Goal: Task Accomplishment & Management: Complete application form

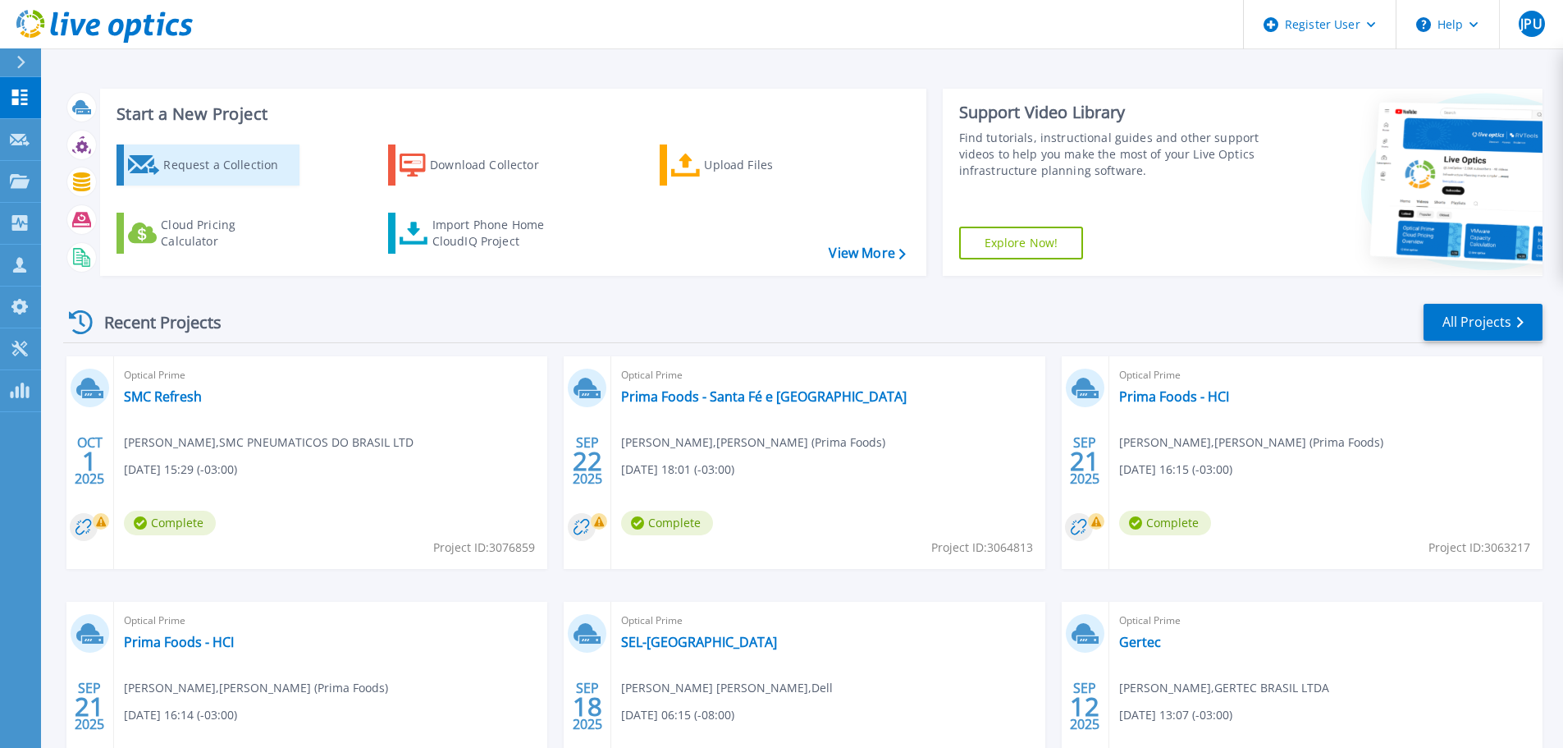
click at [235, 163] on div "Request a Collection" at bounding box center [228, 165] width 131 height 33
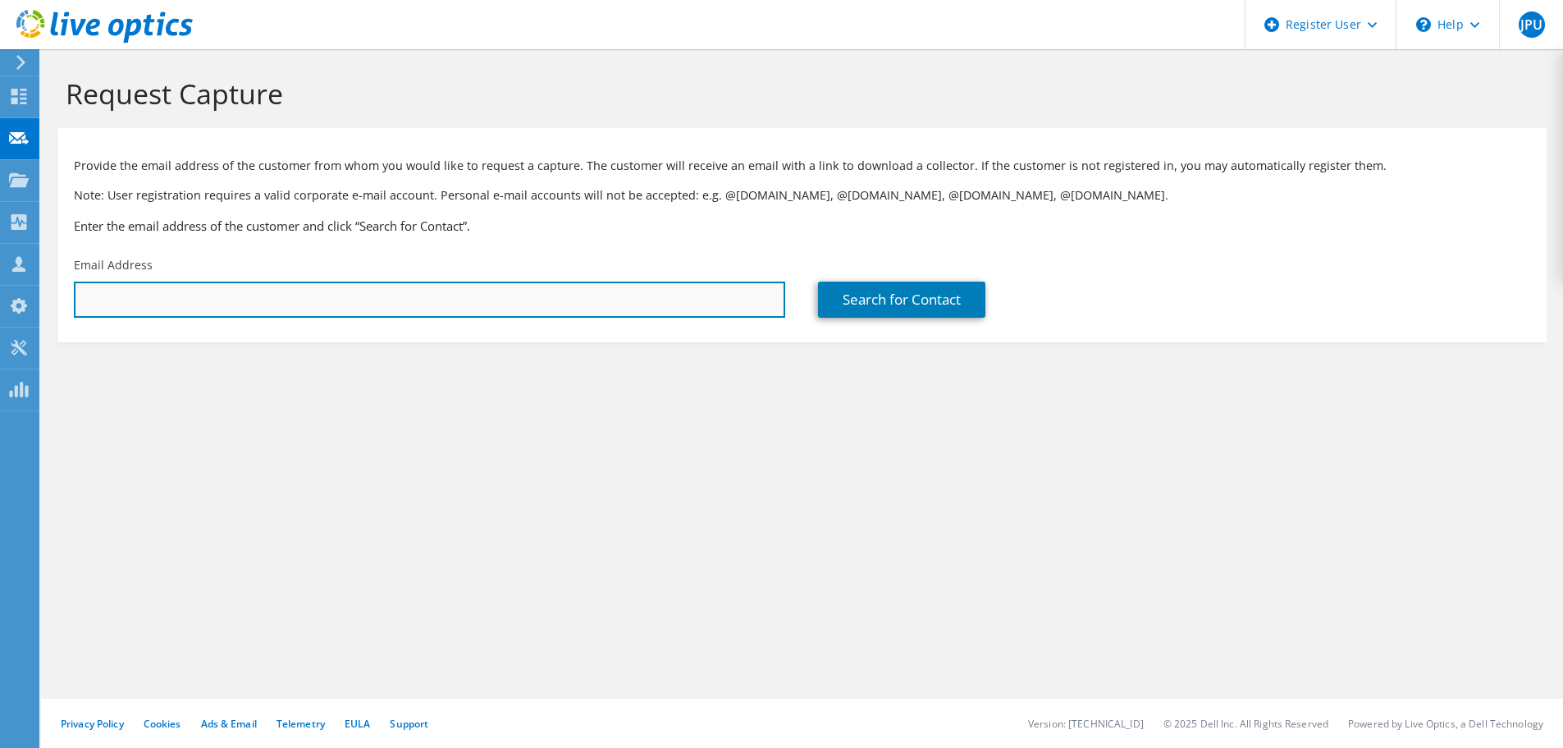
click at [630, 294] on input "text" at bounding box center [429, 299] width 711 height 36
paste input "mauricio.vidotto@a5x.com.br"
type input "mauricio.vidotto@a5x.com.br"
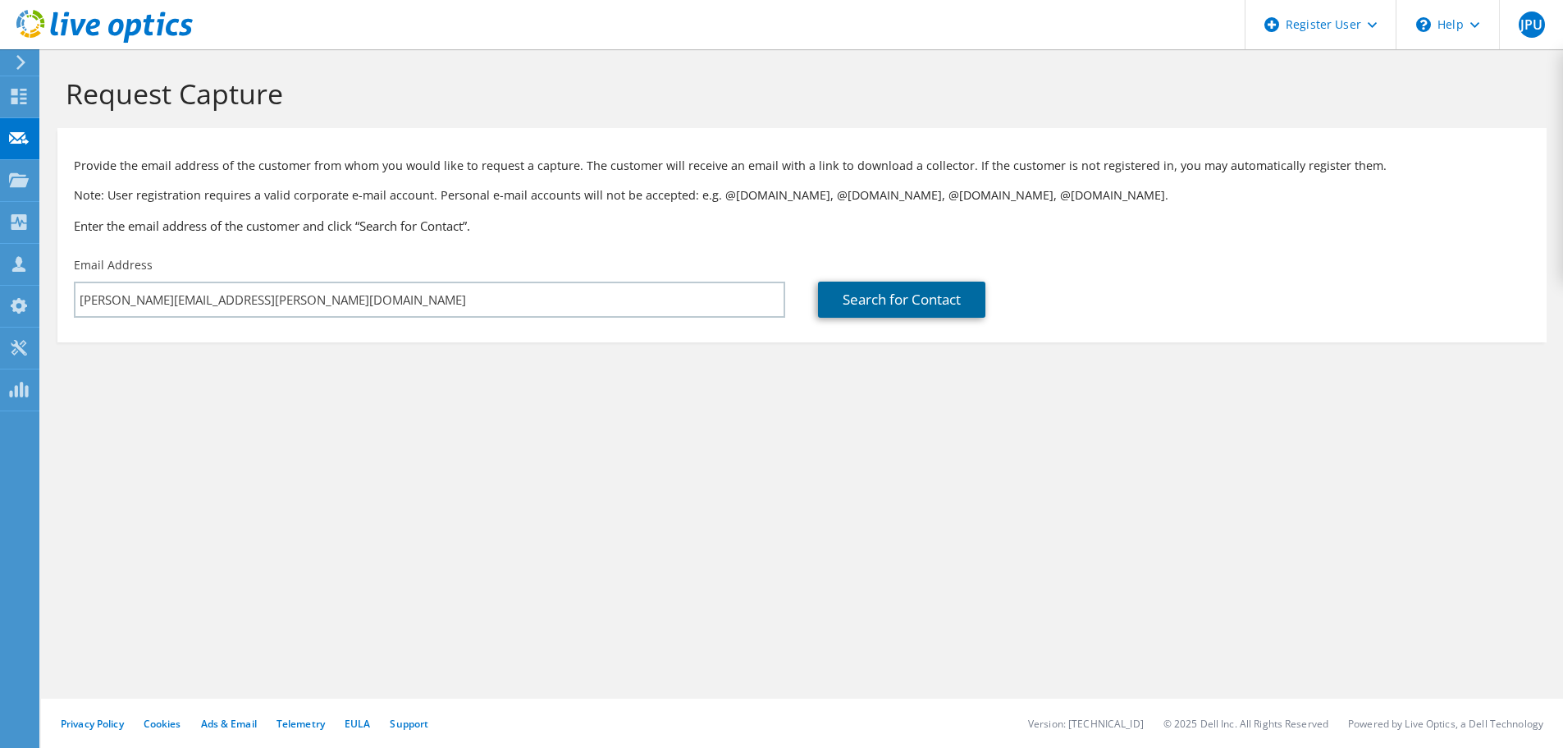
click at [890, 309] on link "Search for Contact" at bounding box center [901, 299] width 167 height 36
type input "A5X S A"
type input "mauricio"
type input "vidotto"
type input "Brazil"
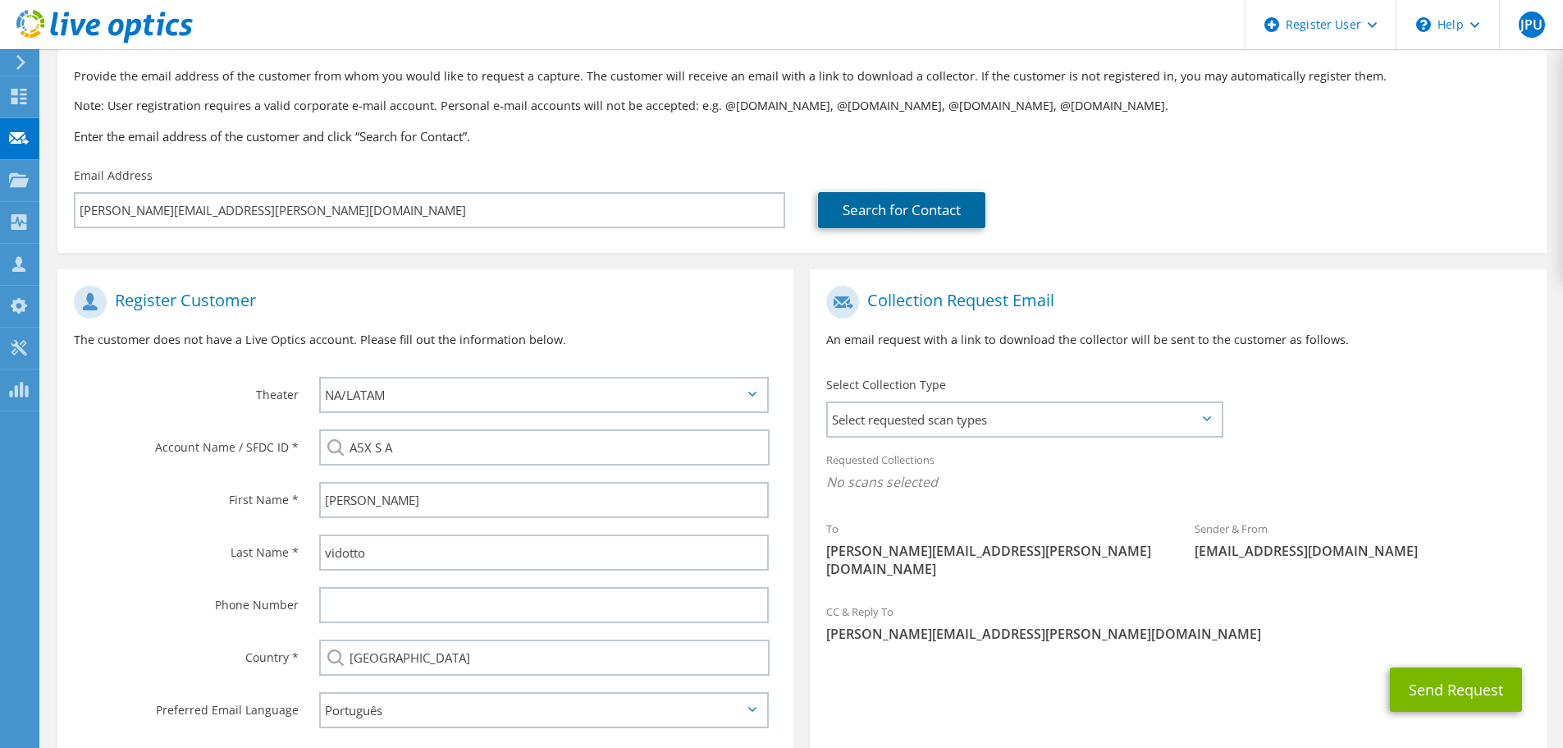
scroll to position [185, 0]
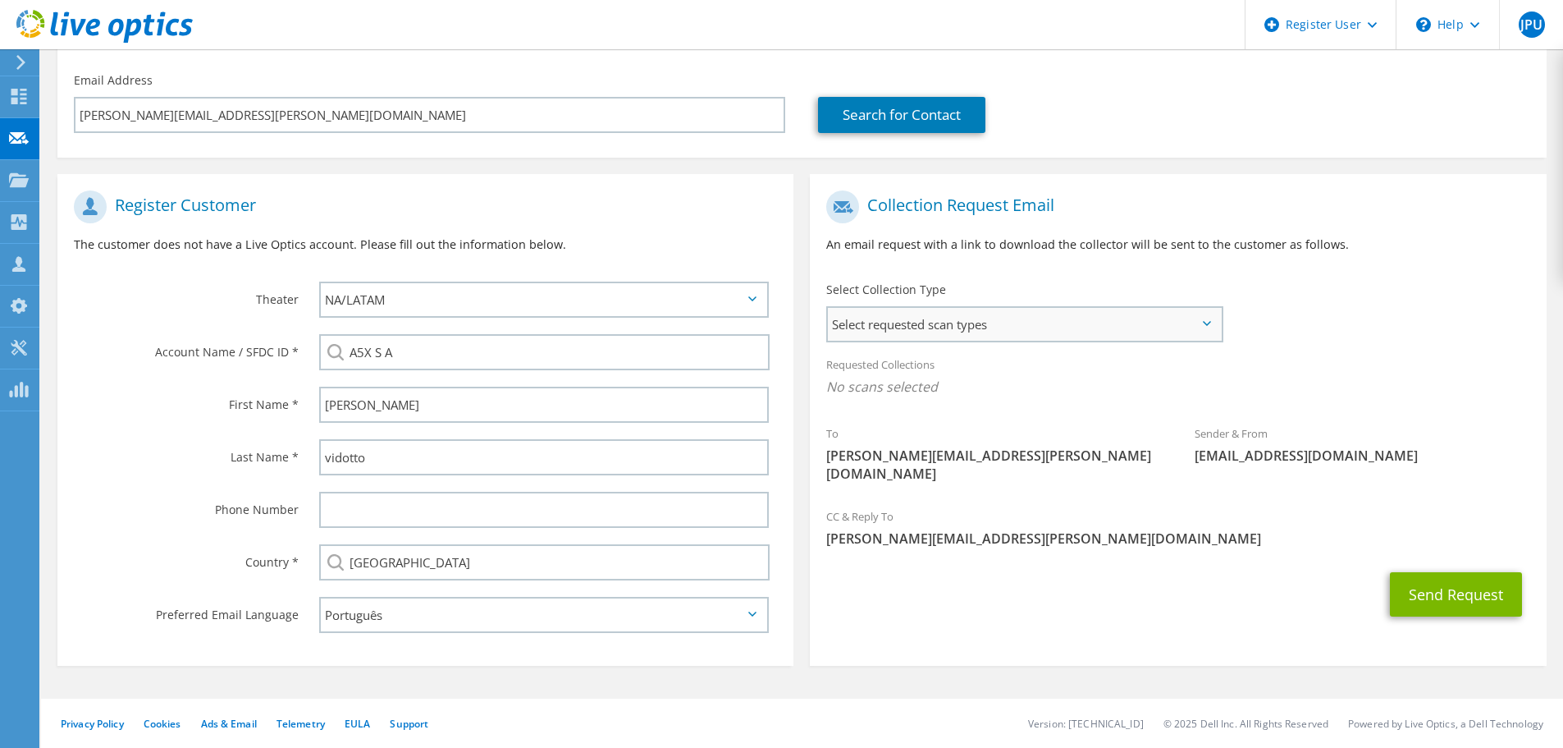
click at [1103, 313] on span "Select requested scan types" at bounding box center [1024, 324] width 393 height 33
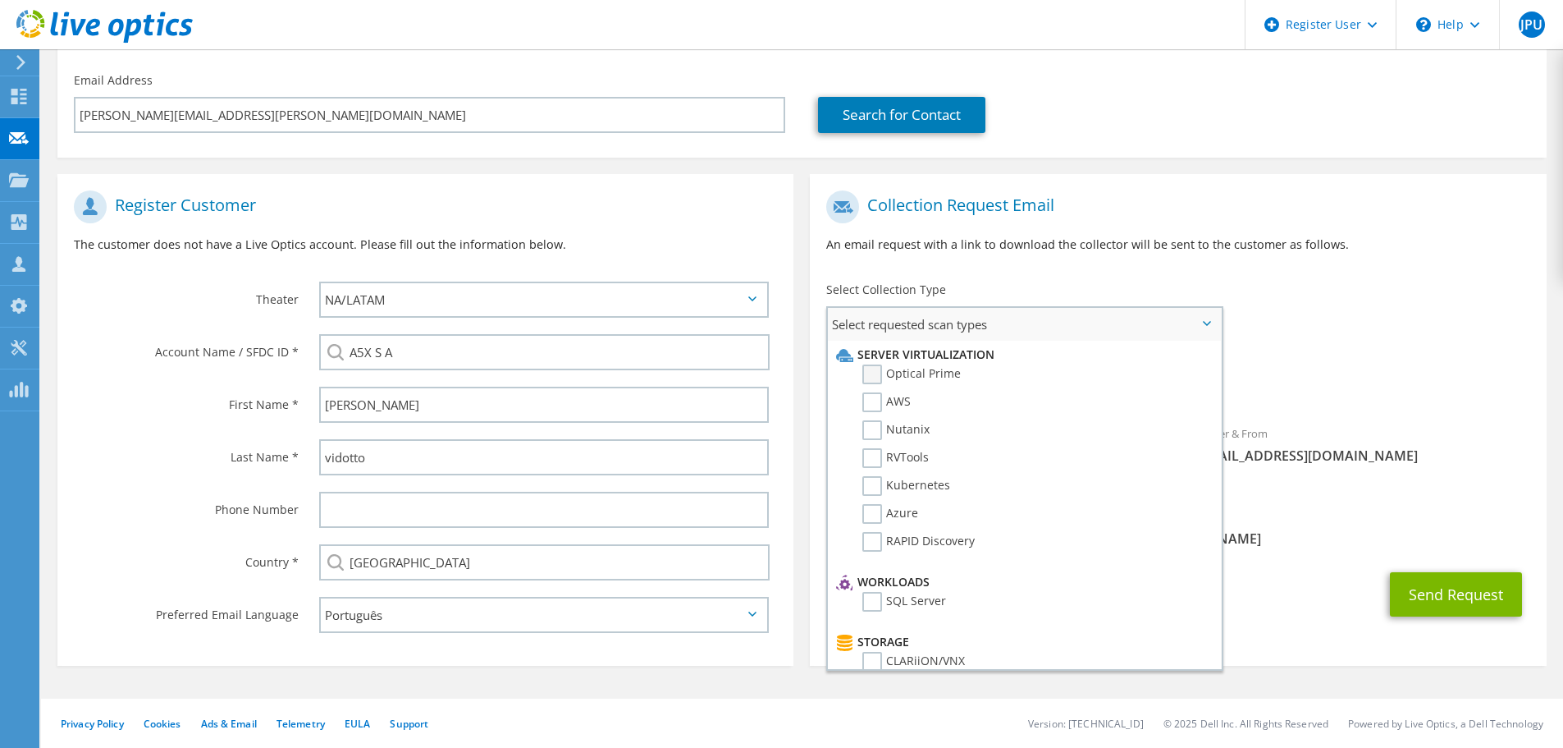
click at [909, 372] on label "Optical Prime" at bounding box center [911, 374] width 98 height 20
click at [0, 0] on input "Optical Prime" at bounding box center [0, 0] width 0 height 0
click at [1436, 382] on span "Optical Prime" at bounding box center [1177, 390] width 703 height 27
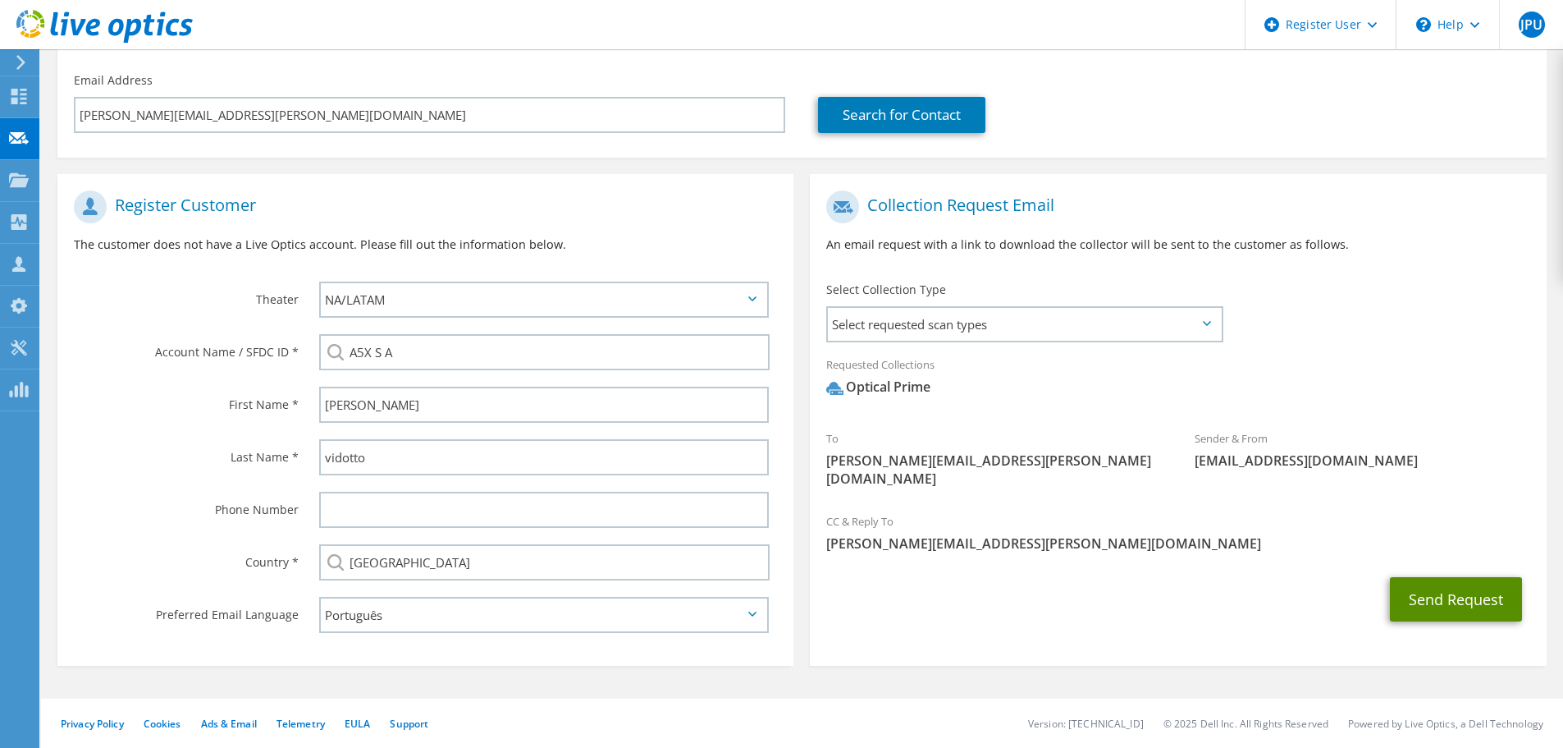
click at [1478, 577] on button "Send Request" at bounding box center [1456, 599] width 132 height 44
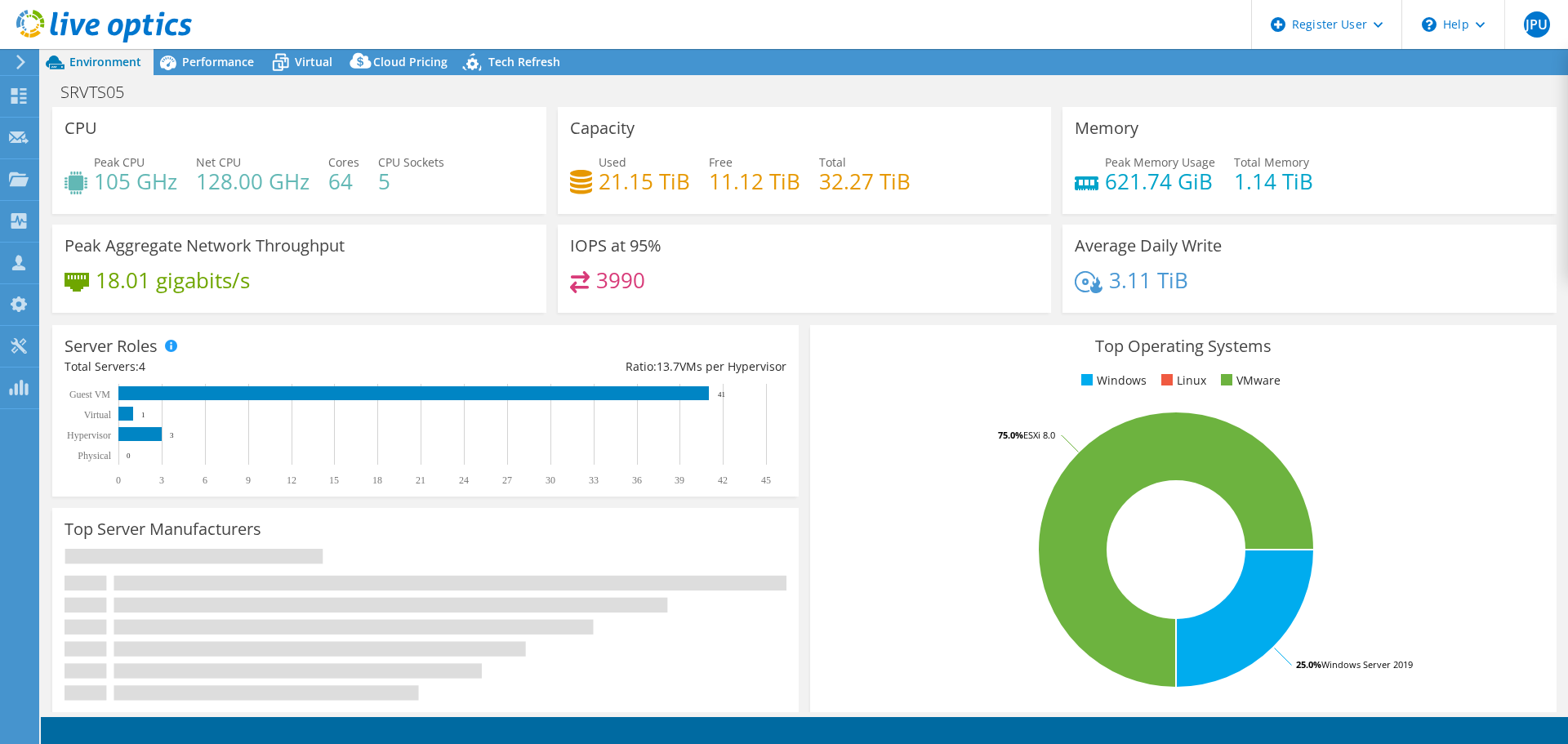
select select "USD"
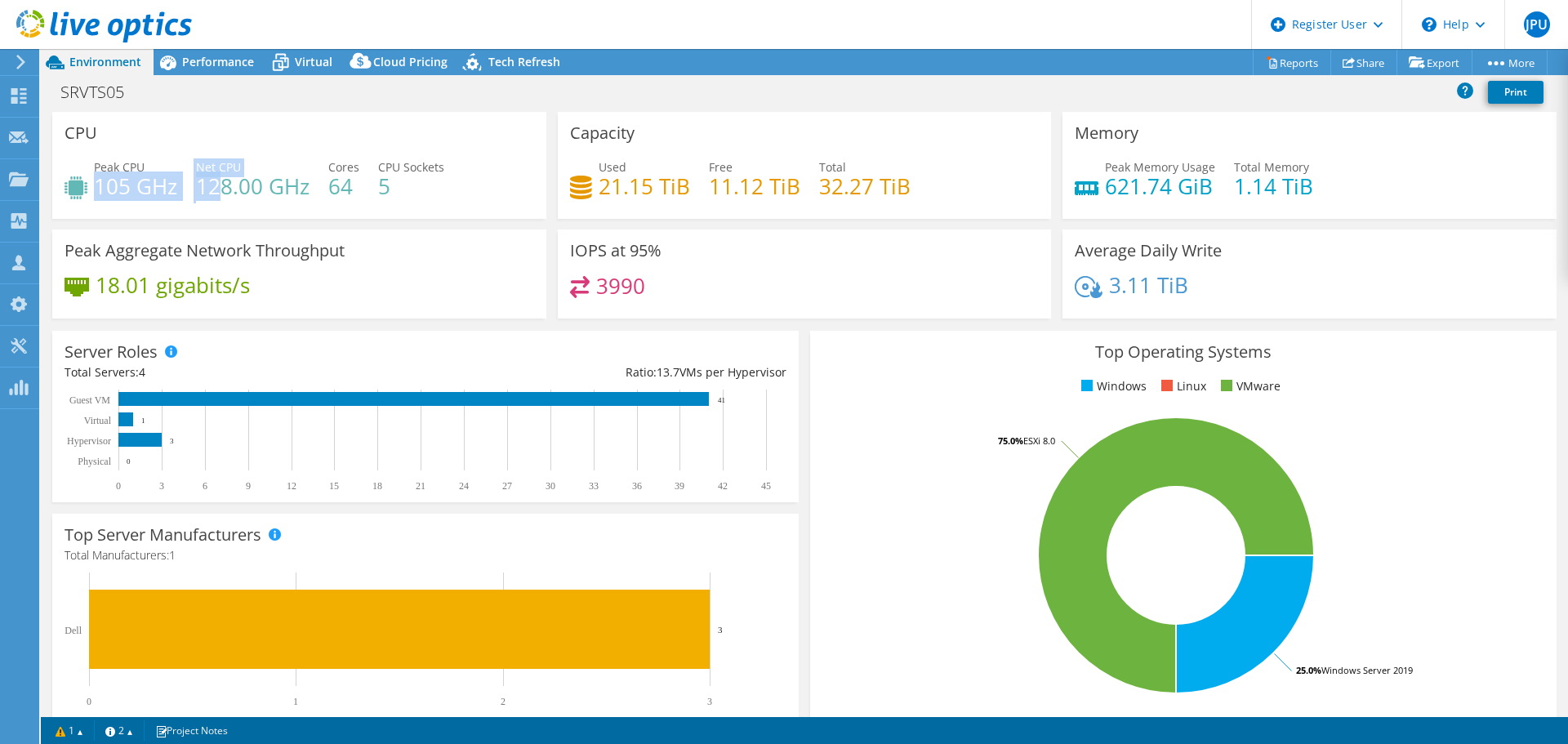
drag, startPoint x: 97, startPoint y: 184, endPoint x: 225, endPoint y: 196, distance: 128.6
click at [225, 196] on div "Peak CPU 105 GHz Net CPU 128.00 GHz Cores 64 CPU Sockets 5" at bounding box center [299, 184] width 470 height 53
click at [228, 63] on span "Performance" at bounding box center [218, 62] width 72 height 16
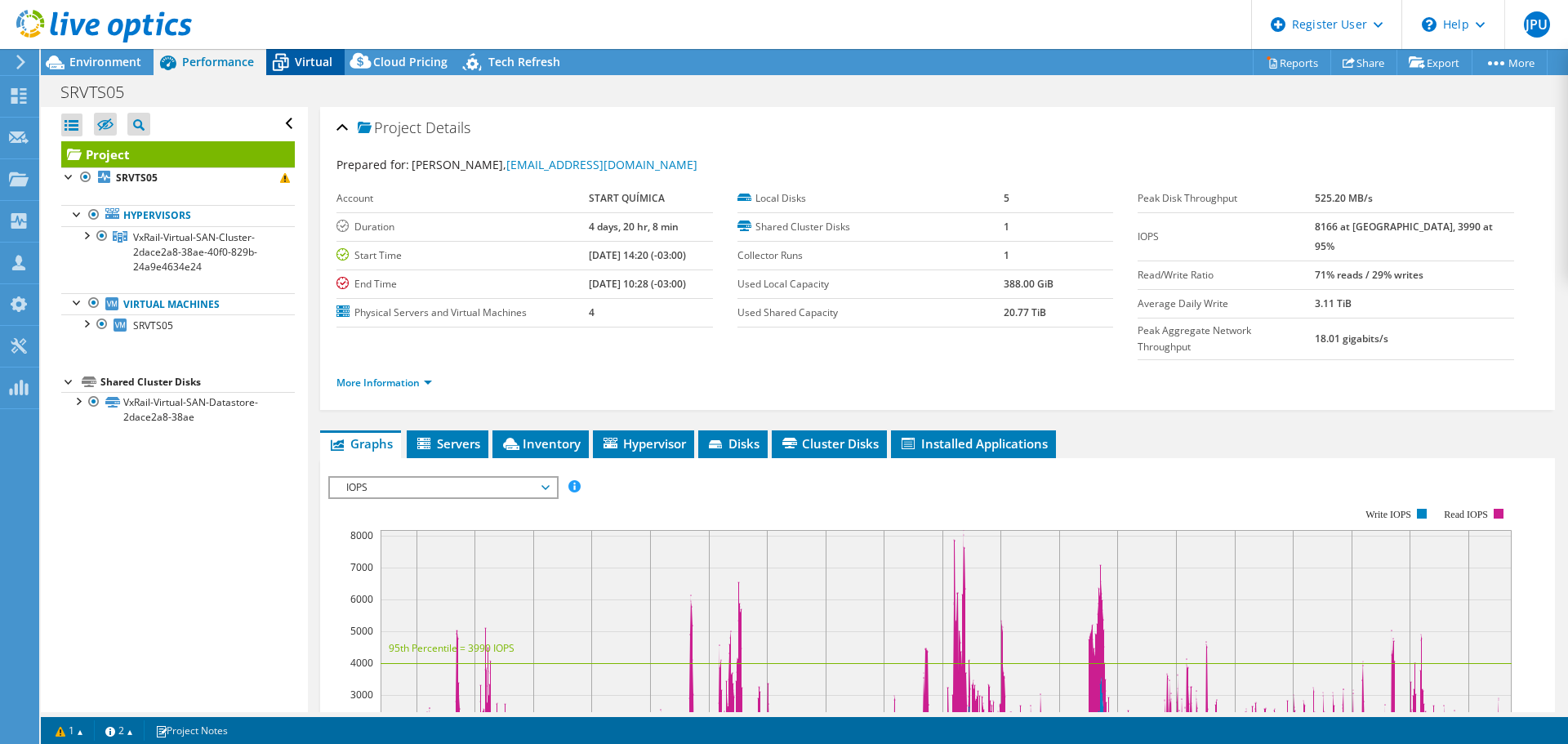
click at [298, 67] on span "Virtual" at bounding box center [313, 62] width 38 height 16
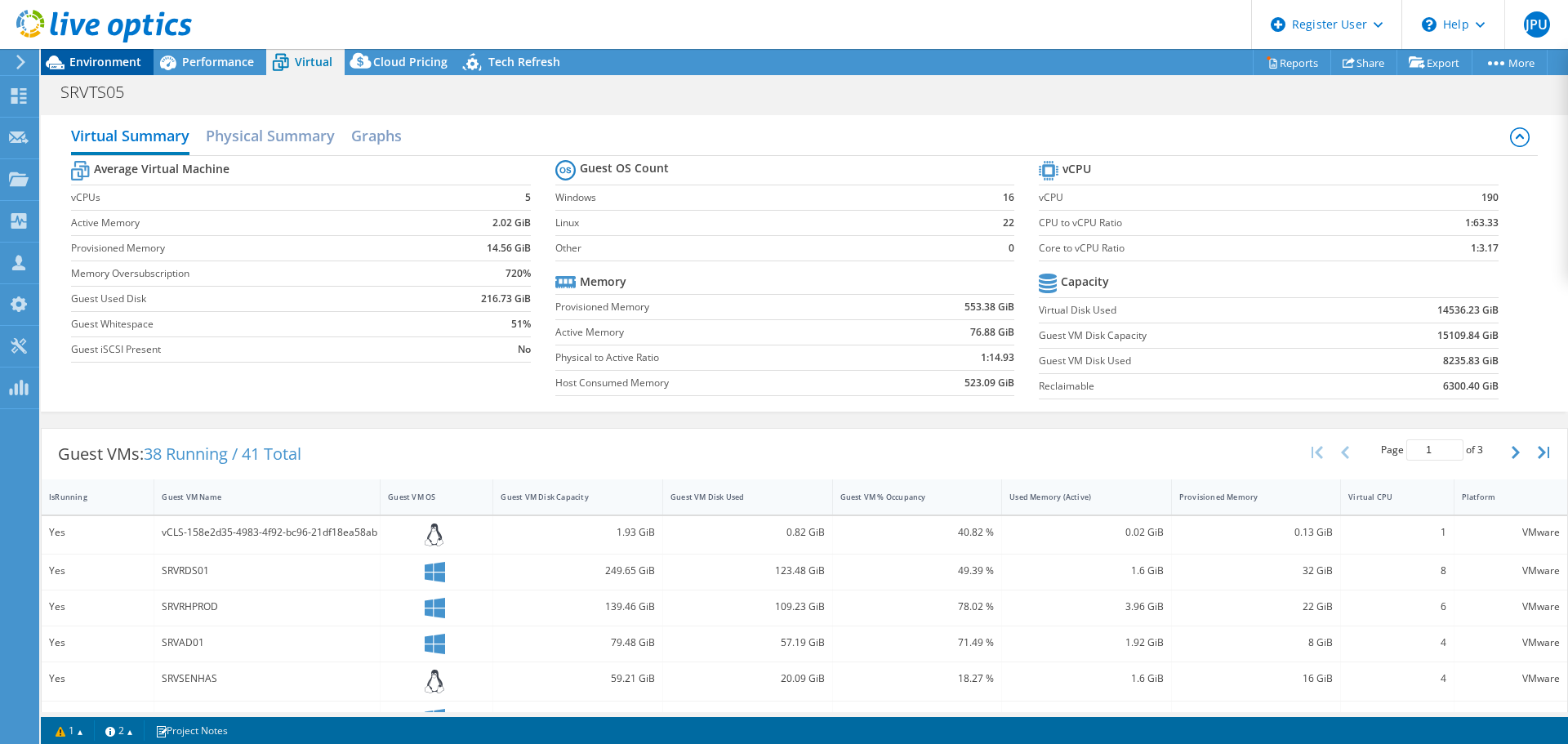
click at [102, 61] on span "Environment" at bounding box center [105, 62] width 72 height 16
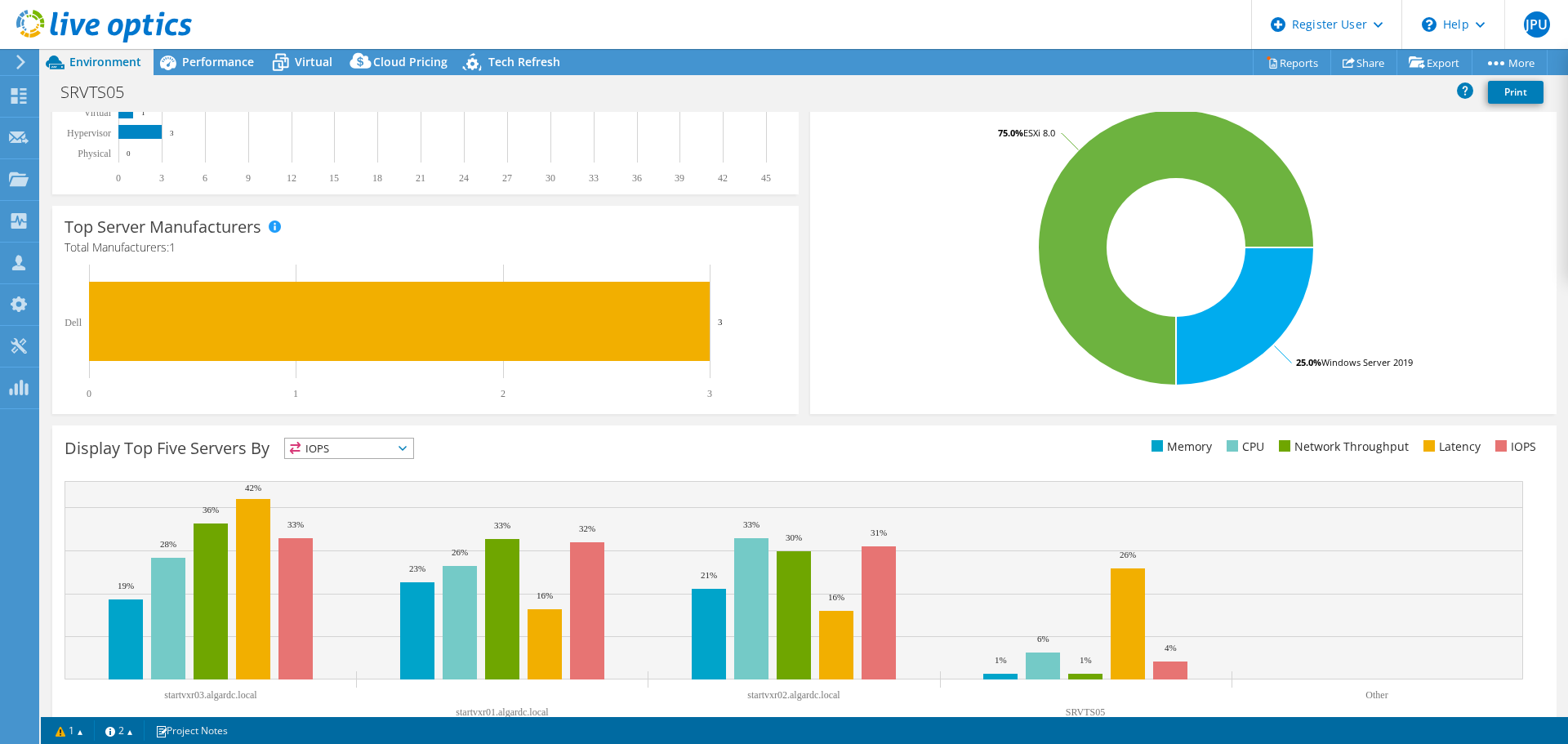
scroll to position [346, 0]
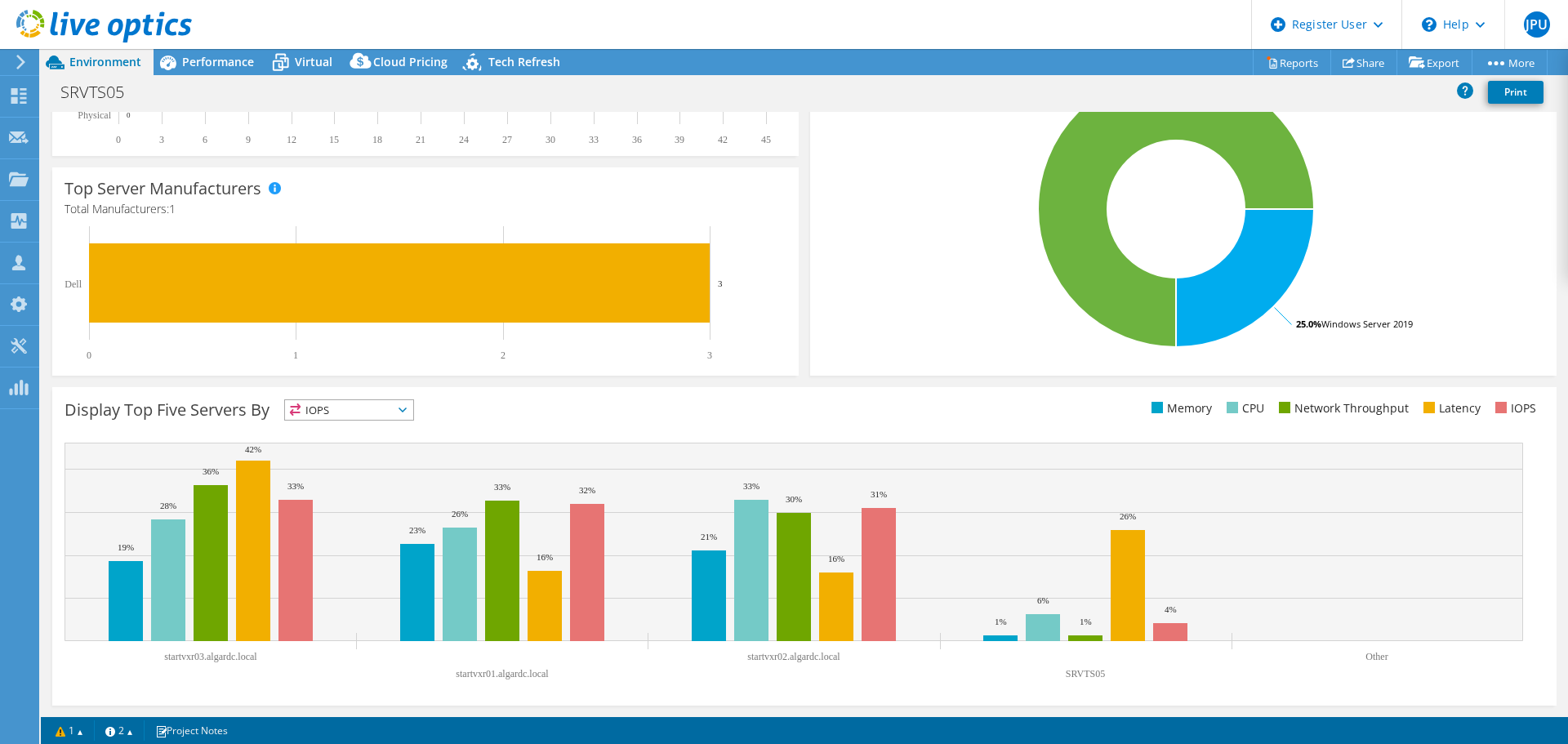
click at [379, 407] on span "IOPS" at bounding box center [348, 410] width 128 height 20
click at [332, 453] on li "Memory" at bounding box center [348, 454] width 128 height 23
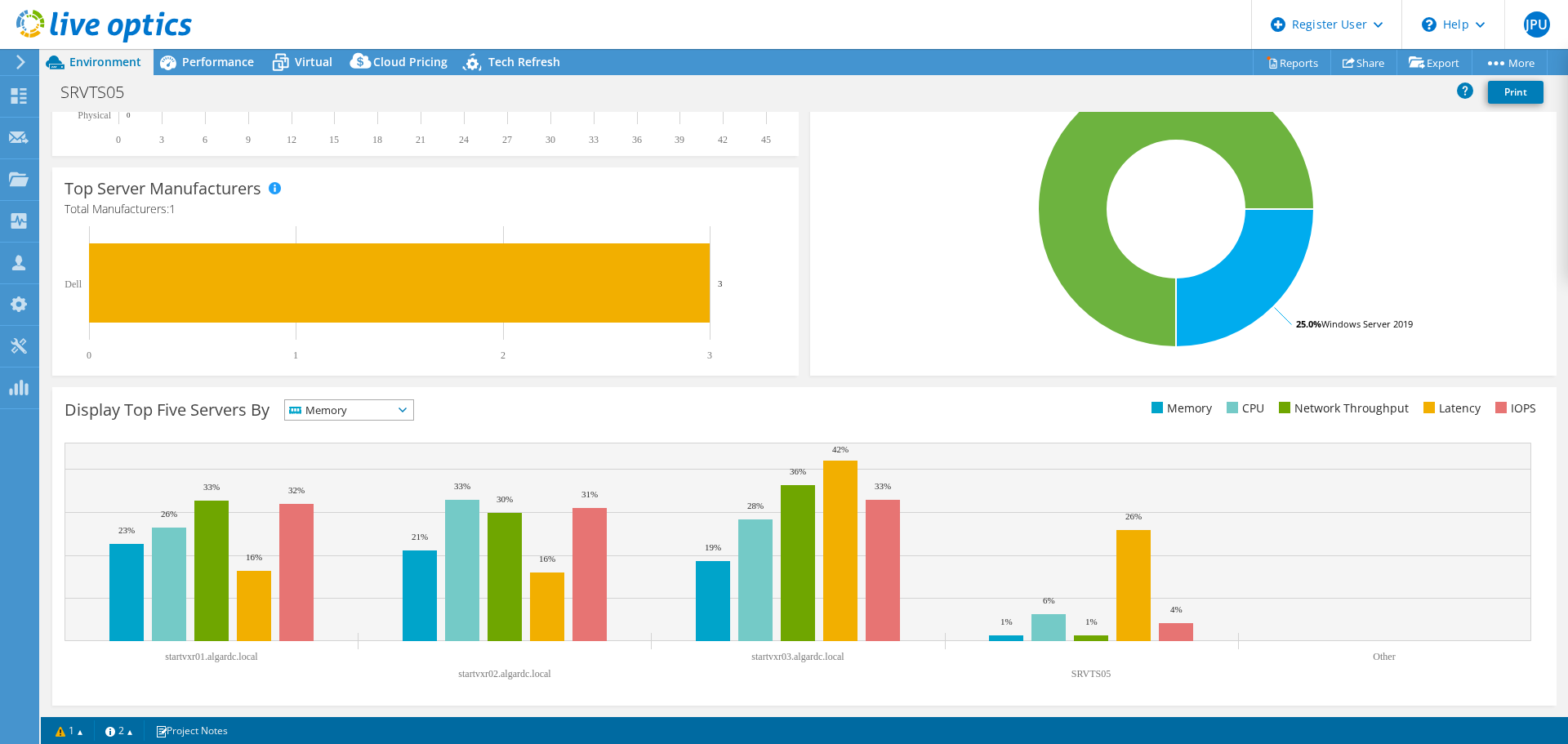
click at [393, 403] on span "Memory" at bounding box center [338, 410] width 107 height 20
click at [351, 482] on li "CPU" at bounding box center [348, 476] width 128 height 23
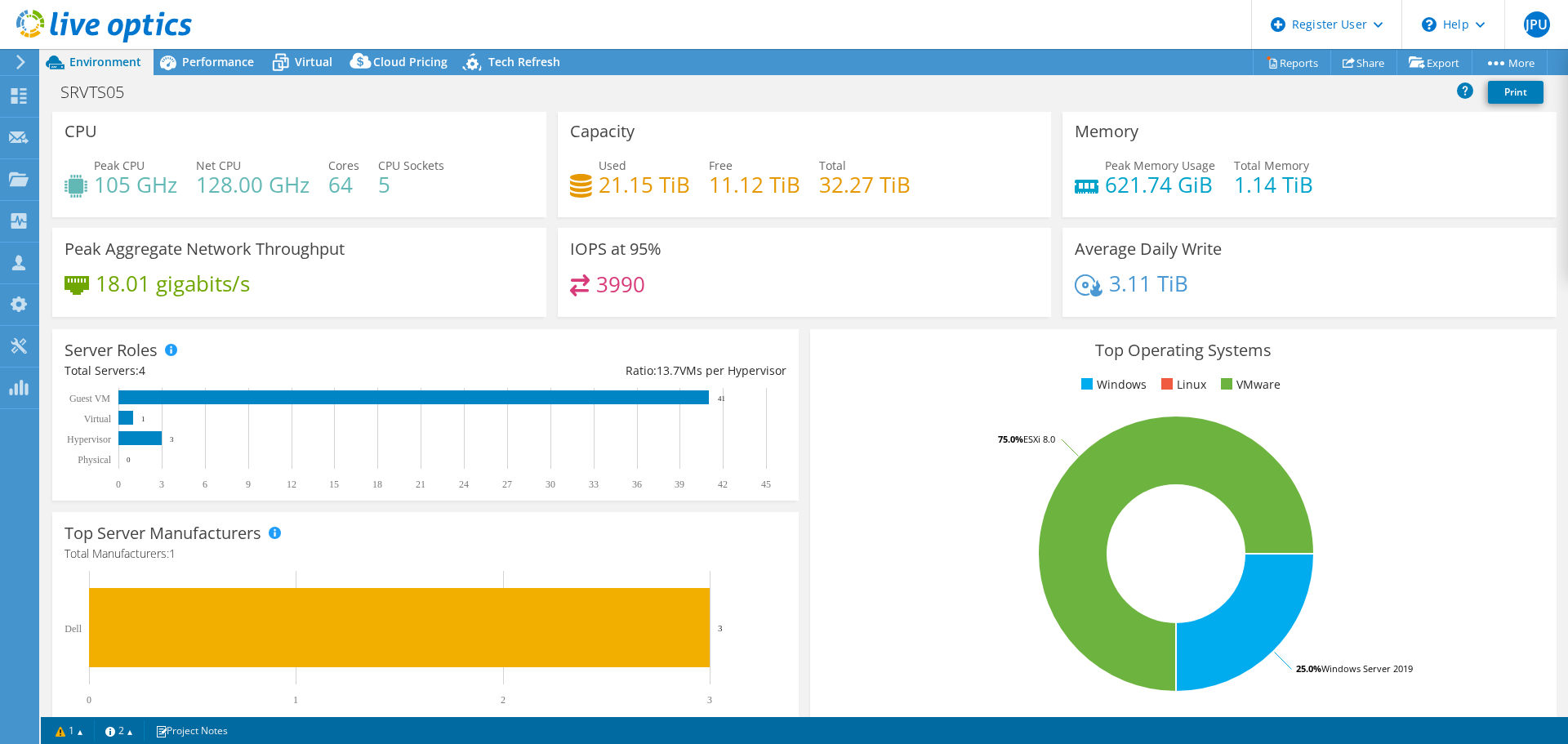
scroll to position [0, 0]
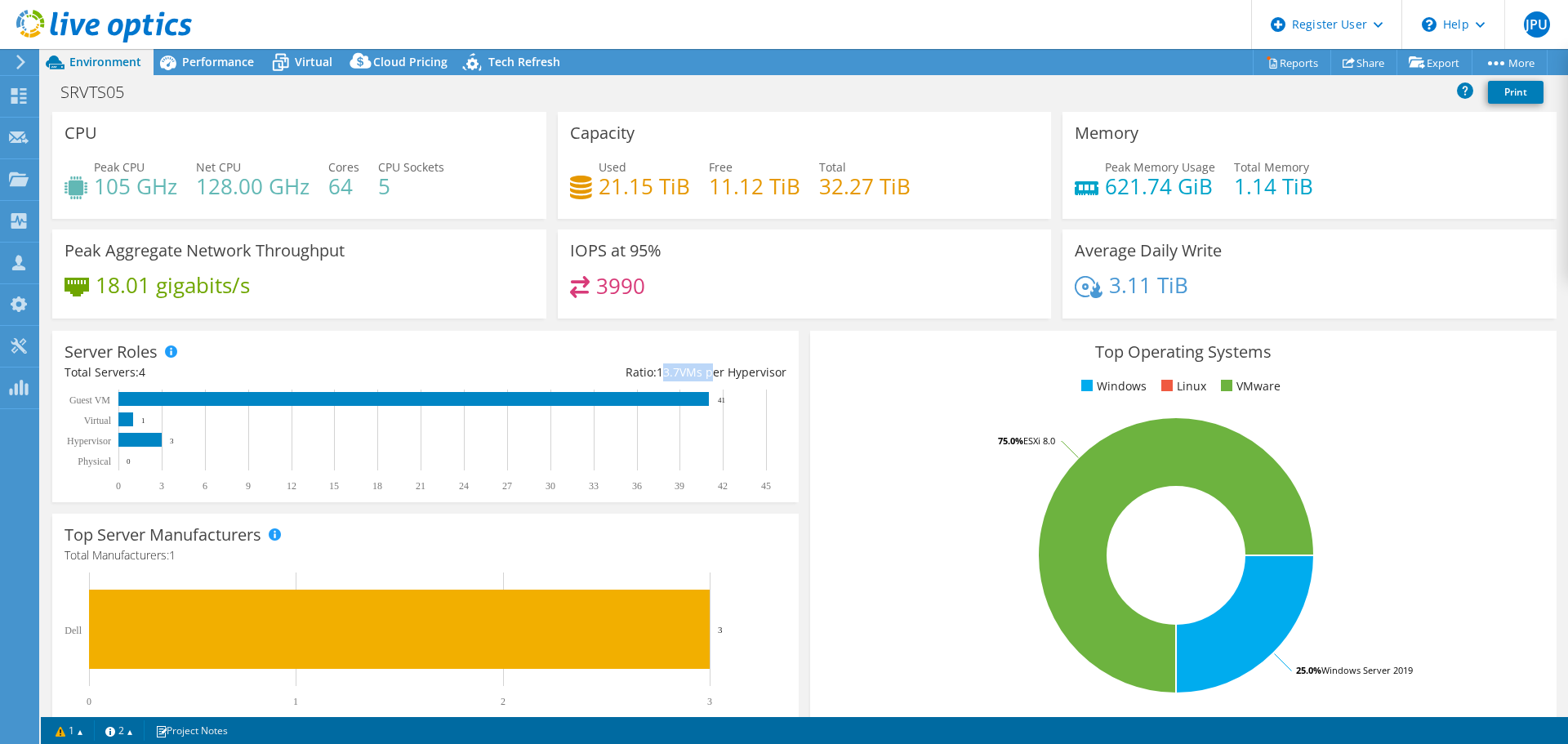
drag, startPoint x: 655, startPoint y: 369, endPoint x: 702, endPoint y: 369, distance: 47.0
click at [702, 369] on div "Ratio: 13.7 VMs per Hypervisor" at bounding box center [606, 372] width 361 height 18
drag, startPoint x: 98, startPoint y: 186, endPoint x: 173, endPoint y: 180, distance: 75.2
click at [173, 180] on h4 "105 GHz" at bounding box center [135, 186] width 84 height 18
drag, startPoint x: 377, startPoint y: 181, endPoint x: 404, endPoint y: 181, distance: 27.0
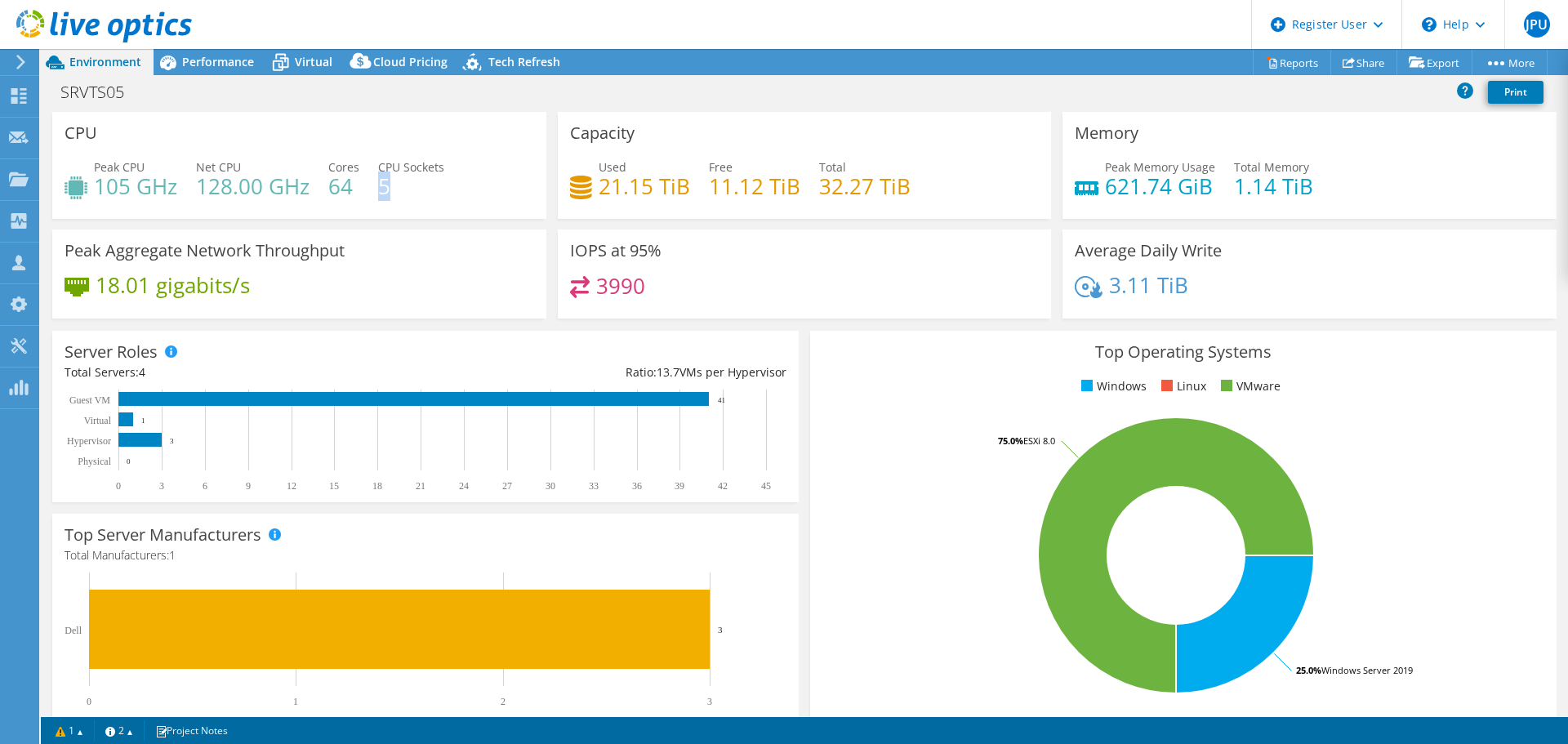
click at [404, 181] on h4 "5" at bounding box center [411, 186] width 66 height 18
drag, startPoint x: 608, startPoint y: 183, endPoint x: 653, endPoint y: 186, distance: 45.1
click at [653, 186] on h4 "21.15 TiB" at bounding box center [644, 186] width 92 height 18
drag, startPoint x: 1099, startPoint y: 186, endPoint x: 1165, endPoint y: 185, distance: 66.0
click at [1165, 185] on h4 "621.74 GiB" at bounding box center [1159, 186] width 110 height 18
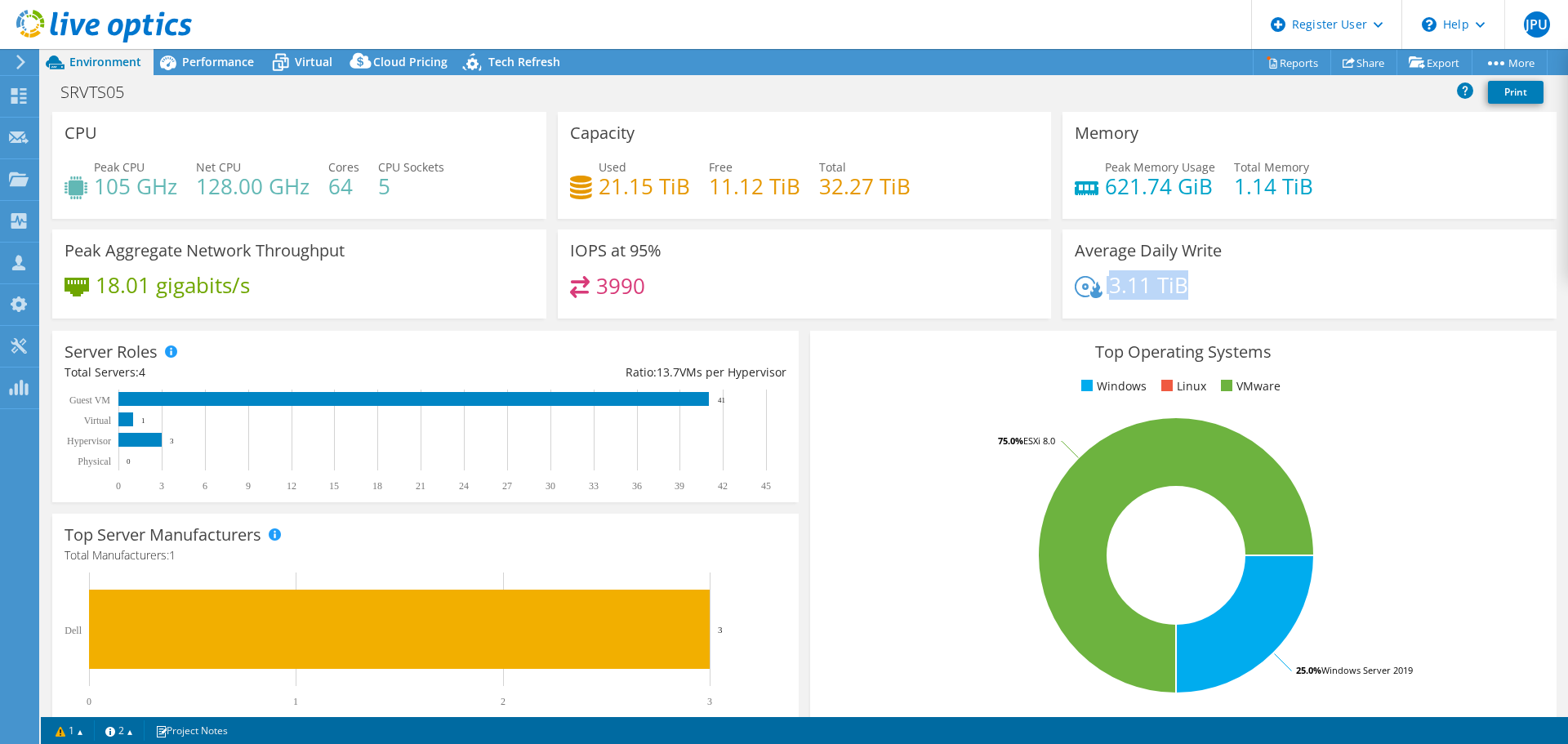
drag, startPoint x: 1099, startPoint y: 284, endPoint x: 1193, endPoint y: 278, distance: 94.2
click at [1193, 278] on div "3.11 TiB" at bounding box center [1309, 292] width 470 height 34
click at [603, 284] on h4 "3990" at bounding box center [620, 285] width 49 height 18
click at [251, 66] on span "Performance" at bounding box center [218, 62] width 72 height 16
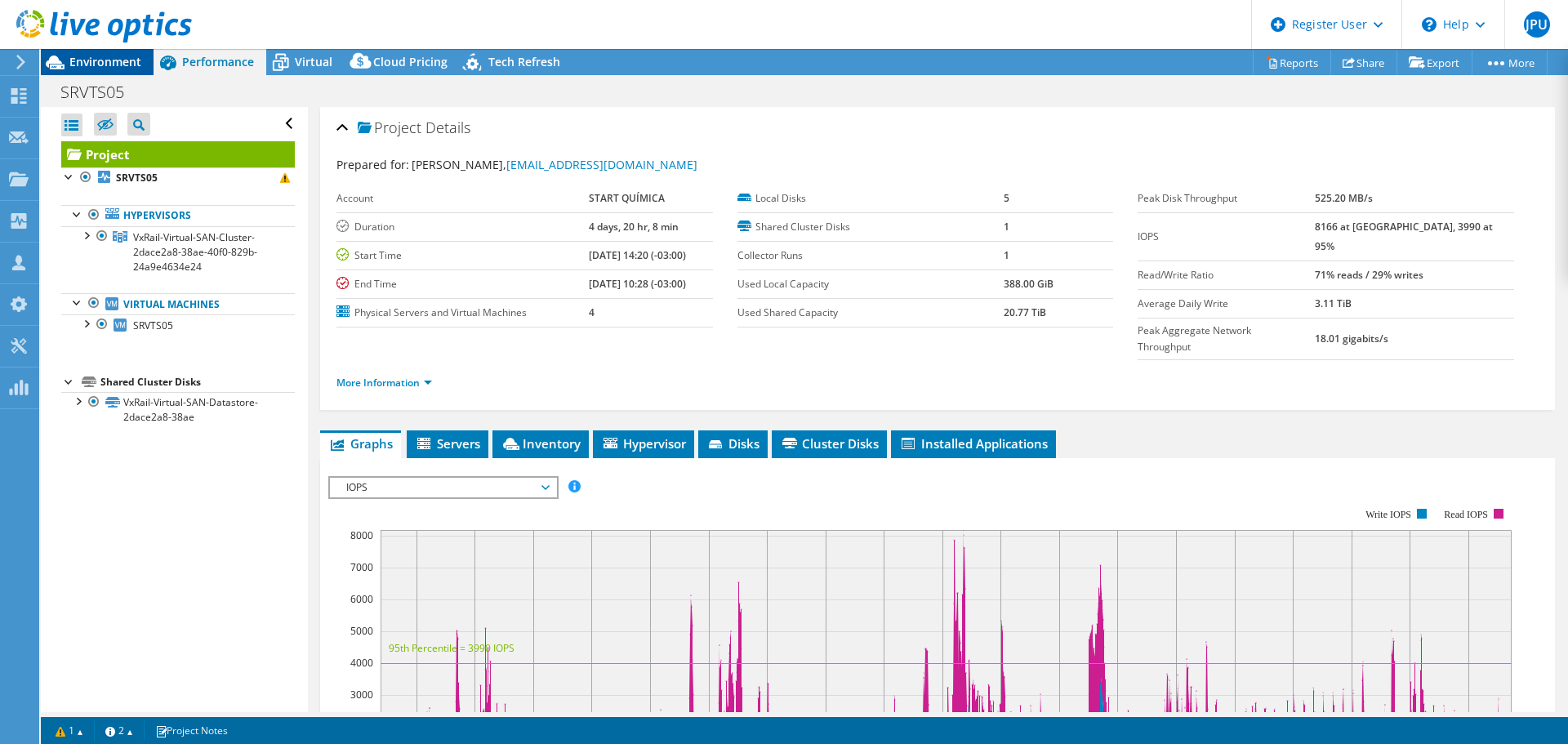
click at [76, 70] on div "Environment" at bounding box center [97, 62] width 112 height 26
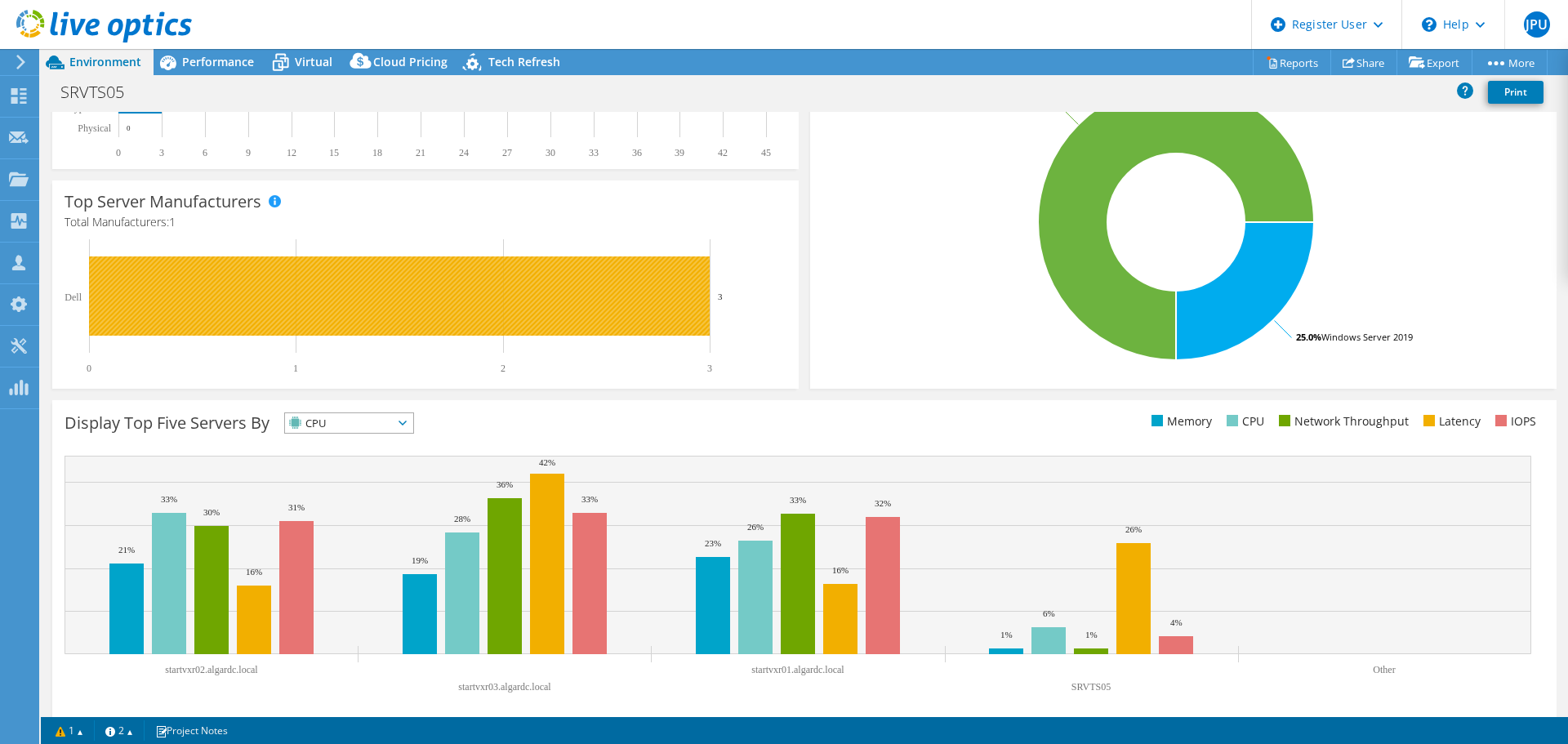
scroll to position [346, 0]
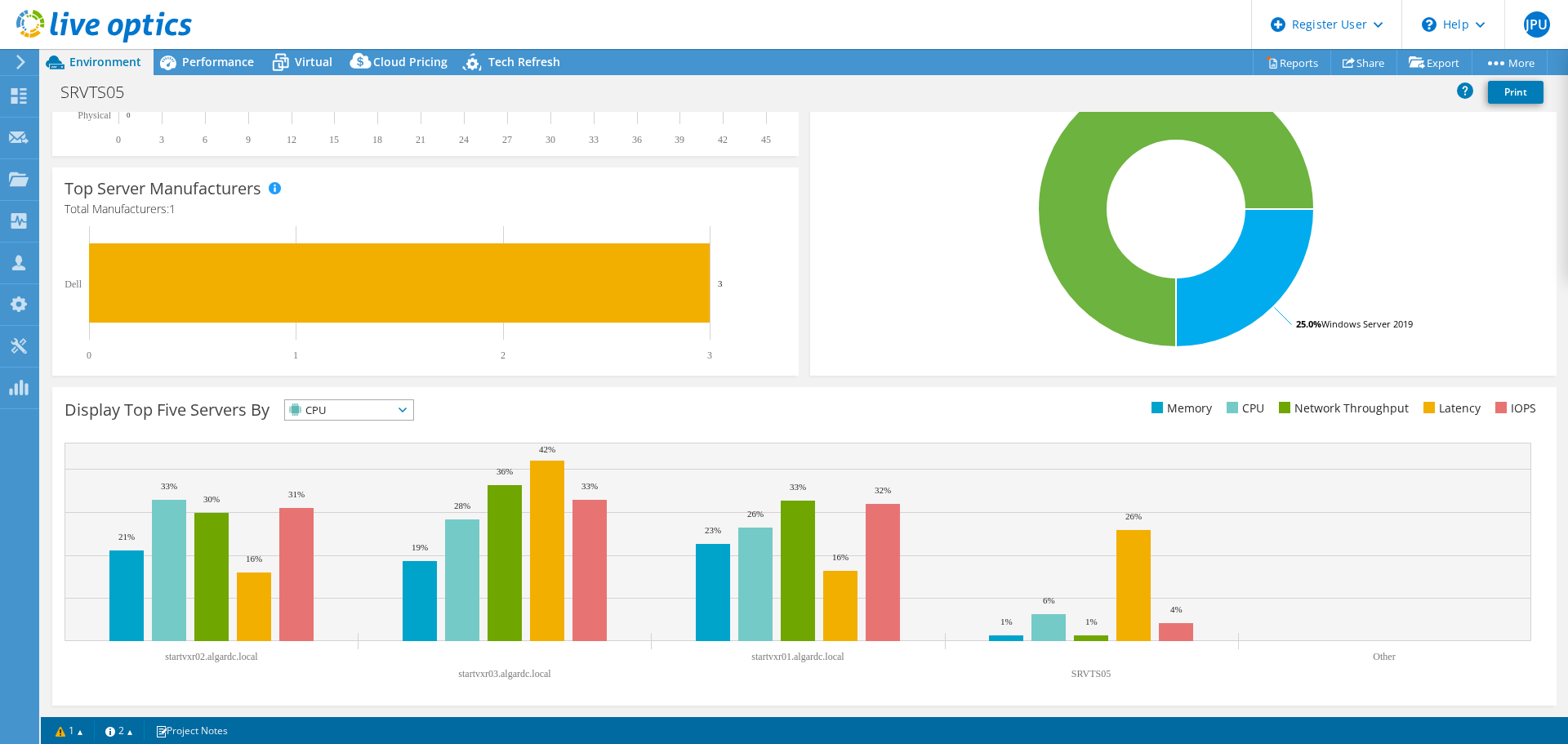
click at [389, 407] on span "CPU" at bounding box center [338, 410] width 107 height 20
click at [370, 426] on li "IOPS" at bounding box center [348, 431] width 128 height 23
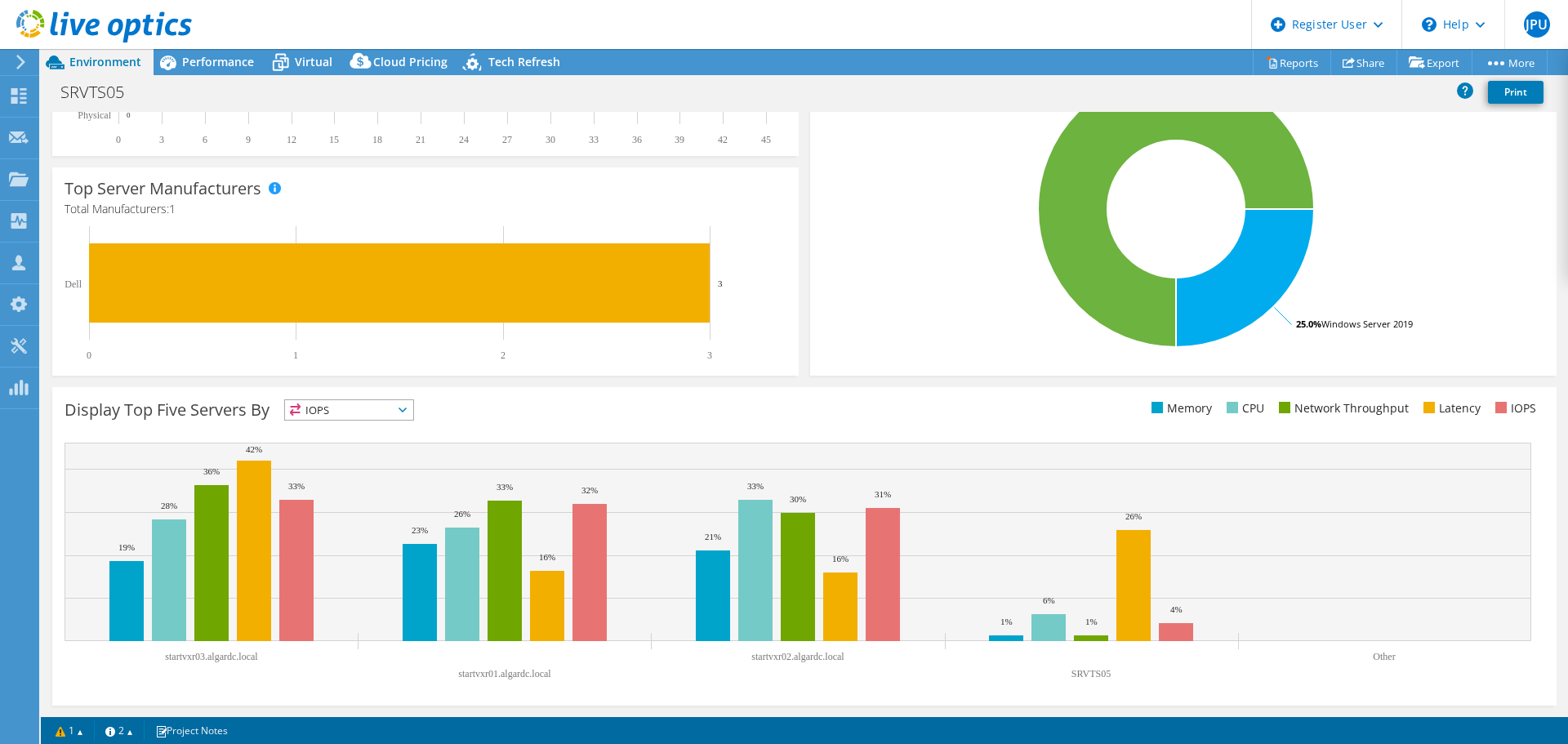
click at [379, 409] on span "IOPS" at bounding box center [338, 410] width 107 height 20
click at [372, 449] on li "Memory" at bounding box center [348, 454] width 128 height 23
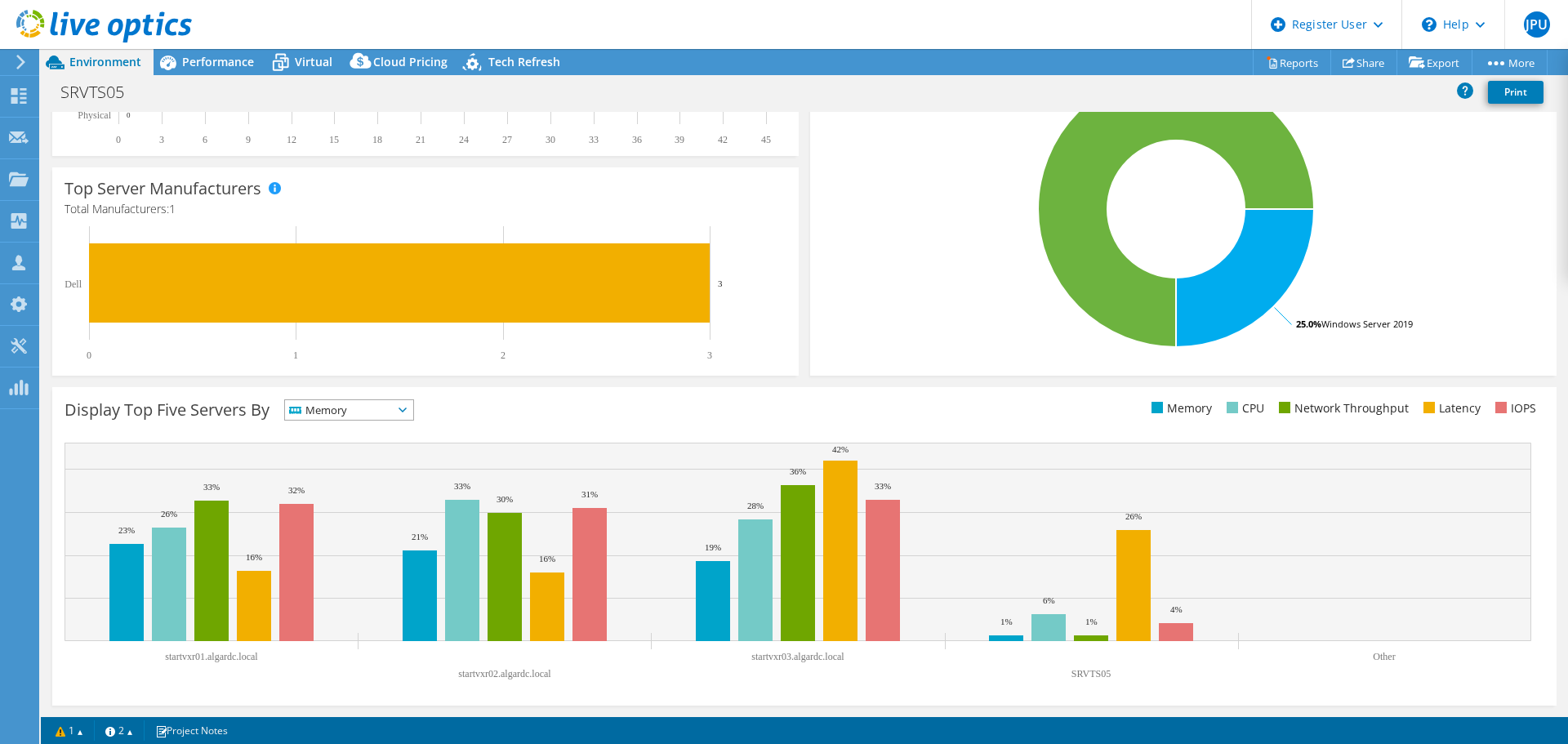
click at [389, 412] on span "Memory" at bounding box center [338, 410] width 107 height 20
click at [376, 470] on li "CPU" at bounding box center [348, 476] width 128 height 23
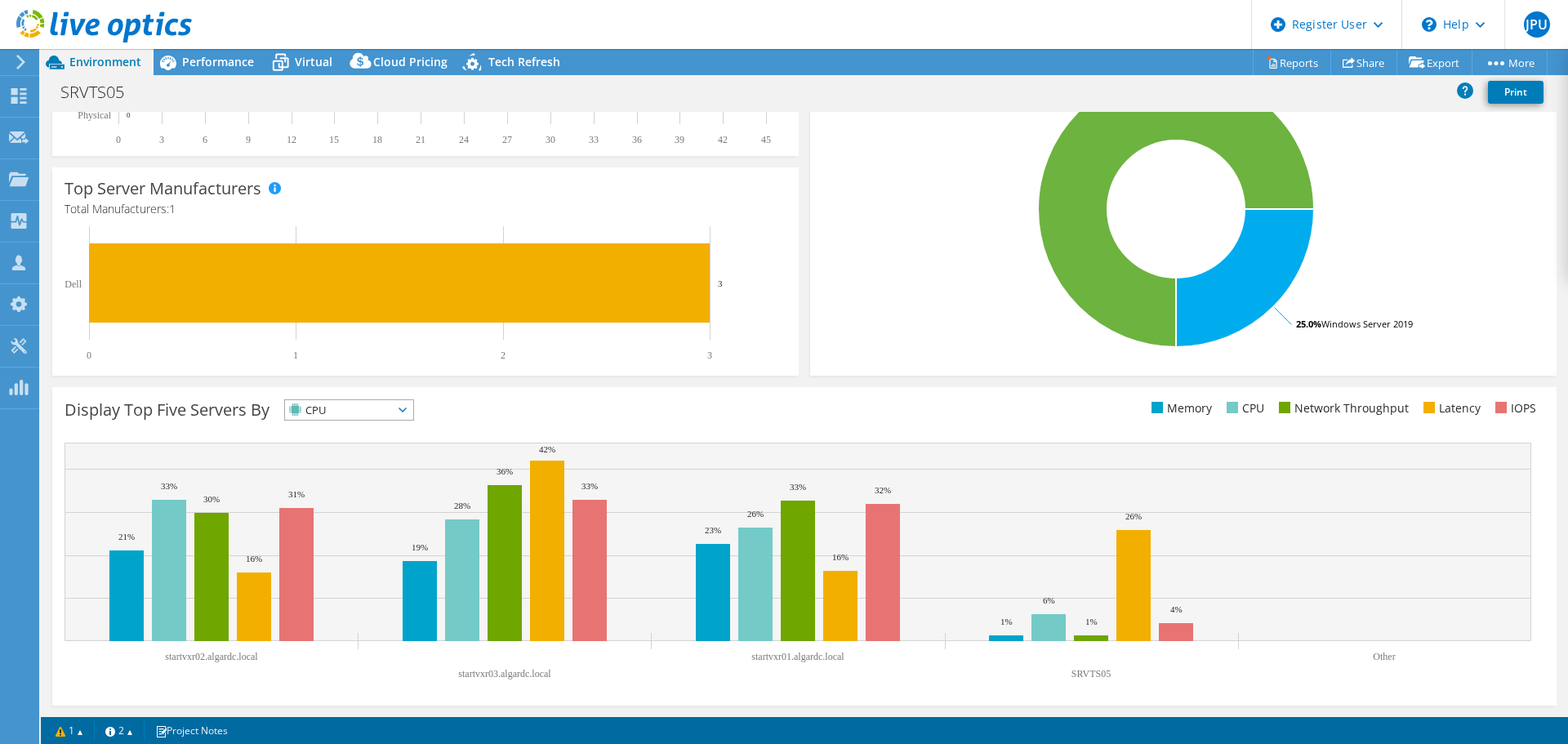
click at [407, 412] on icon at bounding box center [402, 409] width 8 height 5
click at [782, 388] on div "Display Top Five Servers By CPU IOPS" at bounding box center [805, 546] width 1504 height 318
click at [393, 412] on span "CPU" at bounding box center [338, 410] width 107 height 20
click at [357, 517] on li "Latency" at bounding box center [348, 522] width 128 height 23
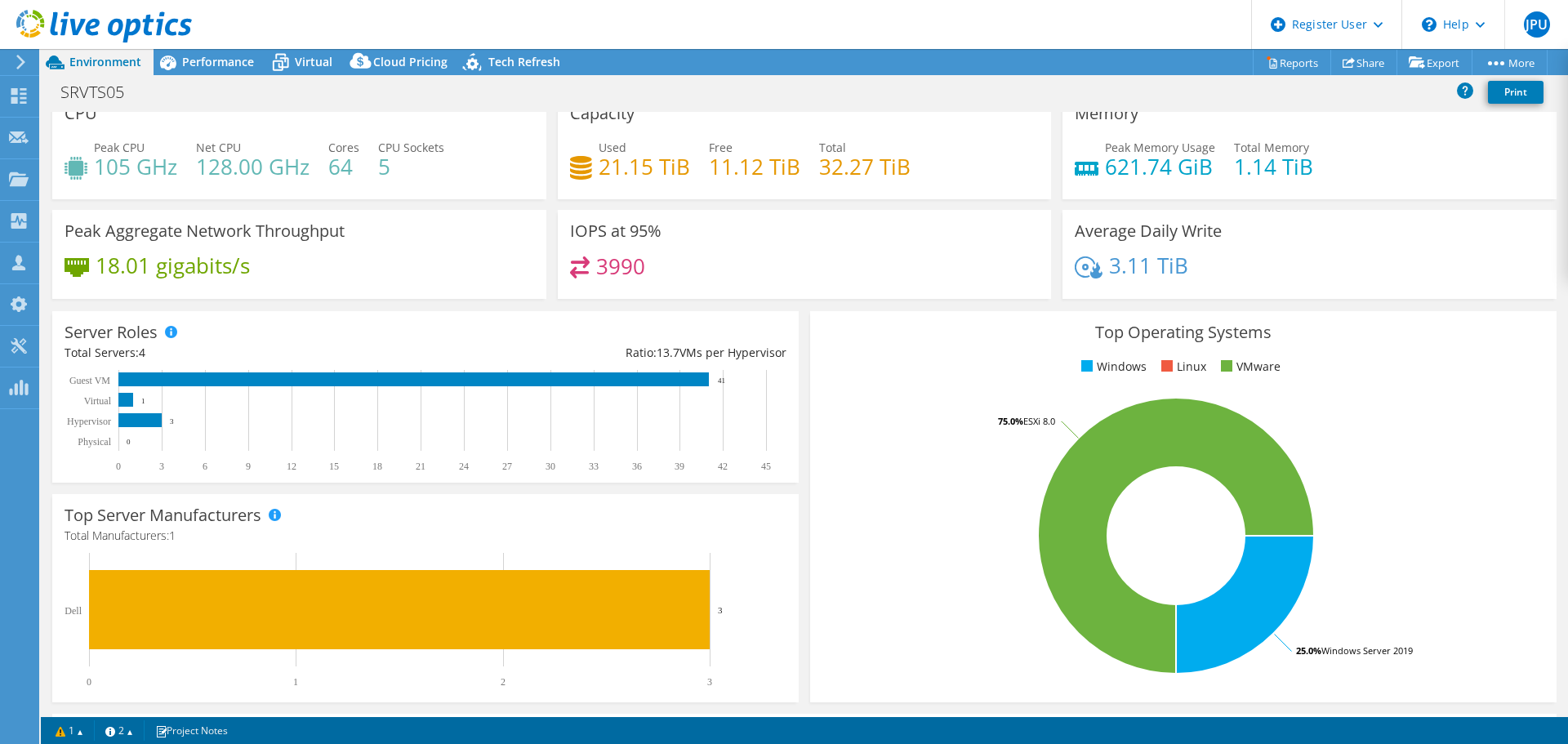
scroll to position [0, 0]
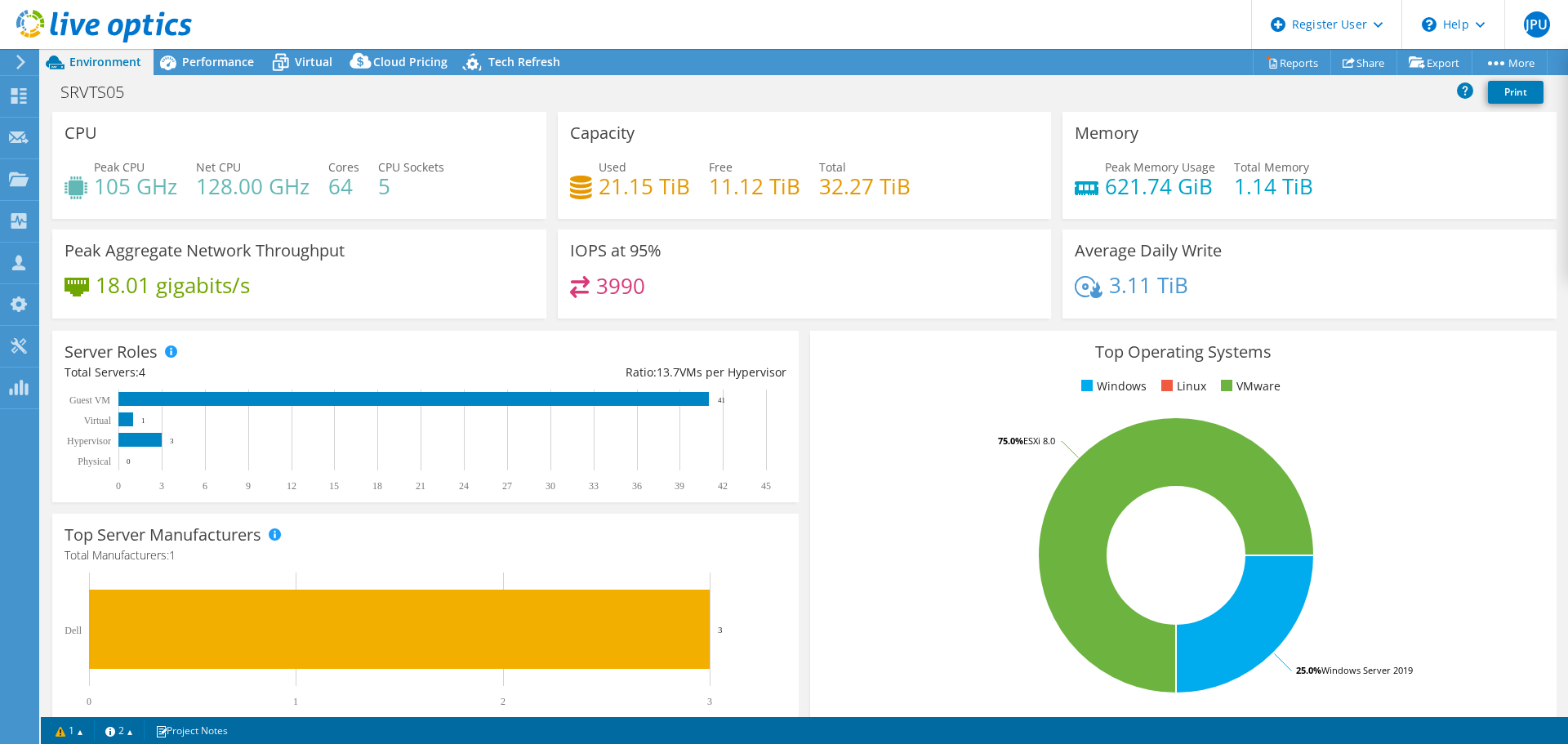
drag, startPoint x: 198, startPoint y: 60, endPoint x: 265, endPoint y: 119, distance: 89.3
click at [198, 60] on span "Performance" at bounding box center [218, 62] width 72 height 16
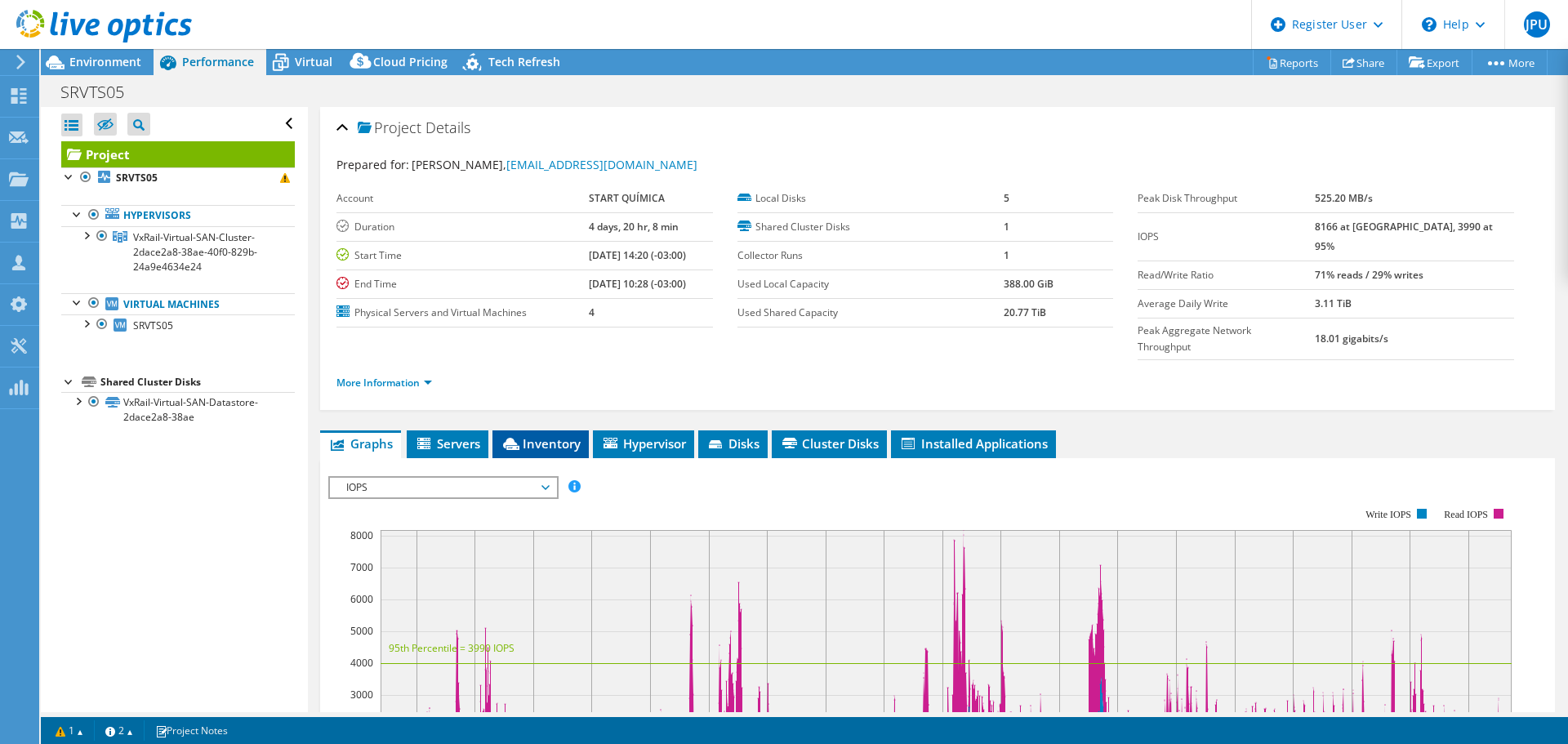
click at [562, 435] on span "Inventory" at bounding box center [540, 443] width 80 height 16
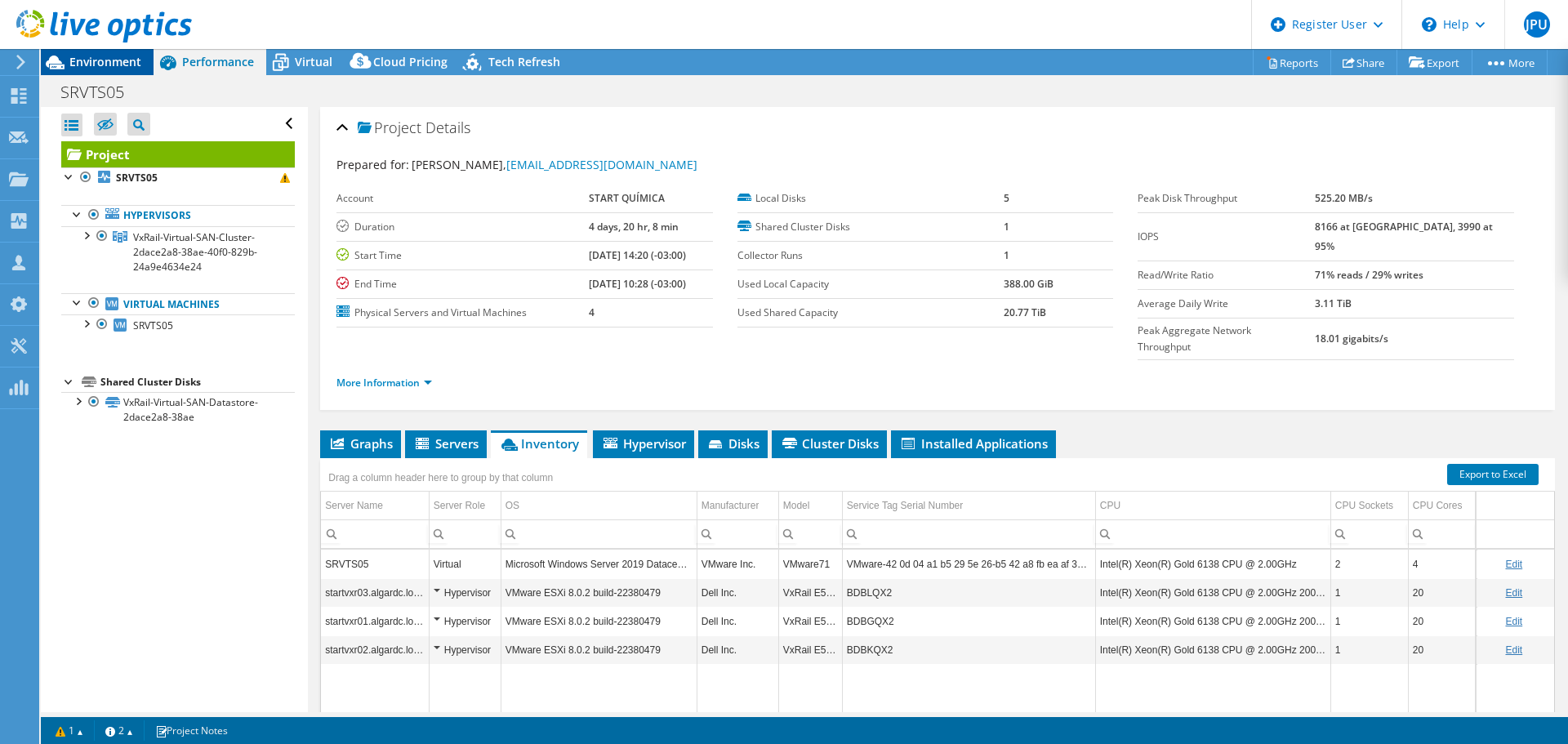
click at [133, 62] on span "Environment" at bounding box center [105, 62] width 72 height 16
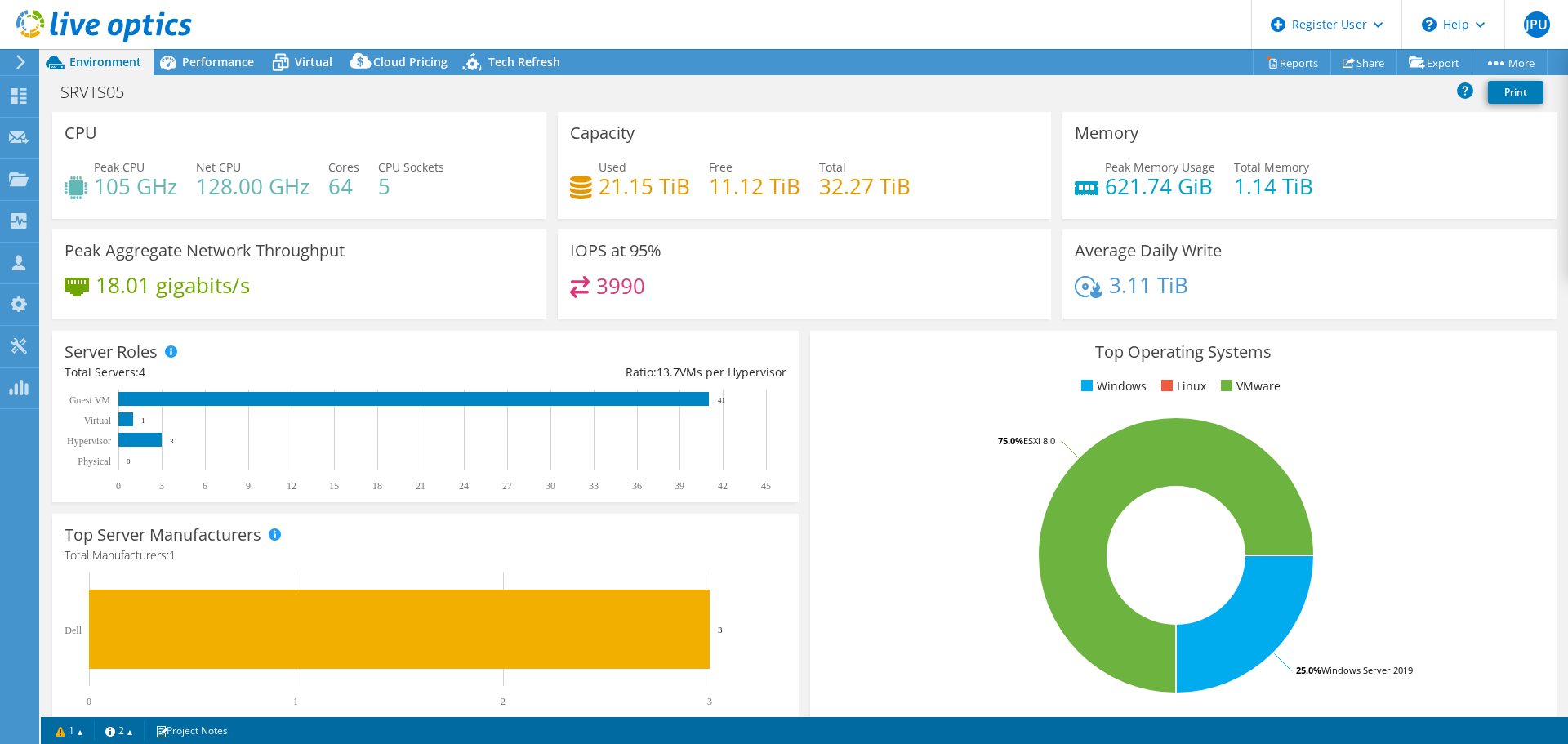
click at [626, 185] on h4 "21.15 TiB" at bounding box center [644, 186] width 92 height 18
click at [298, 65] on span "Virtual" at bounding box center [313, 62] width 38 height 16
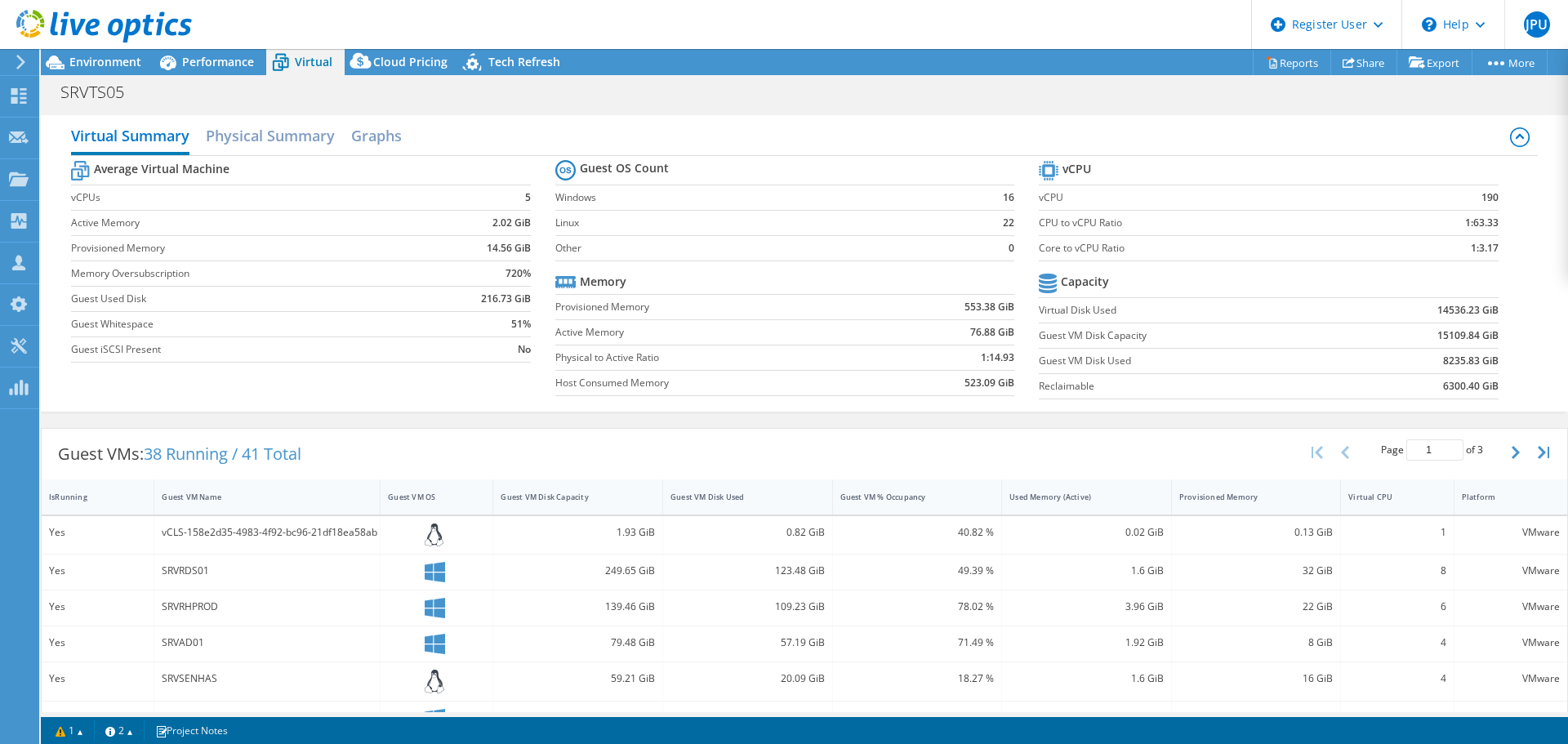
click at [110, 48] on div at bounding box center [96, 27] width 192 height 55
click at [119, 62] on span "Environment" at bounding box center [105, 62] width 72 height 16
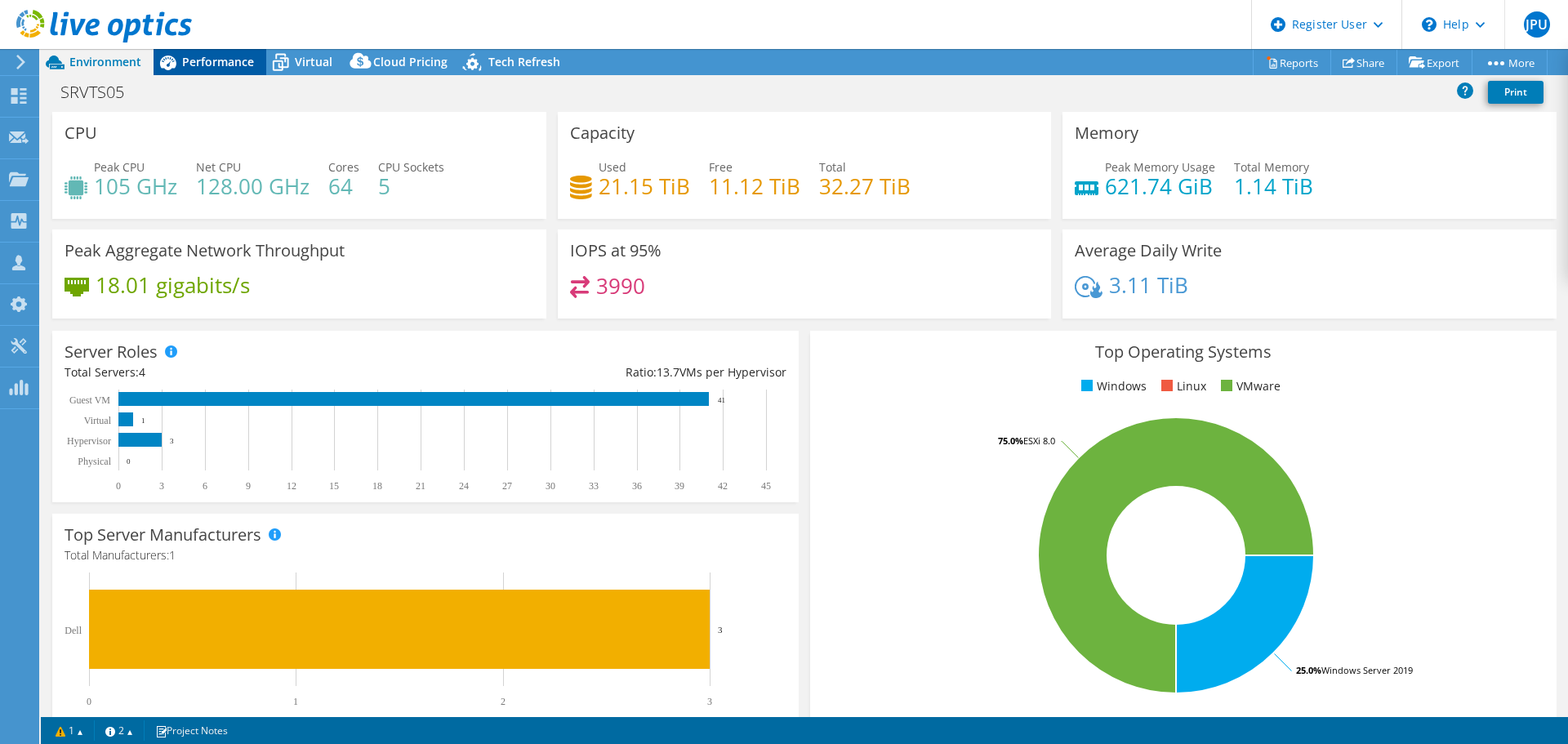
click at [216, 62] on span "Performance" at bounding box center [218, 62] width 72 height 16
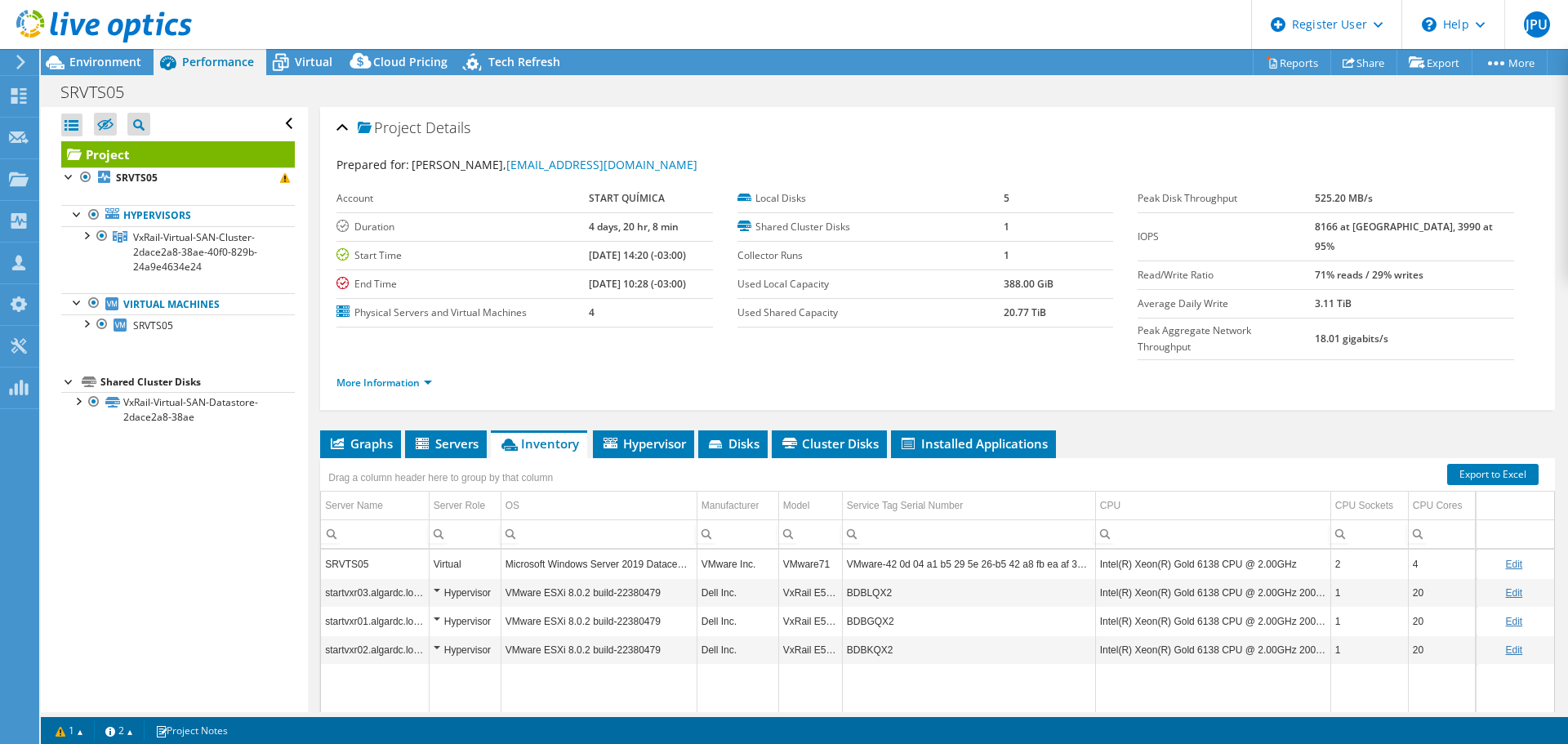
click at [1357, 230] on b "8166 at Peak, 3990 at 95%" at bounding box center [1403, 237] width 178 height 34
click at [1358, 230] on b "8166 at Peak, 3990 at 95%" at bounding box center [1403, 237] width 178 height 34
drag, startPoint x: 1349, startPoint y: 257, endPoint x: 1446, endPoint y: 253, distance: 97.1
click at [1446, 261] on tr "Read/Write Ratio 71% reads / 29% writes" at bounding box center [1325, 275] width 376 height 29
drag, startPoint x: 1354, startPoint y: 309, endPoint x: 1423, endPoint y: 310, distance: 69.0
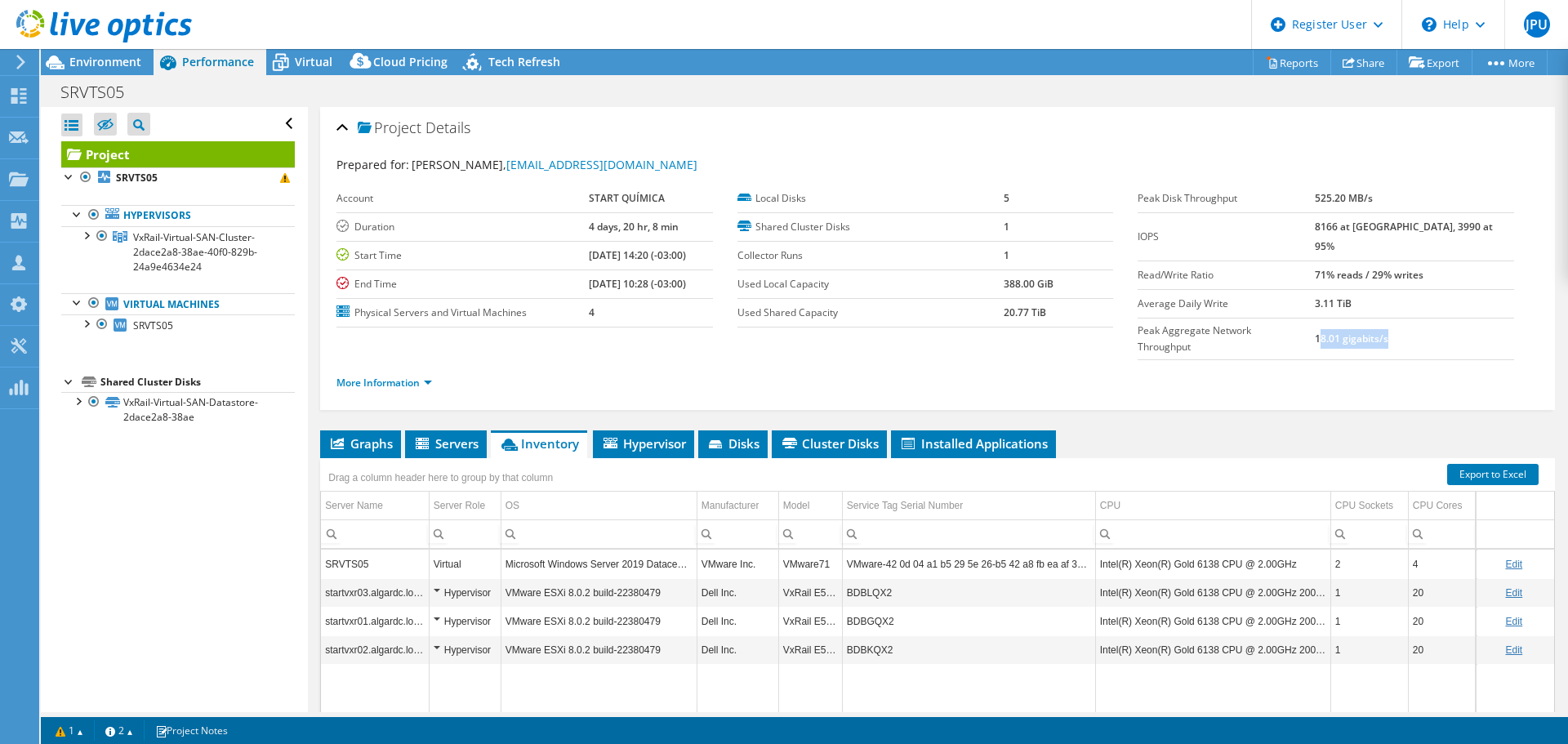
click at [1423, 317] on td "18.01 gigabits/s" at bounding box center [1414, 338] width 199 height 42
click at [1313, 322] on label "Peak Aggregate Network Throughput" at bounding box center [1225, 338] width 176 height 33
click at [1354, 331] on b "18.01 gigabits/s" at bounding box center [1351, 338] width 74 height 14
click at [1355, 331] on b "18.01 gigabits/s" at bounding box center [1351, 338] width 74 height 14
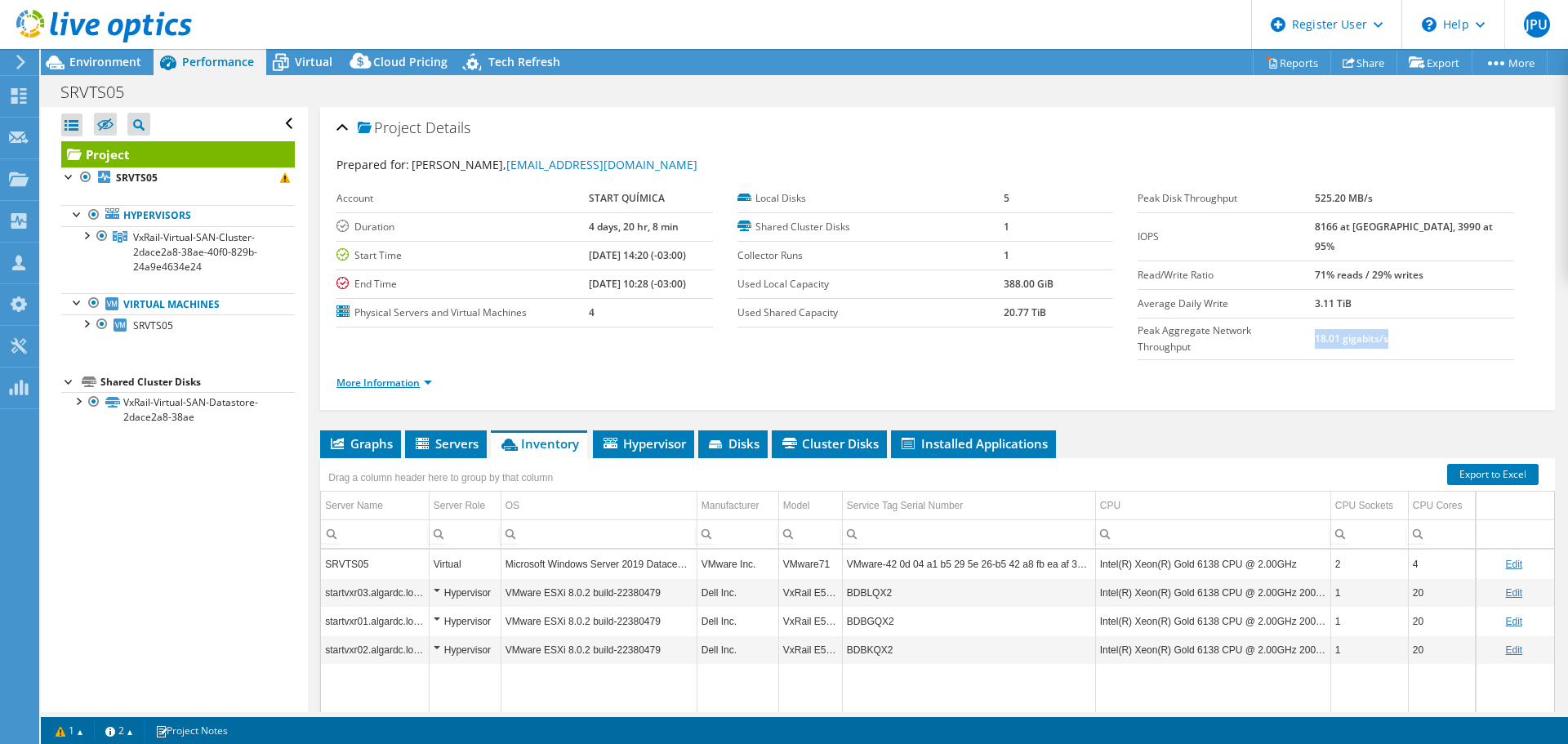
click at [424, 375] on link "More Information" at bounding box center [384, 382] width 96 height 14
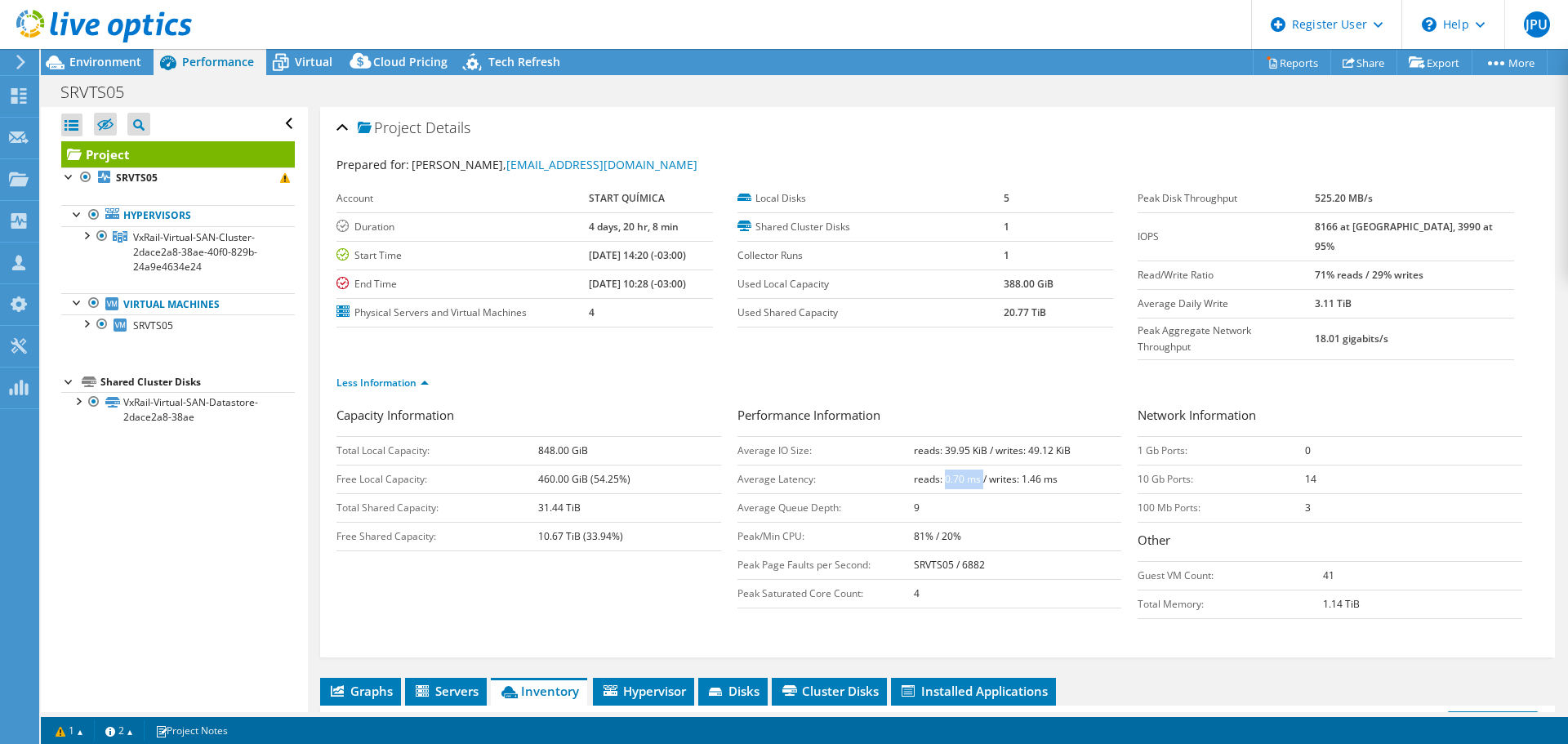
drag, startPoint x: 939, startPoint y: 445, endPoint x: 976, endPoint y: 442, distance: 37.1
click at [976, 471] on b "reads: 0.70 ms / writes: 1.46 ms" at bounding box center [985, 478] width 143 height 14
drag, startPoint x: 987, startPoint y: 445, endPoint x: 1044, endPoint y: 444, distance: 57.0
click at [1044, 471] on b "reads: 0.70 ms / writes: 1.46 ms" at bounding box center [985, 478] width 143 height 14
click at [1019, 471] on b "reads: 0.70 ms / writes: 1.46 ms" at bounding box center [985, 478] width 143 height 14
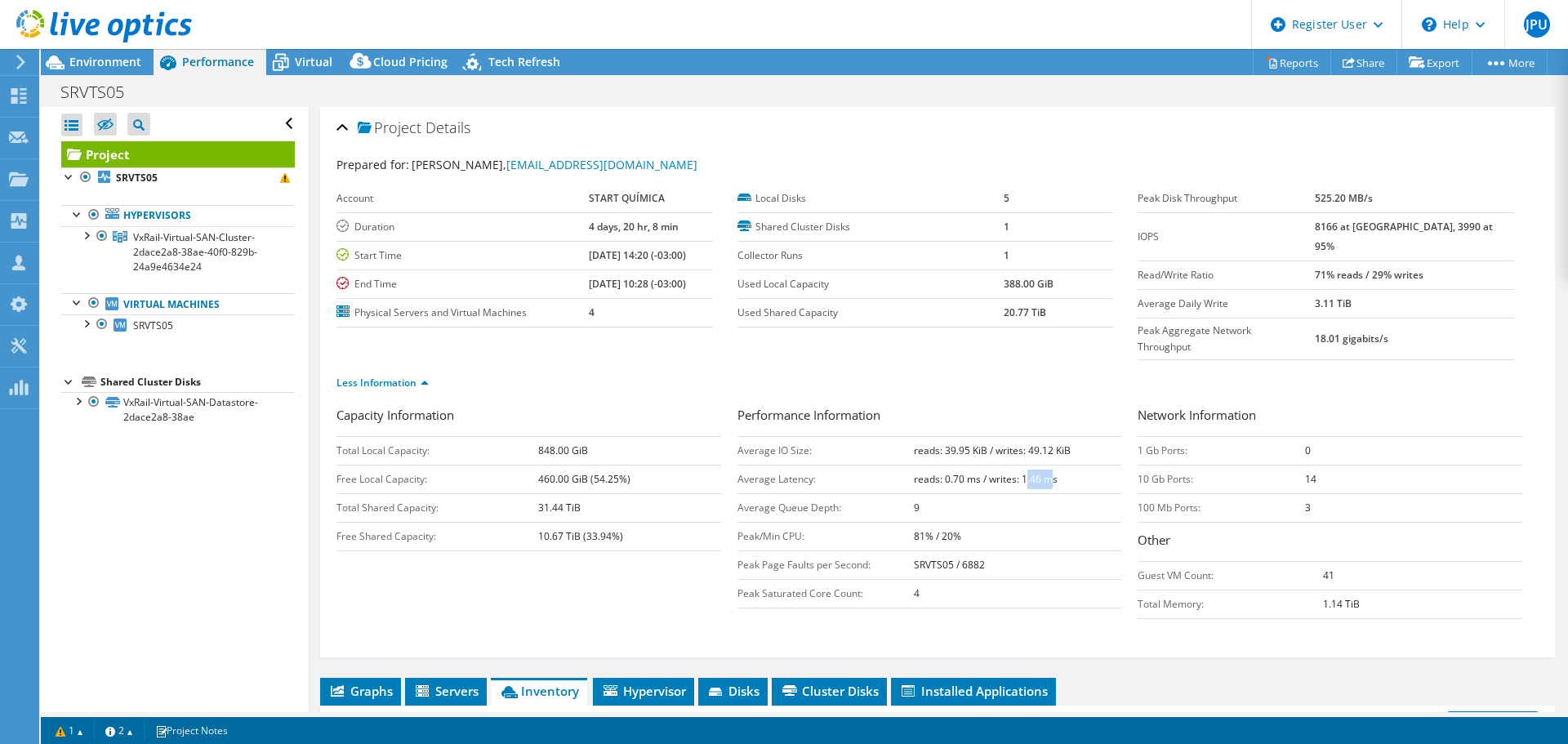
drag, startPoint x: 1020, startPoint y: 448, endPoint x: 1046, endPoint y: 444, distance: 26.3
click at [1046, 471] on b "reads: 0.70 ms / writes: 1.46 ms" at bounding box center [985, 478] width 143 height 14
drag, startPoint x: 940, startPoint y: 421, endPoint x: 1067, endPoint y: 417, distance: 127.1
click at [1067, 436] on td "reads: 39.95 KiB / writes: 49.12 KiB" at bounding box center [1017, 450] width 208 height 29
drag, startPoint x: 1020, startPoint y: 444, endPoint x: 1080, endPoint y: 452, distance: 60.5
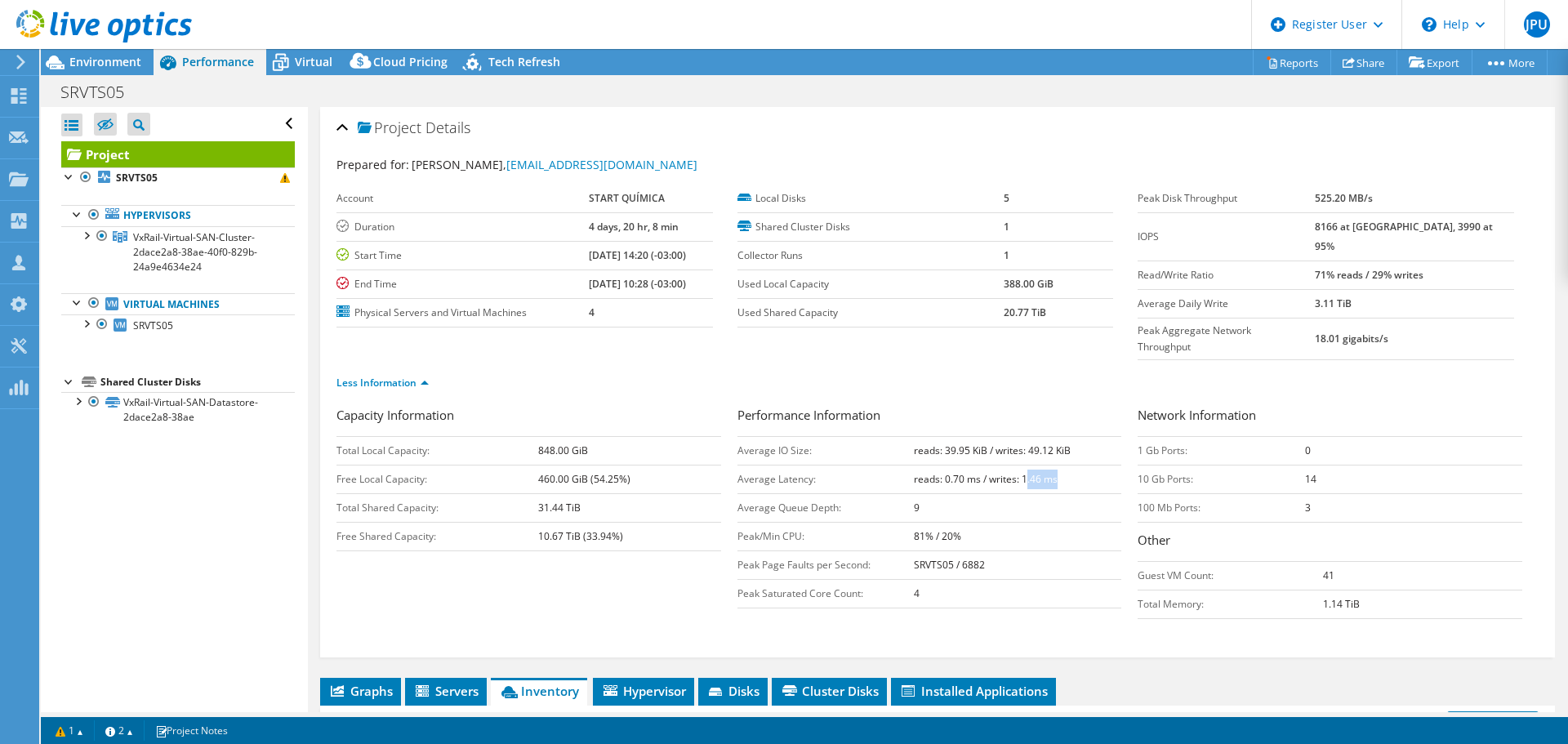
click at [1080, 465] on td "reads: 0.70 ms / writes: 1.46 ms" at bounding box center [1017, 478] width 208 height 29
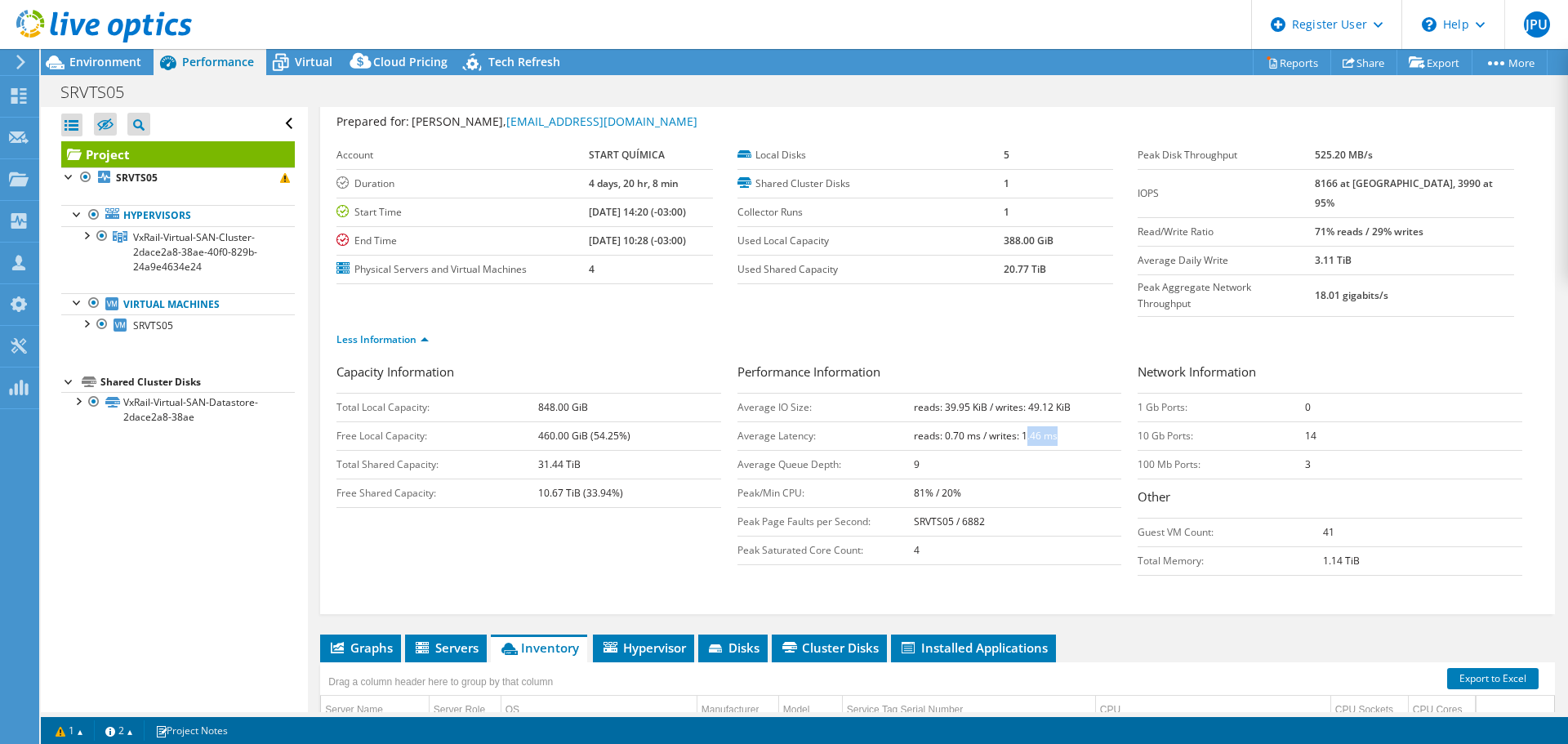
scroll to position [207, 0]
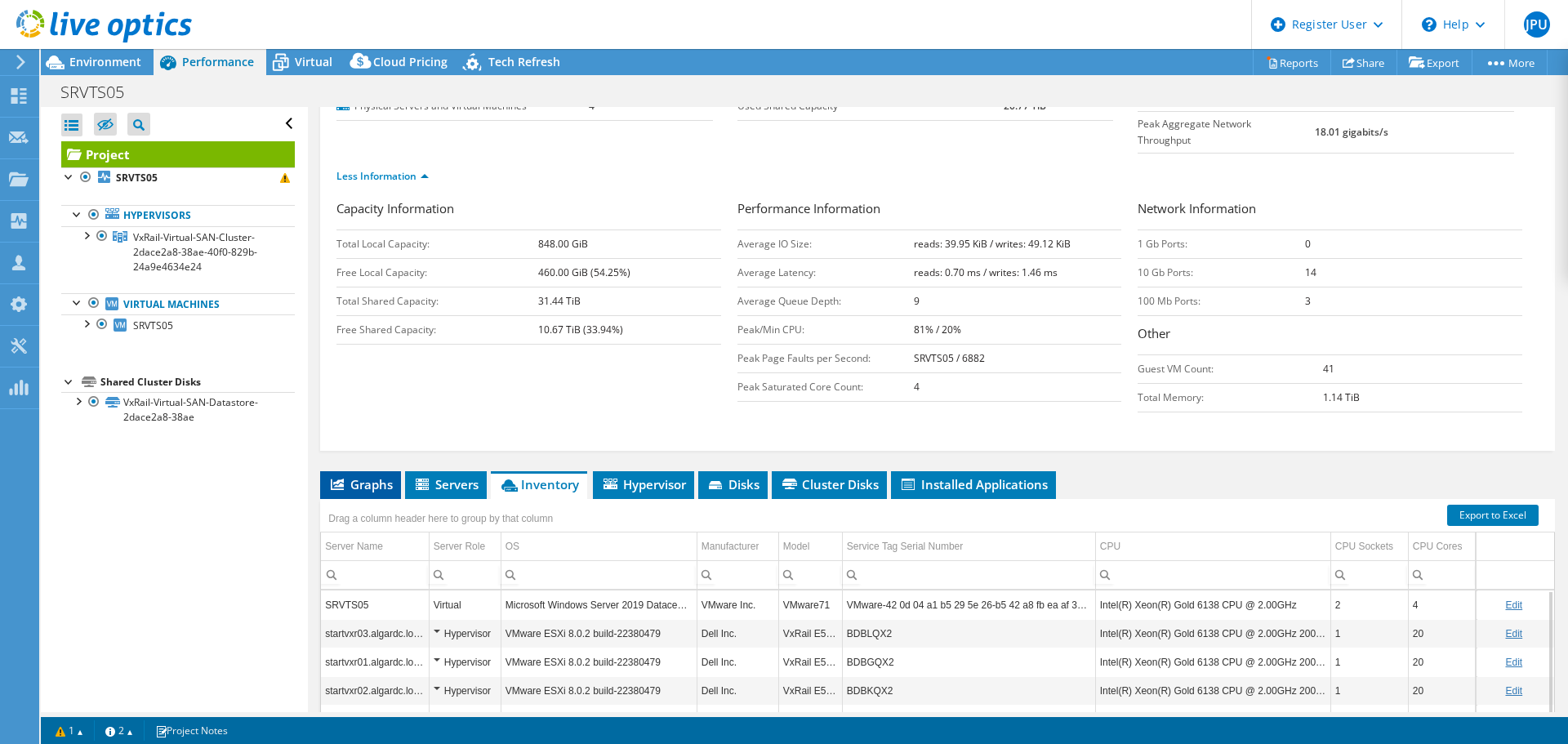
click at [362, 470] on li "Graphs" at bounding box center [360, 484] width 81 height 28
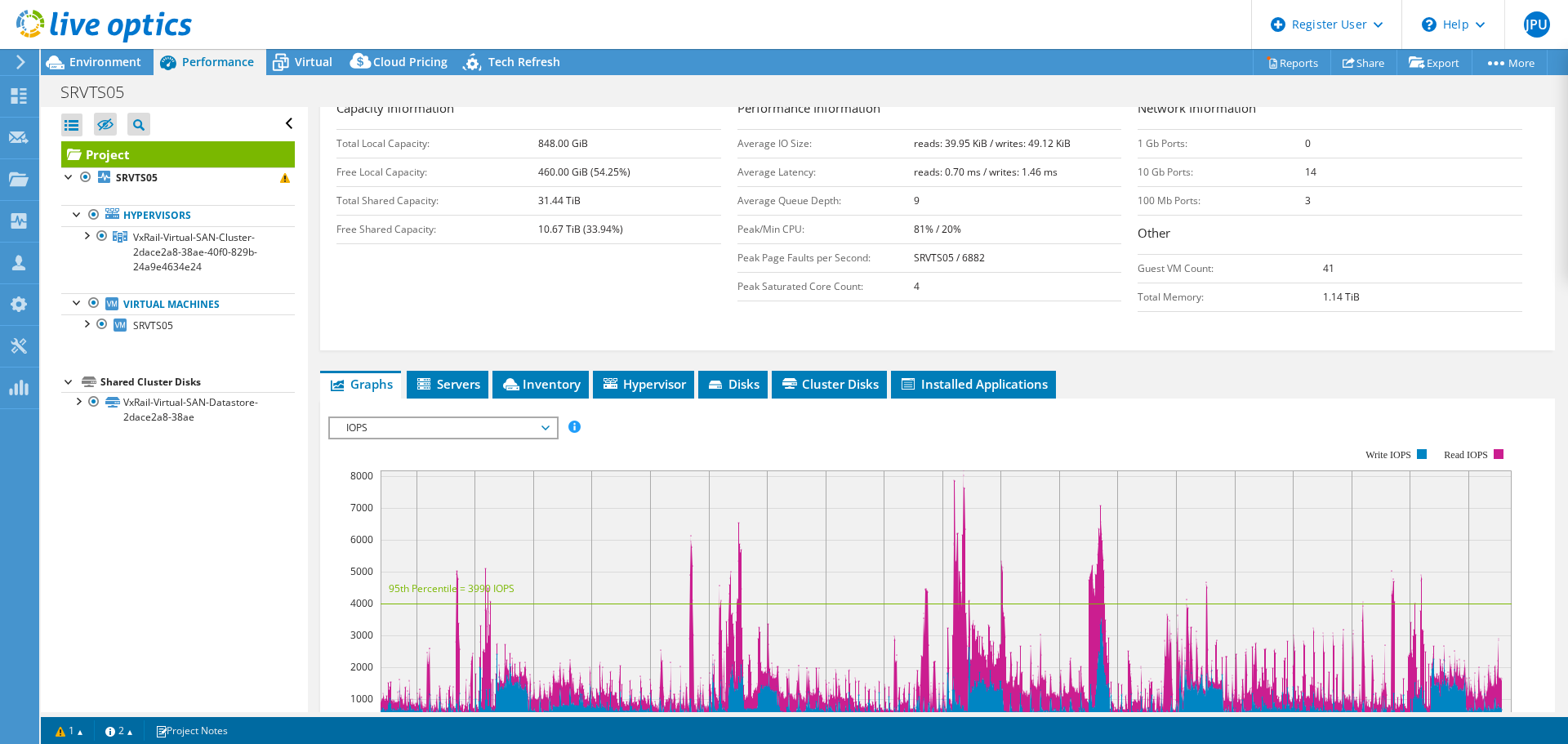
scroll to position [452, 0]
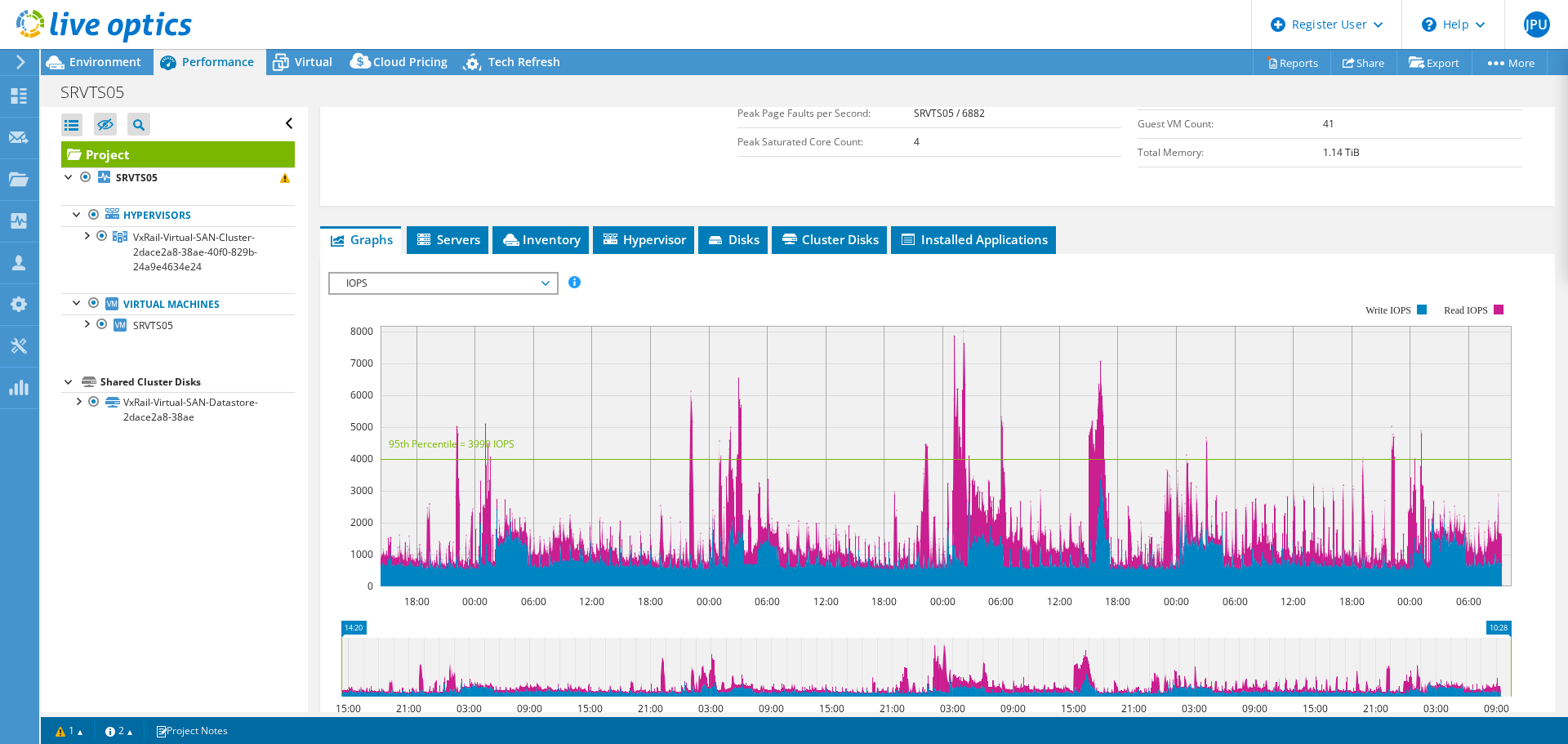
click at [534, 274] on span "IOPS" at bounding box center [443, 283] width 210 height 20
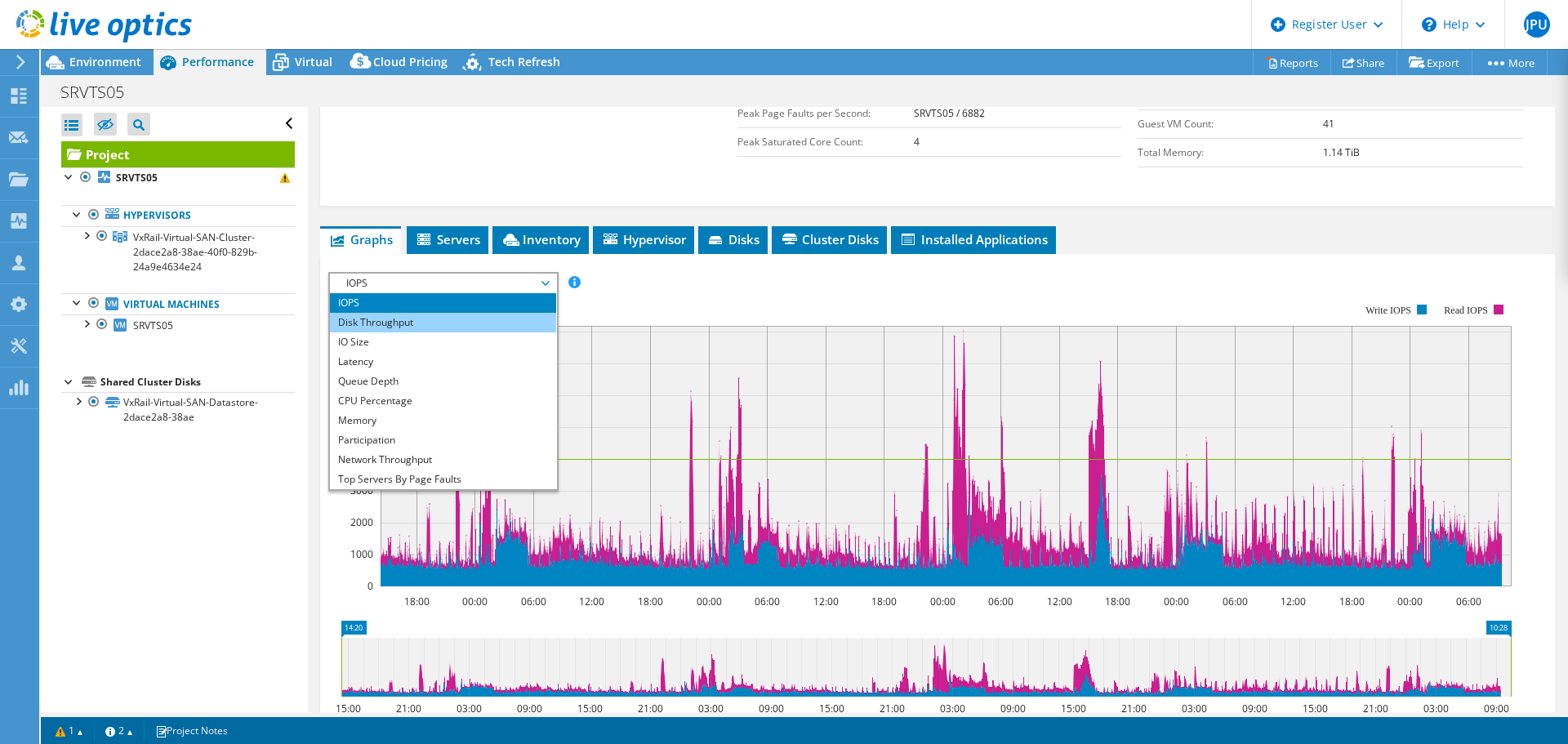
click at [476, 312] on li "Disk Throughput" at bounding box center [443, 322] width 226 height 20
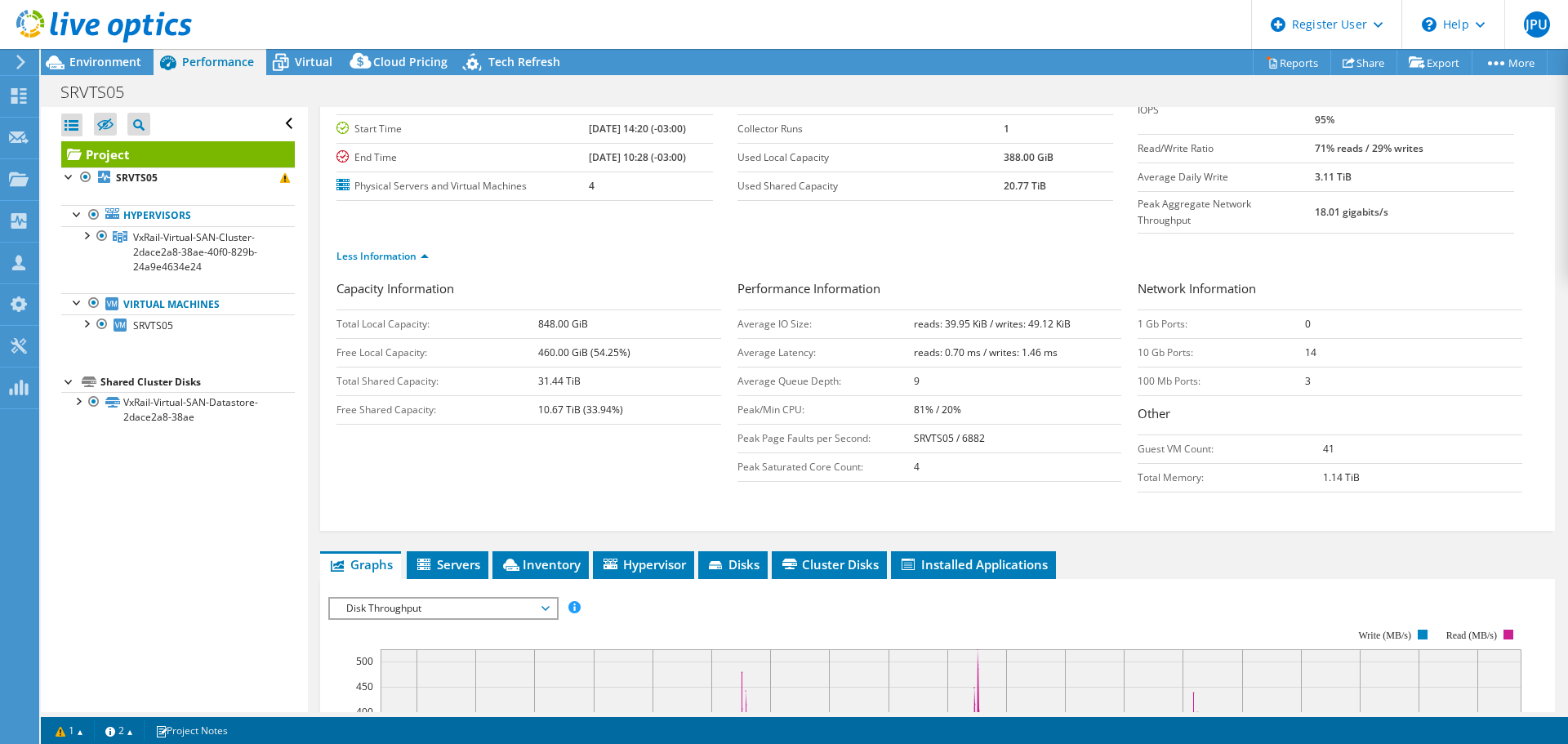
scroll to position [125, 0]
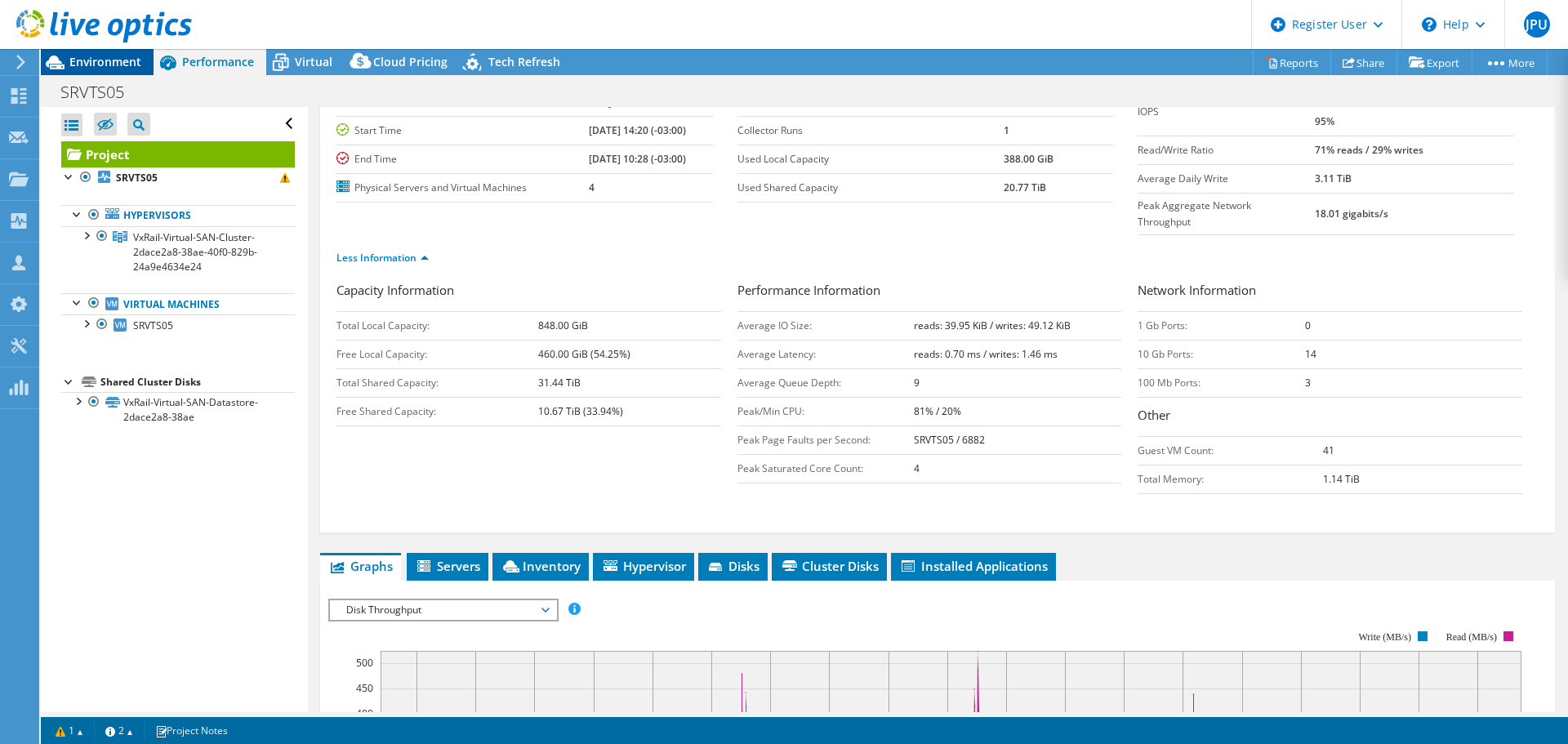
click at [114, 68] on span "Environment" at bounding box center [105, 62] width 72 height 16
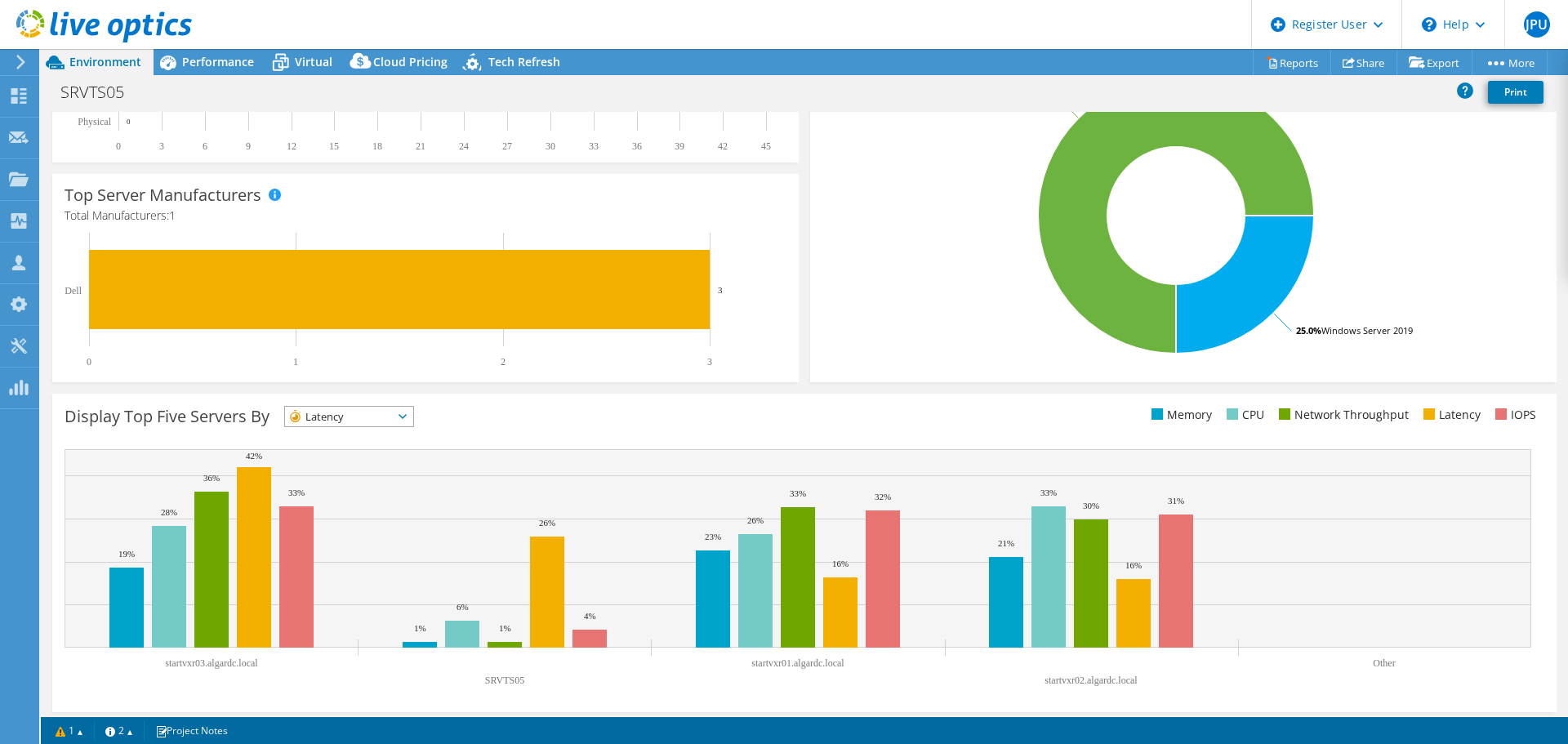
scroll to position [346, 0]
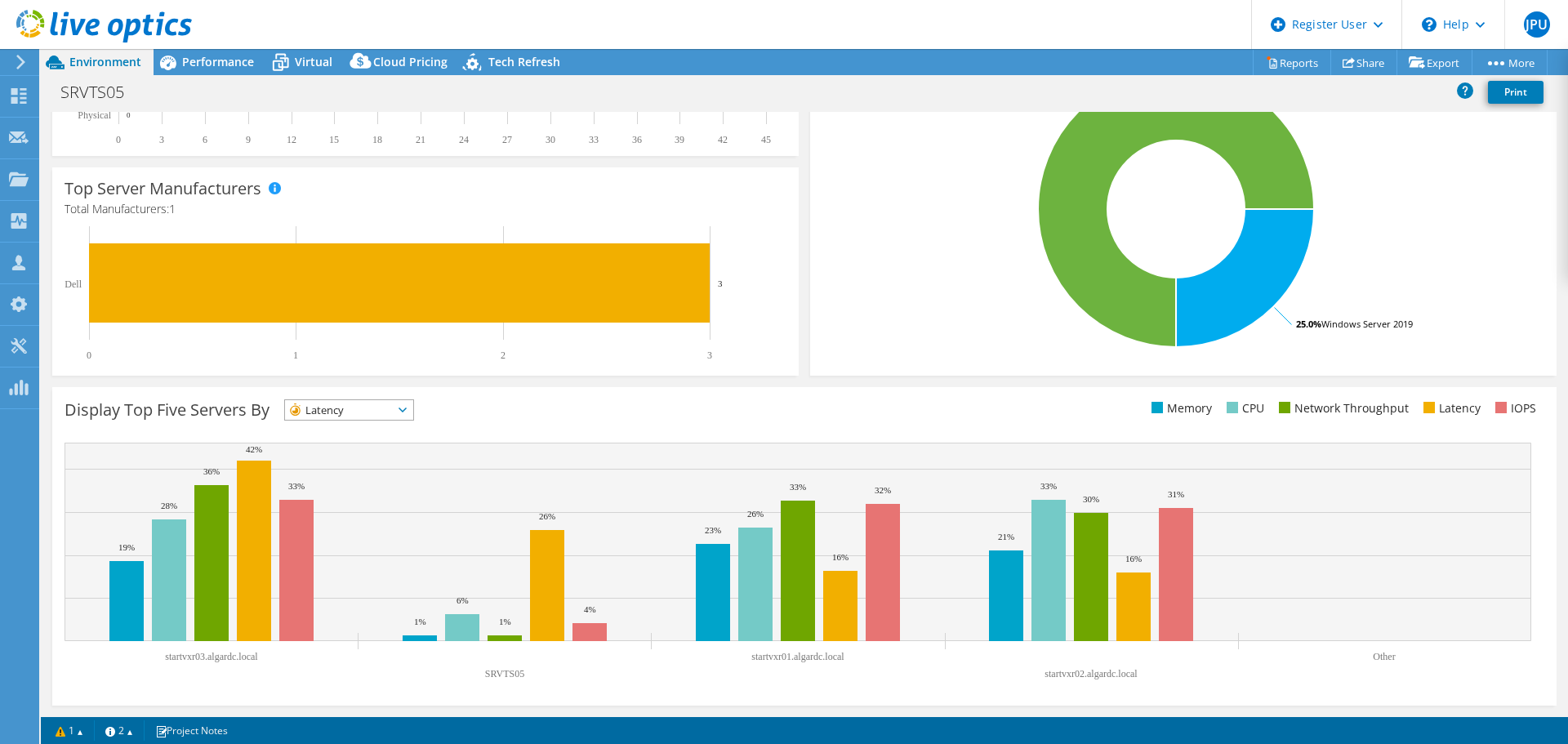
click at [384, 407] on span "Latency" at bounding box center [338, 410] width 107 height 20
click at [228, 57] on span "Performance" at bounding box center [218, 62] width 72 height 16
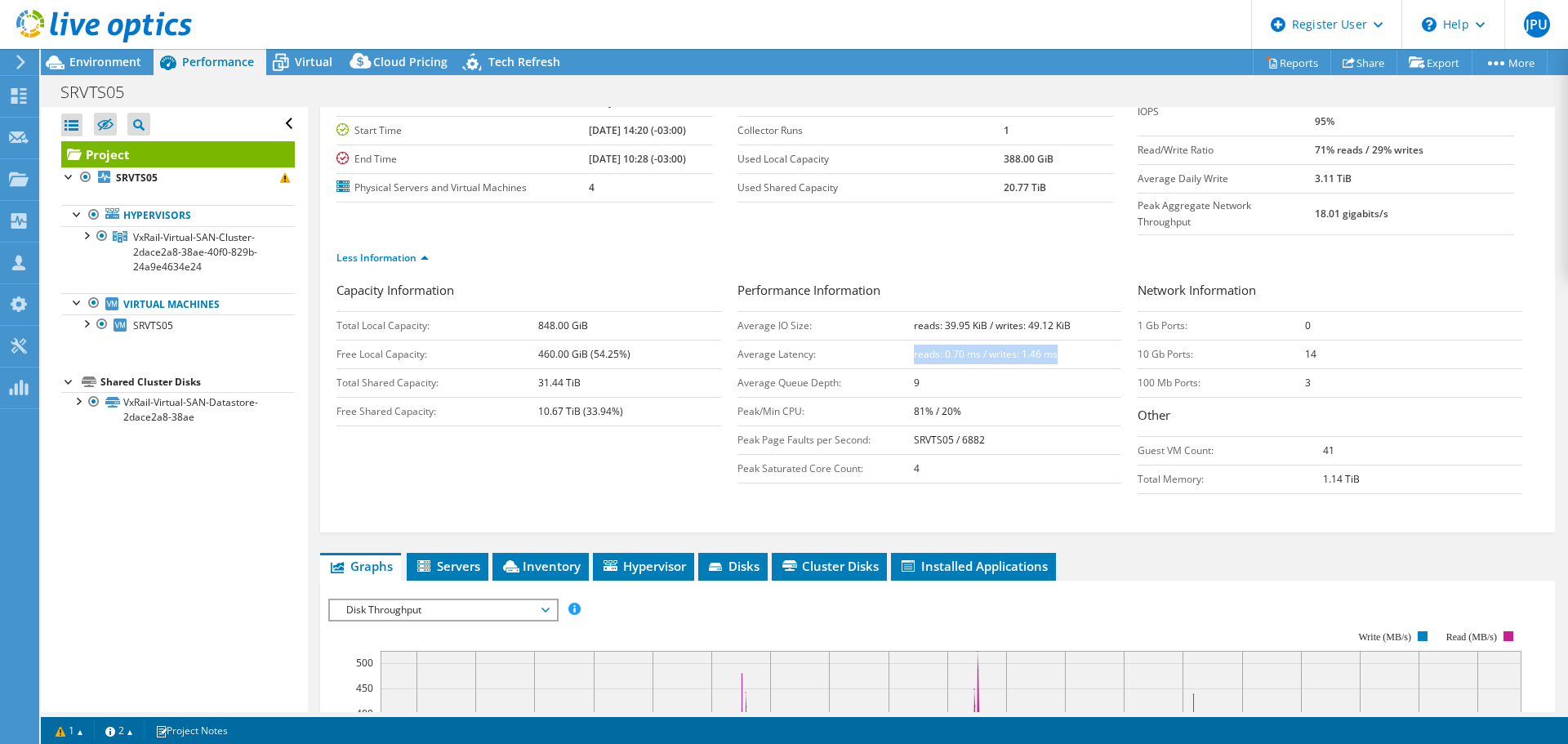
drag, startPoint x: 908, startPoint y: 323, endPoint x: 1050, endPoint y: 316, distance: 142.2
click at [1050, 347] on b "reads: 0.70 ms / writes: 1.46 ms" at bounding box center [985, 354] width 143 height 14
click at [115, 64] on span "Environment" at bounding box center [105, 62] width 72 height 16
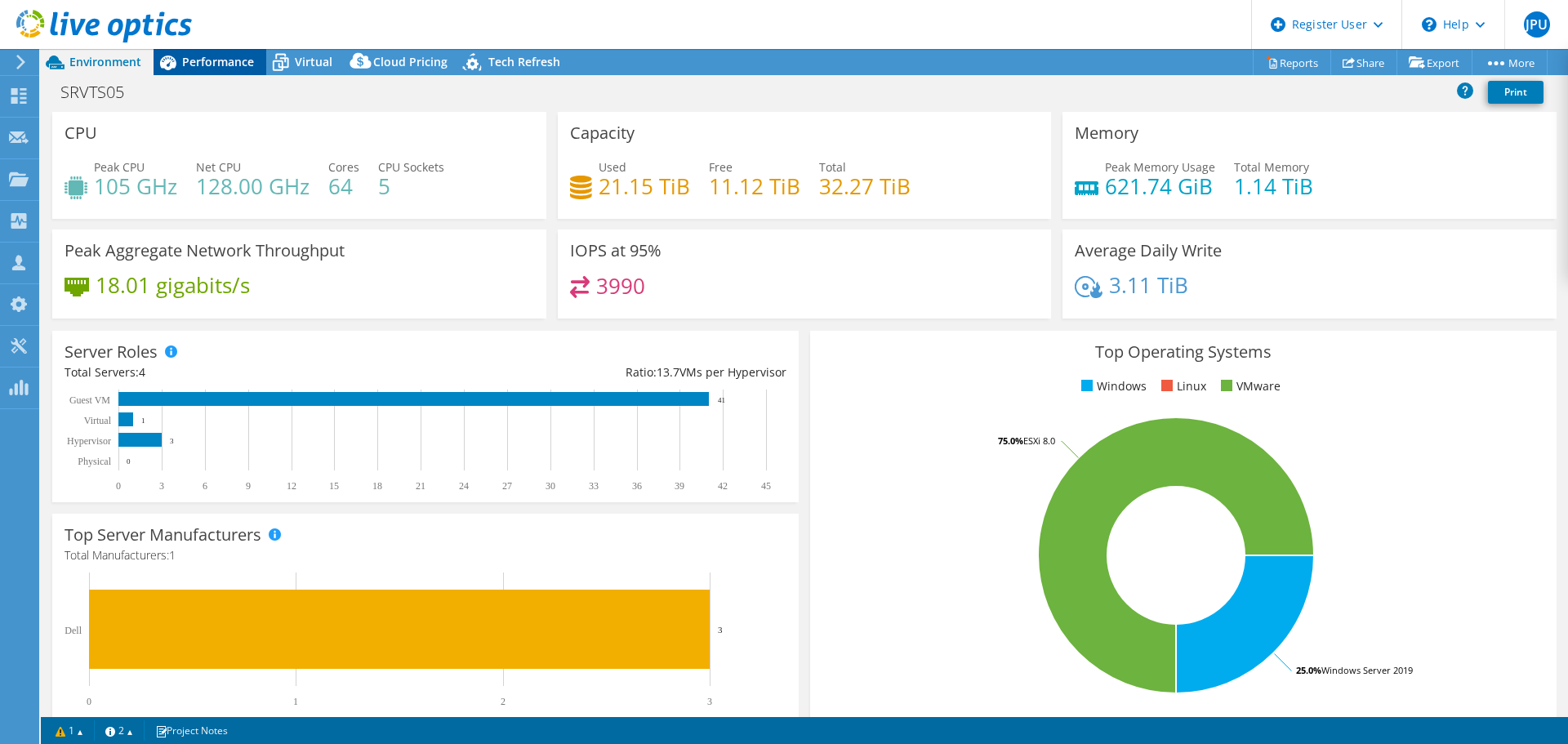
click at [201, 62] on span "Performance" at bounding box center [218, 62] width 72 height 16
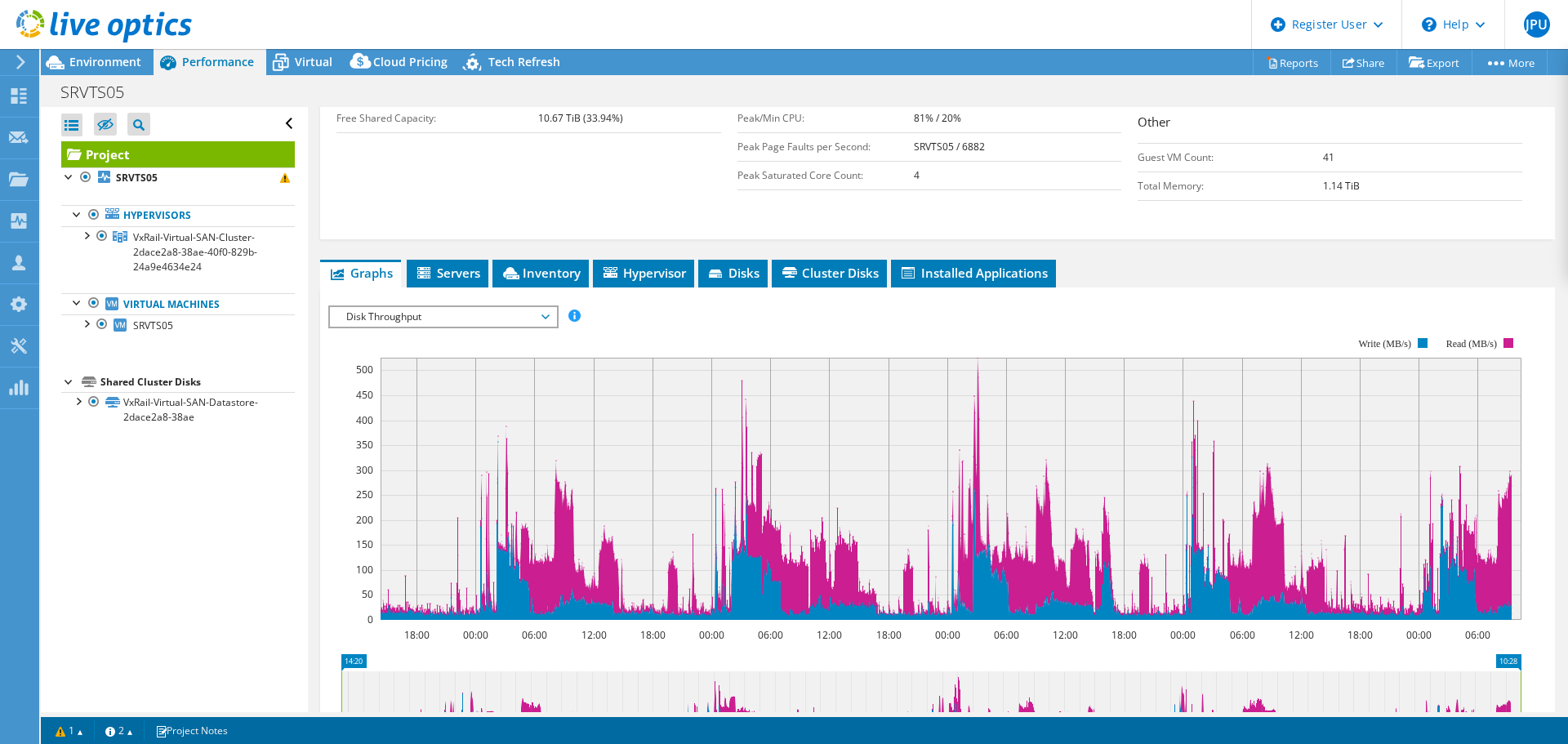
scroll to position [452, 0]
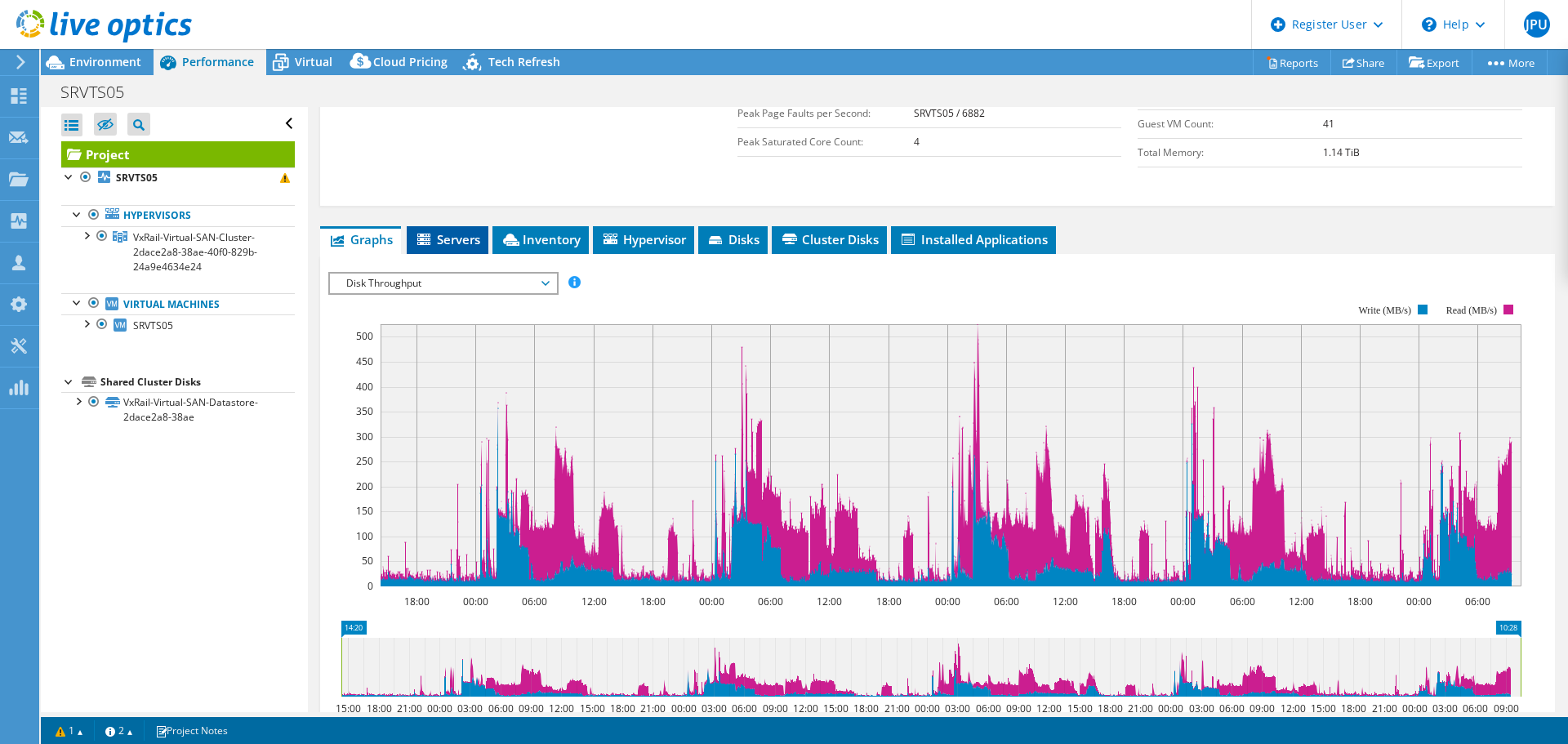
click at [454, 231] on span "Servers" at bounding box center [448, 239] width 66 height 16
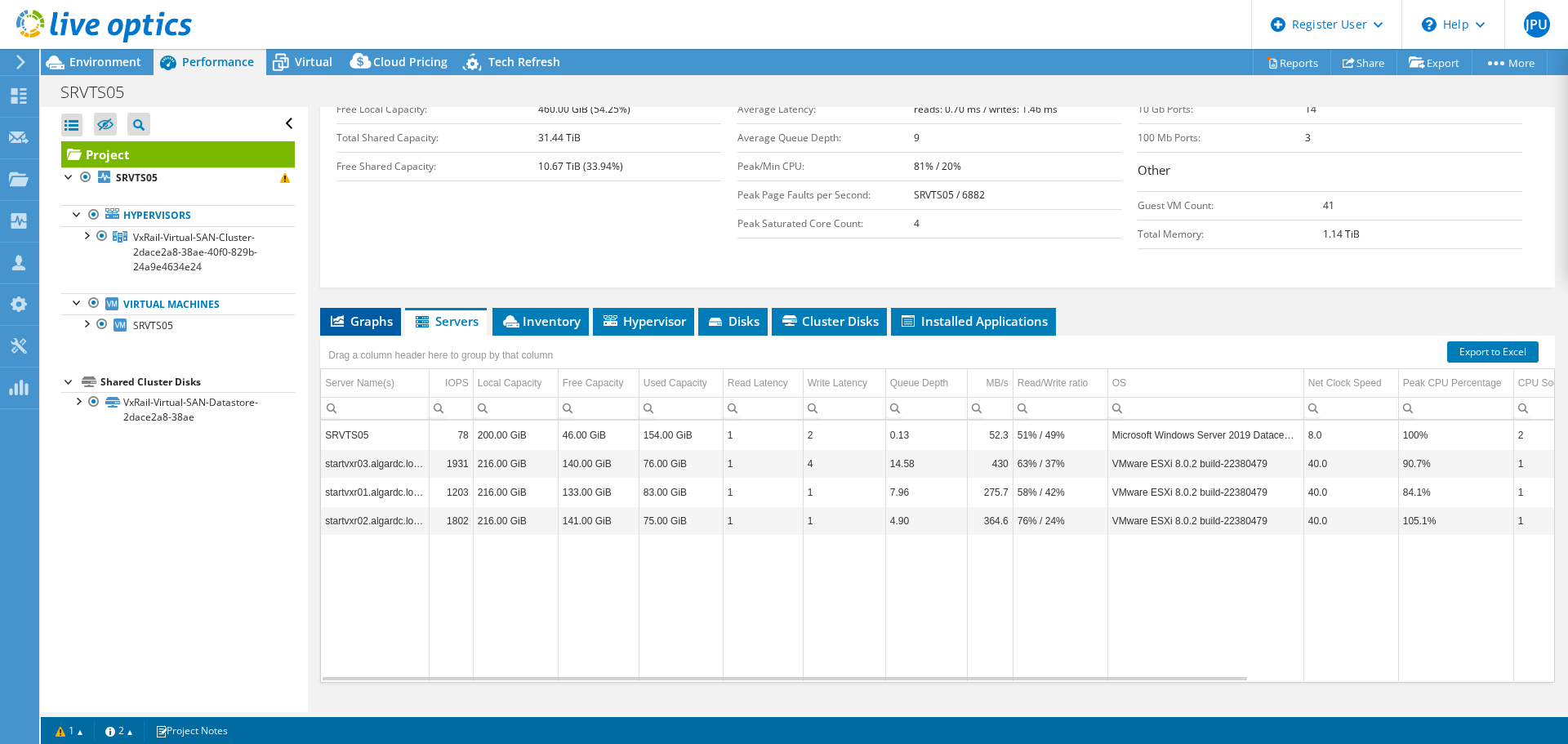
click at [375, 312] on span "Graphs" at bounding box center [360, 320] width 65 height 16
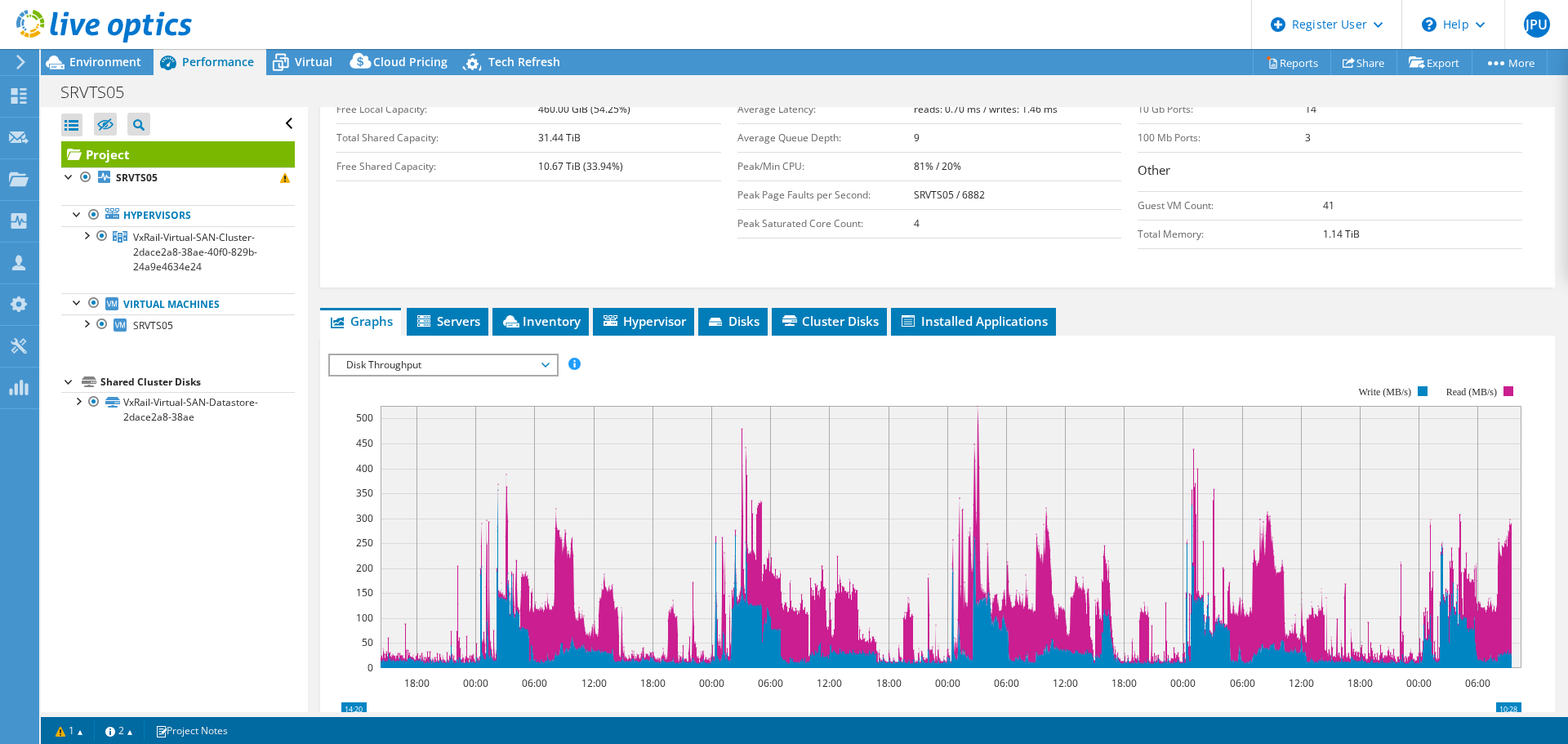
scroll to position [452, 0]
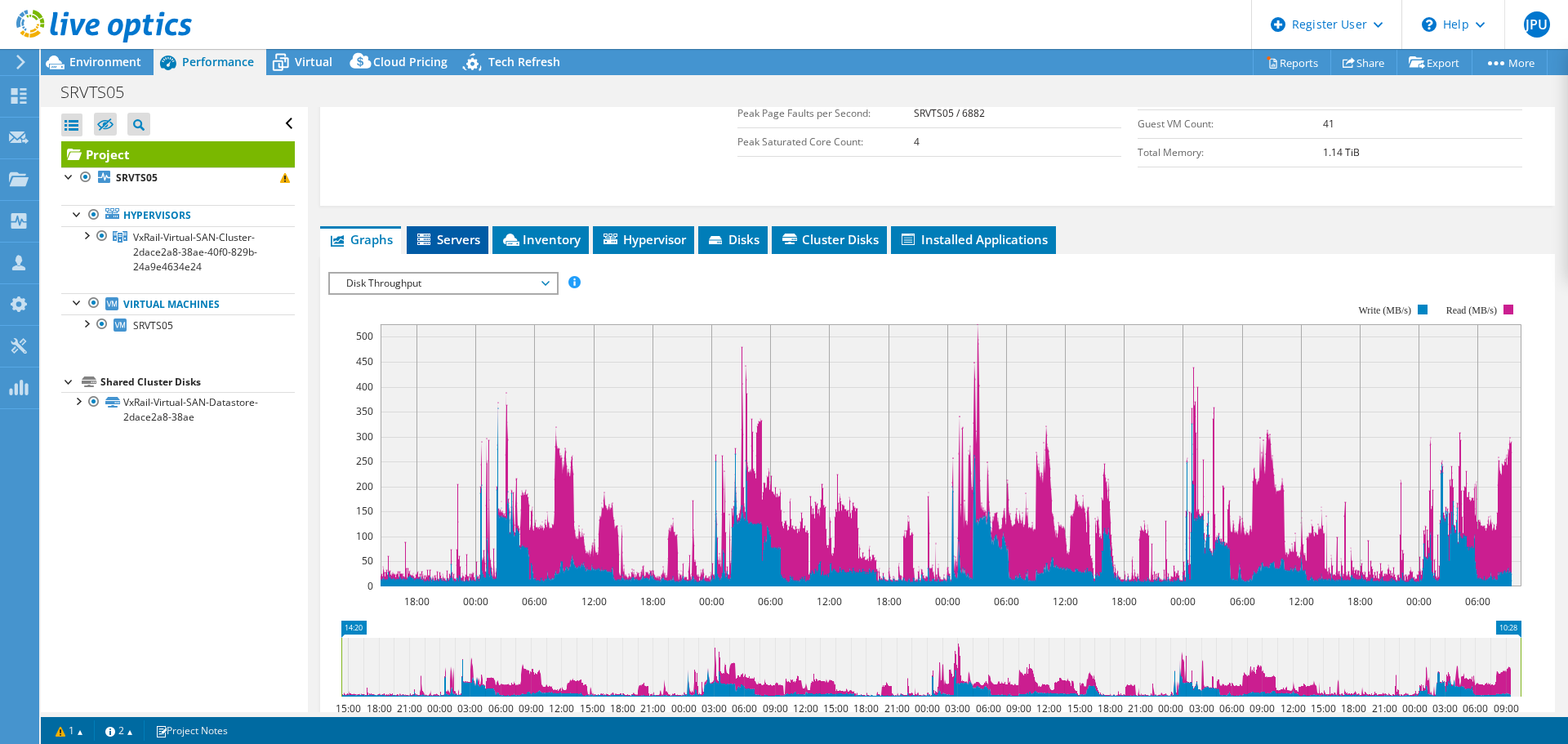
click at [462, 231] on span "Servers" at bounding box center [448, 239] width 66 height 16
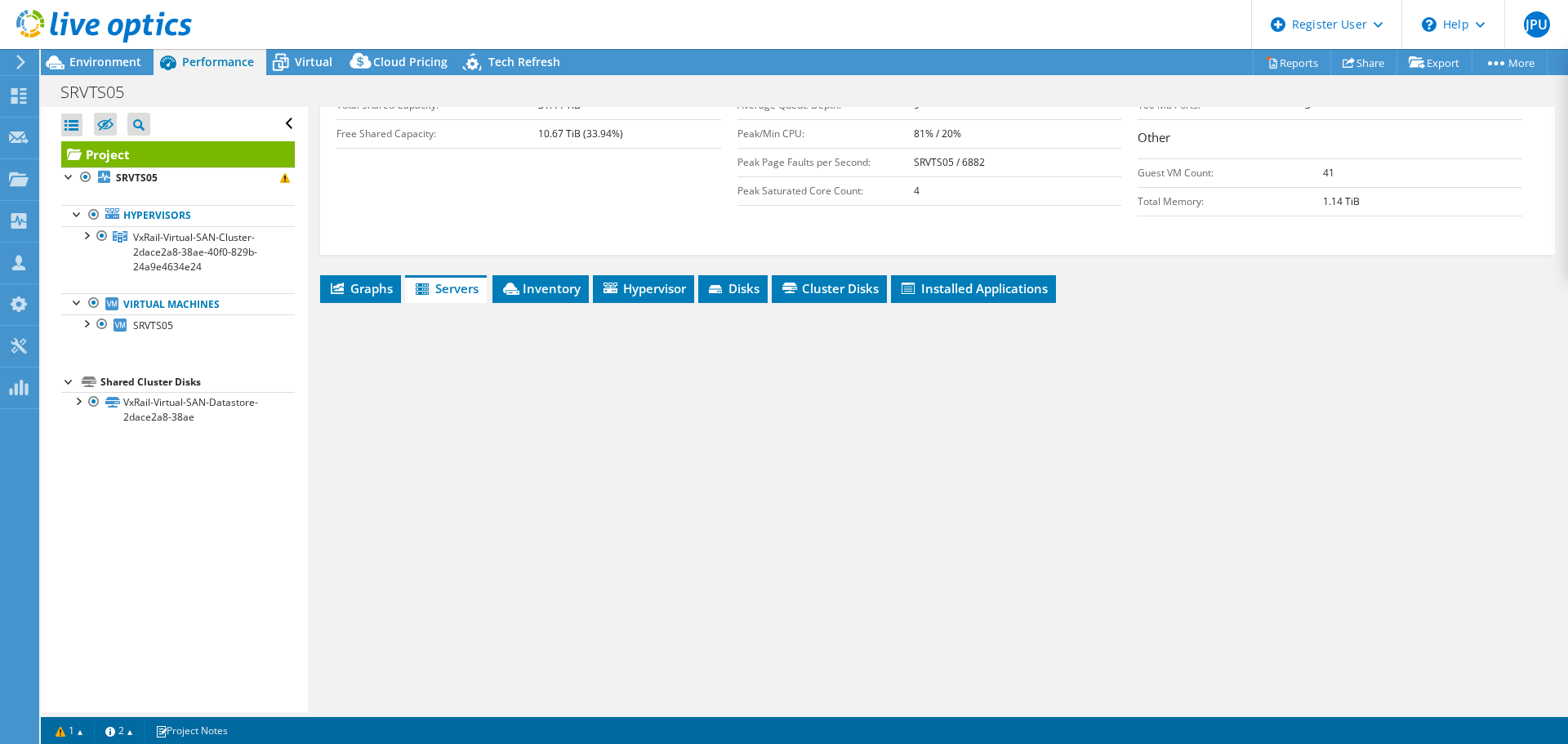
scroll to position [370, 0]
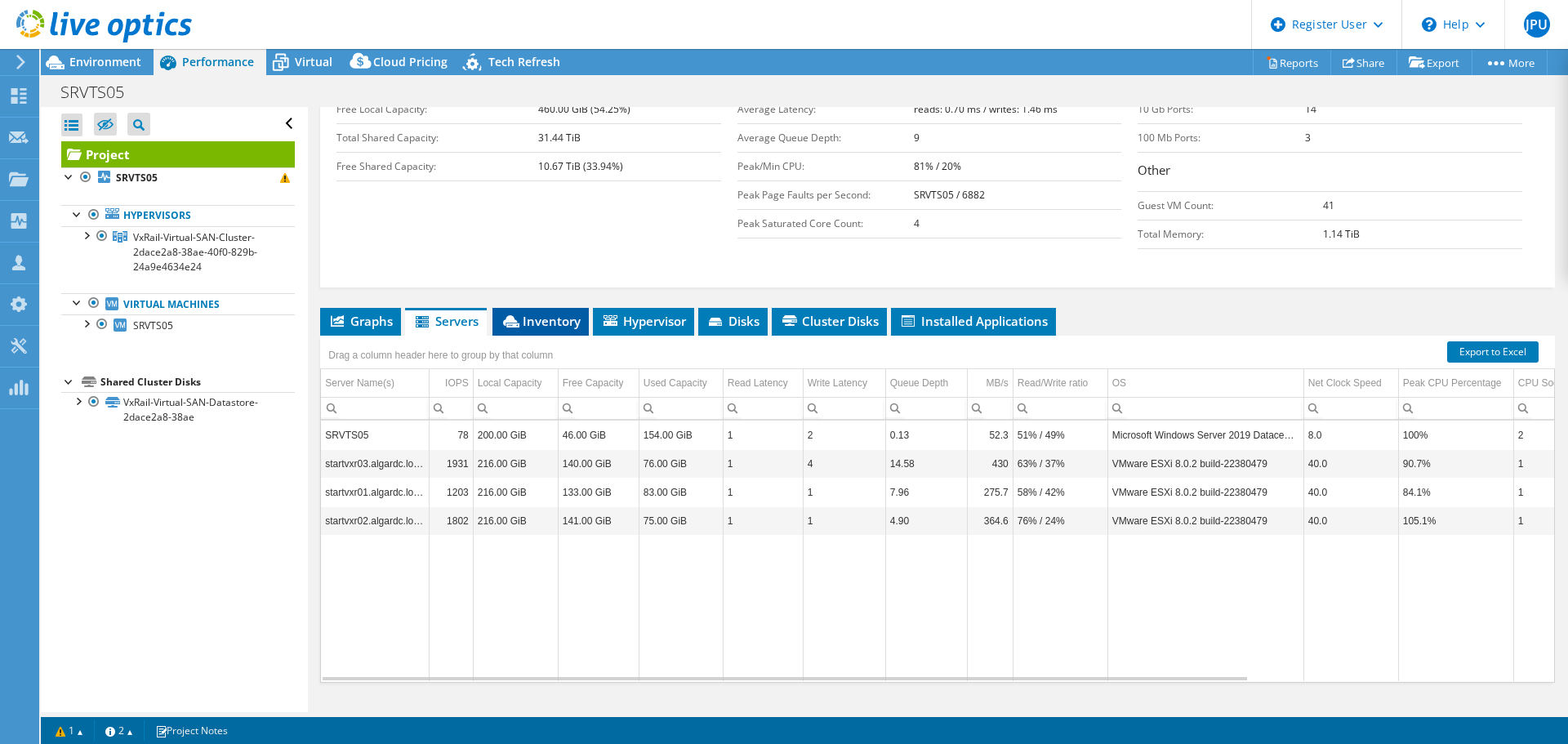
click at [555, 312] on span "Inventory" at bounding box center [540, 320] width 80 height 16
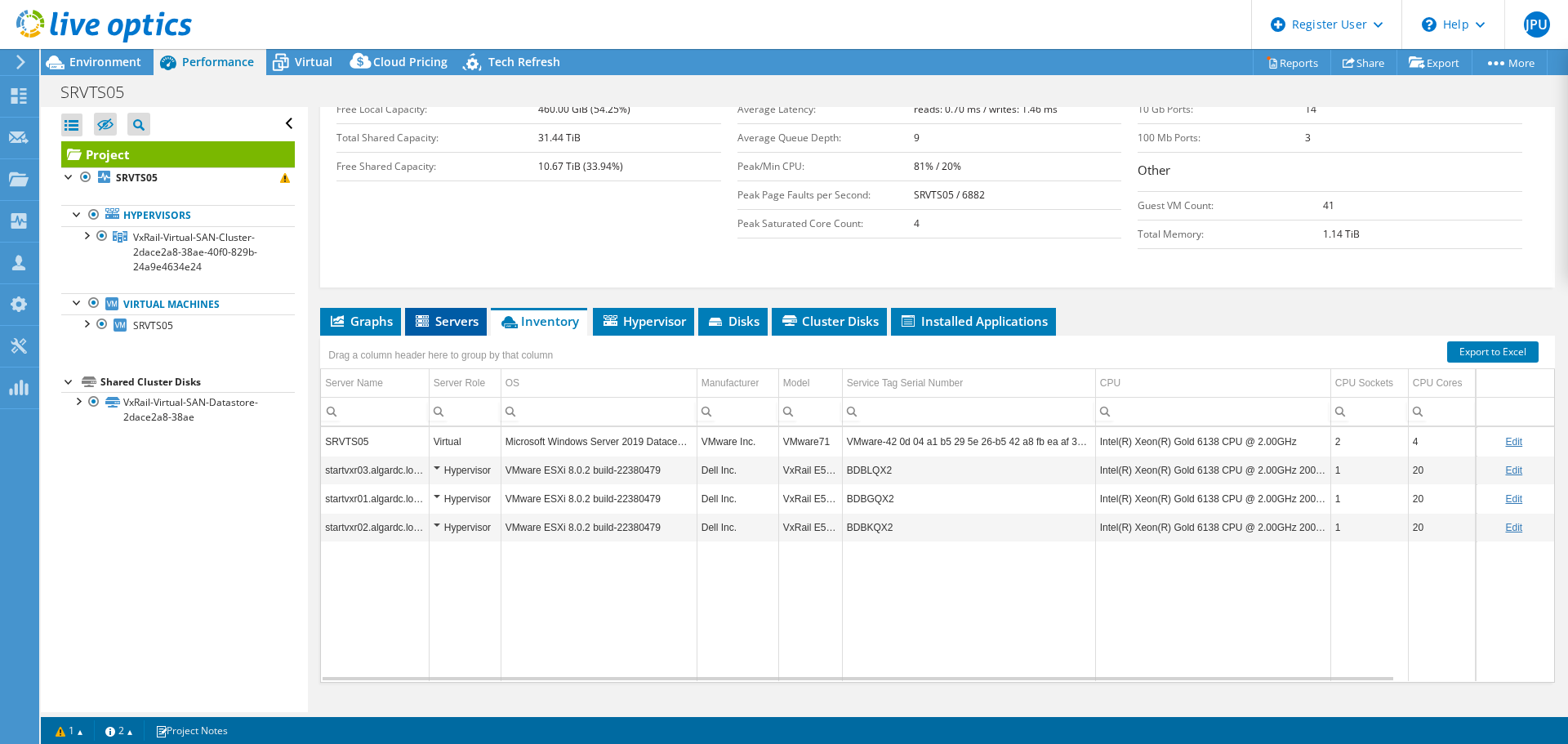
click at [452, 312] on span "Servers" at bounding box center [446, 320] width 66 height 16
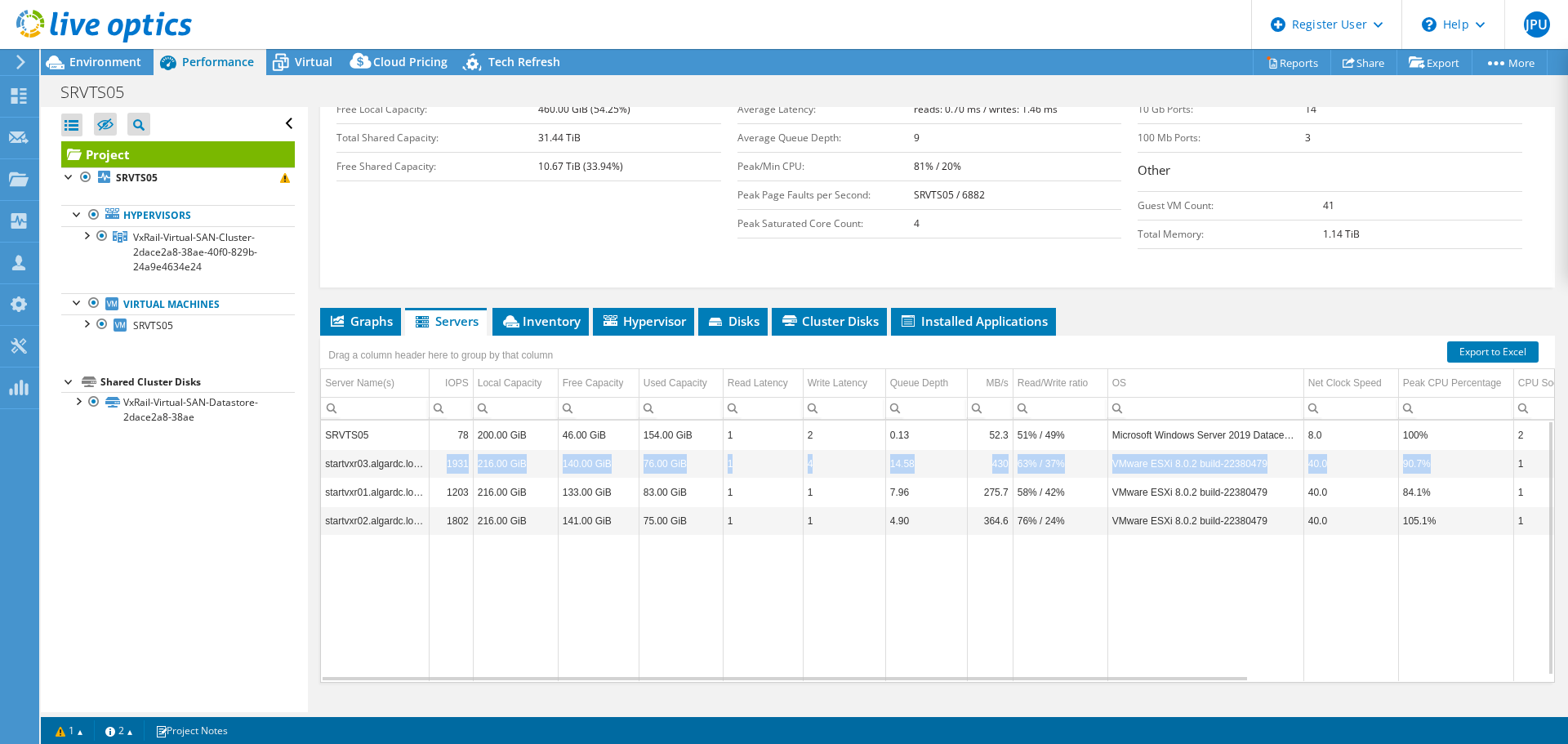
drag, startPoint x: 435, startPoint y: 430, endPoint x: 1476, endPoint y: 430, distance: 1041.0
click at [1476, 449] on tr "startvxr03.algardc.local 1931 216.00 GiB 140.00 GiB 76.00 GiB 1 4 14.58 430 63%…" at bounding box center [1123, 463] width 1606 height 29
click at [997, 449] on td "430" at bounding box center [990, 463] width 46 height 29
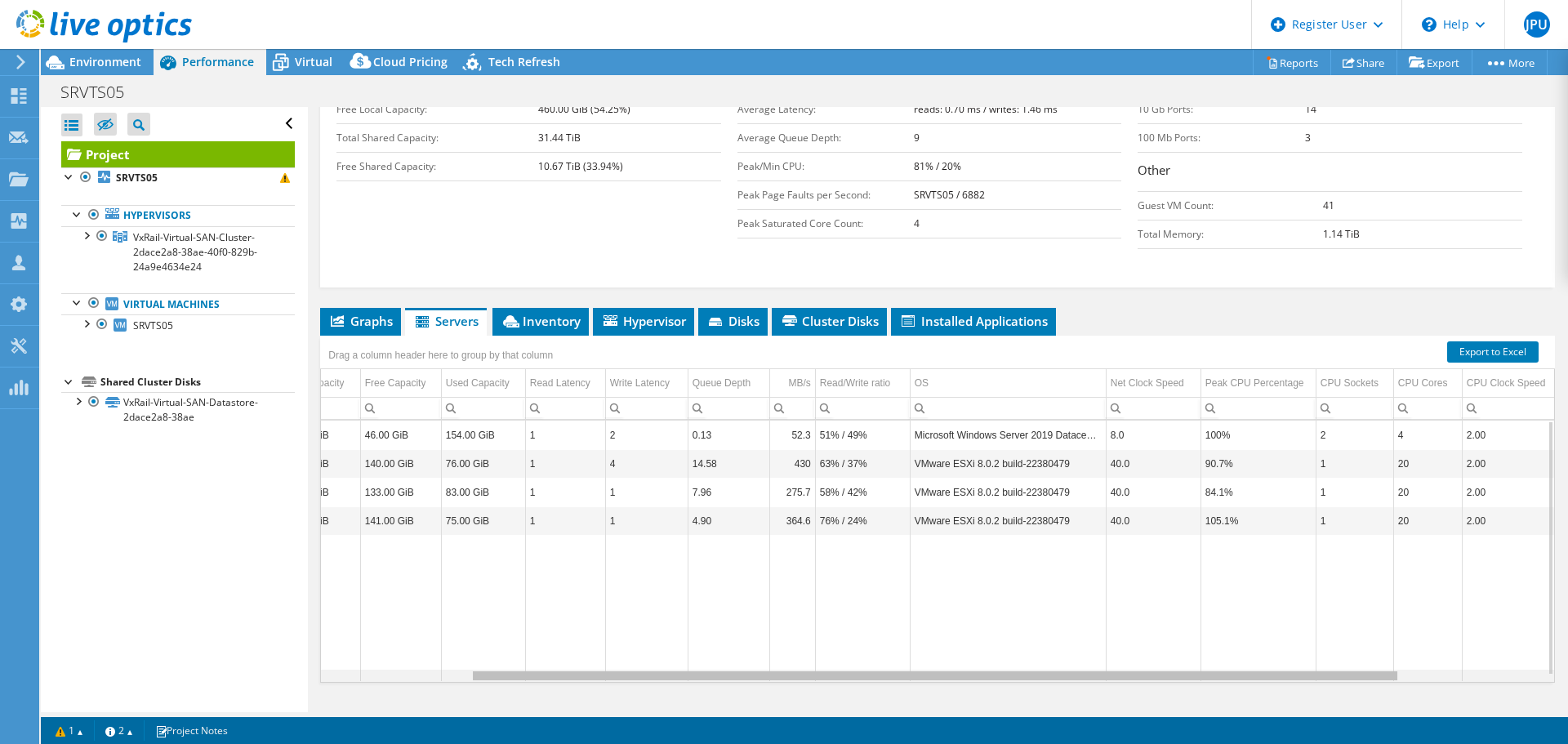
scroll to position [0, 86]
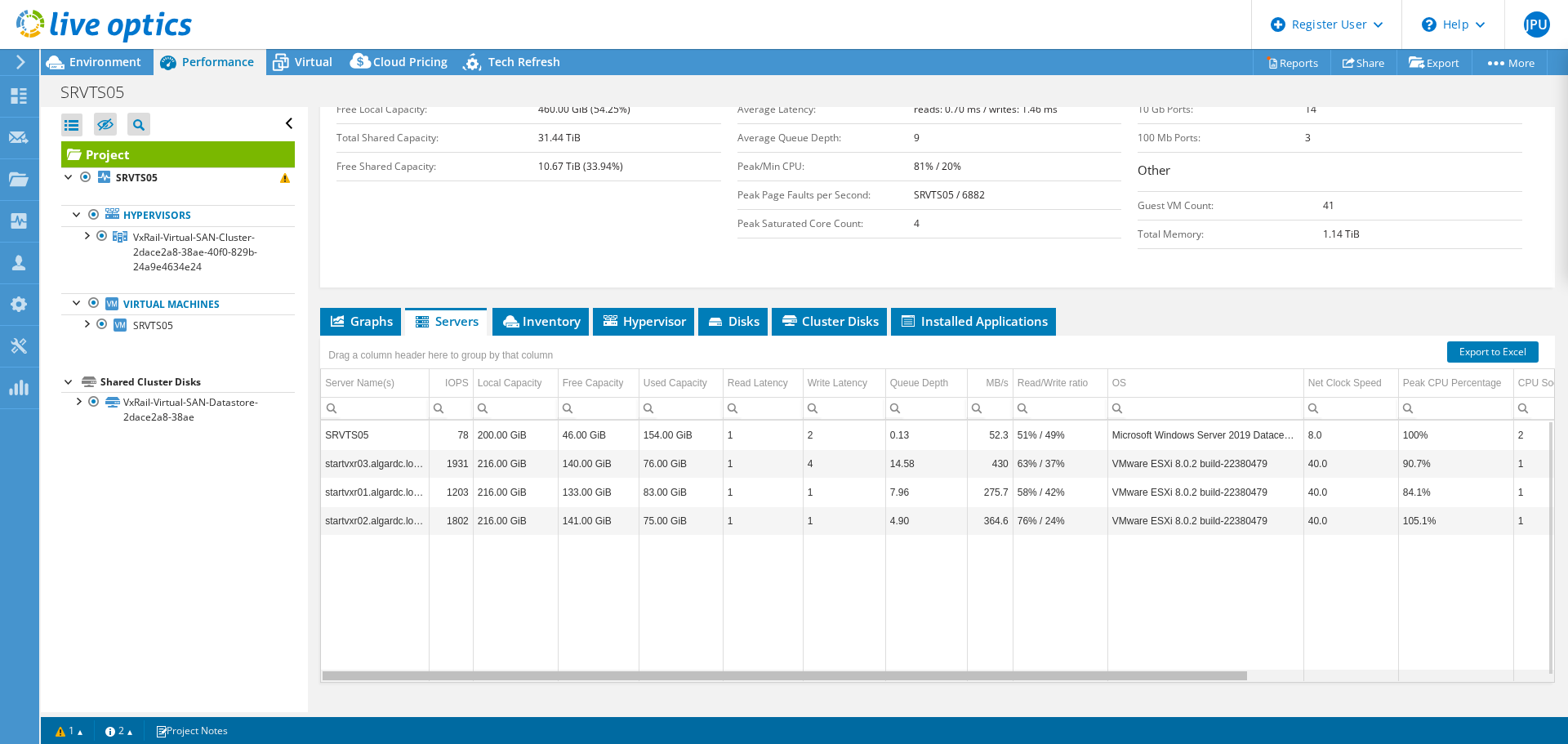
drag, startPoint x: 1189, startPoint y: 647, endPoint x: 1058, endPoint y: 650, distance: 131.0
click at [1058, 650] on body "JPU Dell User Joao Paulo Ullmann Joao.Ullmann@dell.com Dell My Profile Log Out …" at bounding box center [784, 372] width 1568 height 744
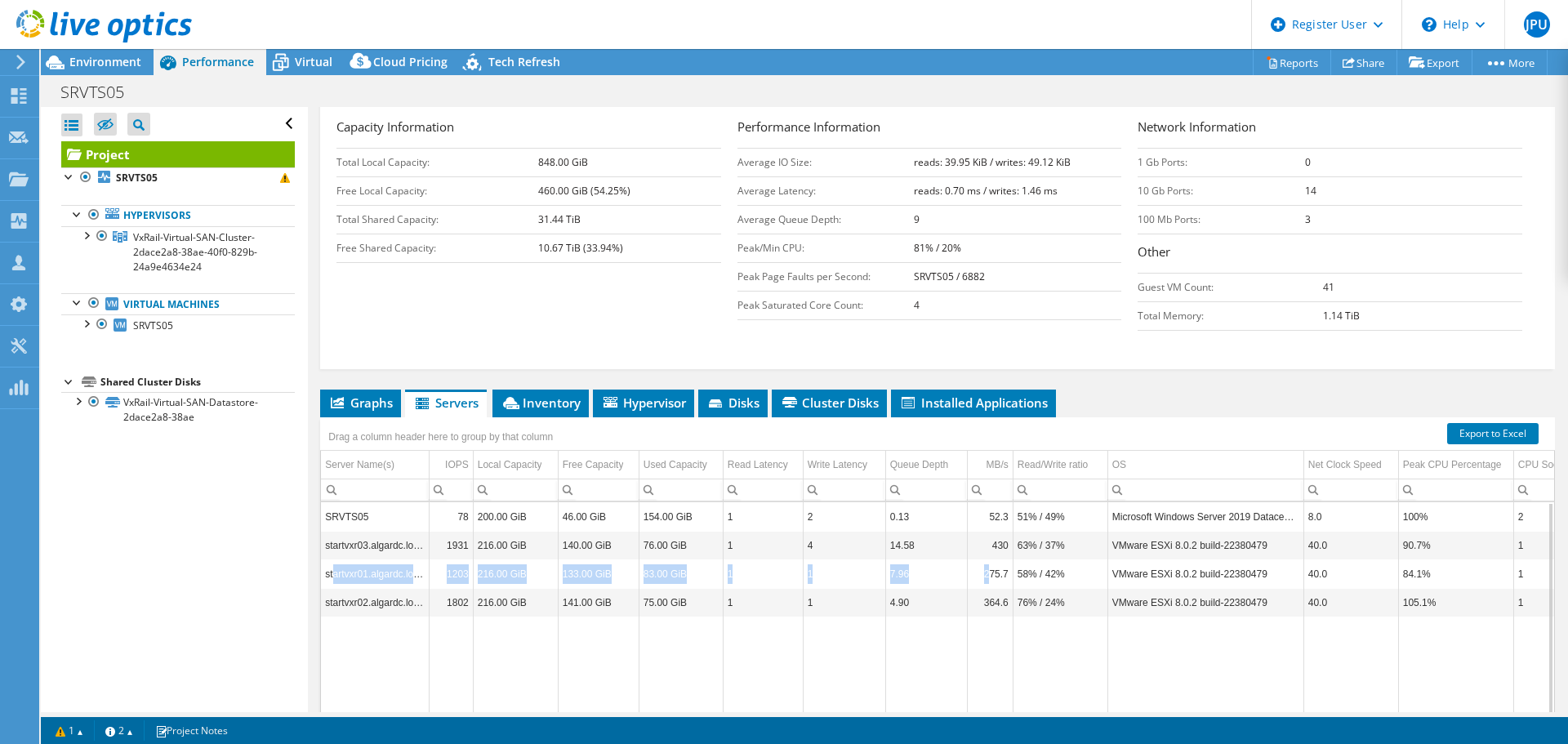
drag, startPoint x: 331, startPoint y: 539, endPoint x: 990, endPoint y: 529, distance: 659.1
click at [990, 559] on tr "startvxr01.algardc.local 1203 216.00 GiB 133.00 GiB 83.00 GiB 1 1 7.96 275.7 58…" at bounding box center [1123, 573] width 1606 height 29
click at [1424, 588] on td "105.1%" at bounding box center [1456, 602] width 115 height 29
click at [1411, 588] on td "105.1%" at bounding box center [1456, 602] width 115 height 29
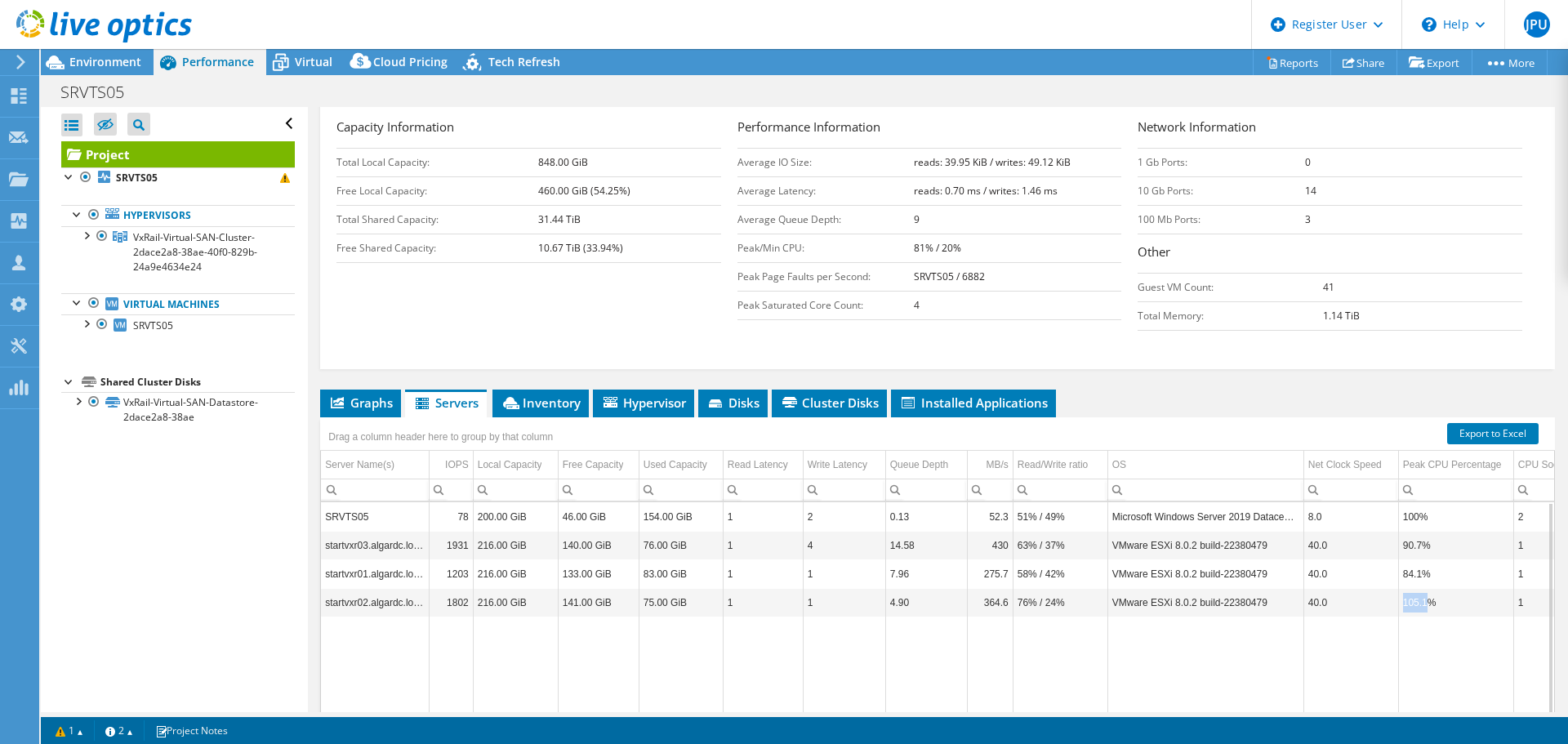
click at [1411, 588] on td "105.1%" at bounding box center [1456, 602] width 115 height 29
click at [1412, 588] on td "105.1%" at bounding box center [1456, 602] width 115 height 29
click at [371, 394] on span "Graphs" at bounding box center [360, 402] width 65 height 16
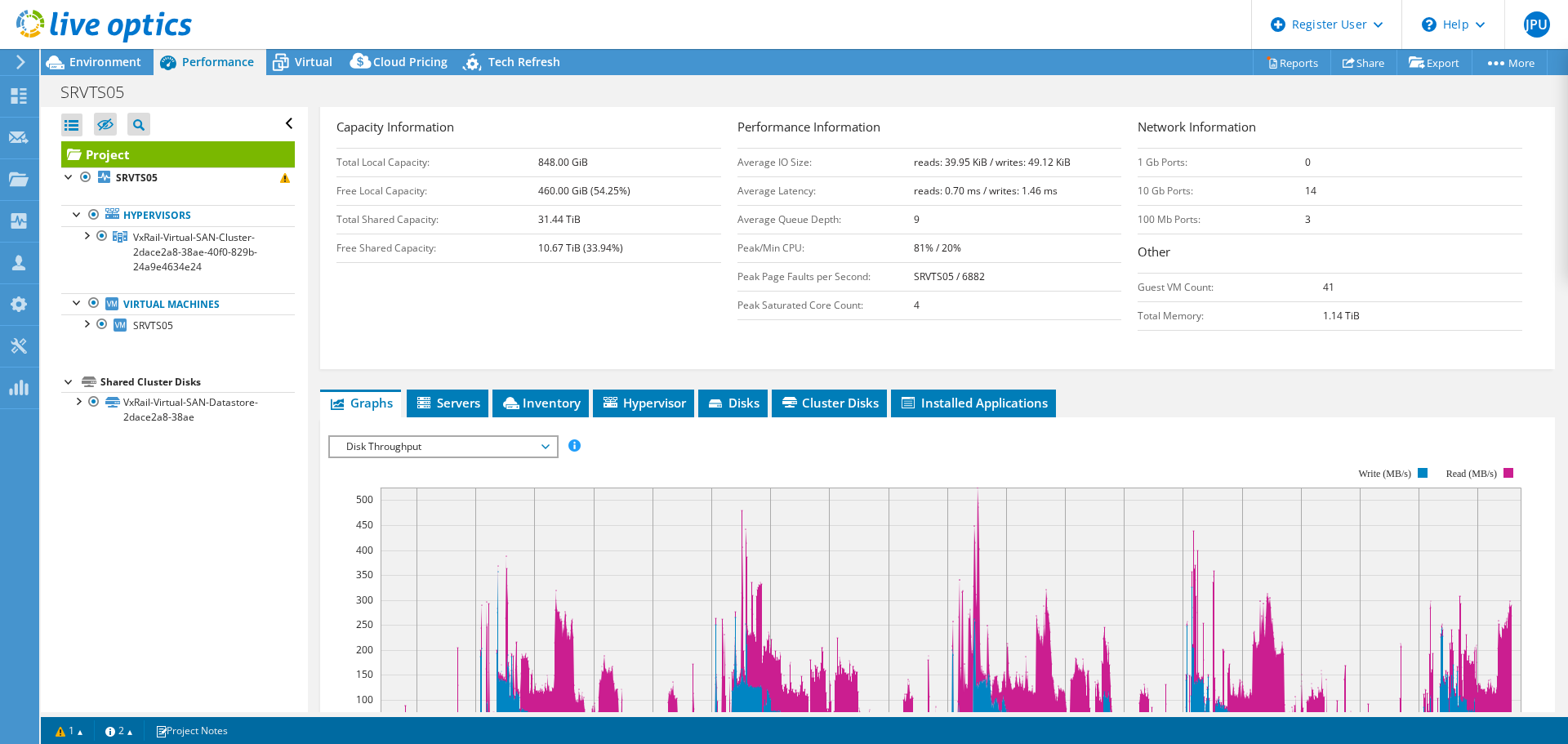
click at [518, 437] on span "Disk Throughput" at bounding box center [443, 447] width 210 height 20
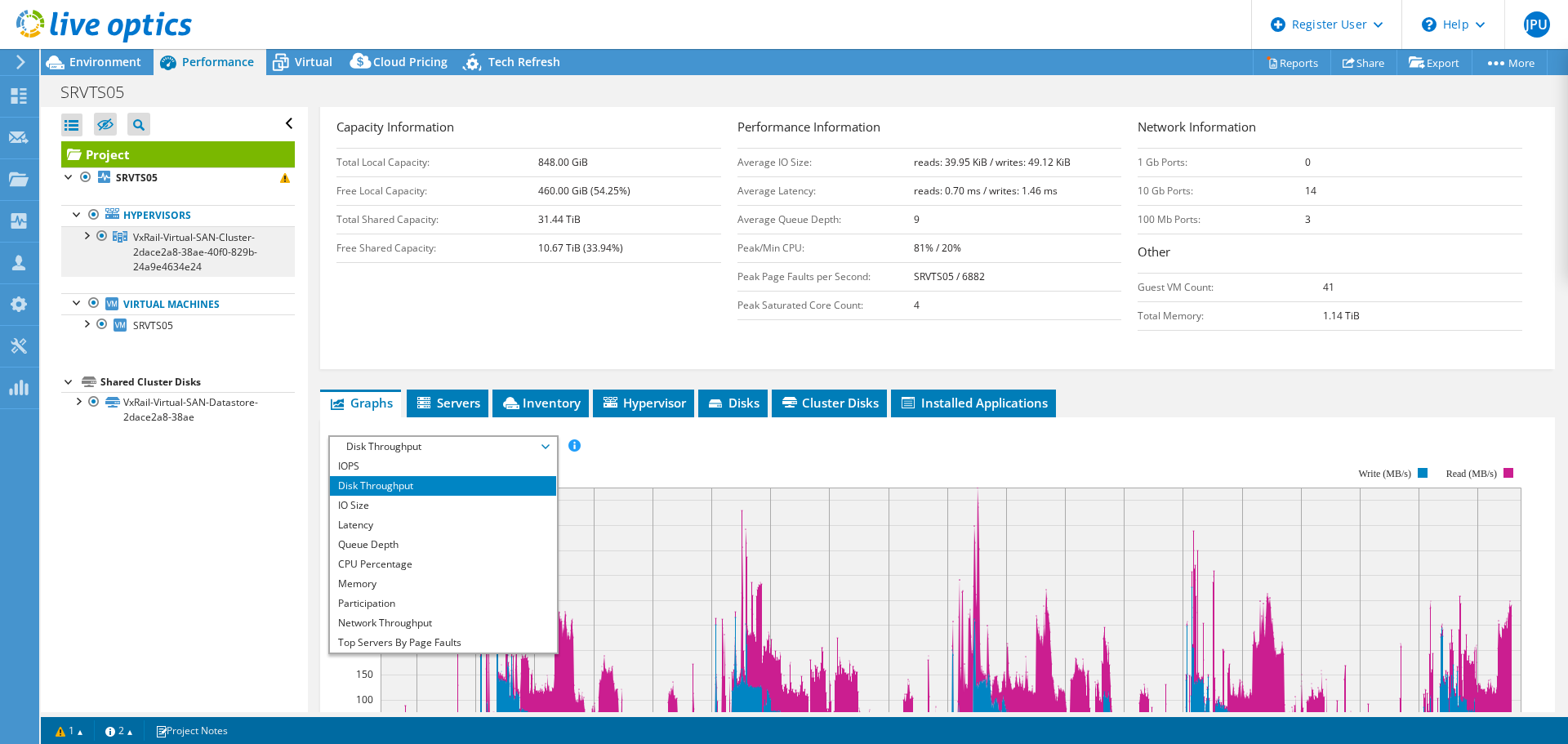
click at [211, 246] on span "VxRail-Virtual-SAN-Cluster-2dace2a8-38ae-40f0-829b-24a9e4634e24" at bounding box center [195, 251] width 124 height 43
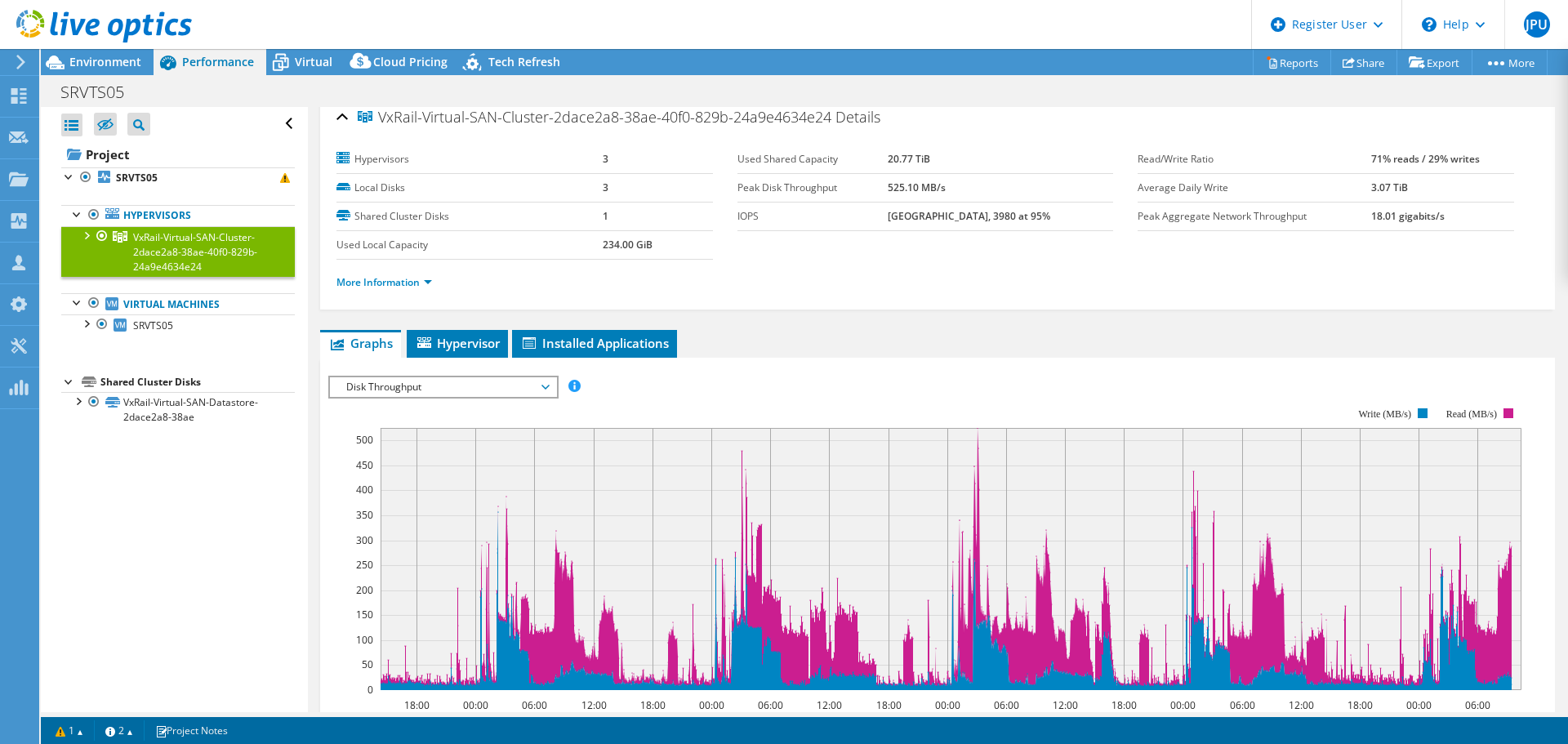
scroll to position [0, 0]
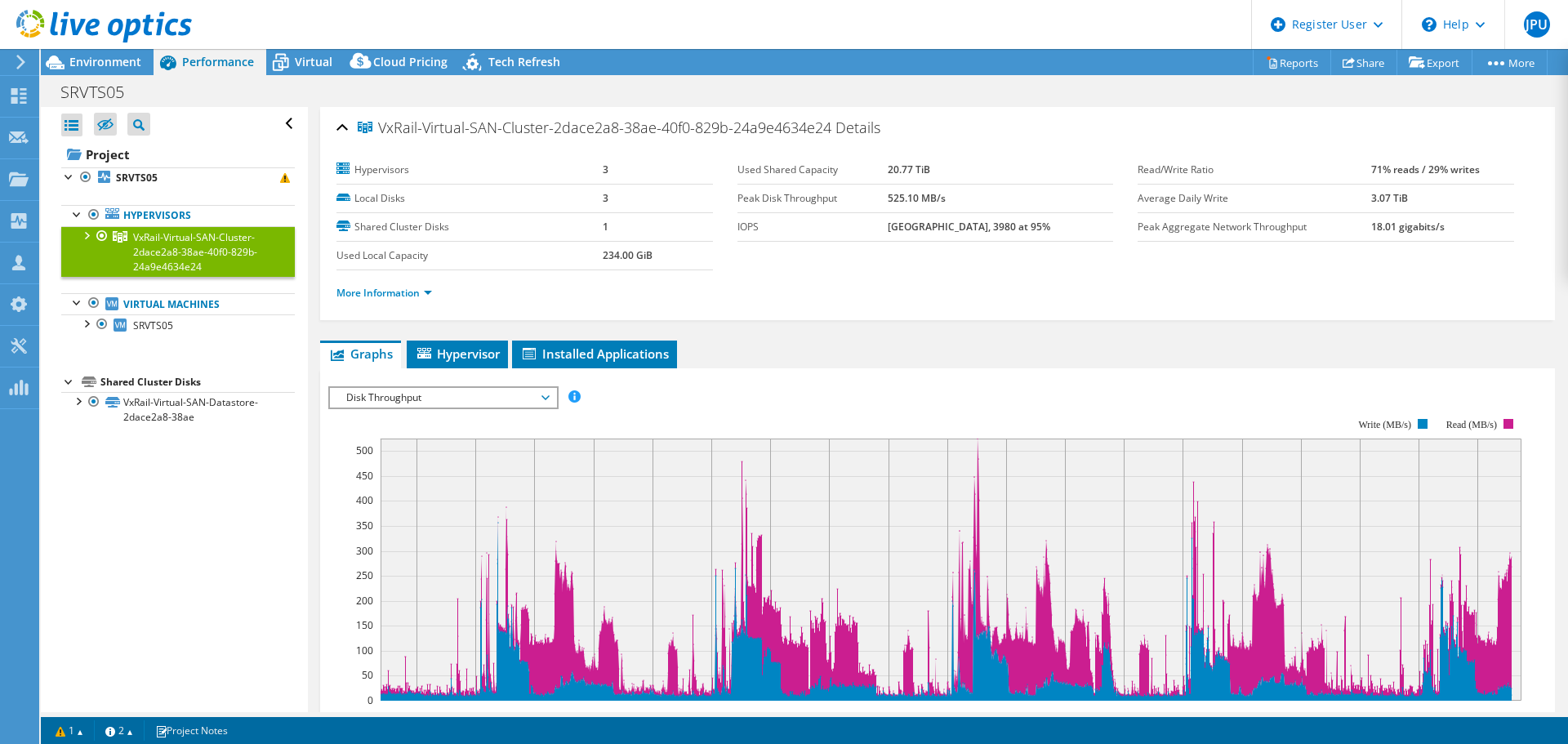
click at [429, 403] on span "Disk Throughput" at bounding box center [443, 398] width 210 height 20
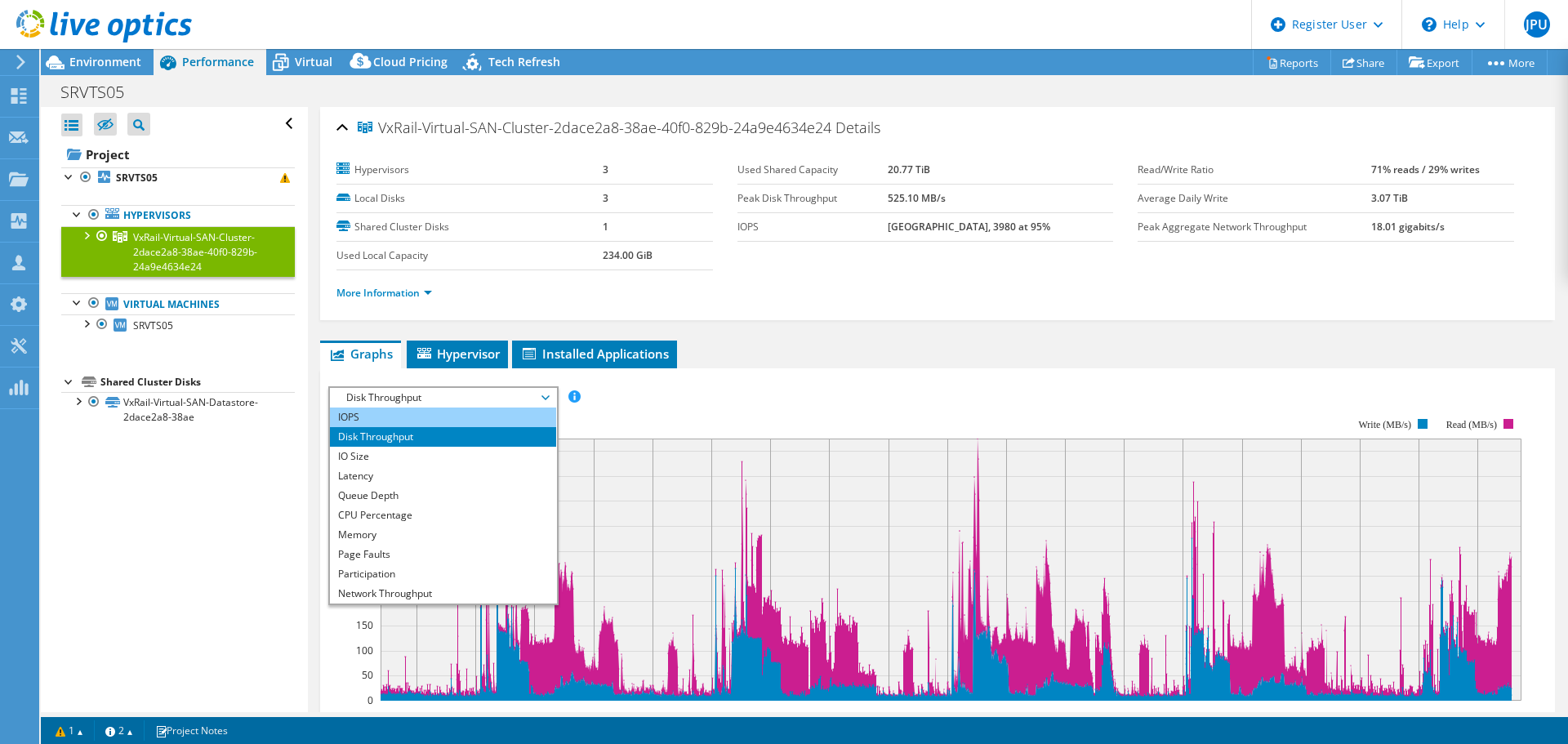
click at [435, 413] on li "IOPS" at bounding box center [443, 417] width 226 height 20
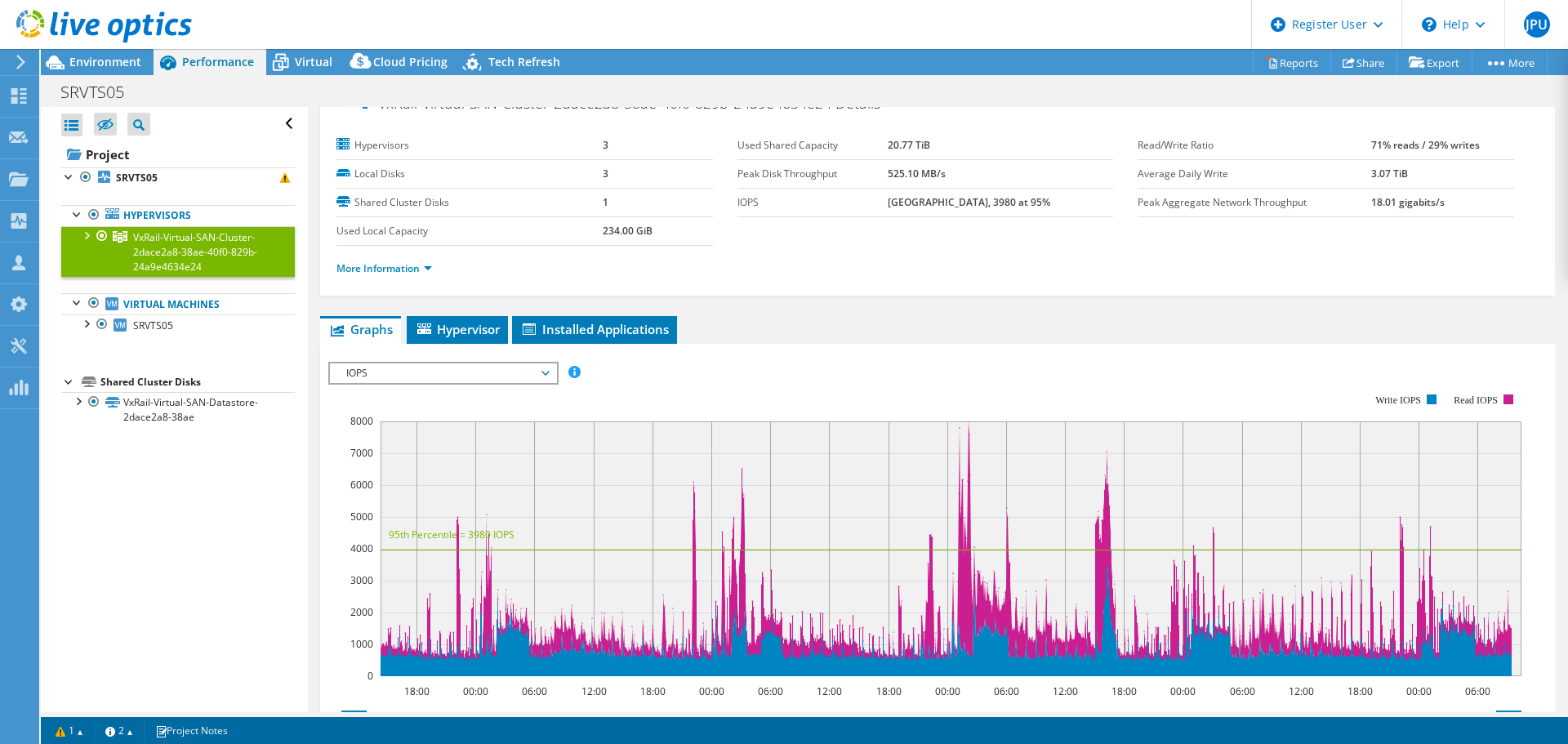
scroll to position [18, 0]
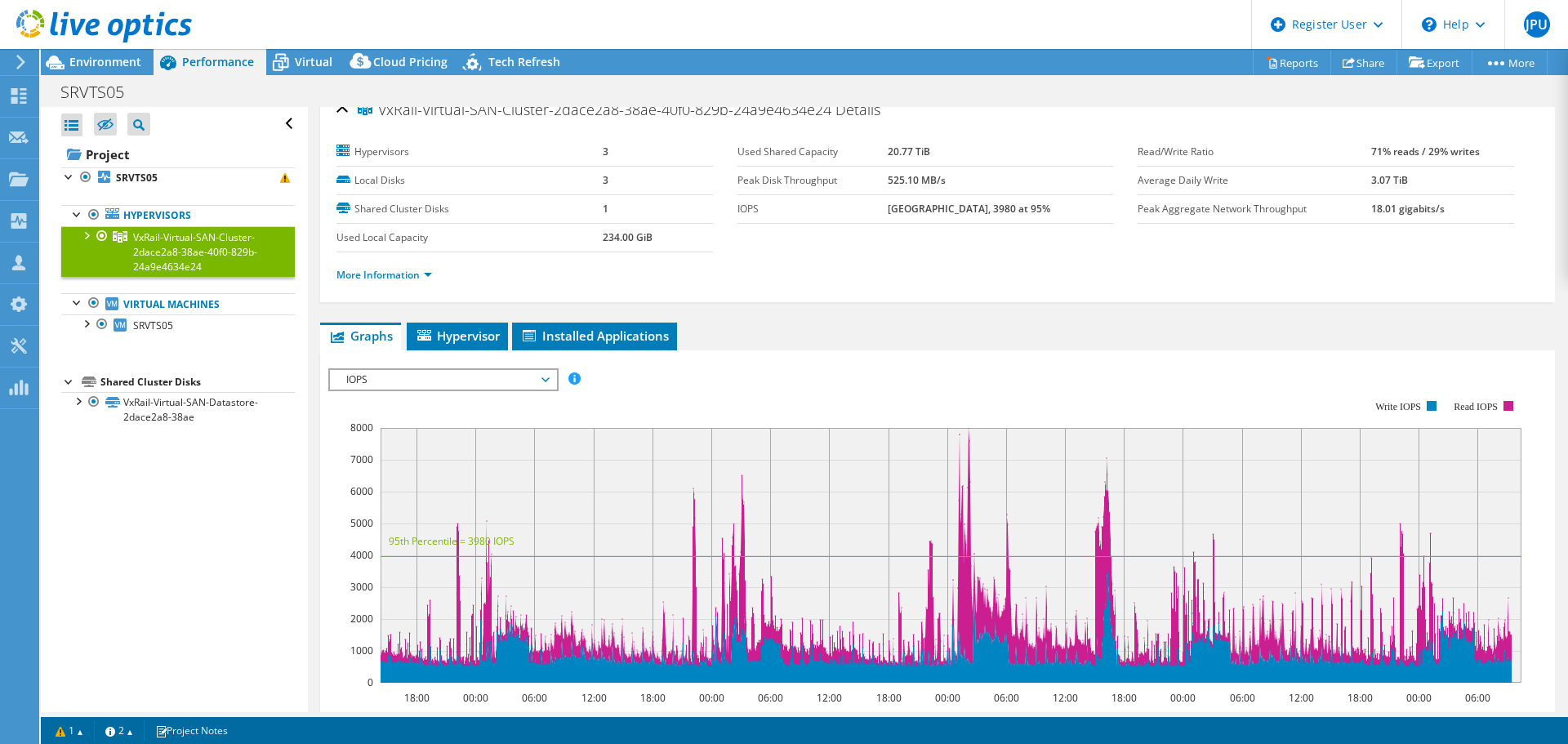
click at [526, 386] on span "IOPS" at bounding box center [443, 380] width 210 height 20
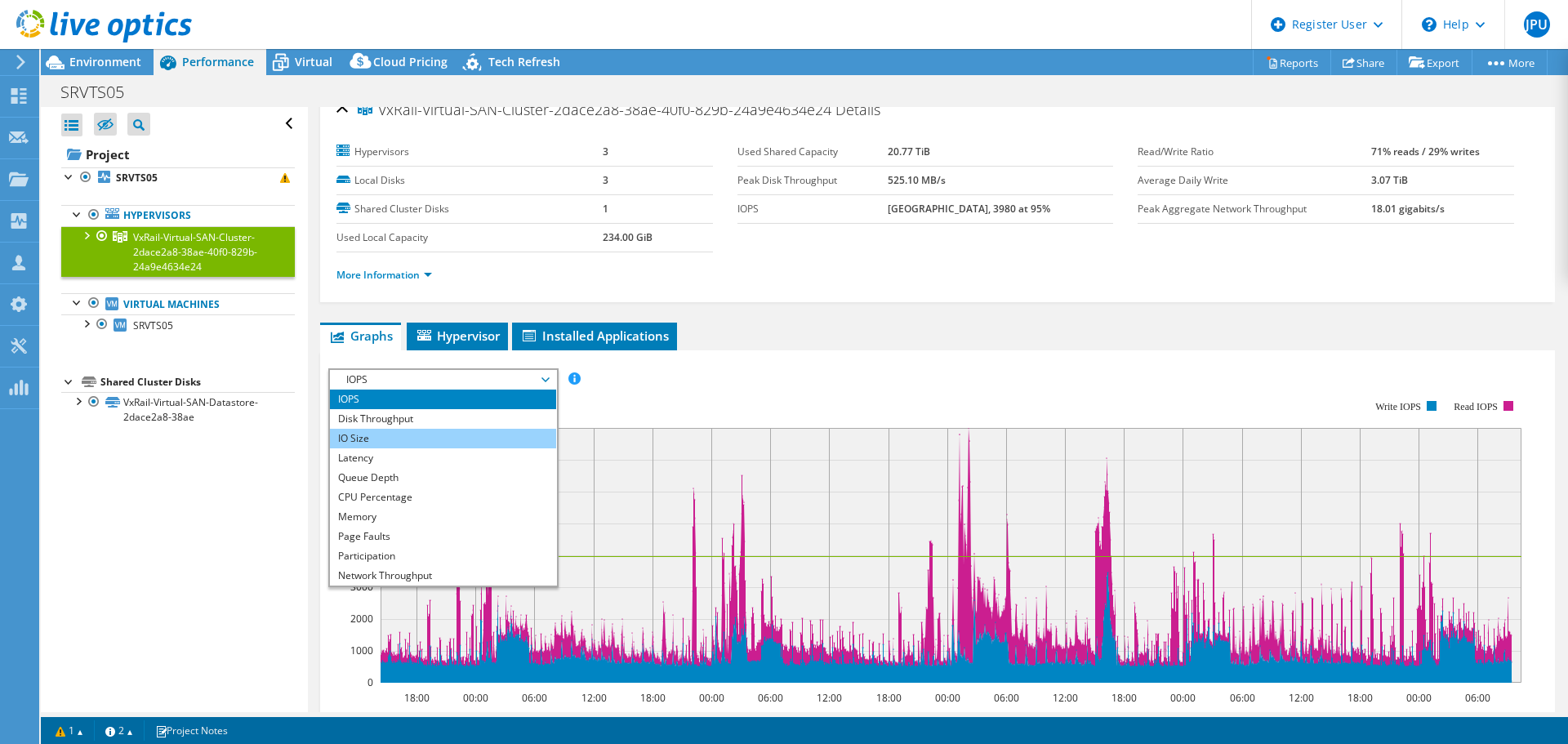
click at [431, 433] on li "IO Size" at bounding box center [443, 439] width 226 height 20
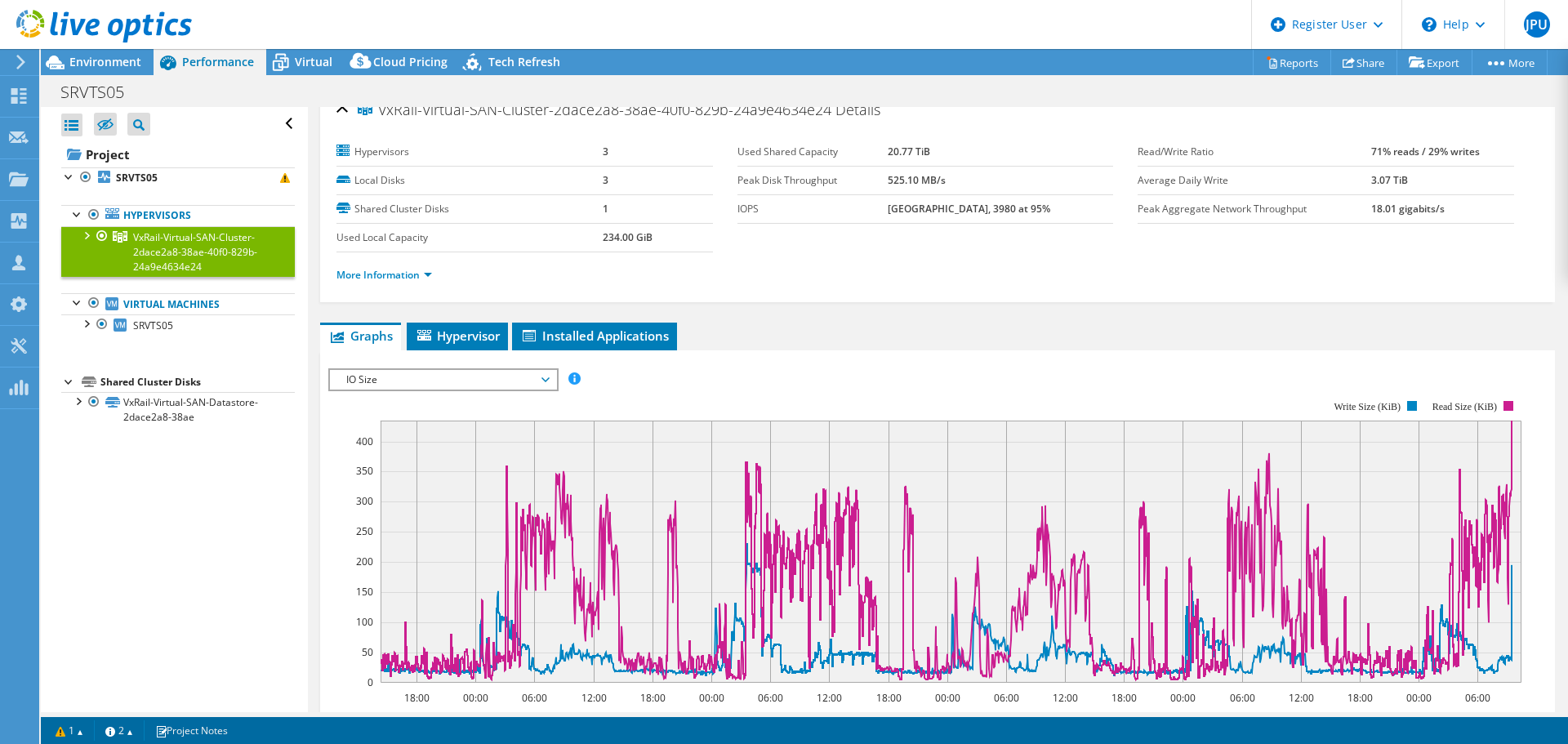
click at [447, 376] on span "IO Size" at bounding box center [443, 380] width 210 height 20
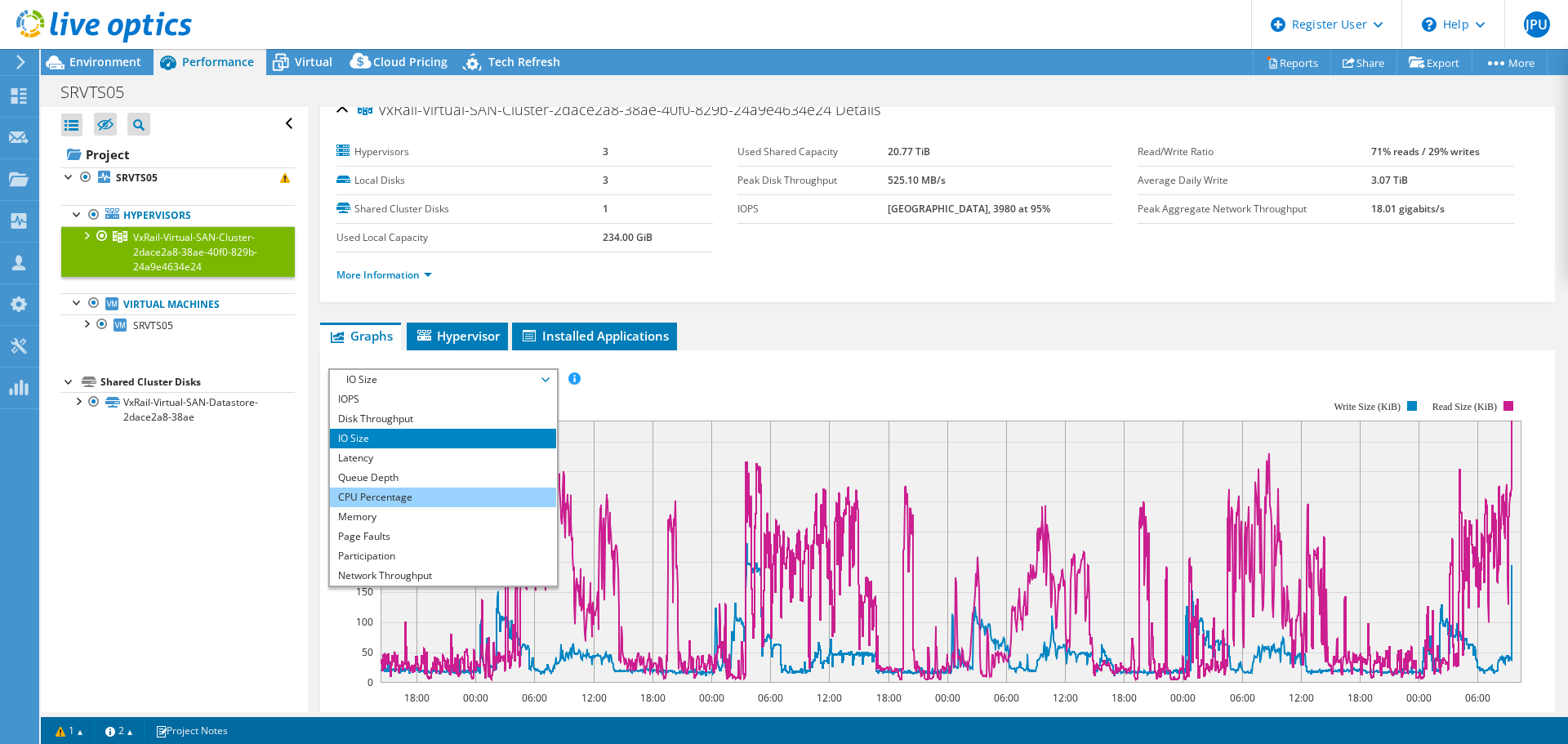
click at [455, 496] on li "CPU Percentage" at bounding box center [443, 497] width 226 height 20
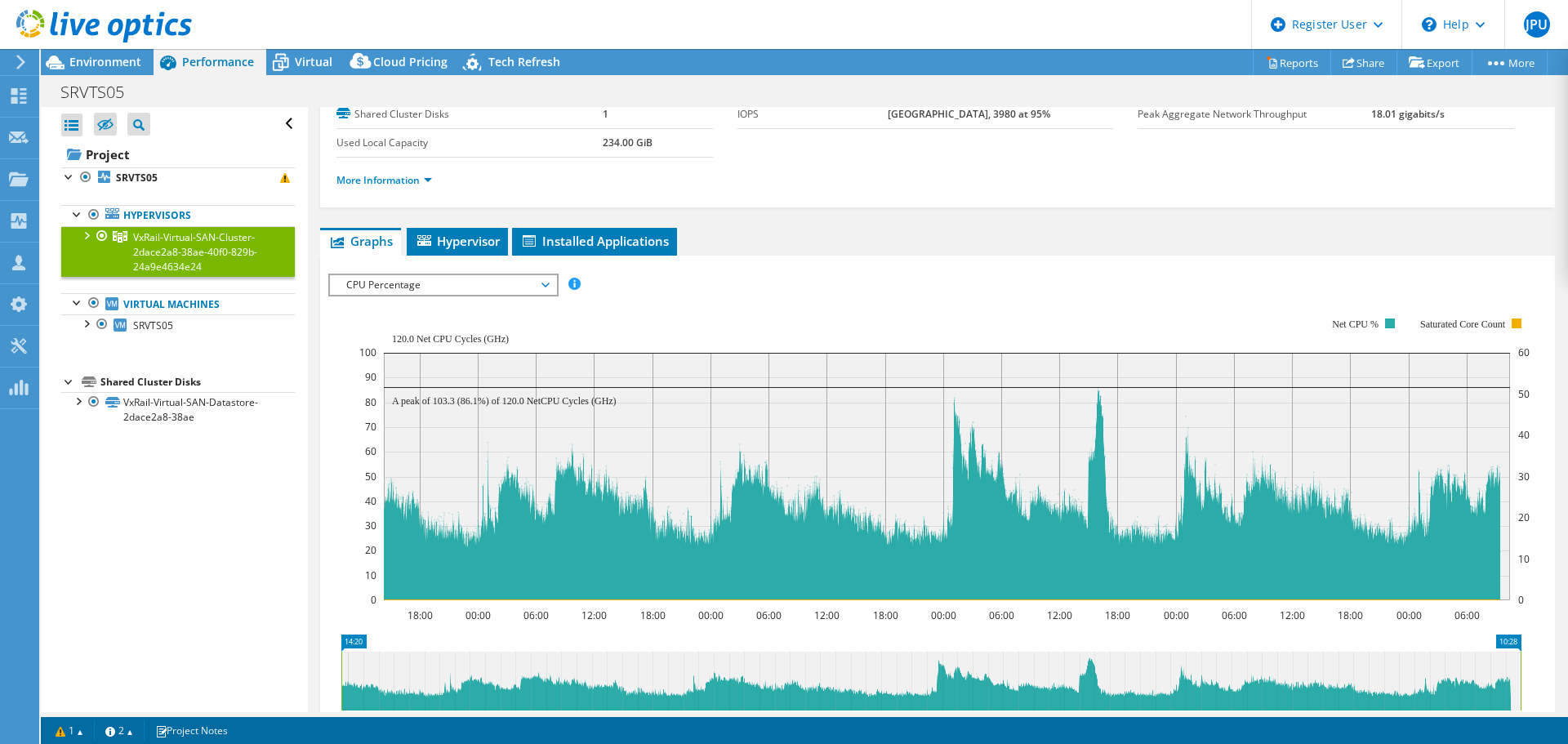
scroll to position [111, 0]
click at [453, 282] on span "CPU Percentage" at bounding box center [443, 285] width 210 height 20
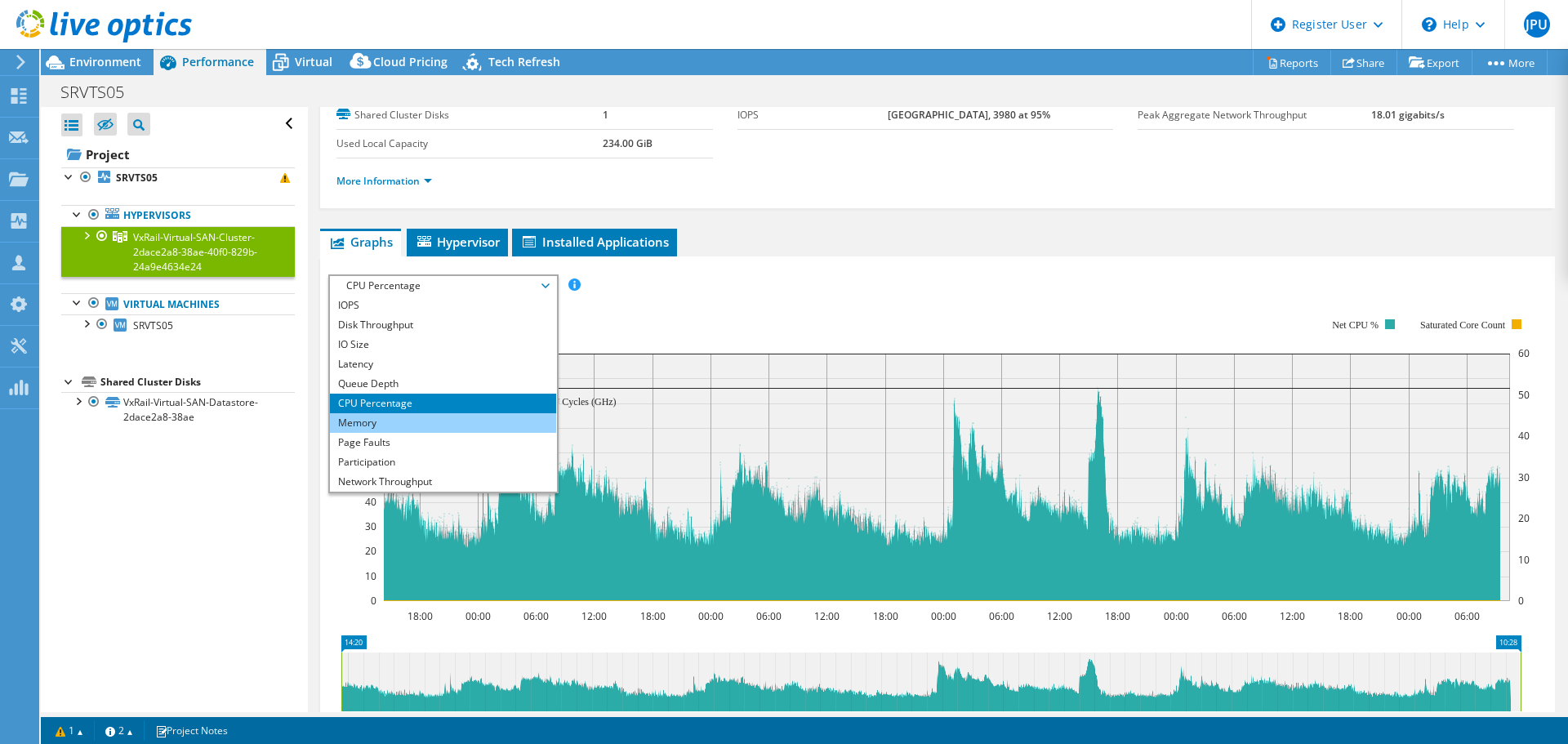
click at [416, 431] on li "Memory" at bounding box center [443, 423] width 226 height 20
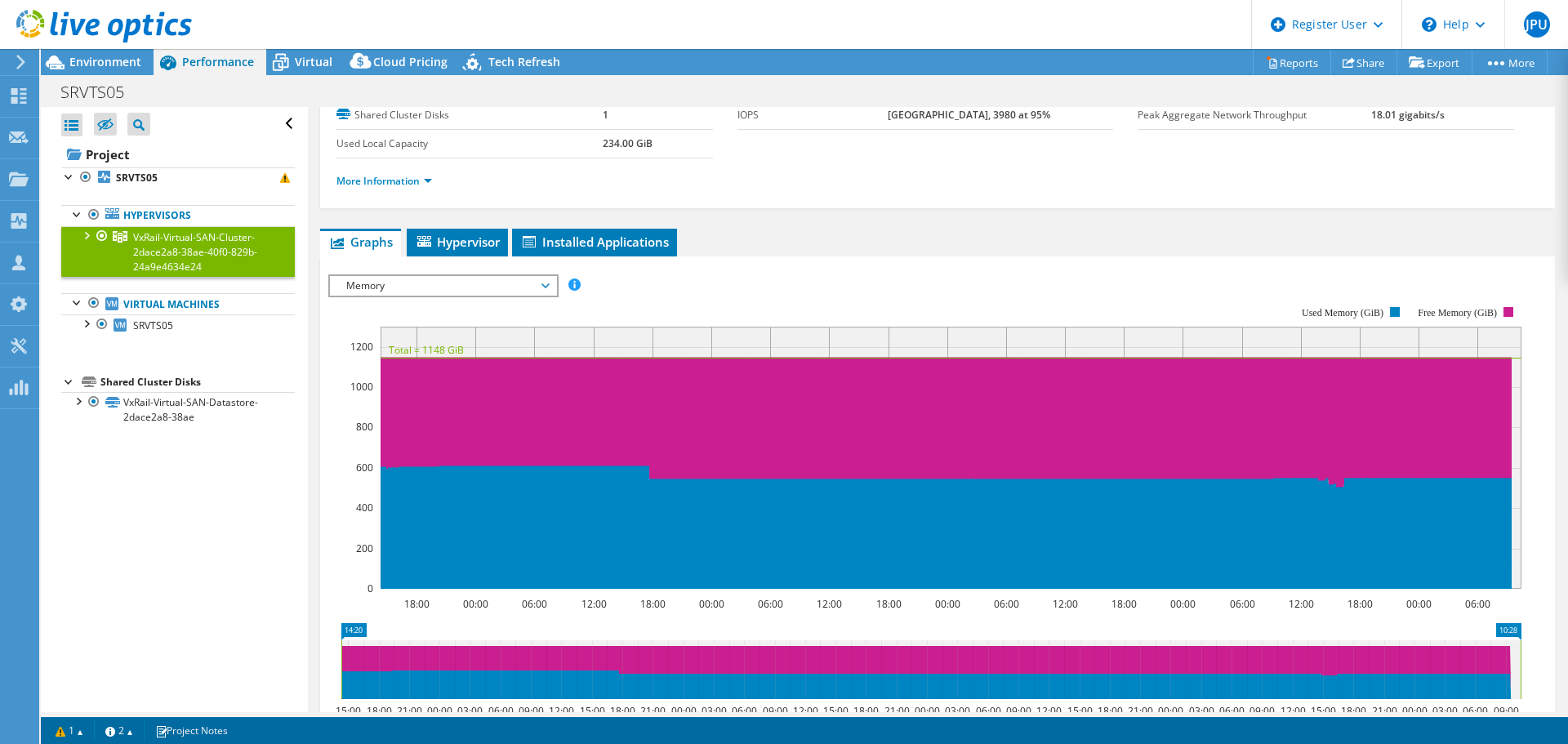
click at [489, 284] on span "Memory" at bounding box center [443, 285] width 210 height 20
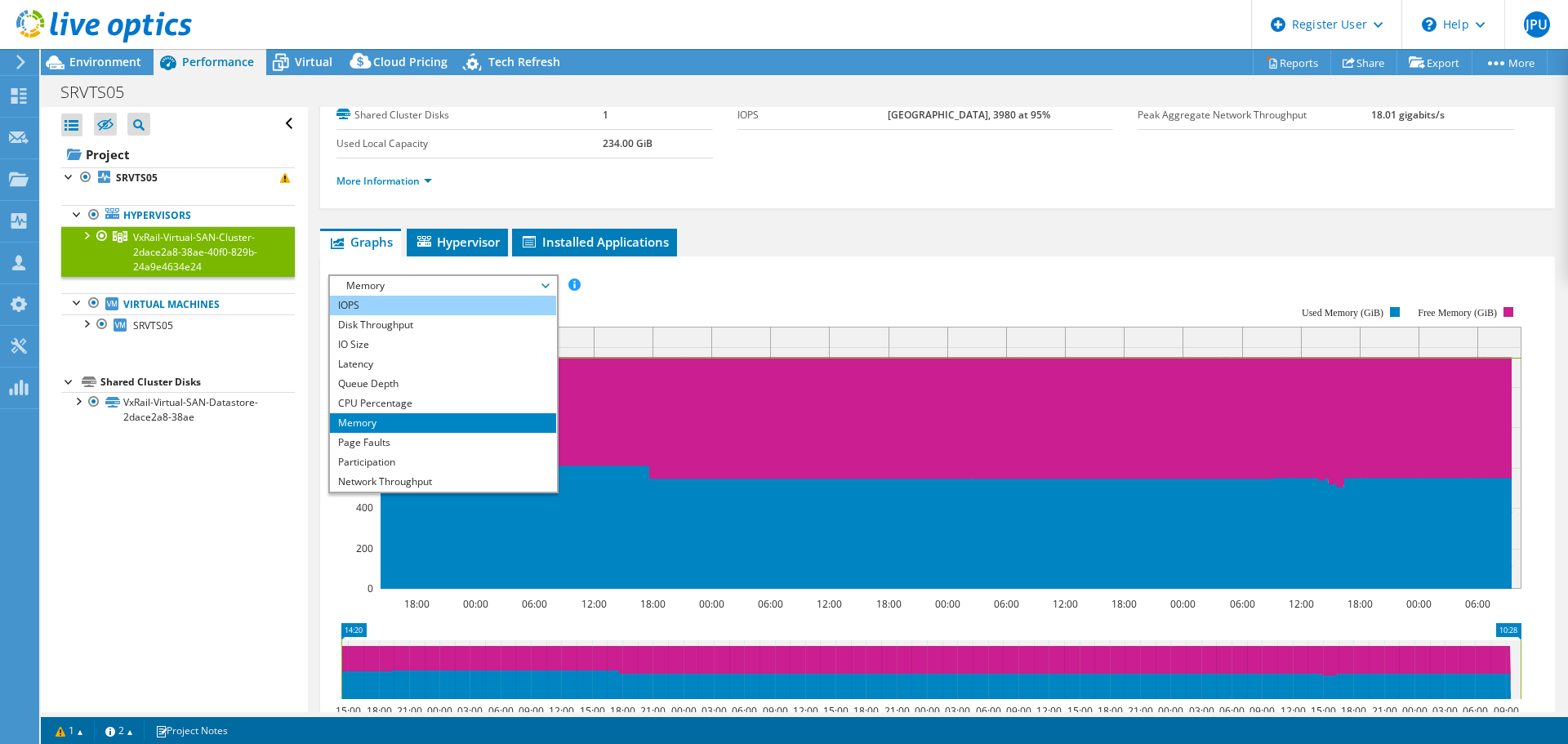
click at [459, 307] on li "IOPS" at bounding box center [443, 305] width 226 height 20
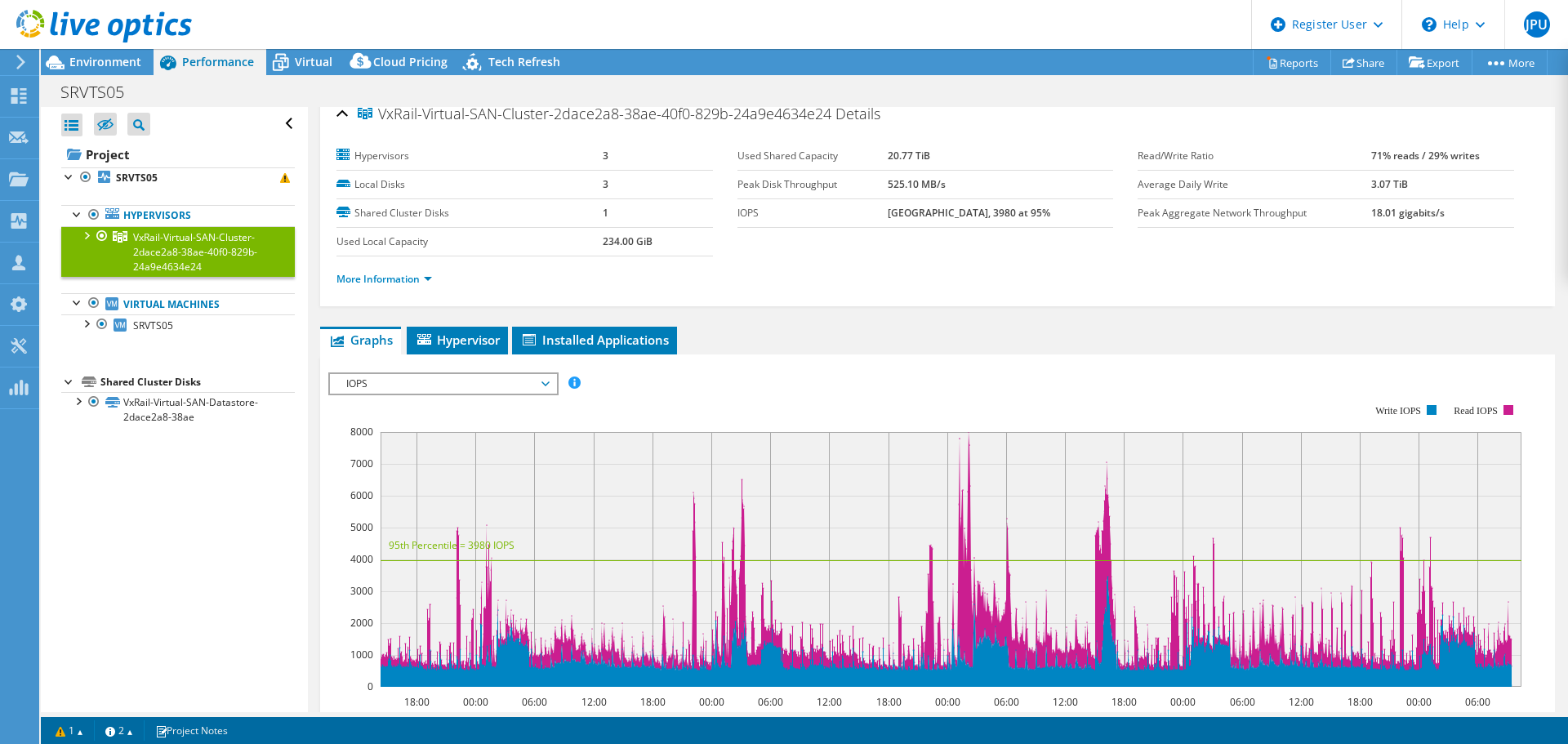
scroll to position [0, 0]
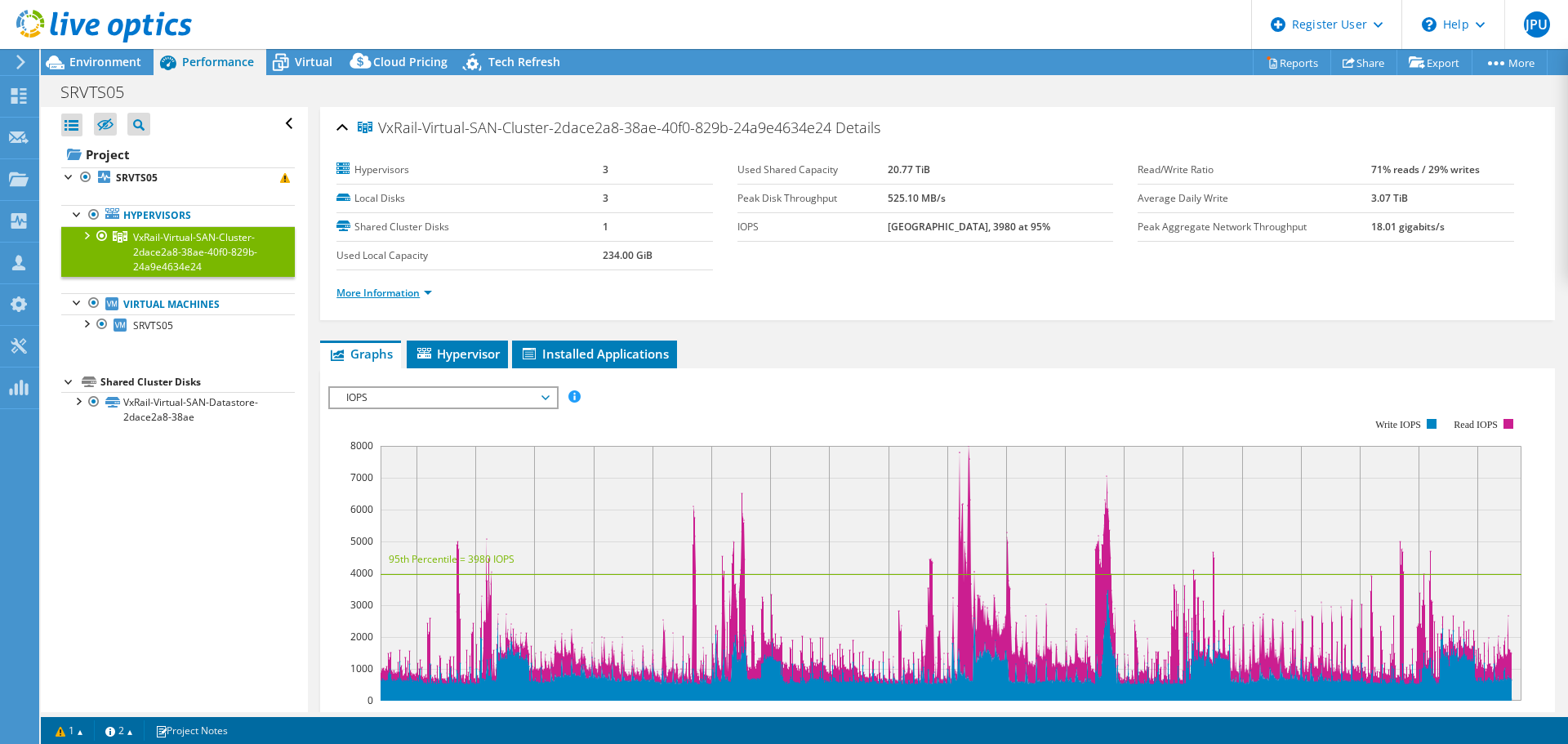
click at [413, 288] on link "More Information" at bounding box center [384, 292] width 96 height 14
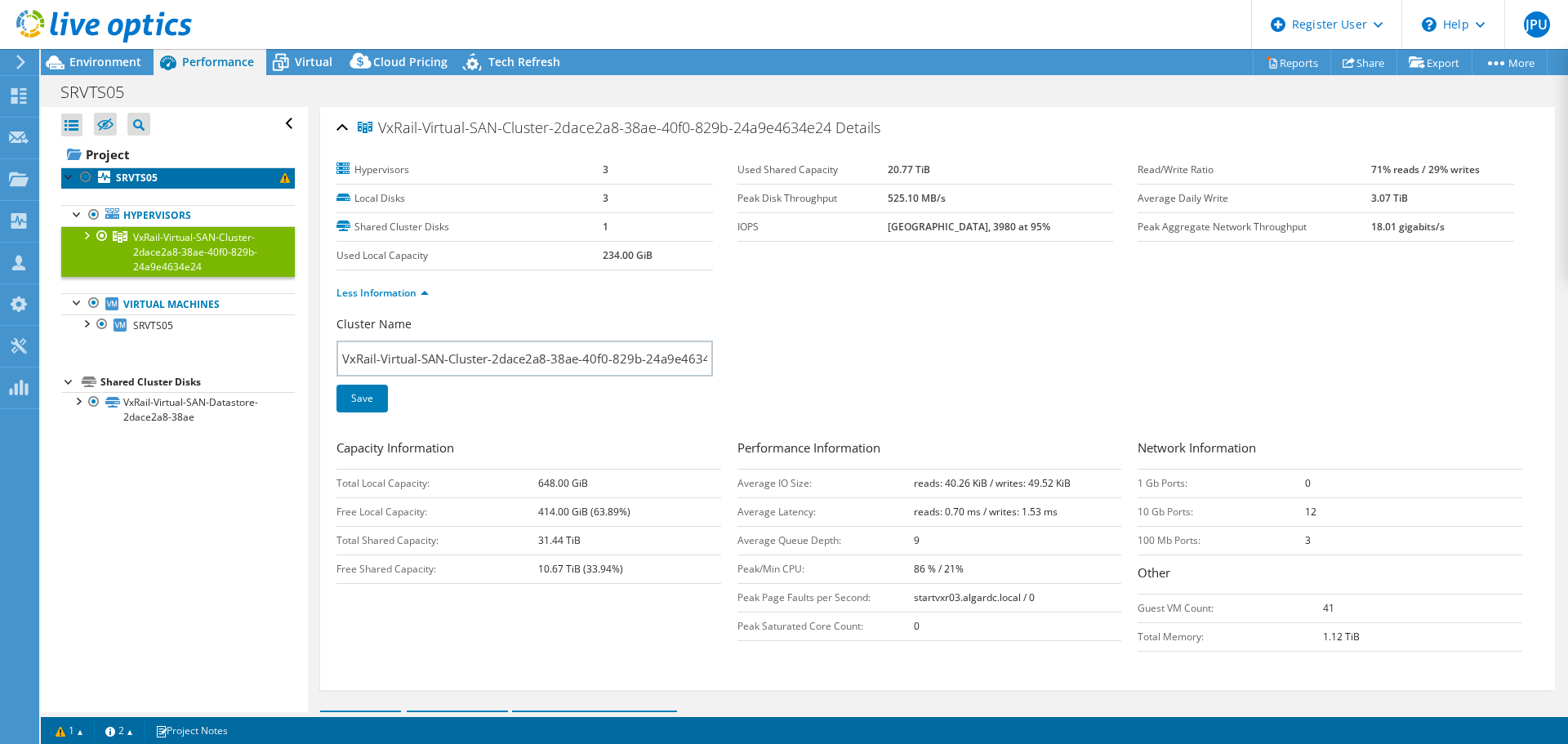
click at [175, 180] on link "SRVTS05" at bounding box center [178, 177] width 234 height 21
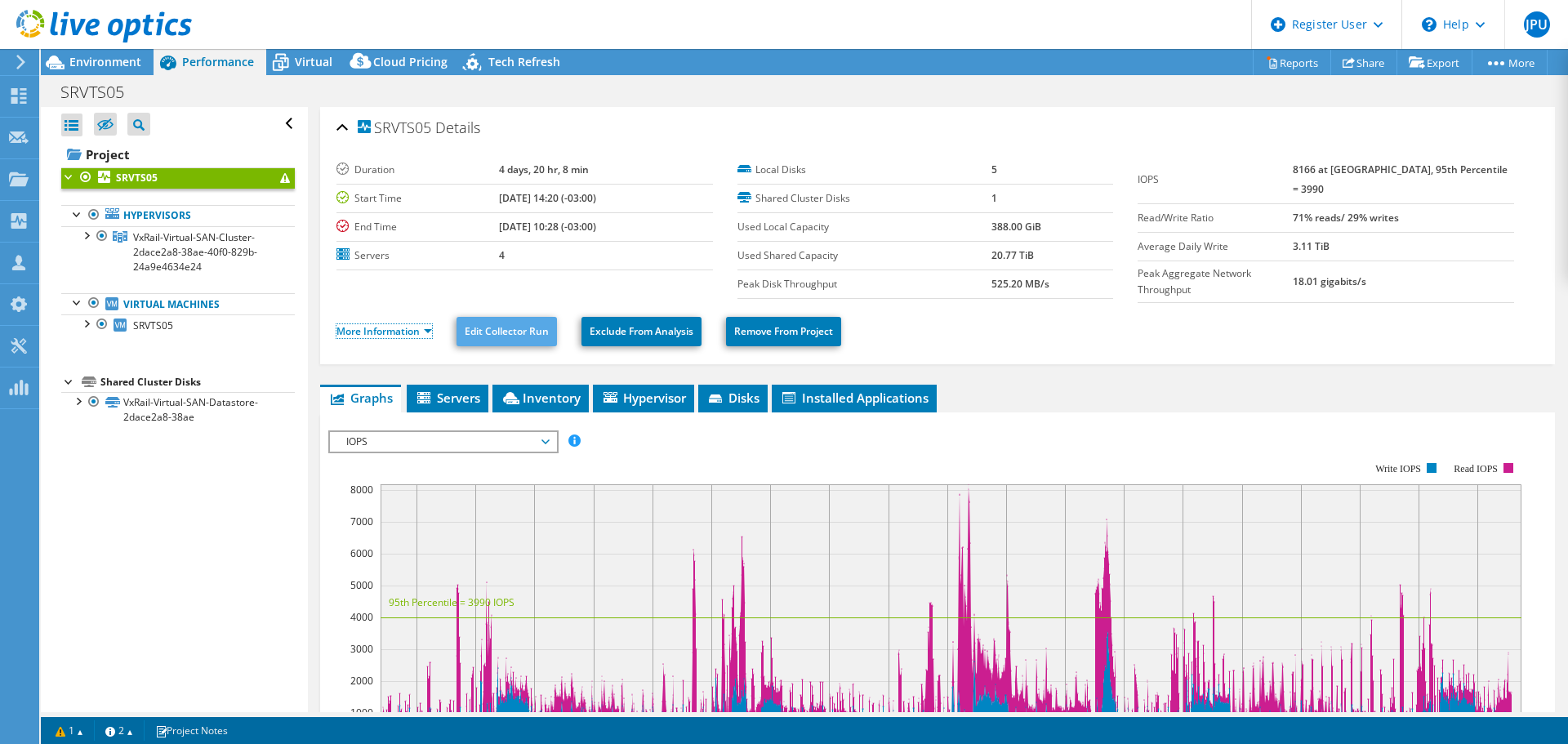
drag, startPoint x: 384, startPoint y: 325, endPoint x: 462, endPoint y: 315, distance: 78.6
click at [385, 325] on link "More Information" at bounding box center [384, 331] width 96 height 14
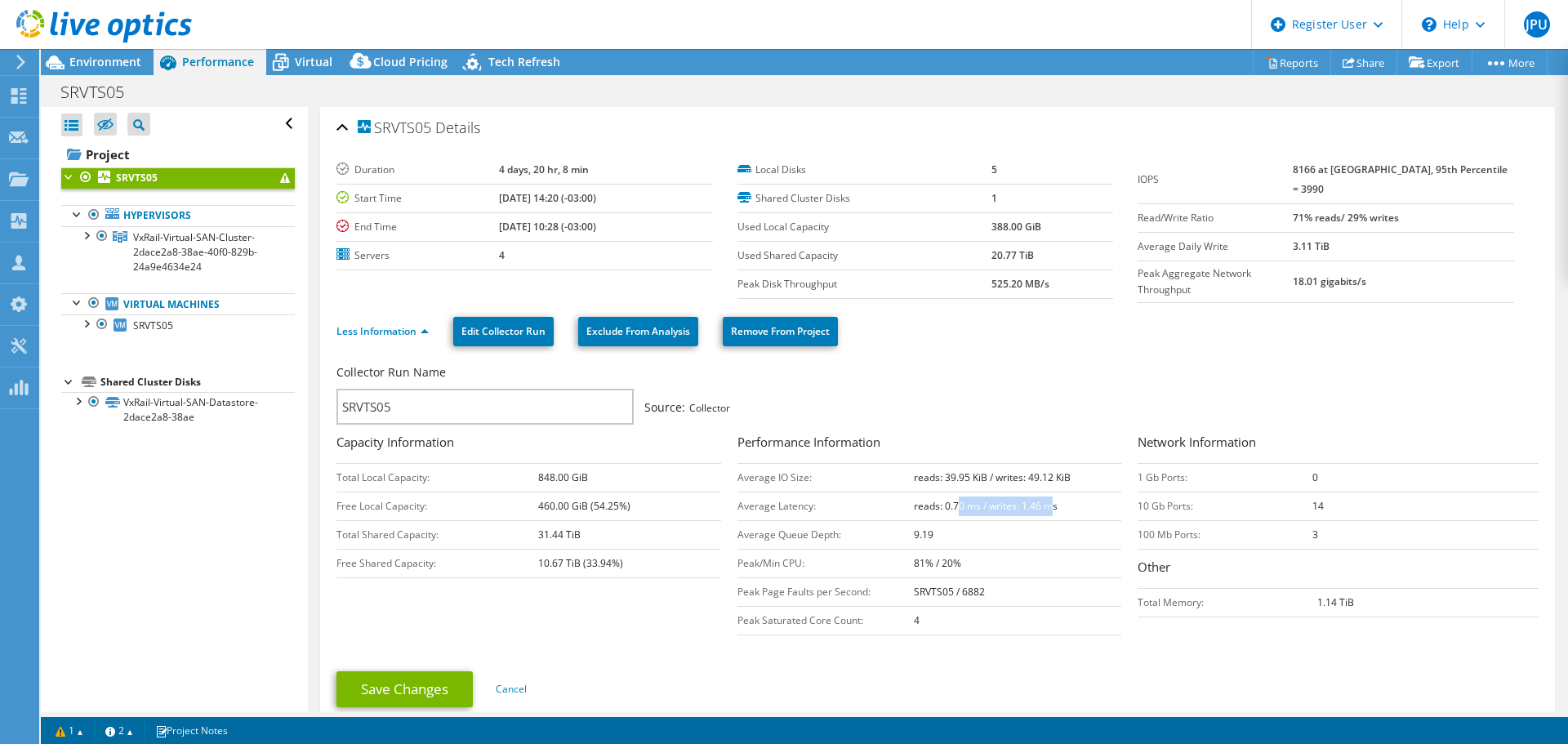
drag, startPoint x: 1043, startPoint y: 498, endPoint x: 951, endPoint y: 498, distance: 92.0
click at [951, 498] on b "reads: 0.70 ms / writes: 1.46 ms" at bounding box center [985, 505] width 143 height 14
click at [1077, 499] on td "reads: 0.70 ms / writes: 1.46 ms" at bounding box center [1017, 505] width 208 height 29
drag, startPoint x: 1060, startPoint y: 504, endPoint x: 905, endPoint y: 500, distance: 155.1
click at [905, 500] on tr "Average Latency: reads: 0.70 ms / writes: 1.46 ms" at bounding box center [929, 505] width 385 height 29
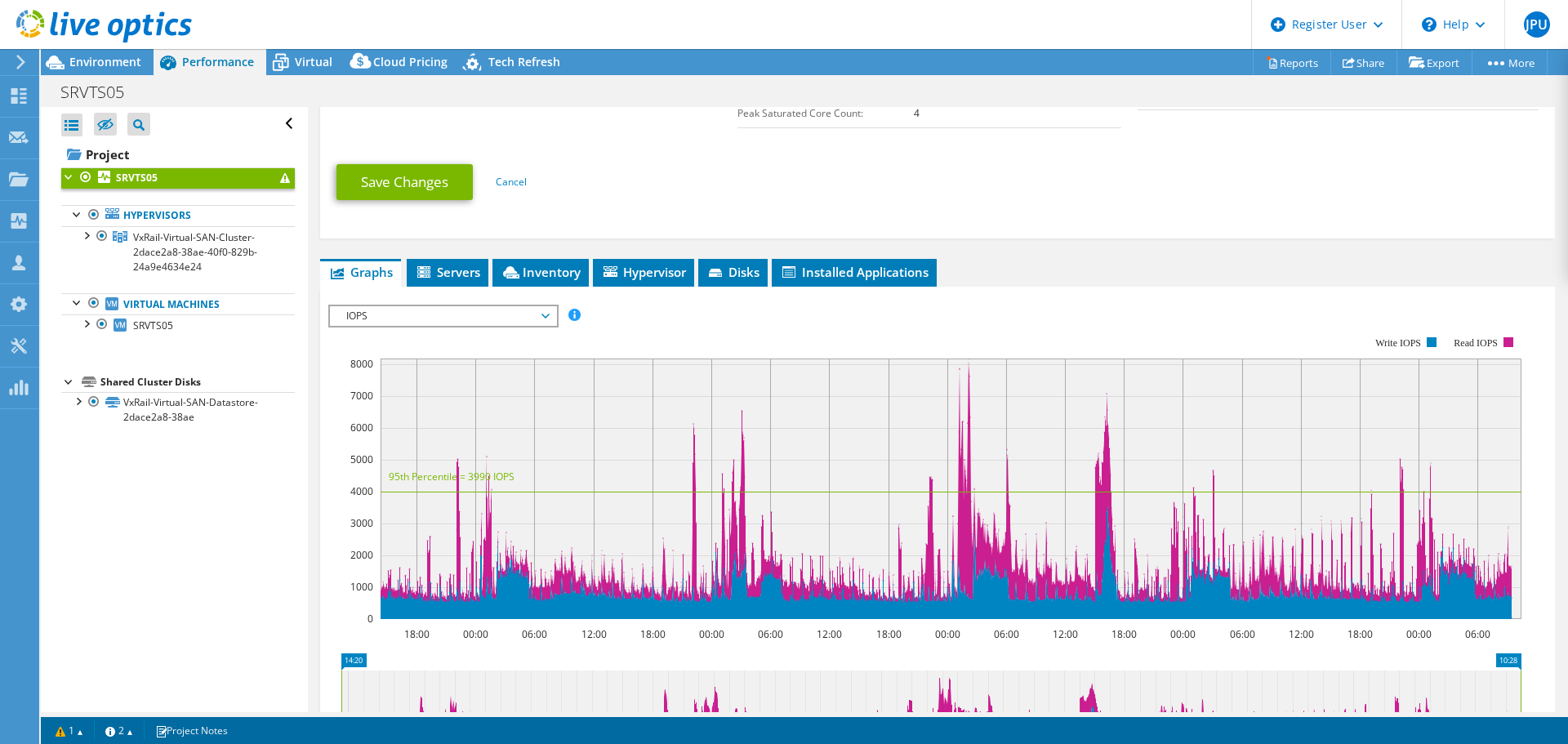
scroll to position [652, 0]
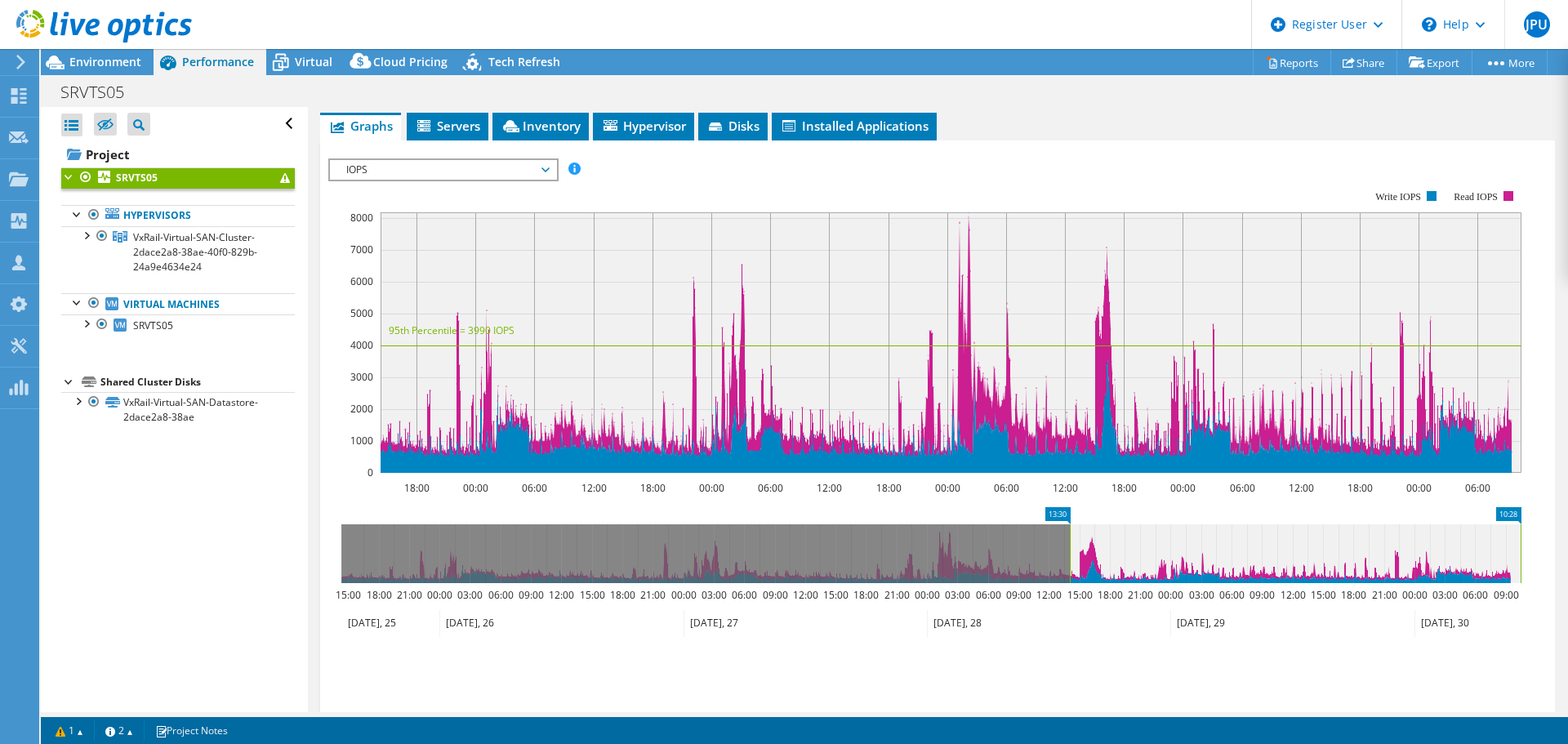
drag, startPoint x: 340, startPoint y: 546, endPoint x: 1070, endPoint y: 561, distance: 730.2
click at [1070, 561] on rect at bounding box center [1070, 553] width 7 height 59
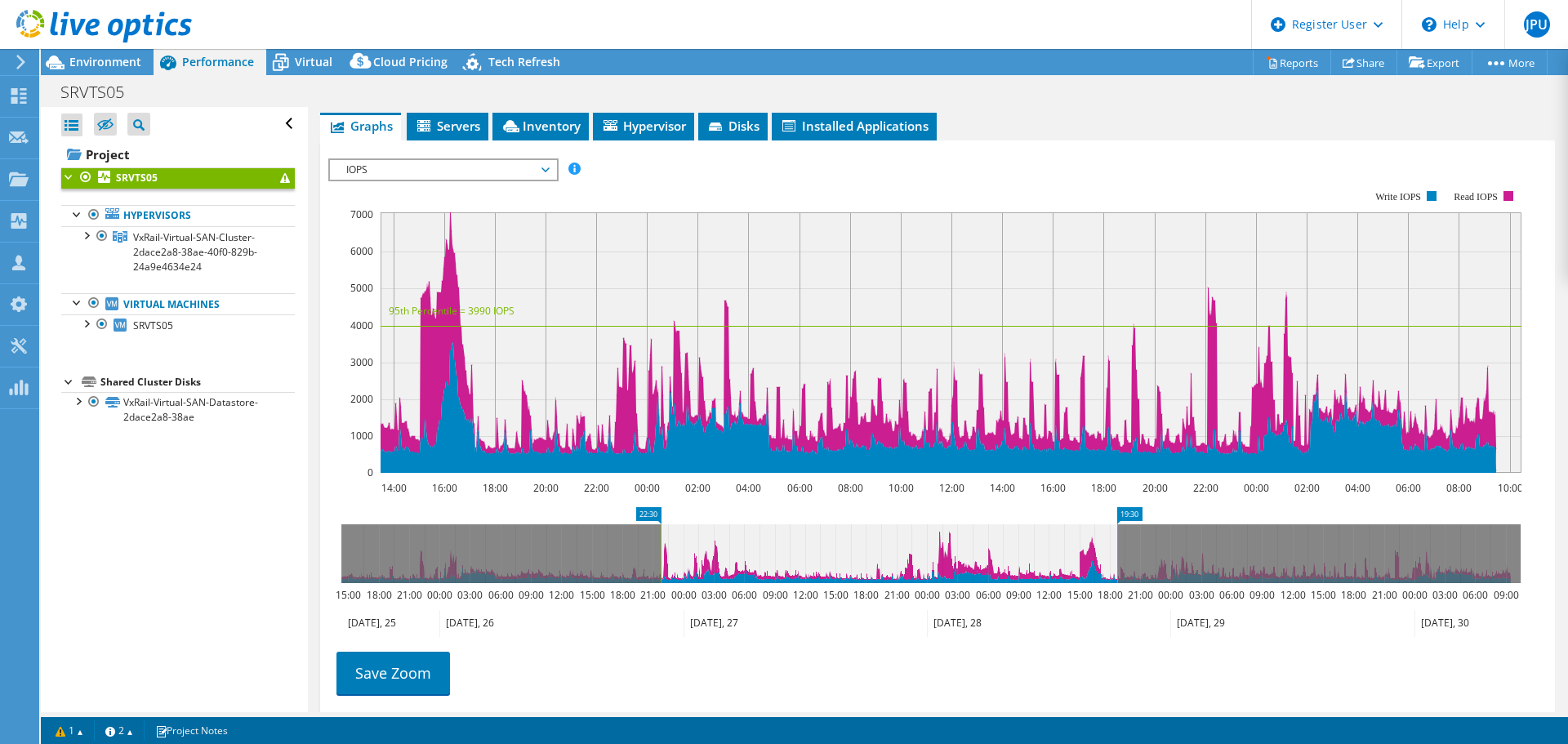
drag, startPoint x: 1517, startPoint y: 557, endPoint x: 1113, endPoint y: 566, distance: 404.1
click at [1113, 566] on icon at bounding box center [888, 553] width 457 height 59
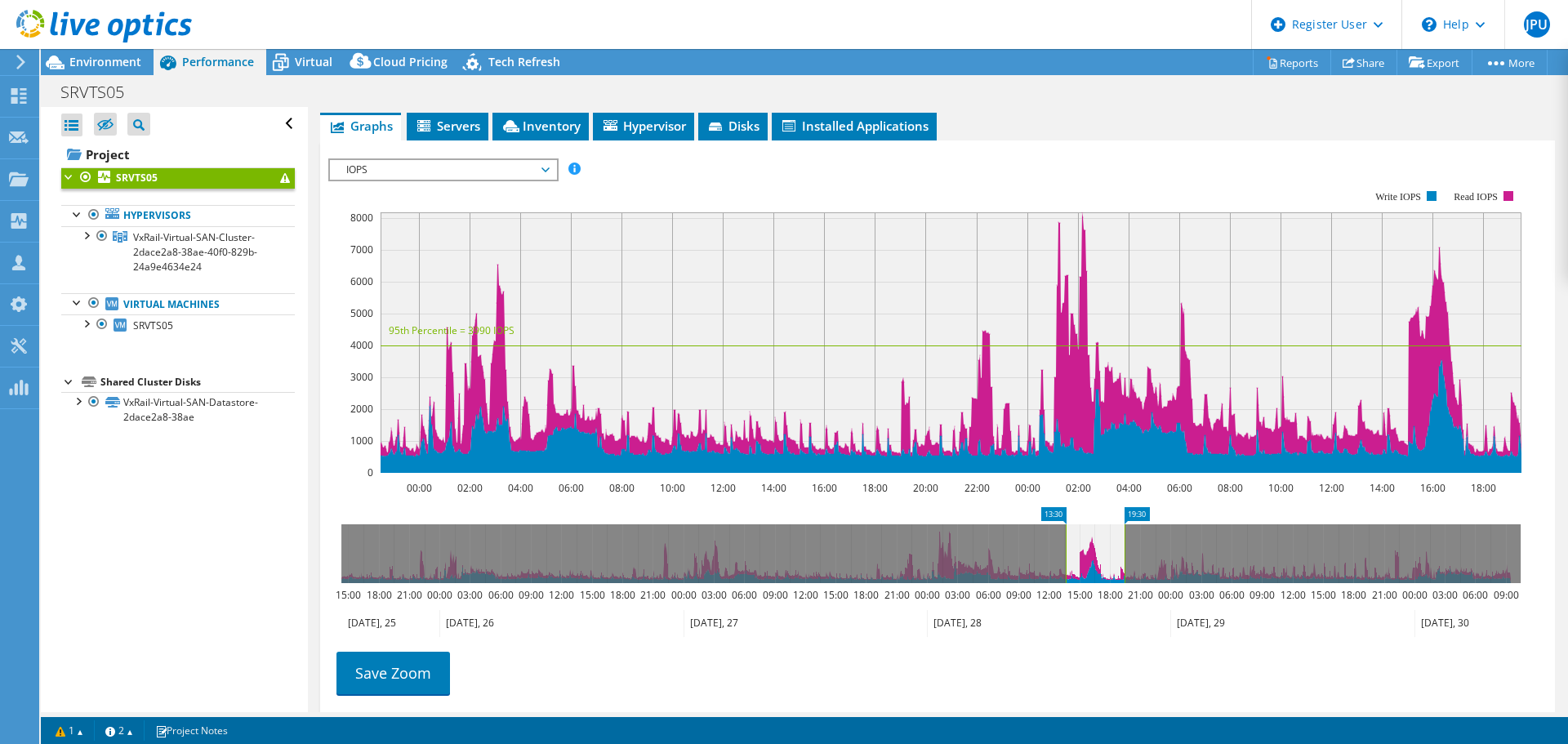
drag, startPoint x: 671, startPoint y: 544, endPoint x: 1068, endPoint y: 545, distance: 397.0
click at [1068, 545] on rect at bounding box center [1066, 553] width 7 height 59
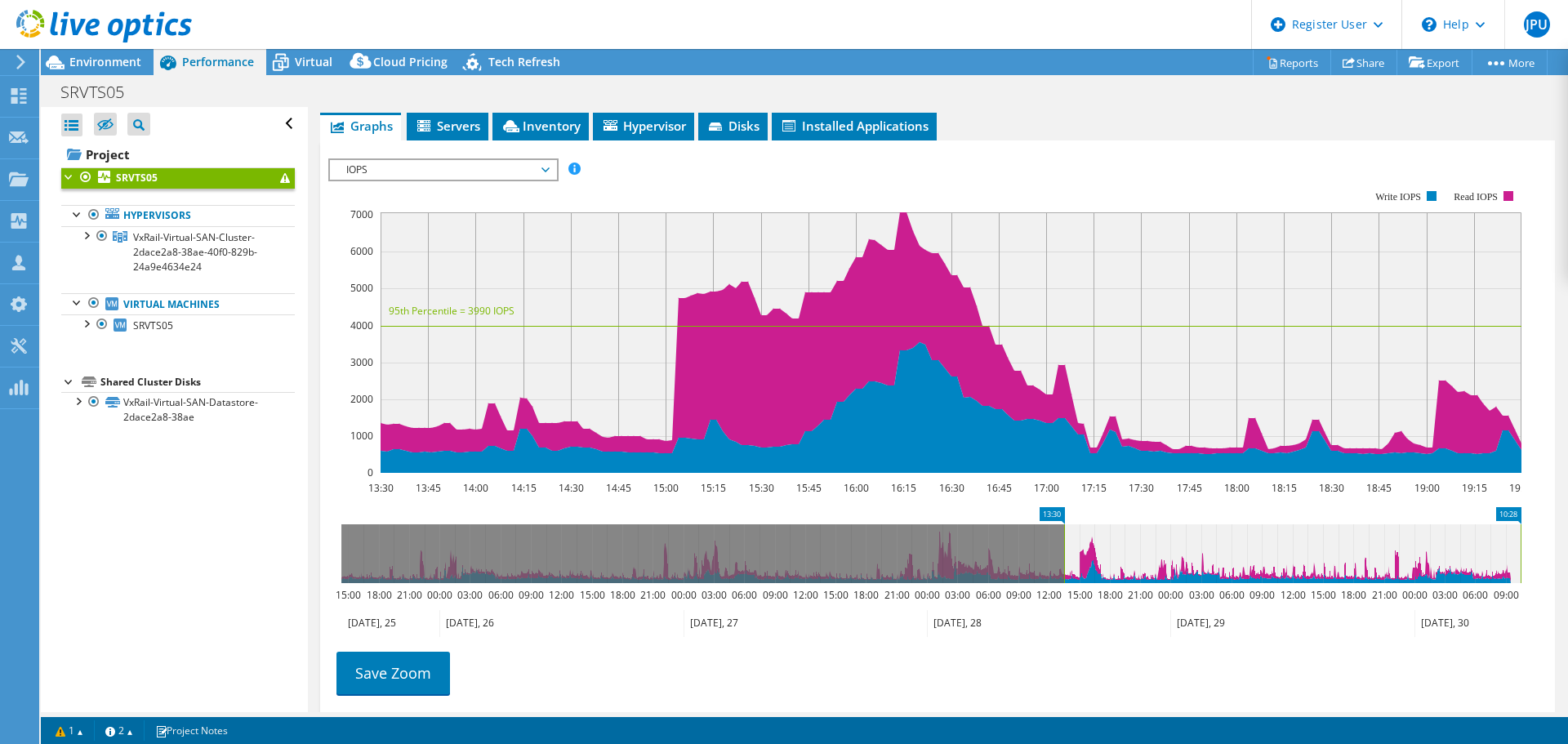
drag, startPoint x: 1126, startPoint y: 543, endPoint x: 1542, endPoint y: 522, distance: 416.5
click at [1542, 522] on div "SRVTS05 Details Duration 4 days, 20 hr, 8 min Start Time 09/25/2025, 14:20 (-03…" at bounding box center [936, 141] width 1259 height 1375
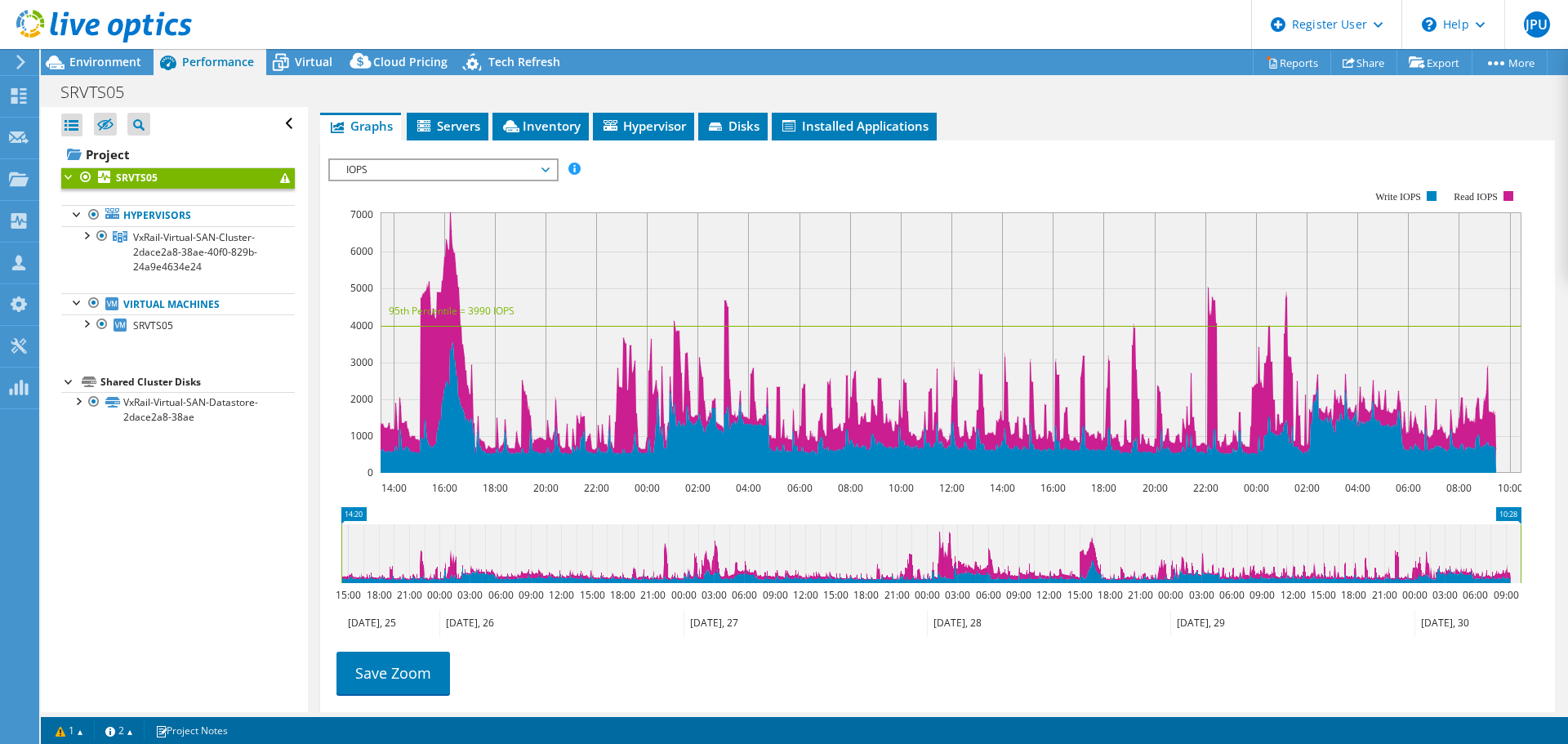
drag, startPoint x: 1064, startPoint y: 540, endPoint x: 311, endPoint y: 530, distance: 753.1
click at [311, 530] on div "SRVTS05 Details Duration 4 days, 20 hr, 8 min Start Time 09/25/2025, 14:20 (-03…" at bounding box center [936, 141] width 1259 height 1375
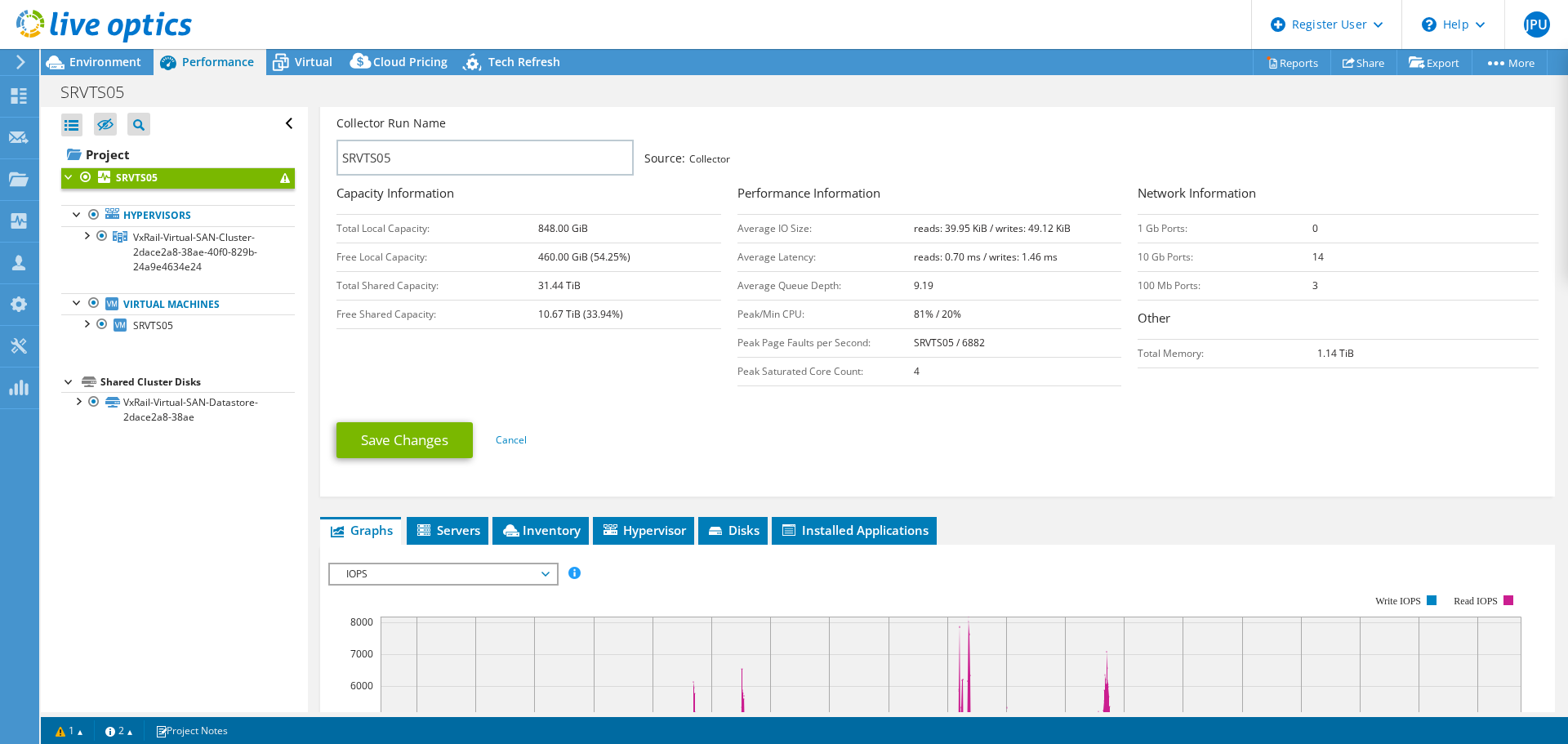
scroll to position [245, 0]
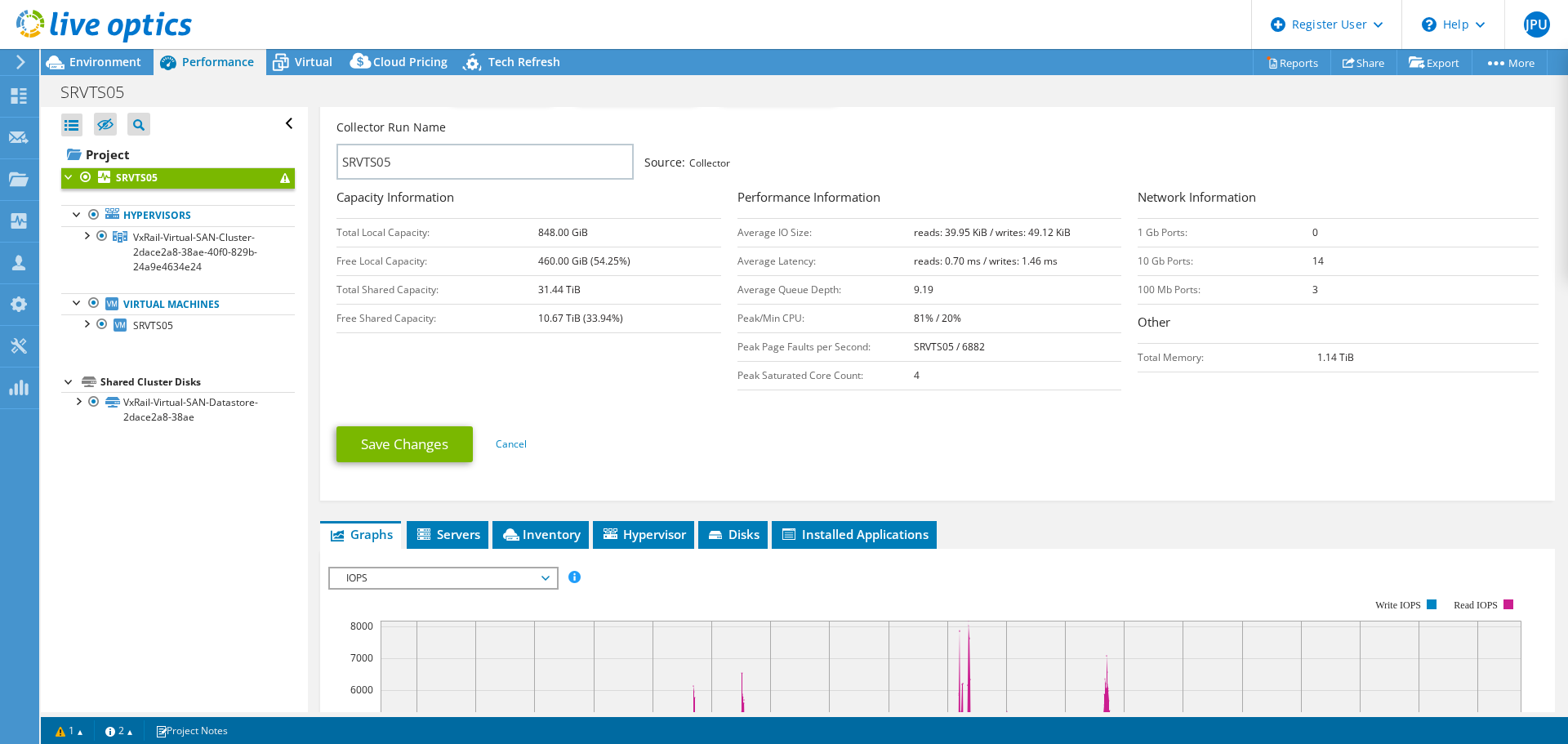
click at [480, 574] on span "IOPS" at bounding box center [443, 578] width 210 height 20
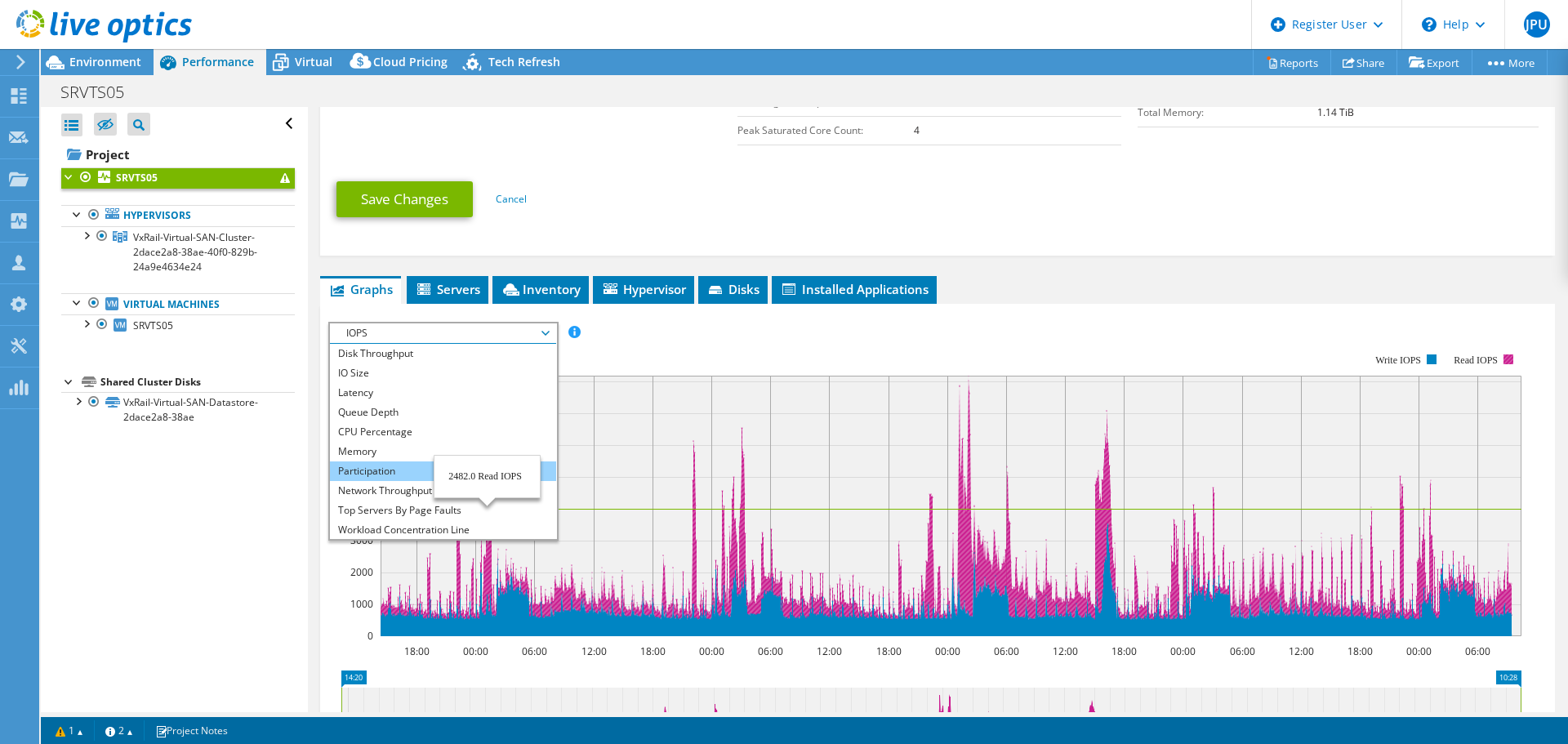
scroll to position [0, 0]
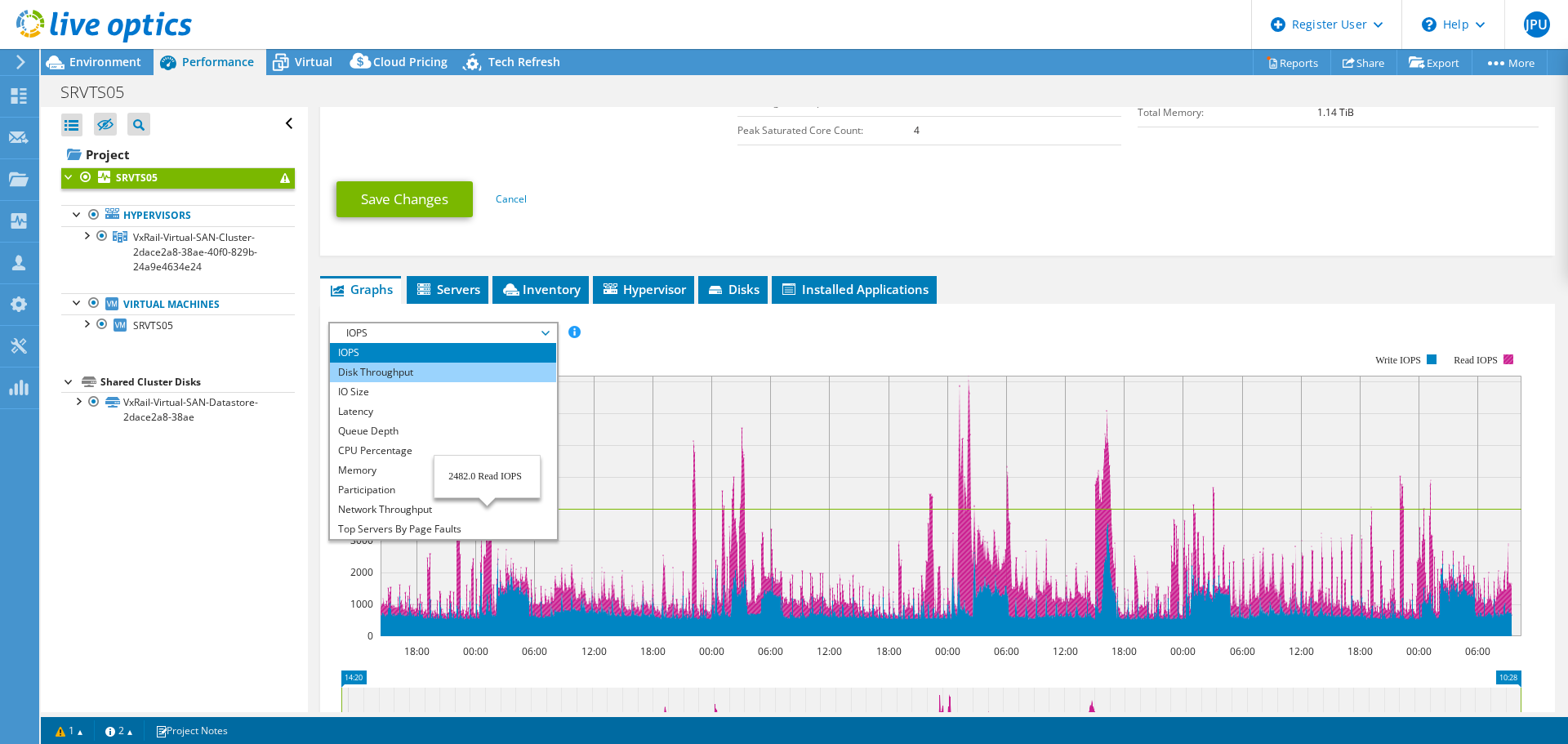
click at [456, 363] on li "Disk Throughput" at bounding box center [443, 372] width 226 height 20
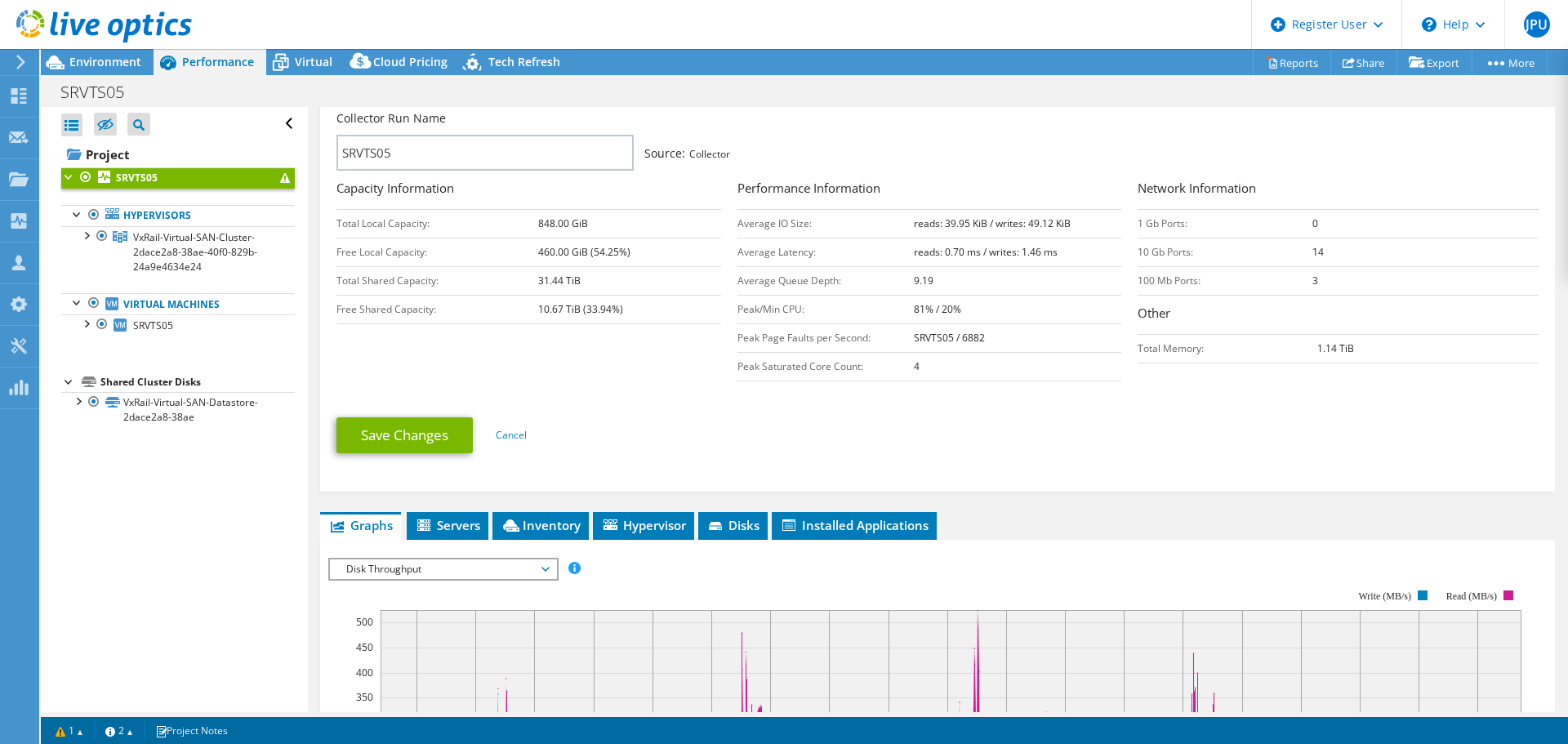
scroll to position [245, 0]
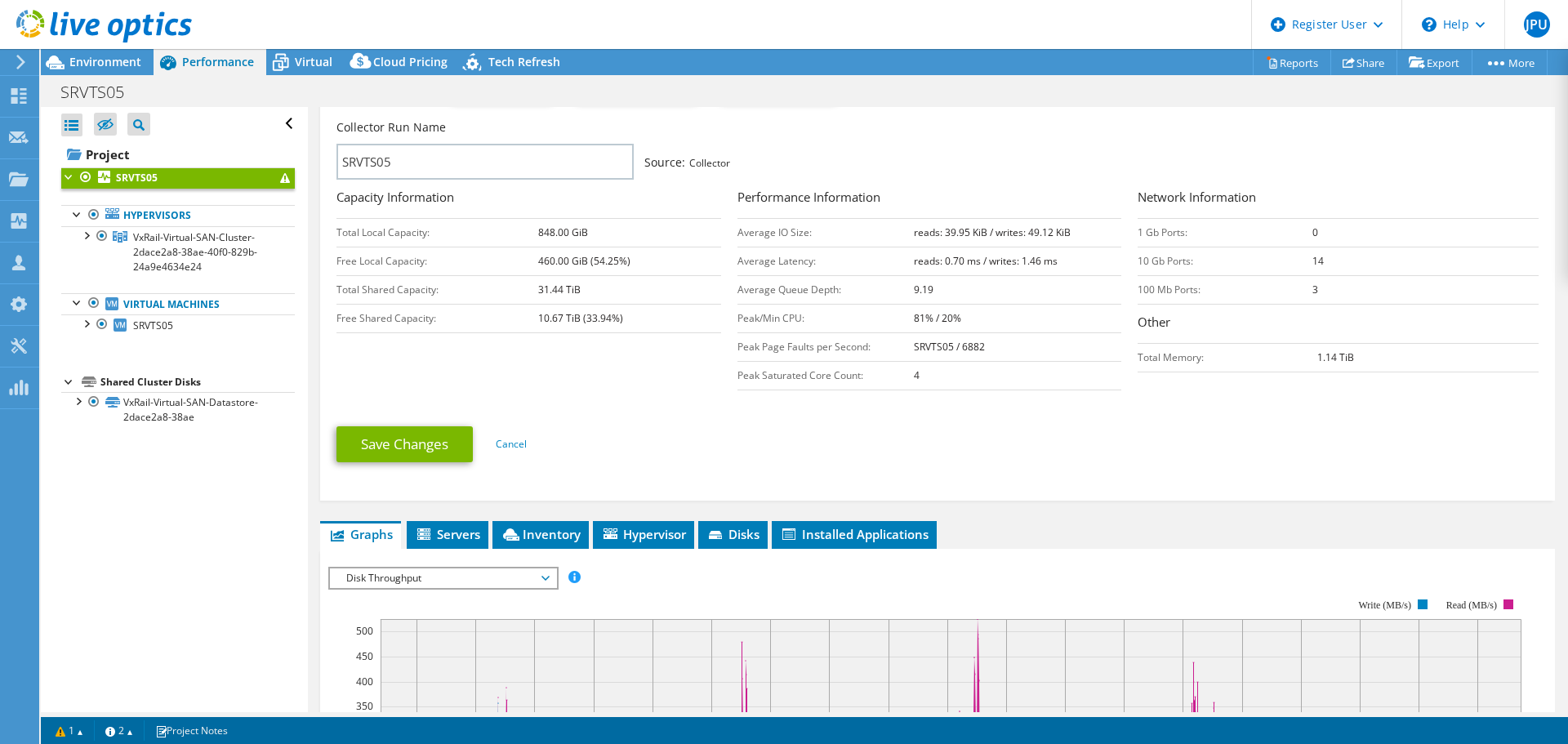
click at [516, 575] on span "Disk Throughput" at bounding box center [443, 578] width 210 height 20
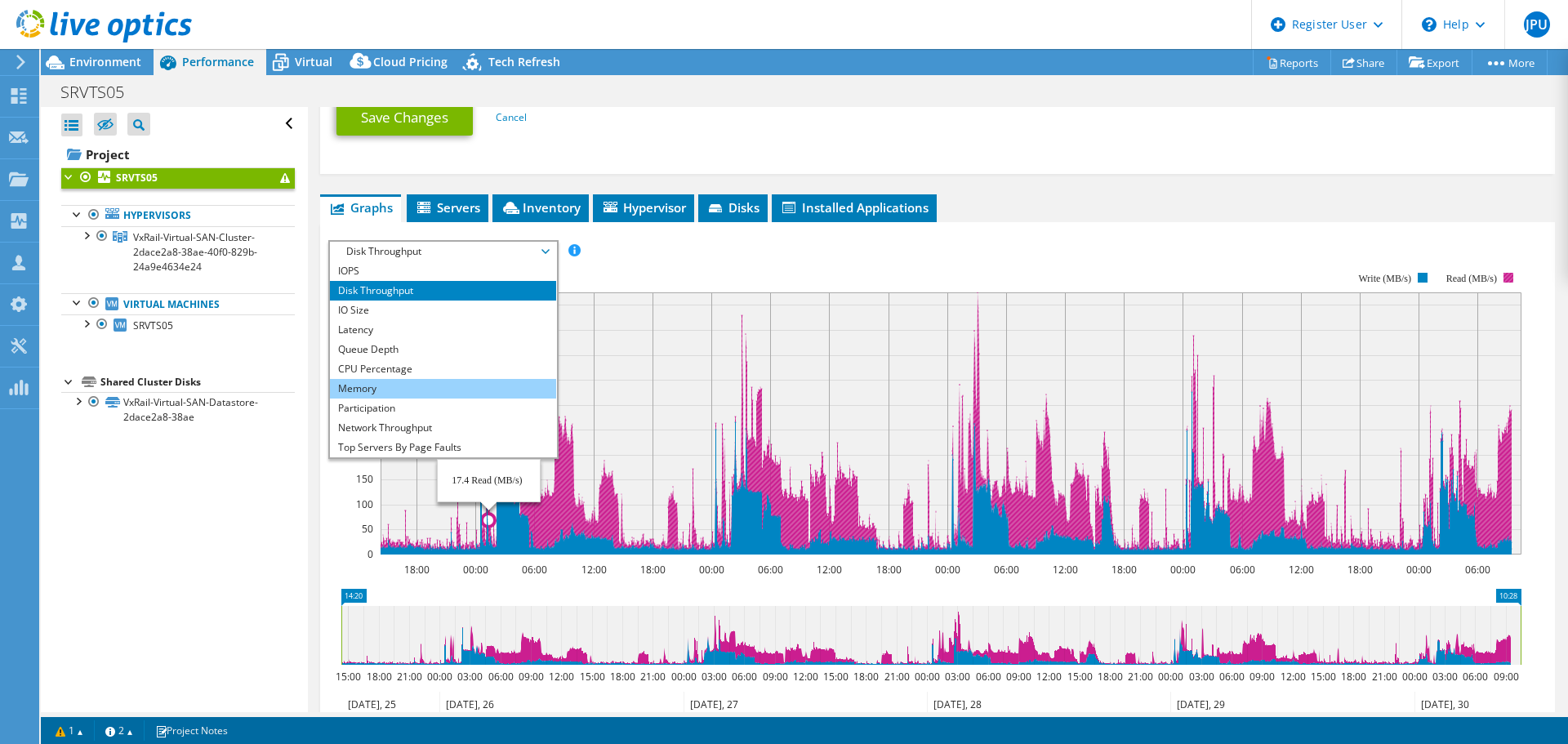
scroll to position [59, 0]
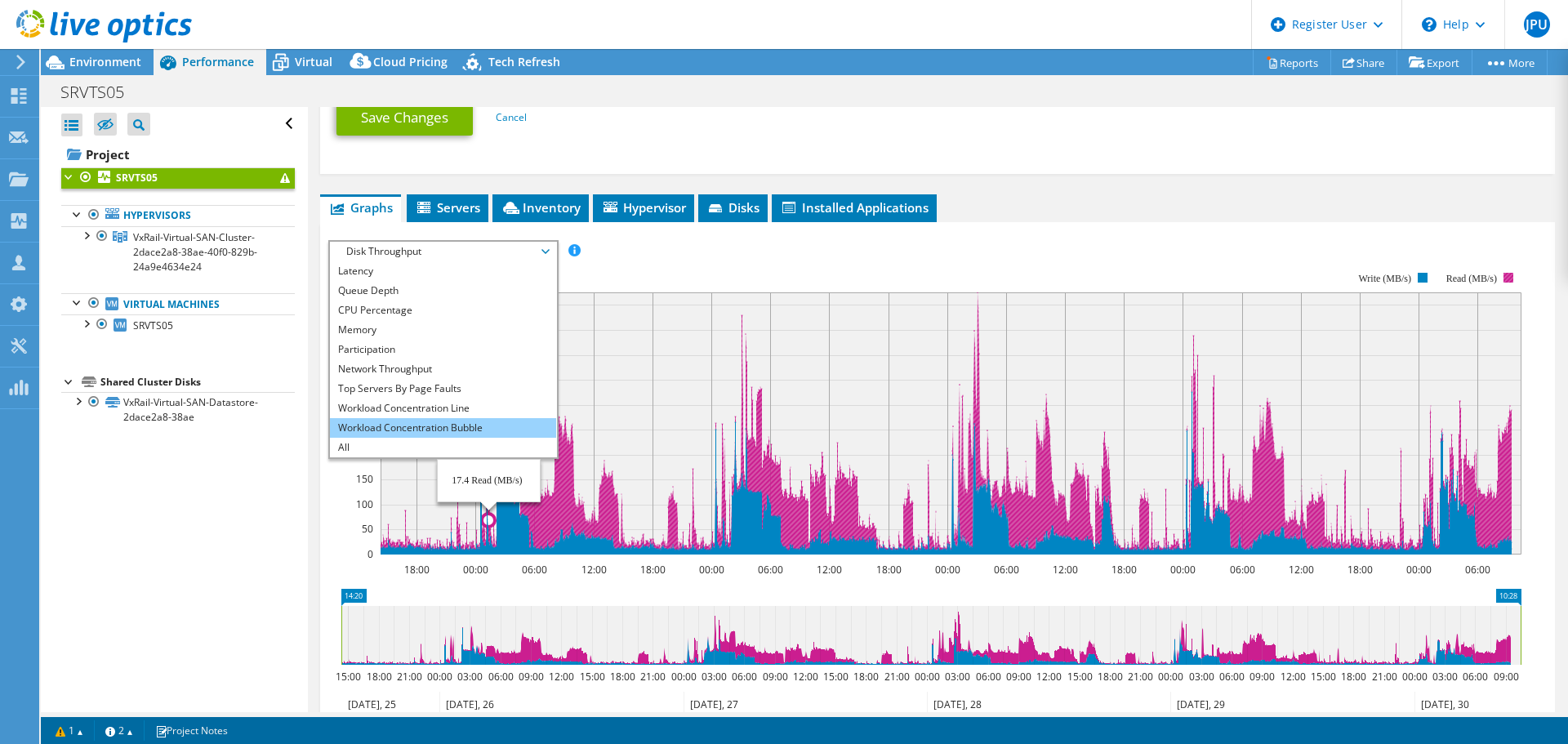
click at [449, 422] on li "Workload Concentration Bubble" at bounding box center [443, 428] width 226 height 20
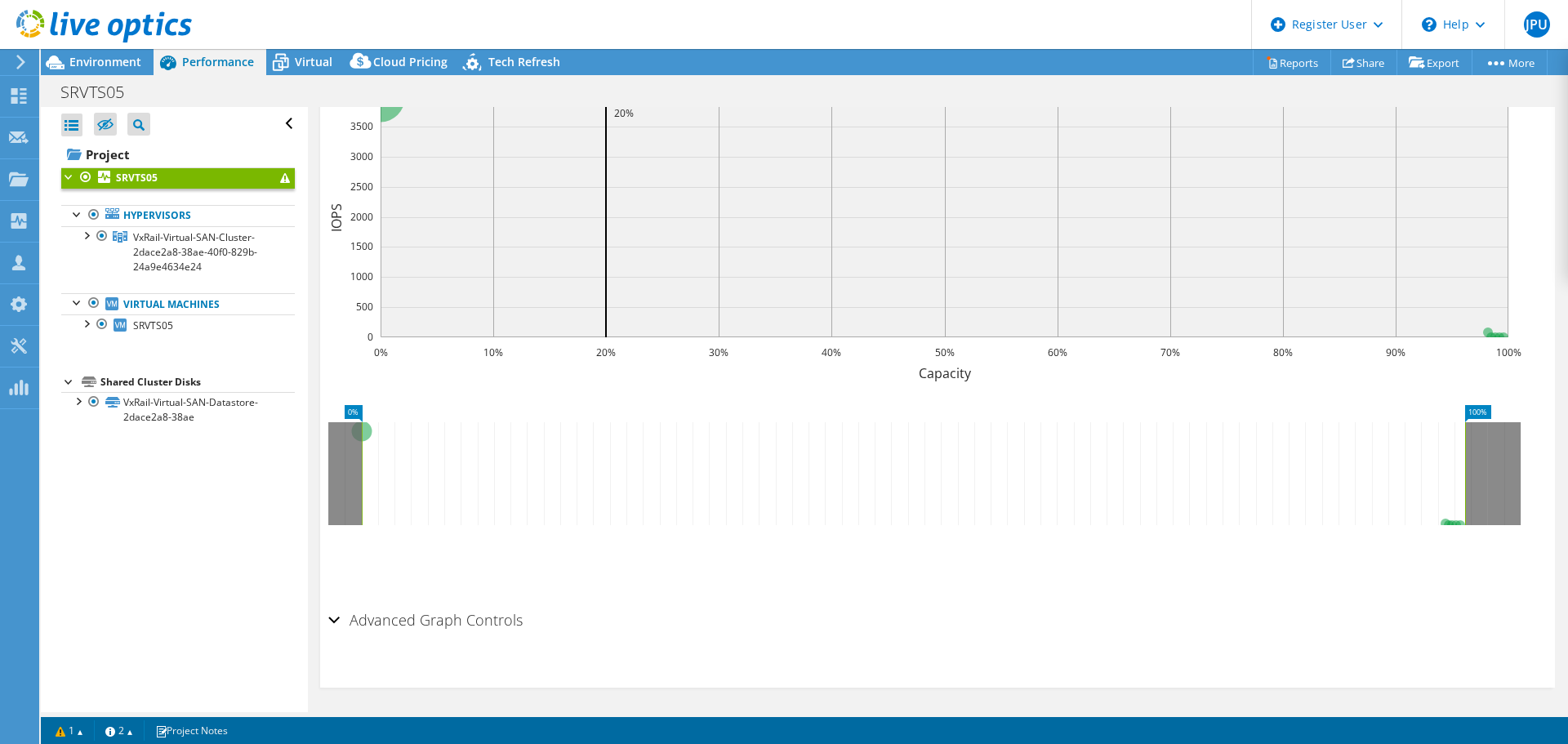
scroll to position [533, 0]
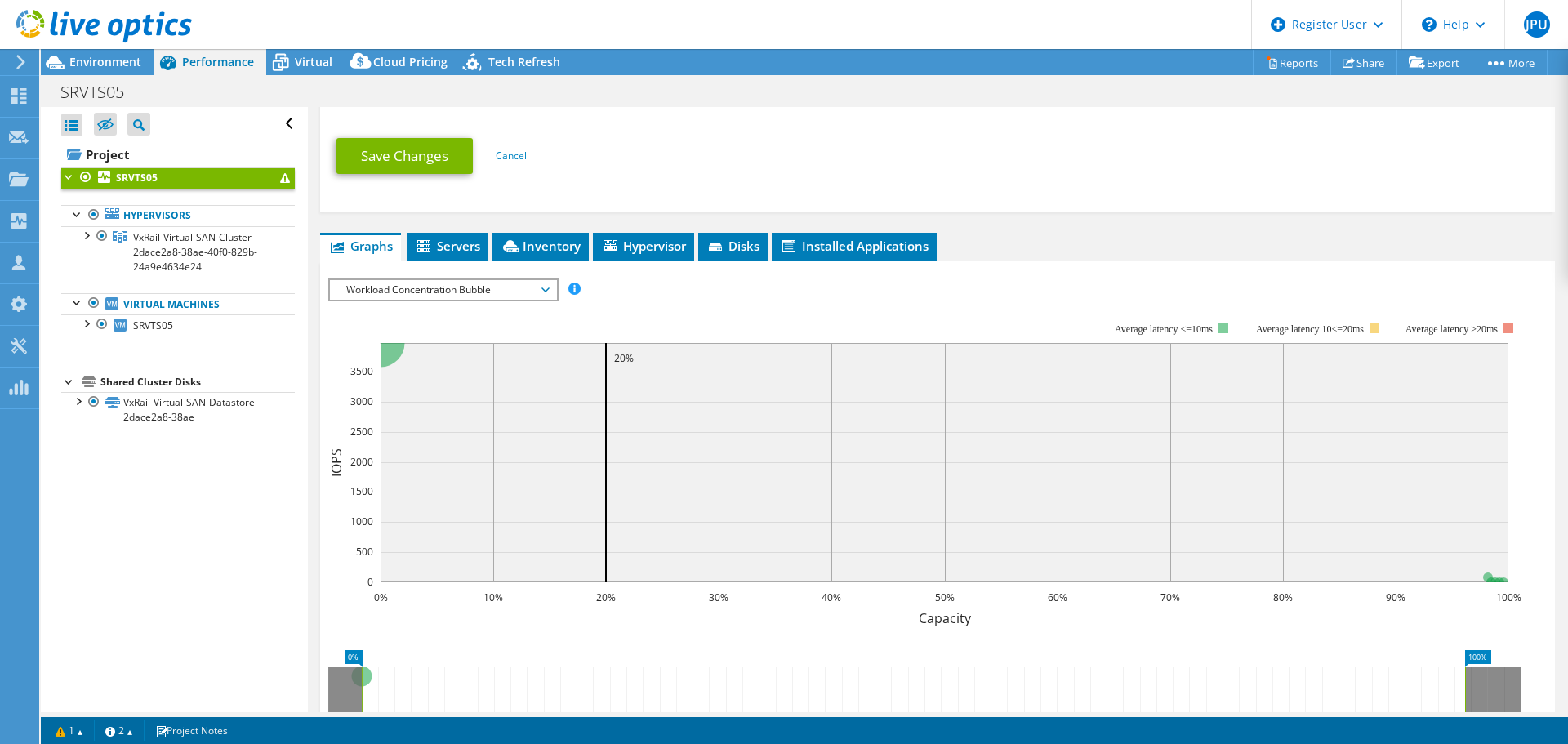
click at [527, 289] on span "Workload Concentration Bubble" at bounding box center [443, 289] width 210 height 20
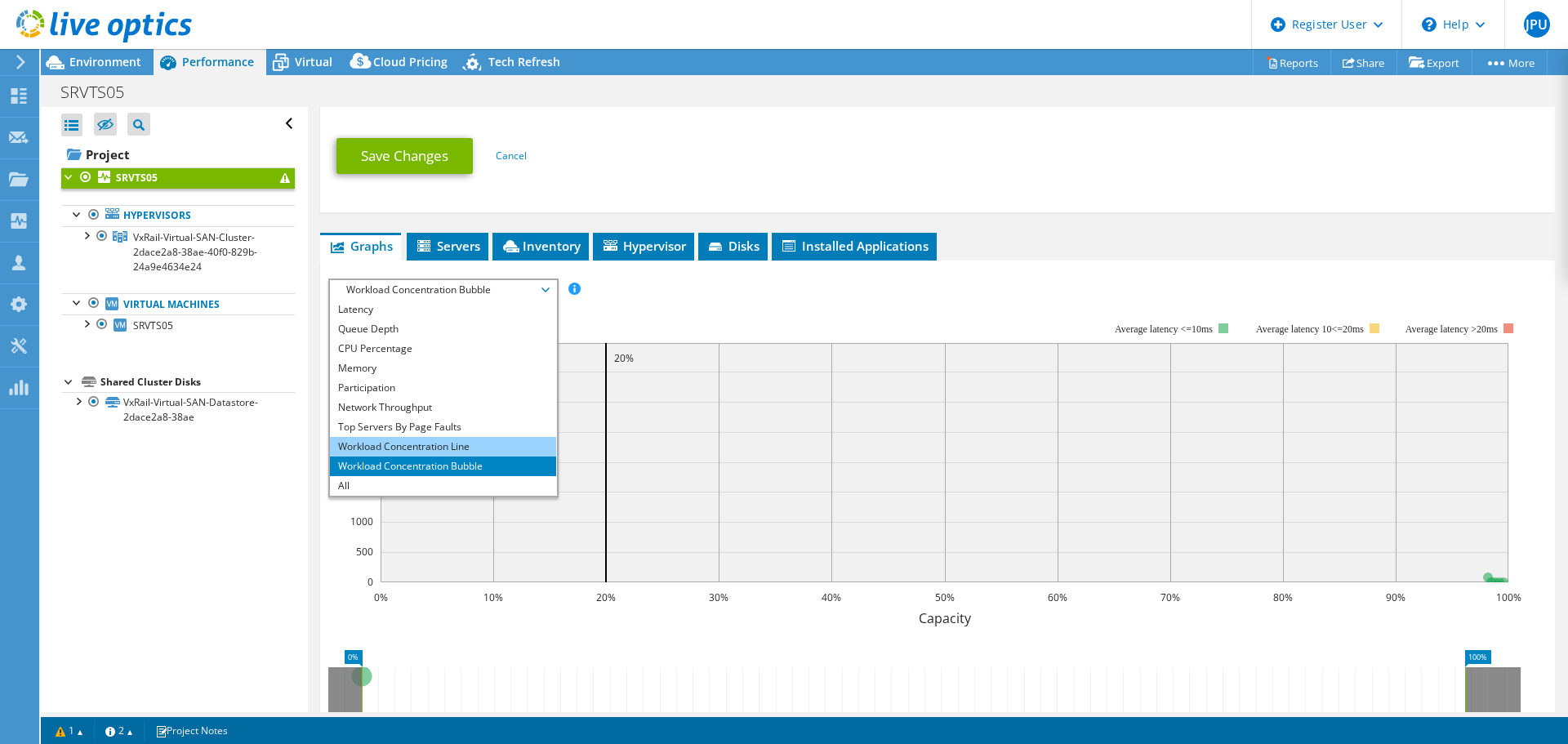
click at [473, 438] on li "Workload Concentration Line" at bounding box center [443, 447] width 226 height 20
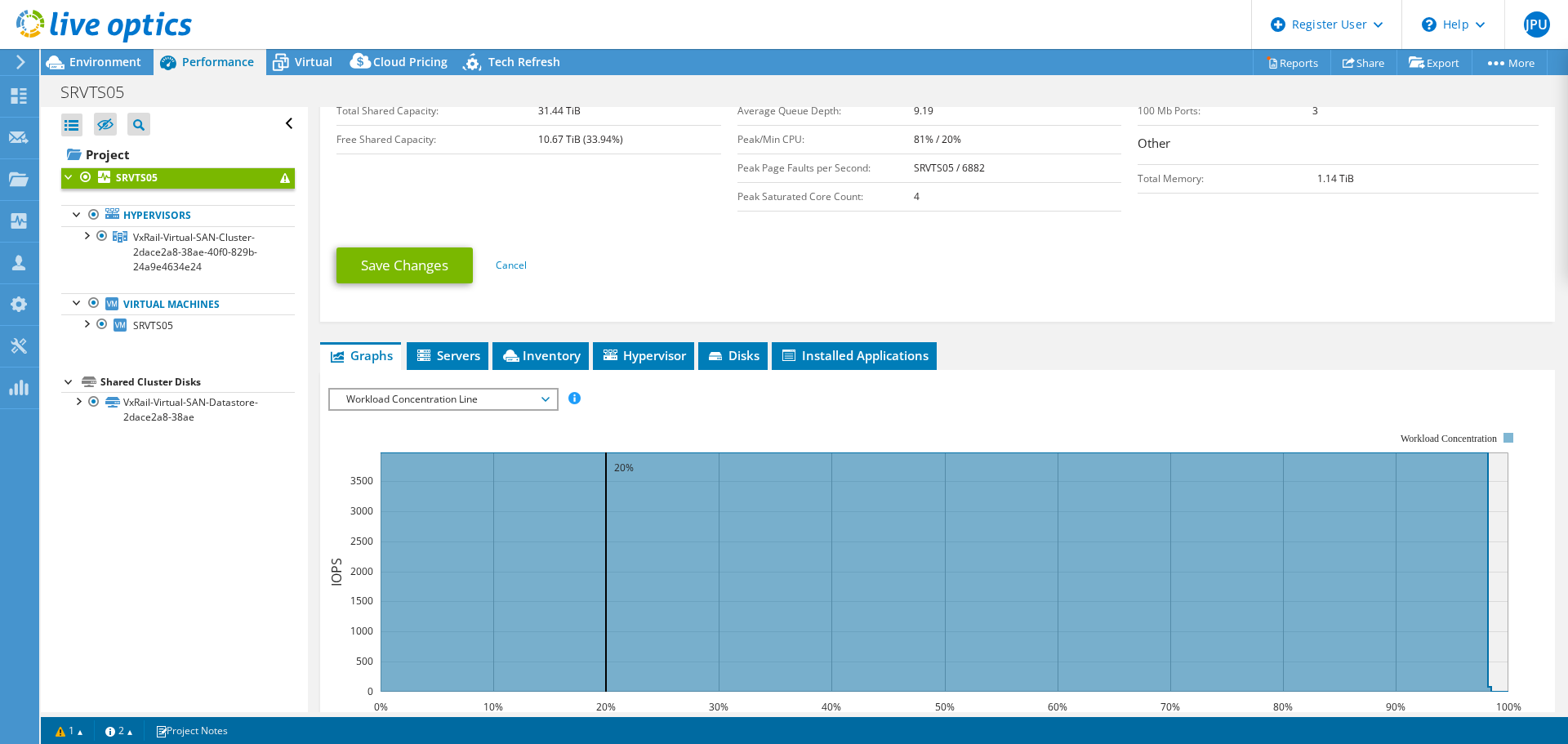
scroll to position [288, 0]
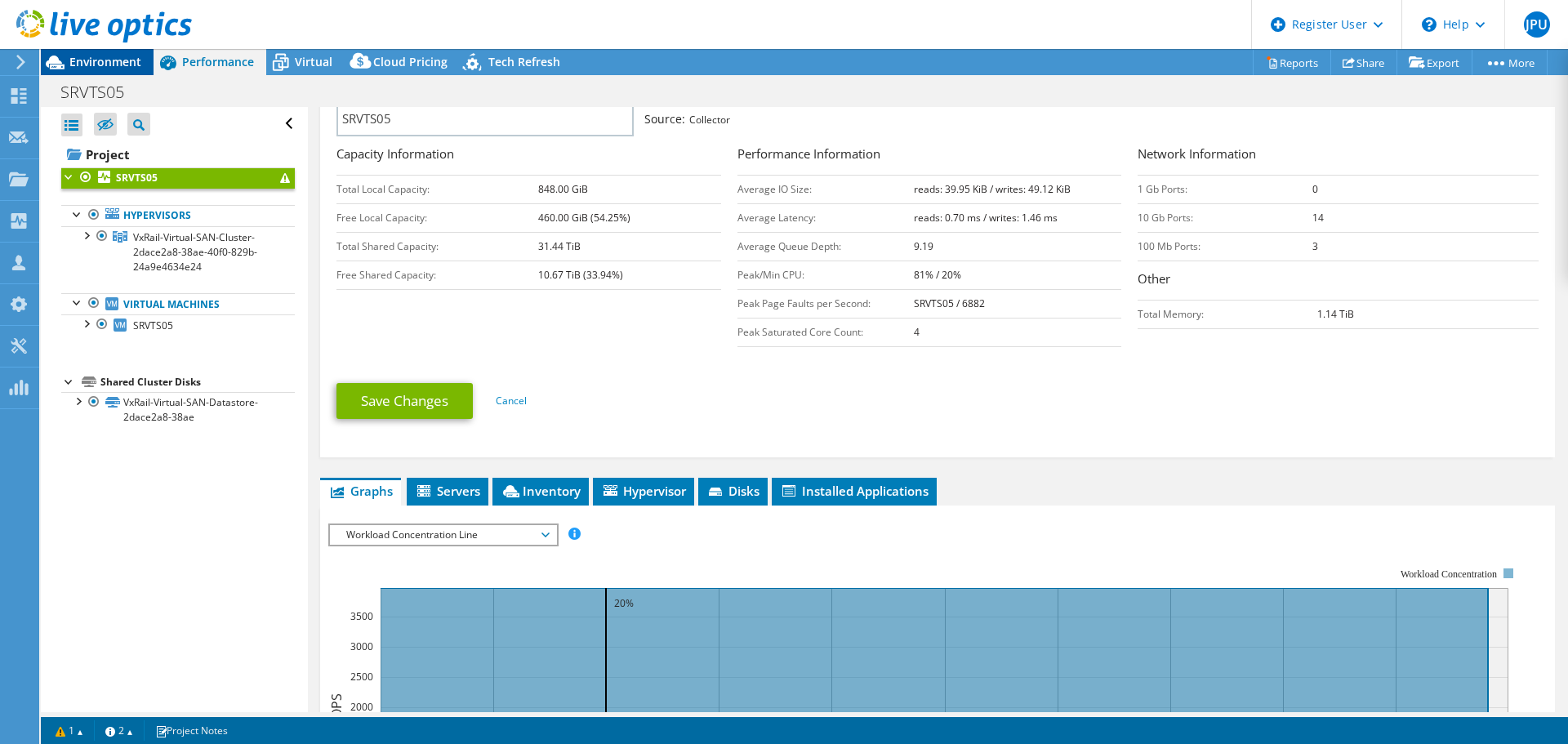
click at [127, 62] on span "Environment" at bounding box center [105, 62] width 72 height 16
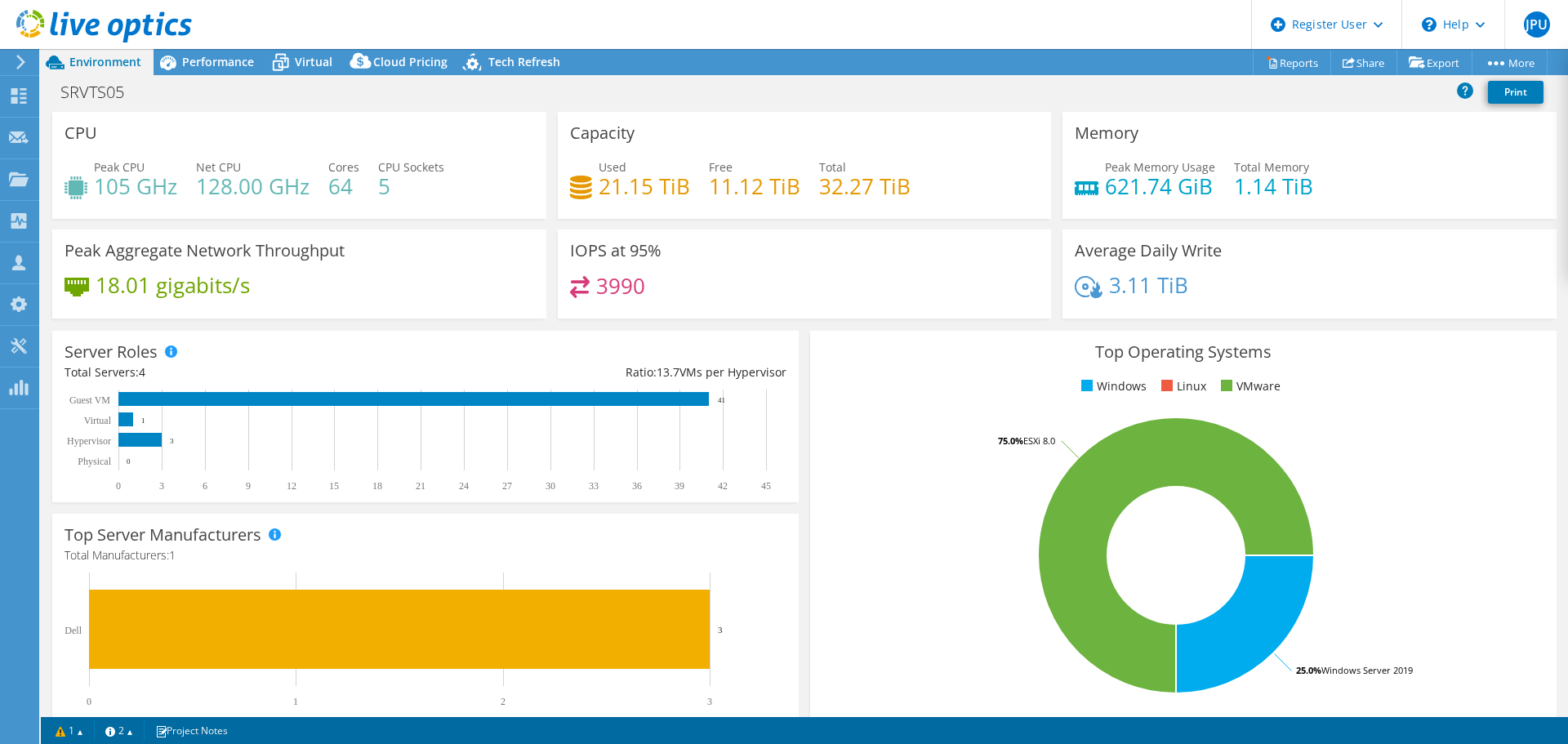
click at [612, 189] on h4 "21.15 TiB" at bounding box center [644, 186] width 92 height 18
click at [844, 195] on h4 "32.27 TiB" at bounding box center [865, 186] width 92 height 18
click at [306, 66] on span "Virtual" at bounding box center [313, 62] width 38 height 16
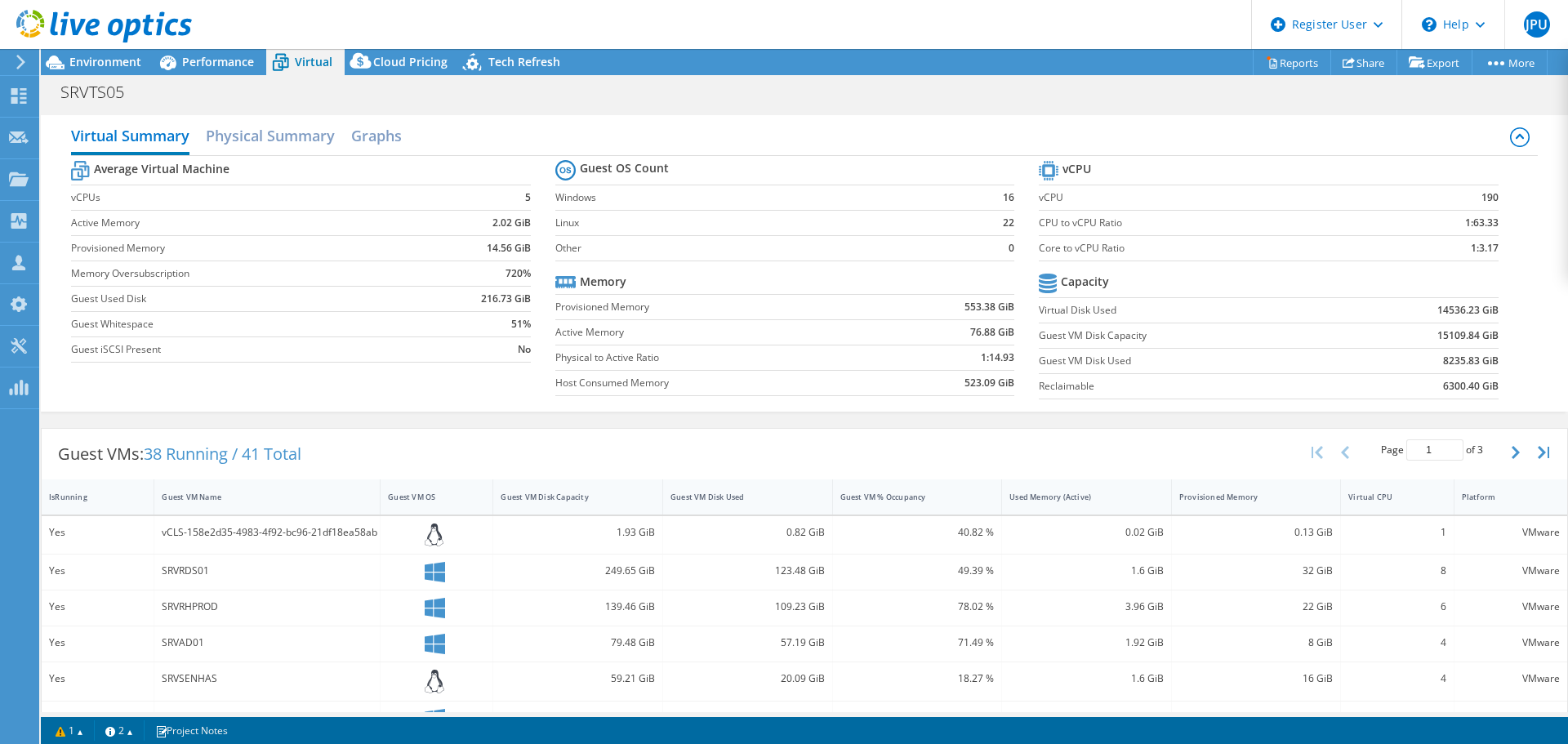
click at [1443, 309] on b "14536.23 GiB" at bounding box center [1468, 310] width 62 height 16
drag, startPoint x: 1434, startPoint y: 386, endPoint x: 1474, endPoint y: 385, distance: 40.0
click at [1474, 385] on b "6300.40 GiB" at bounding box center [1470, 386] width 56 height 16
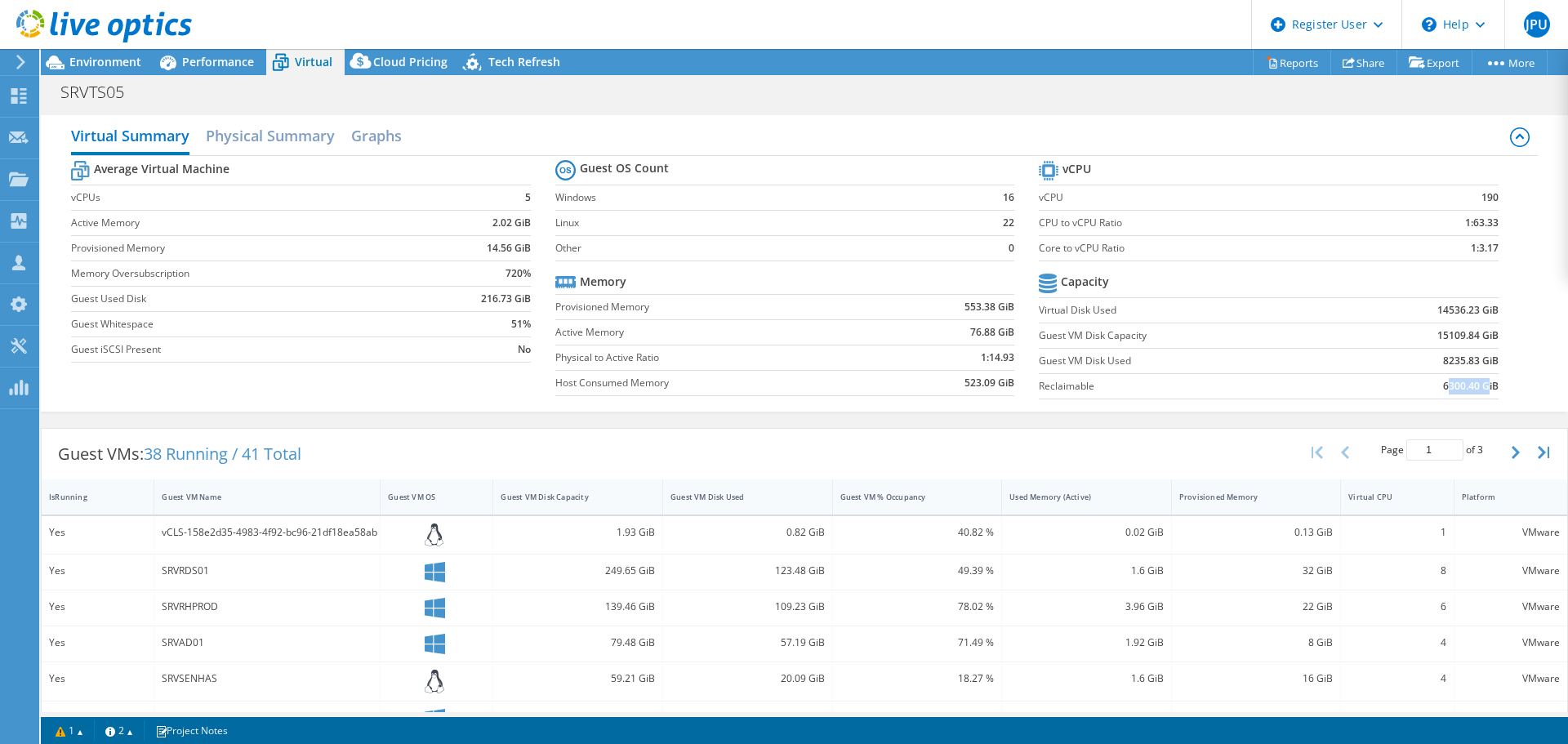
click at [1468, 384] on b "6300.40 GiB" at bounding box center [1470, 386] width 56 height 16
click at [1479, 387] on b "6300.40 GiB" at bounding box center [1470, 386] width 56 height 16
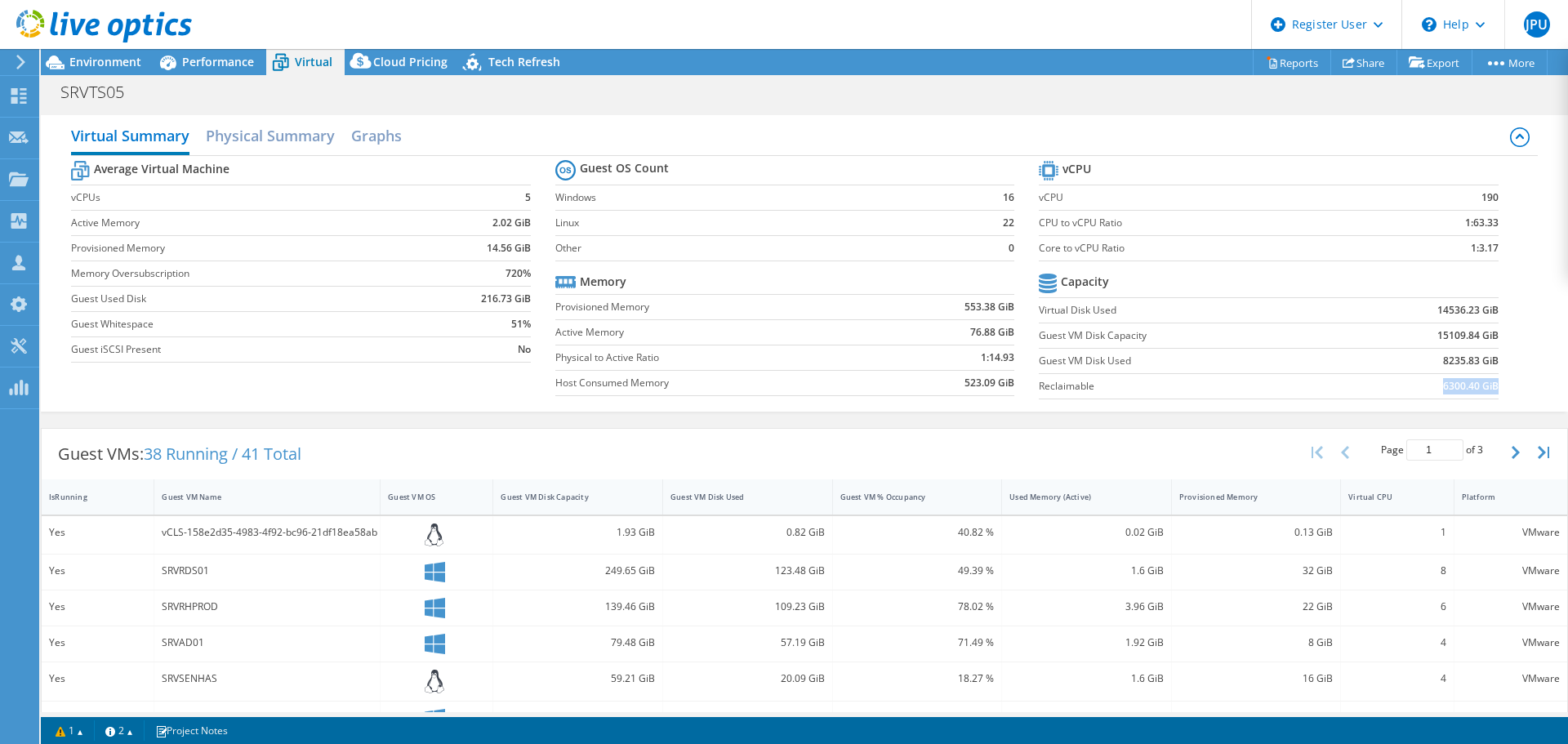
click at [1479, 387] on b "6300.40 GiB" at bounding box center [1470, 386] width 56 height 16
click at [1447, 308] on b "14536.23 GiB" at bounding box center [1468, 310] width 62 height 16
click at [972, 307] on b "553.38 GiB" at bounding box center [989, 306] width 50 height 16
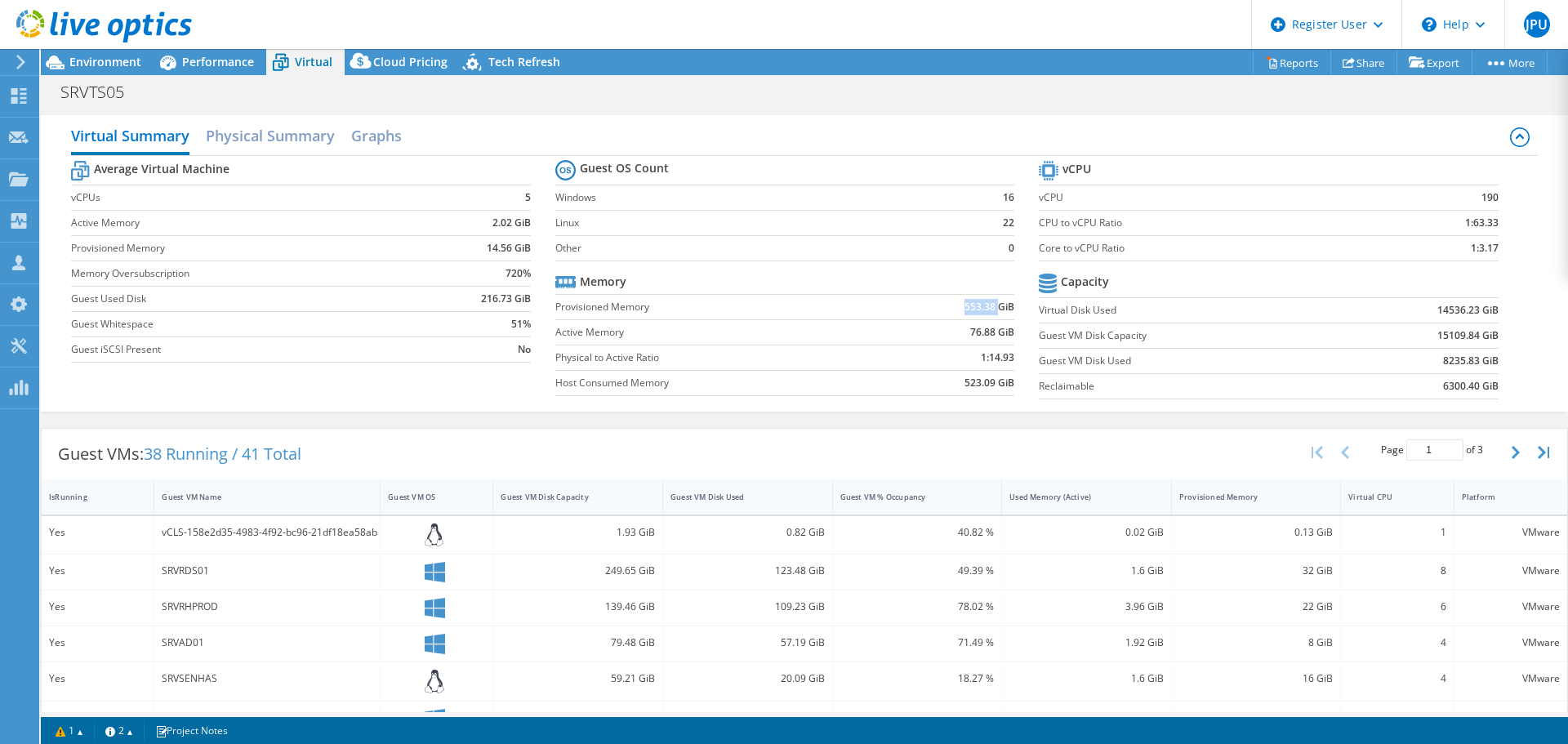
click at [972, 307] on b "553.38 GiB" at bounding box center [989, 306] width 50 height 16
click at [970, 330] on b "76.88 GiB" at bounding box center [992, 332] width 44 height 16
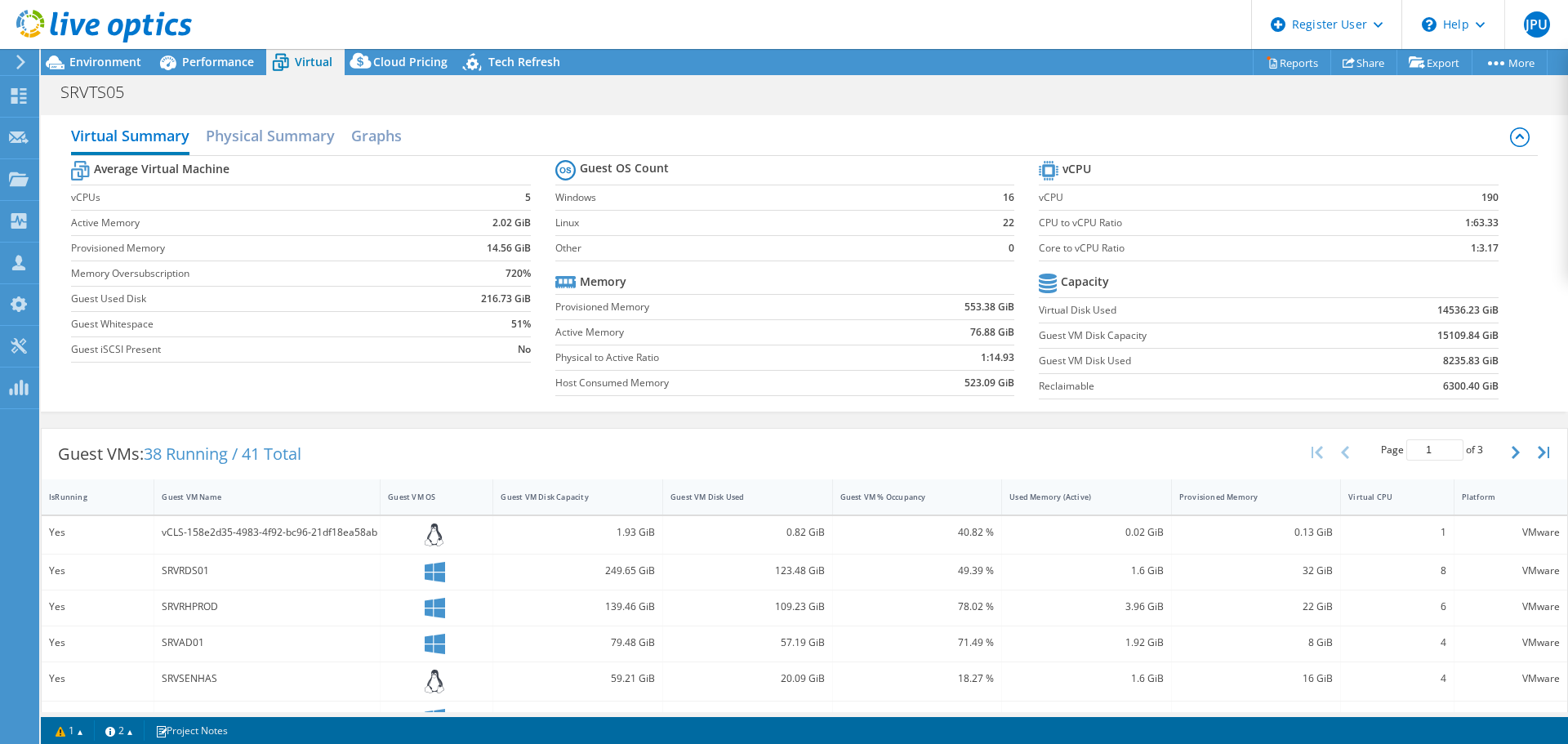
click at [974, 383] on b "523.09 GiB" at bounding box center [989, 383] width 50 height 16
click at [235, 66] on span "Performance" at bounding box center [218, 62] width 72 height 16
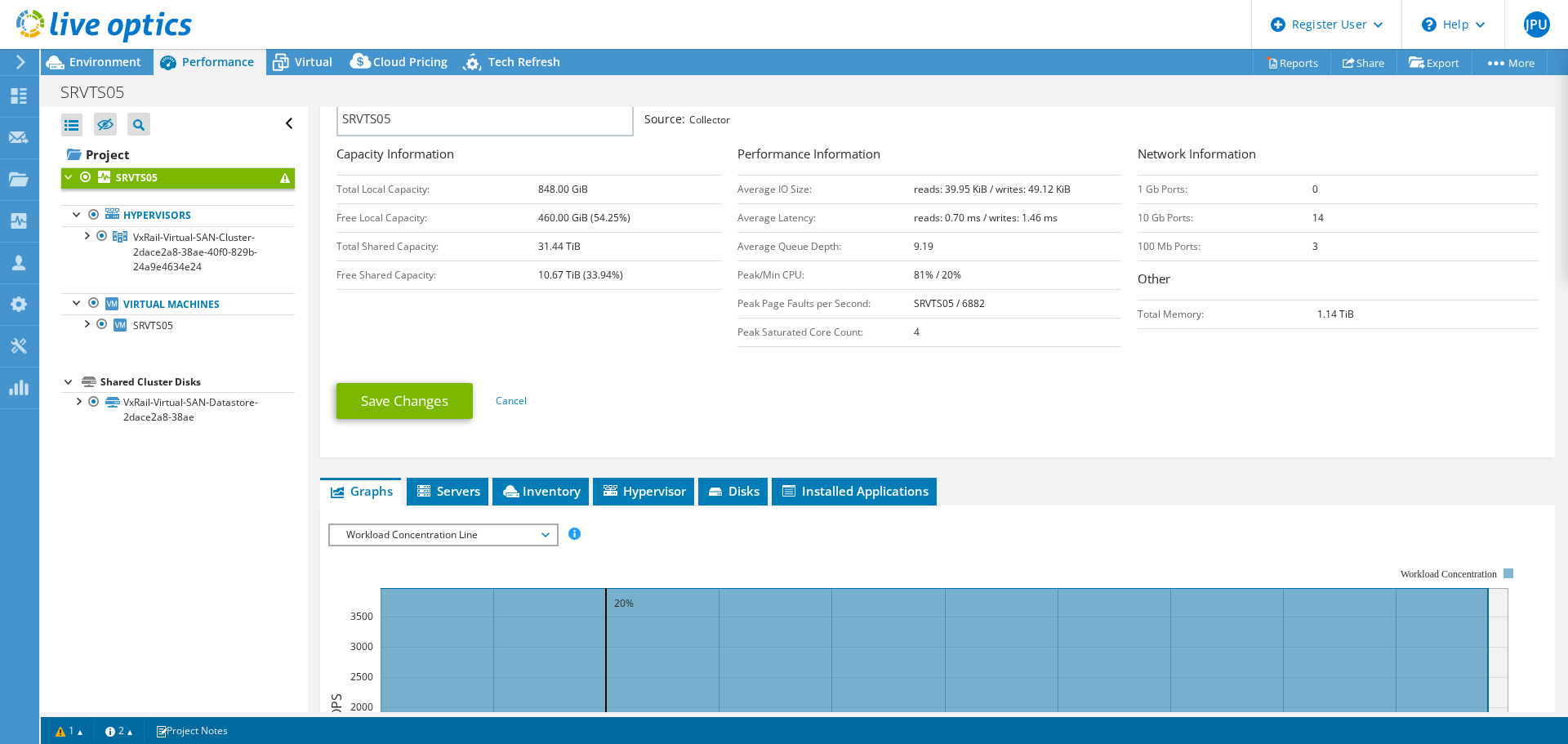
click at [512, 530] on span "Workload Concentration Line" at bounding box center [443, 535] width 210 height 20
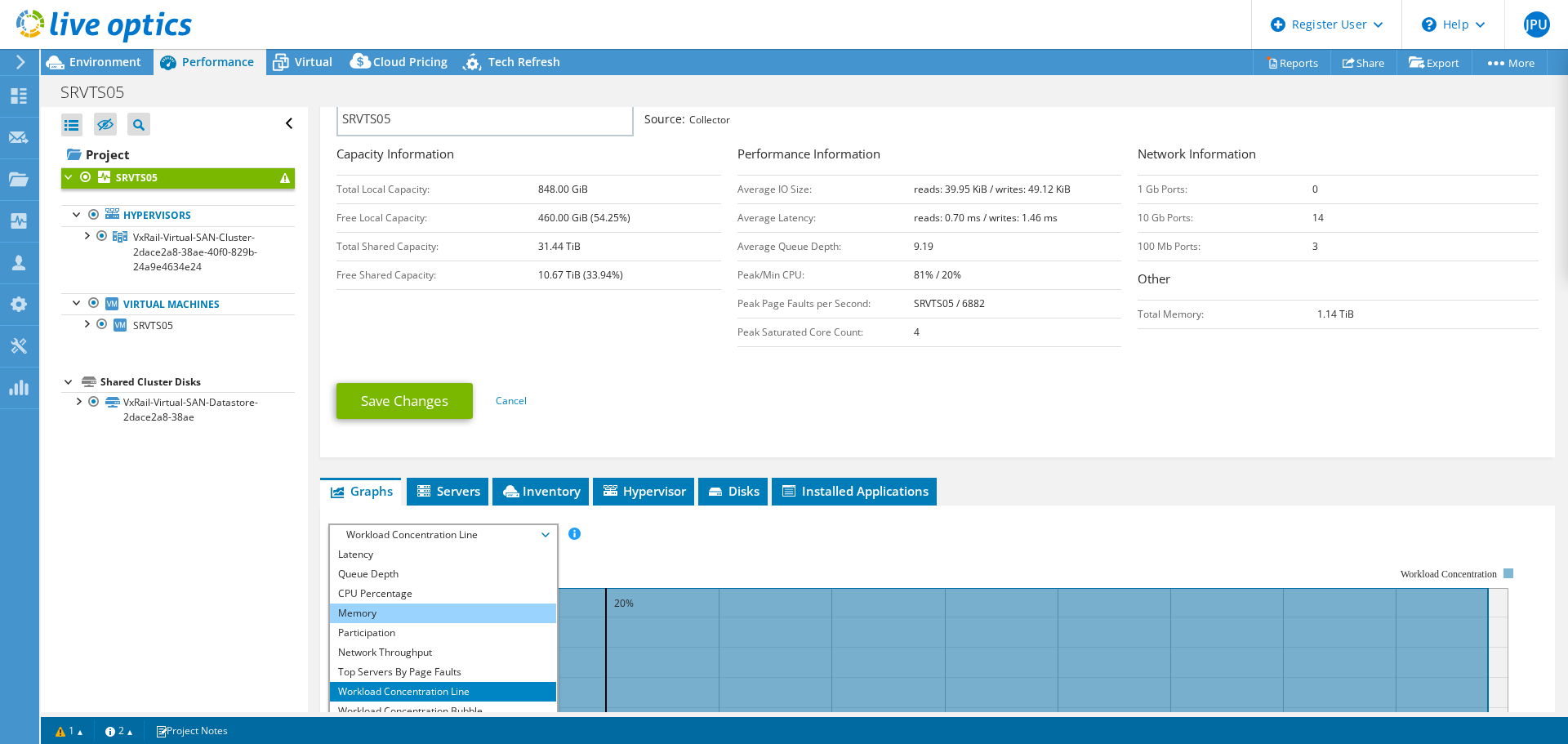
click at [473, 605] on li "Memory" at bounding box center [443, 613] width 226 height 20
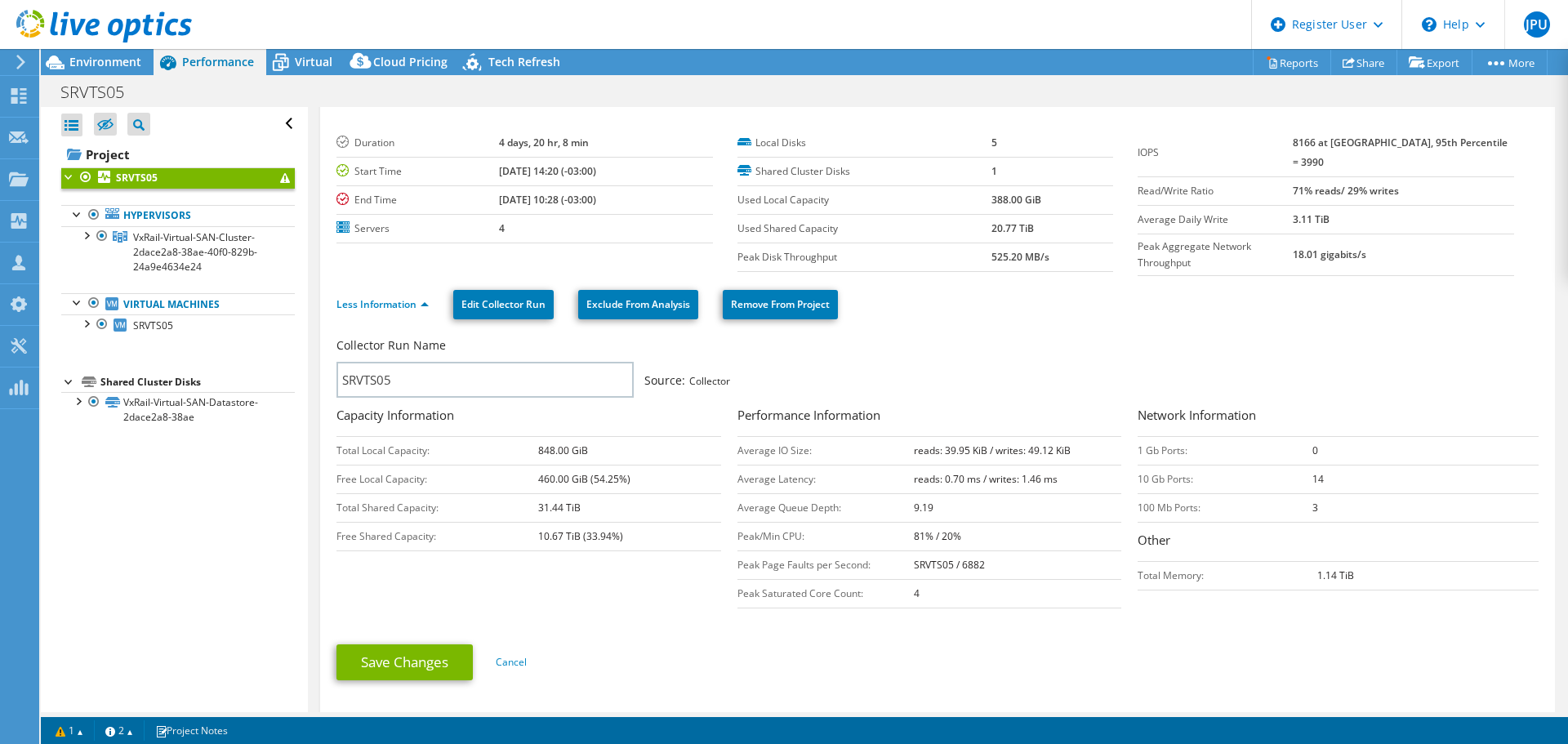
scroll to position [0, 0]
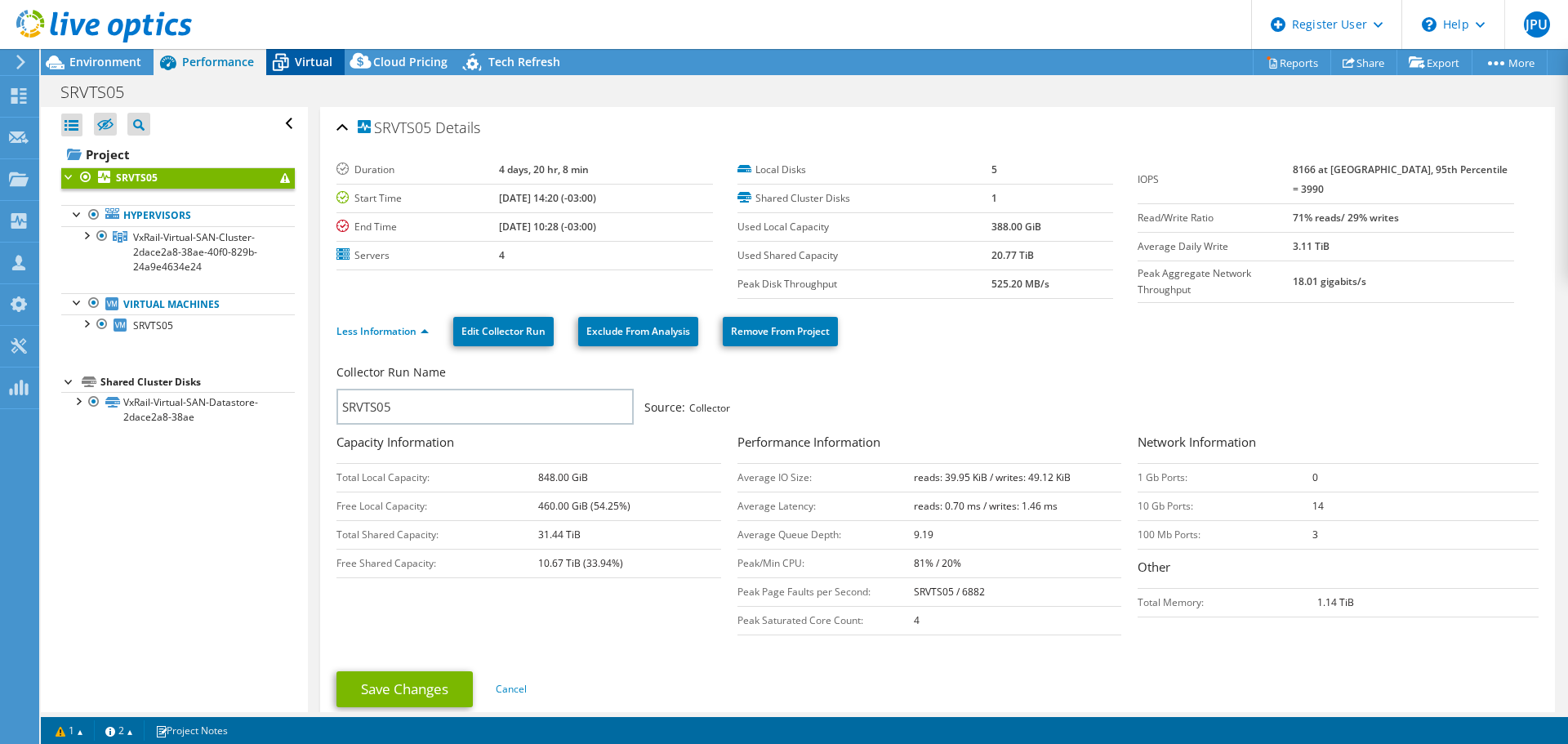
click at [316, 69] on span "Virtual" at bounding box center [313, 62] width 38 height 16
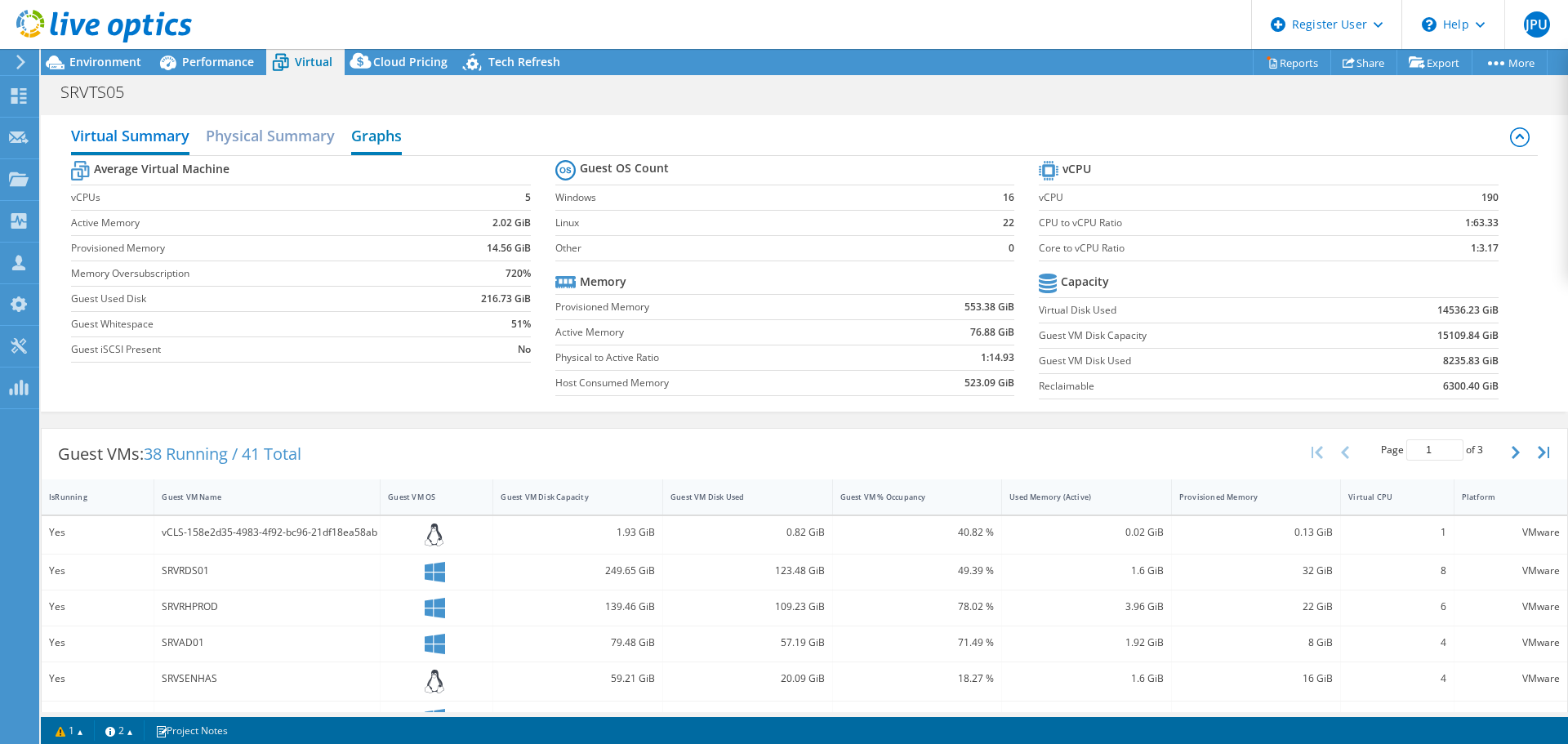
click at [393, 137] on h2 "Graphs" at bounding box center [376, 137] width 51 height 36
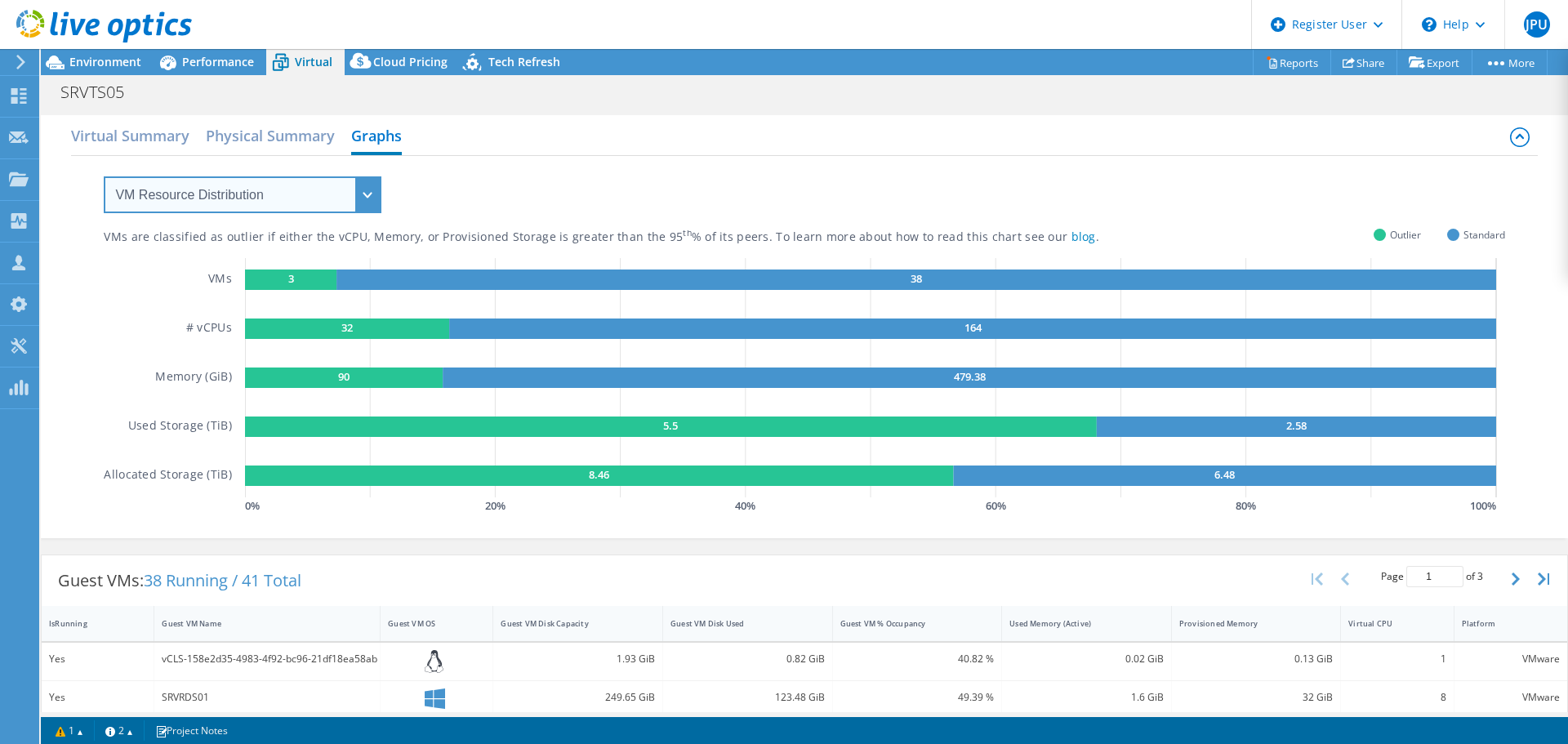
click at [357, 198] on select "VM Resource Distribution Provisioning Contrast Over Provisioning" at bounding box center [242, 194] width 278 height 37
select select "Over Provisioning"
click at [103, 176] on select "VM Resource Distribution Provisioning Contrast Over Provisioning" at bounding box center [242, 194] width 278 height 37
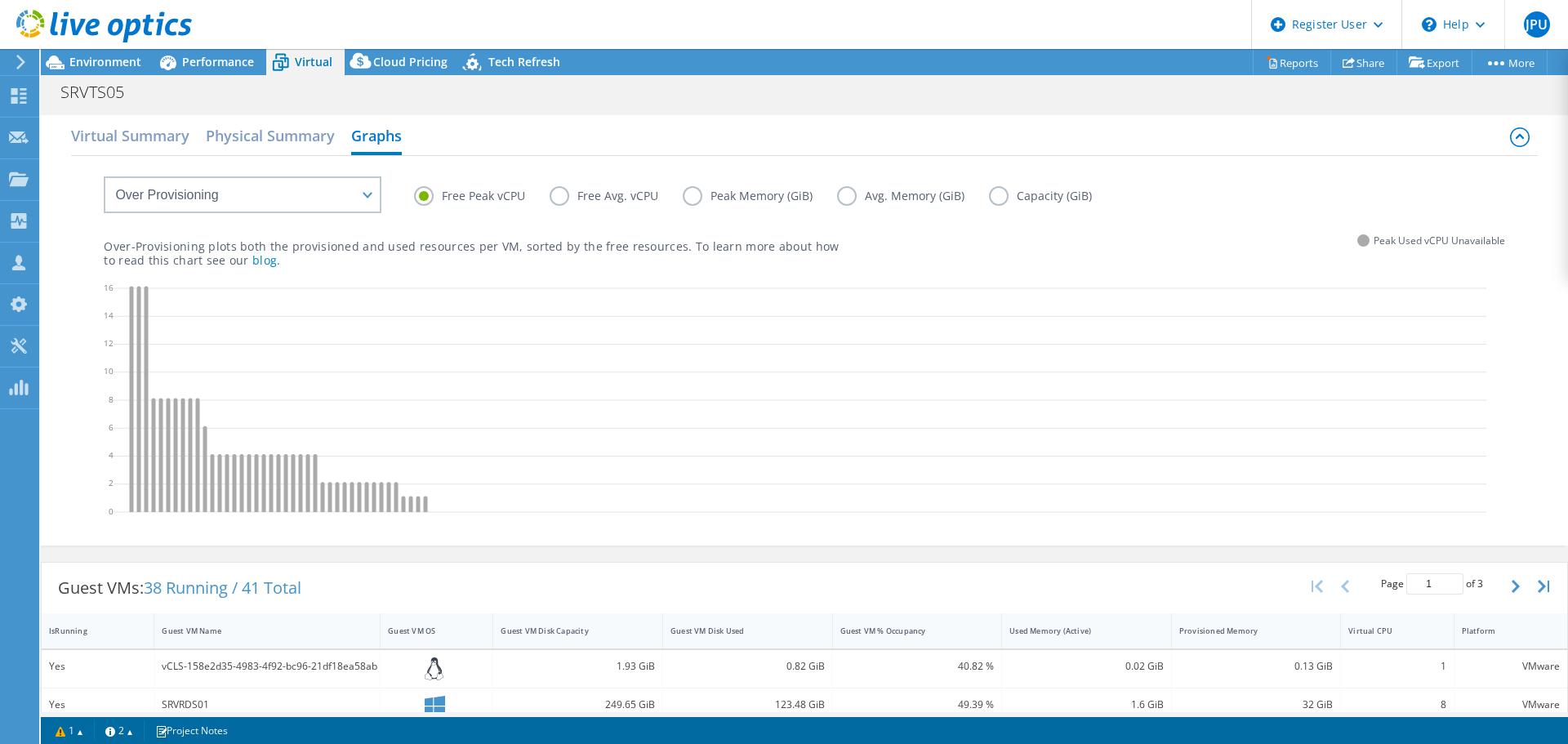
click at [564, 200] on label "Free Avg. vCPU" at bounding box center [616, 196] width 133 height 20
click at [0, 0] on input "Free Avg. vCPU" at bounding box center [0, 0] width 0 height 0
click at [689, 198] on label "Peak Memory (GiB)" at bounding box center [759, 196] width 154 height 20
click at [0, 0] on input "Peak Memory (GiB)" at bounding box center [0, 0] width 0 height 0
click at [844, 196] on label "Avg. Memory (GiB)" at bounding box center [912, 196] width 152 height 20
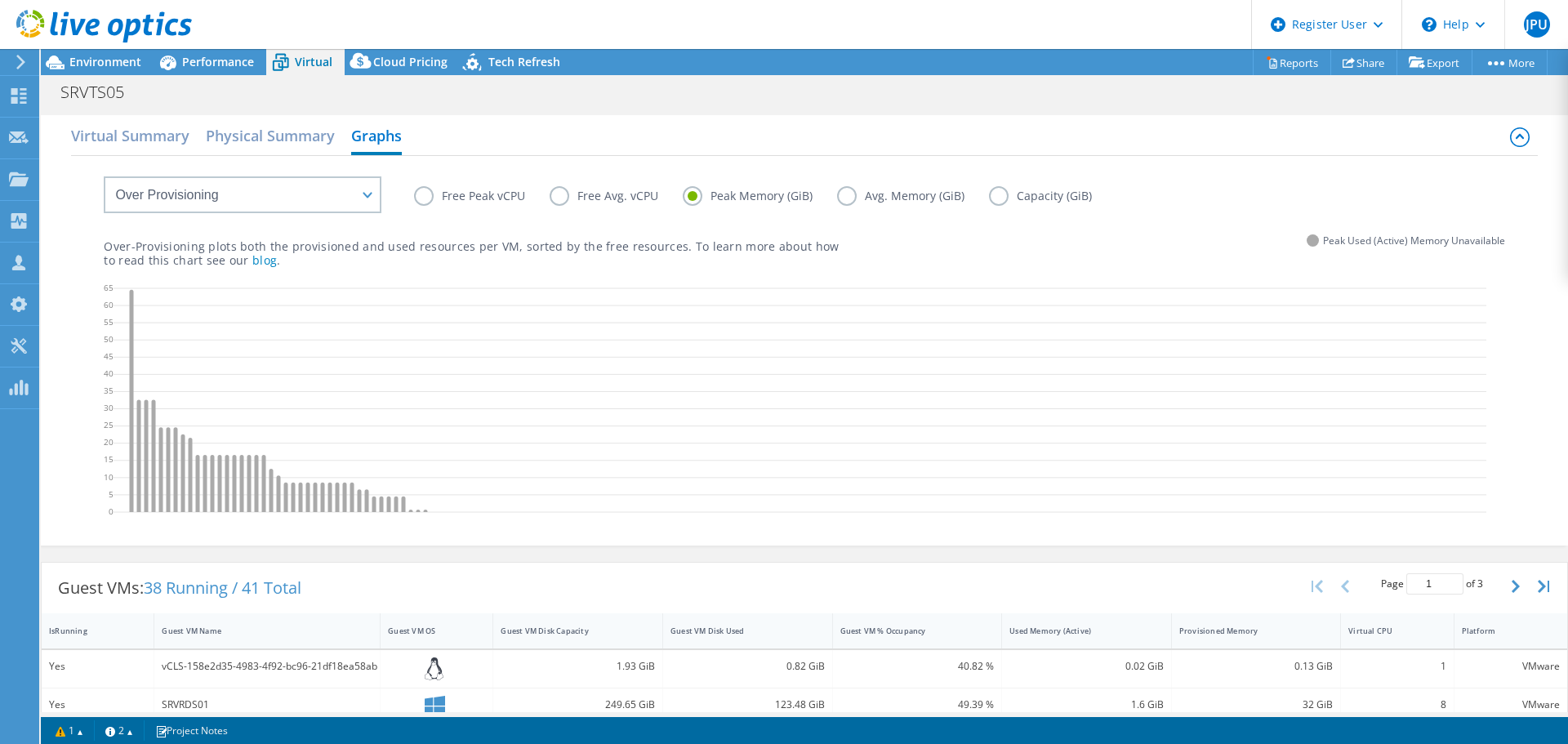
click at [0, 0] on input "Avg. Memory (GiB)" at bounding box center [0, 0] width 0 height 0
click at [207, 62] on span "Performance" at bounding box center [218, 62] width 72 height 16
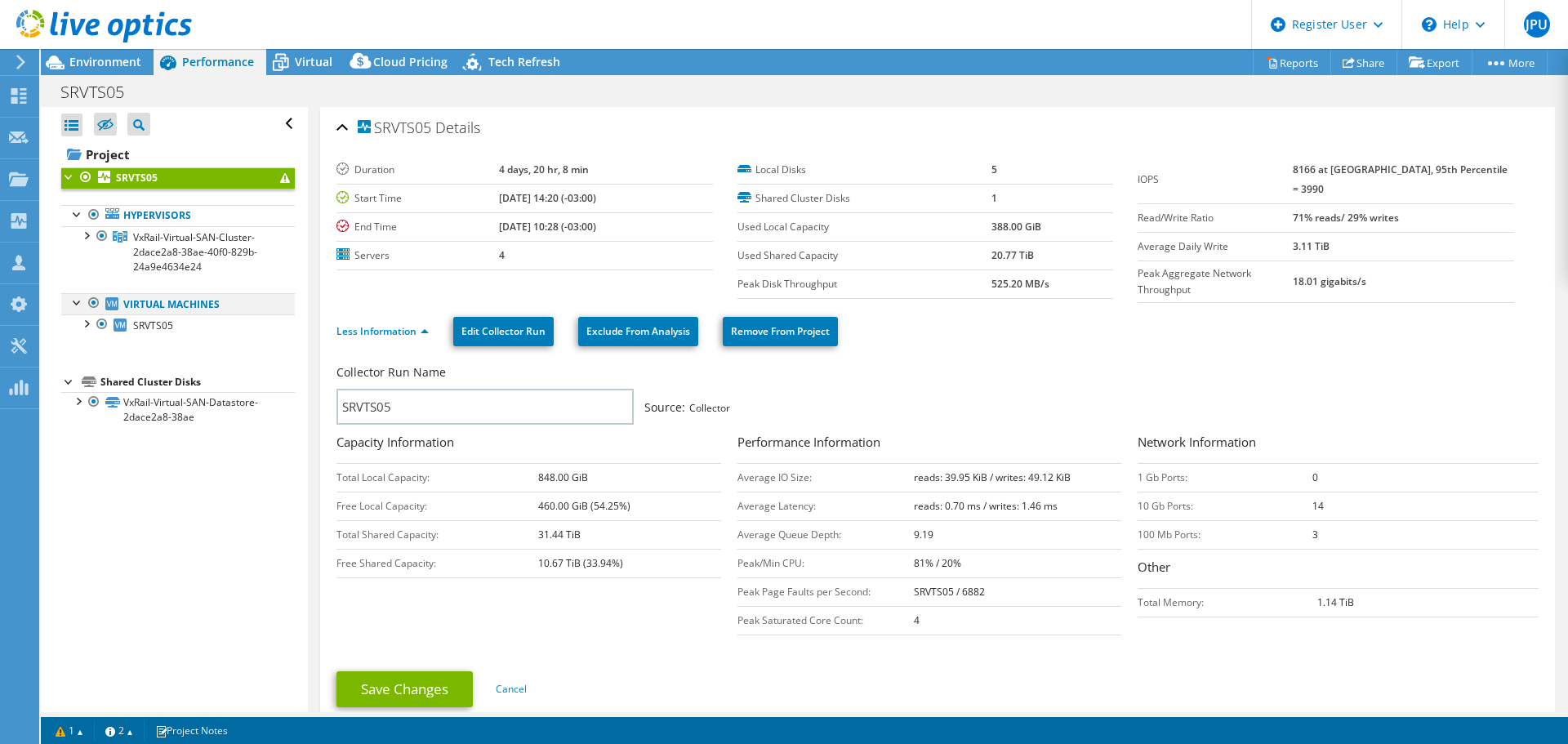
click at [96, 302] on div at bounding box center [94, 303] width 16 height 20
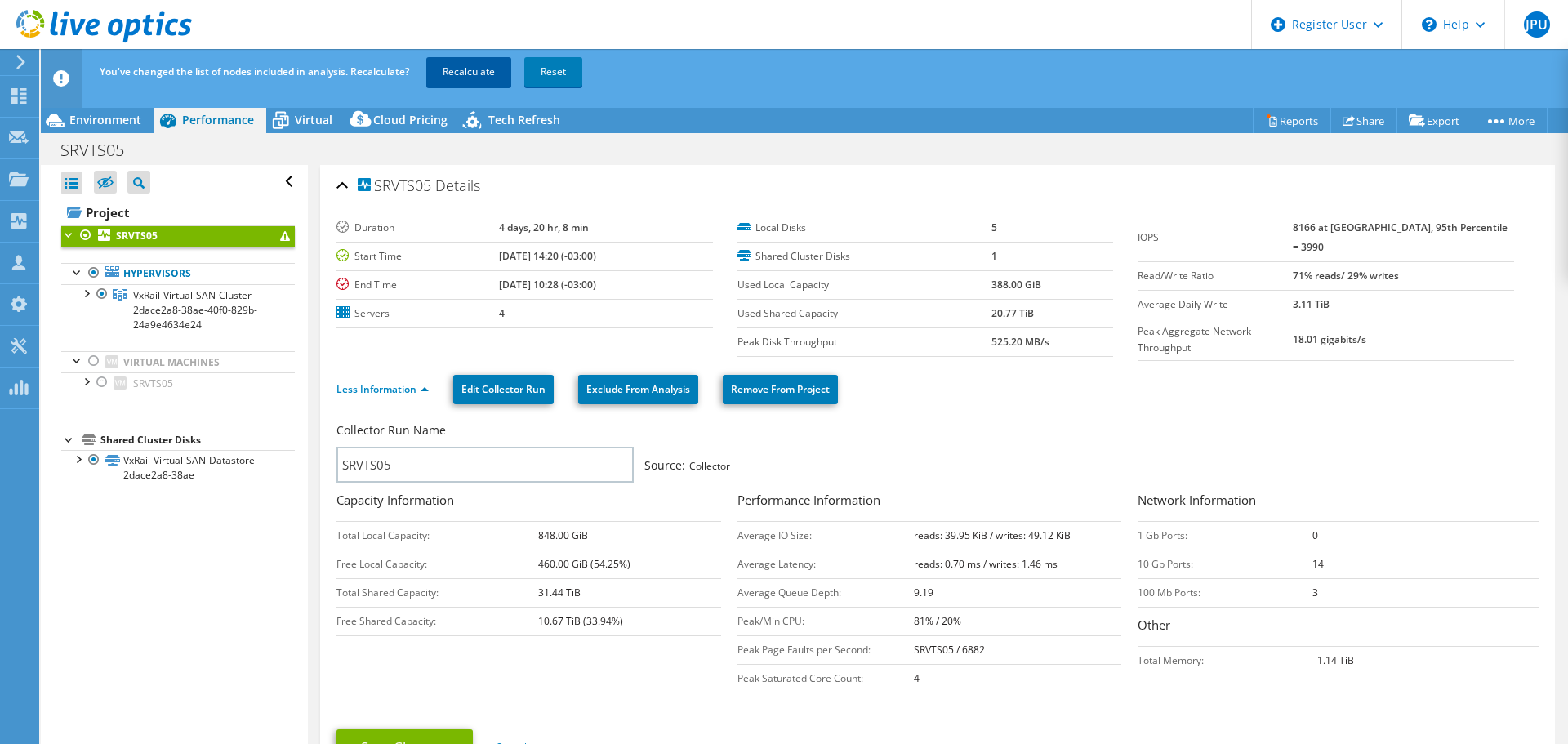
click at [465, 76] on link "Recalculate" at bounding box center [468, 72] width 85 height 30
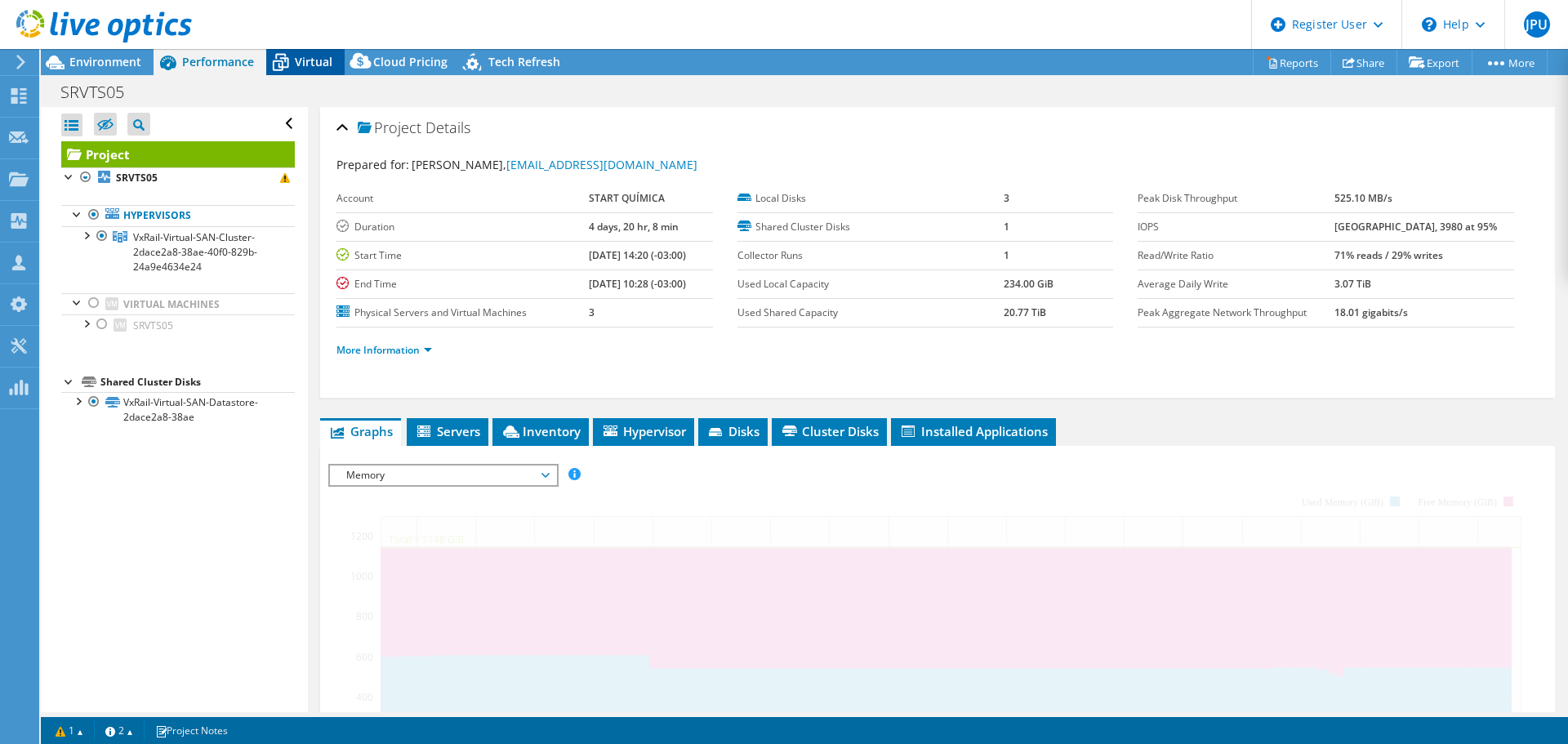
click at [306, 62] on span "Virtual" at bounding box center [313, 62] width 38 height 16
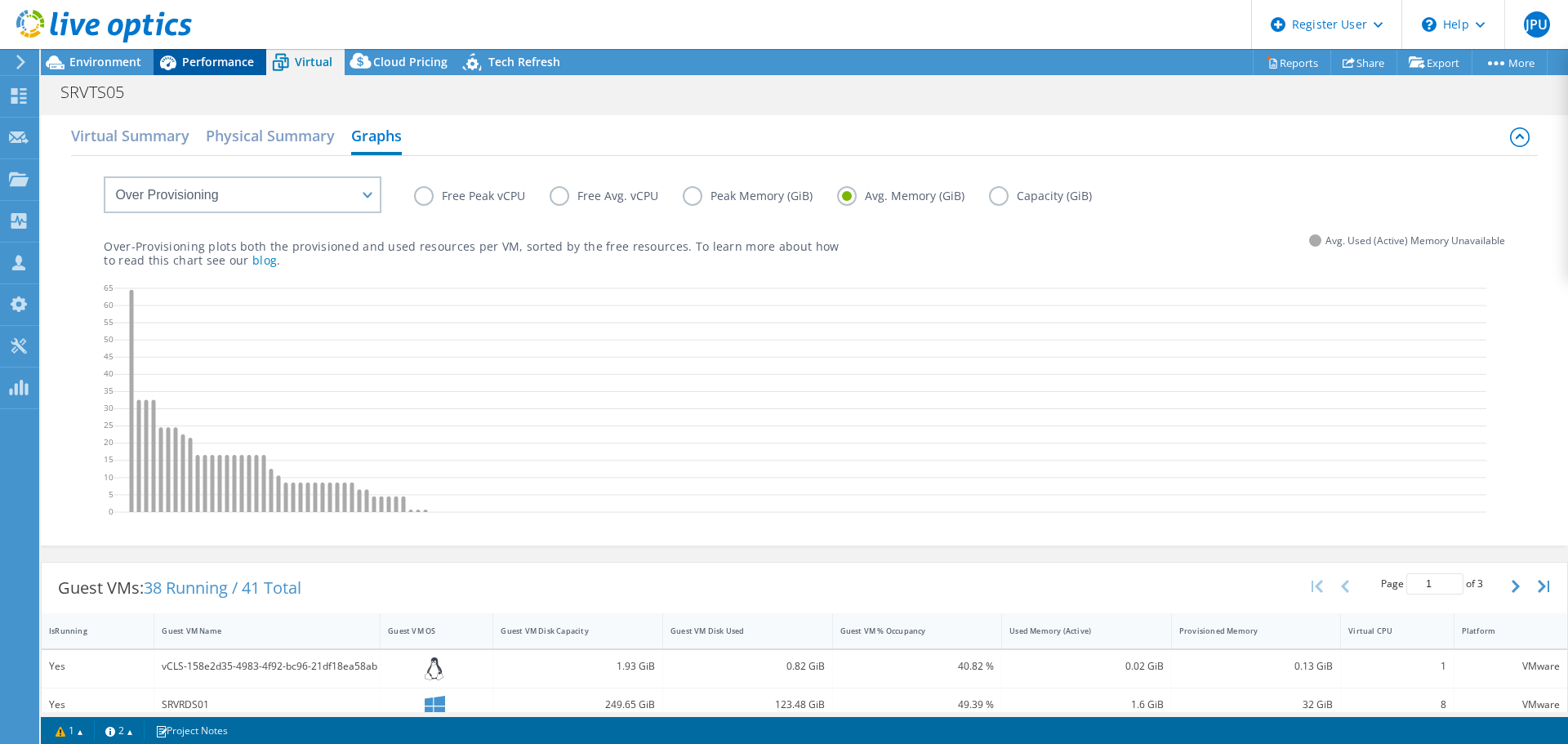
click at [212, 71] on div "Performance" at bounding box center [209, 62] width 112 height 26
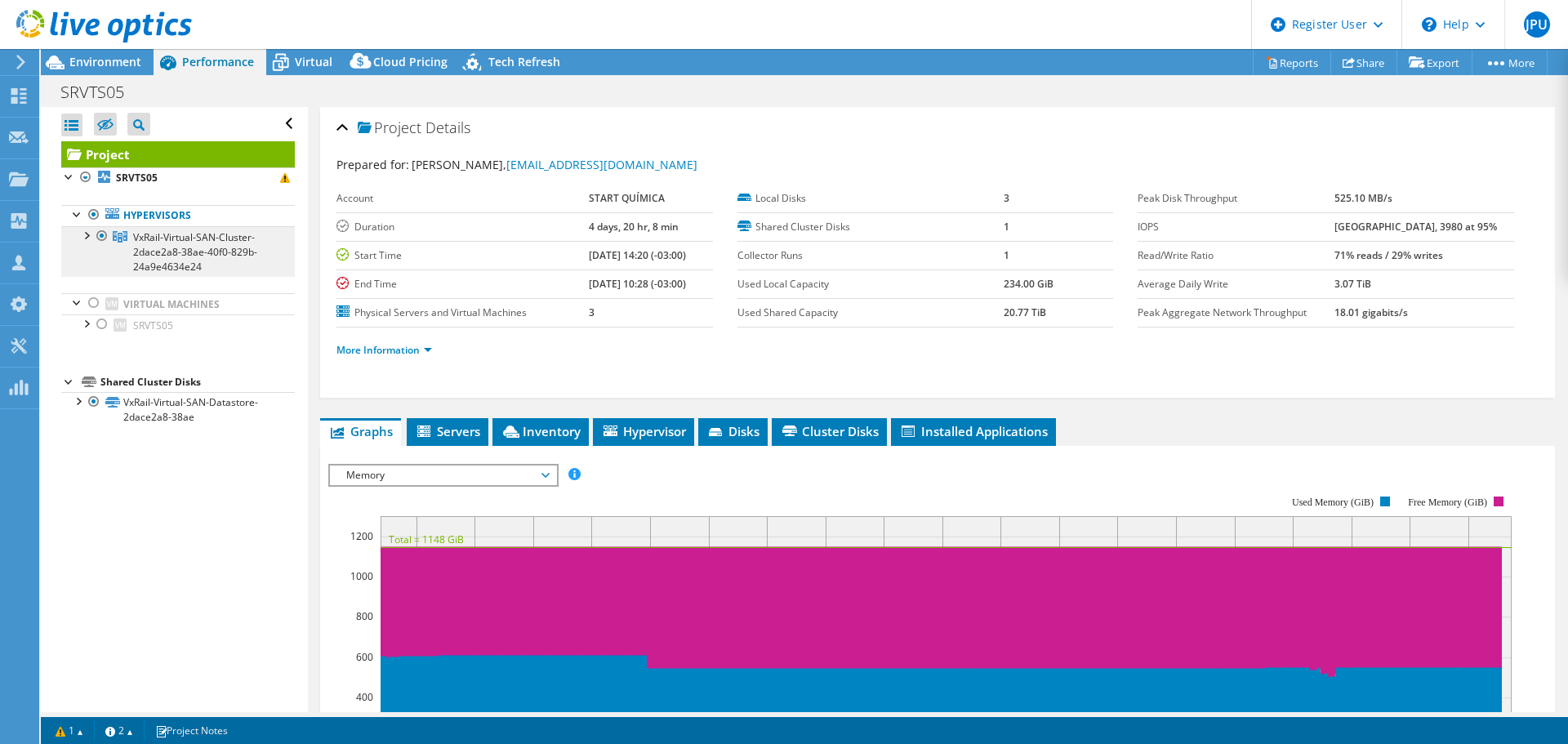
click at [193, 246] on span "VxRail-Virtual-SAN-Cluster-2dace2a8-38ae-40f0-829b-24a9e4634e24" at bounding box center [195, 251] width 124 height 43
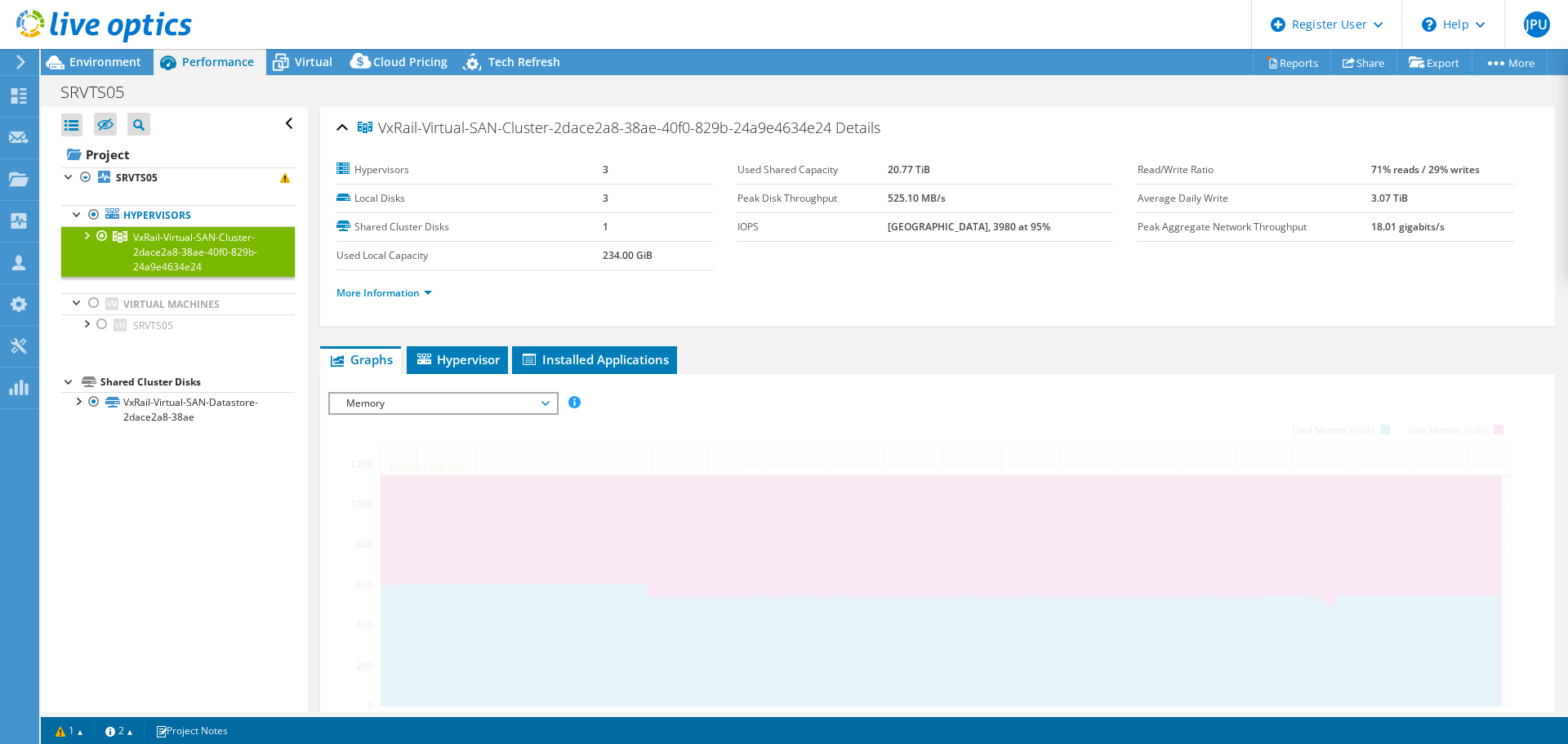
click at [82, 230] on div at bounding box center [86, 234] width 16 height 16
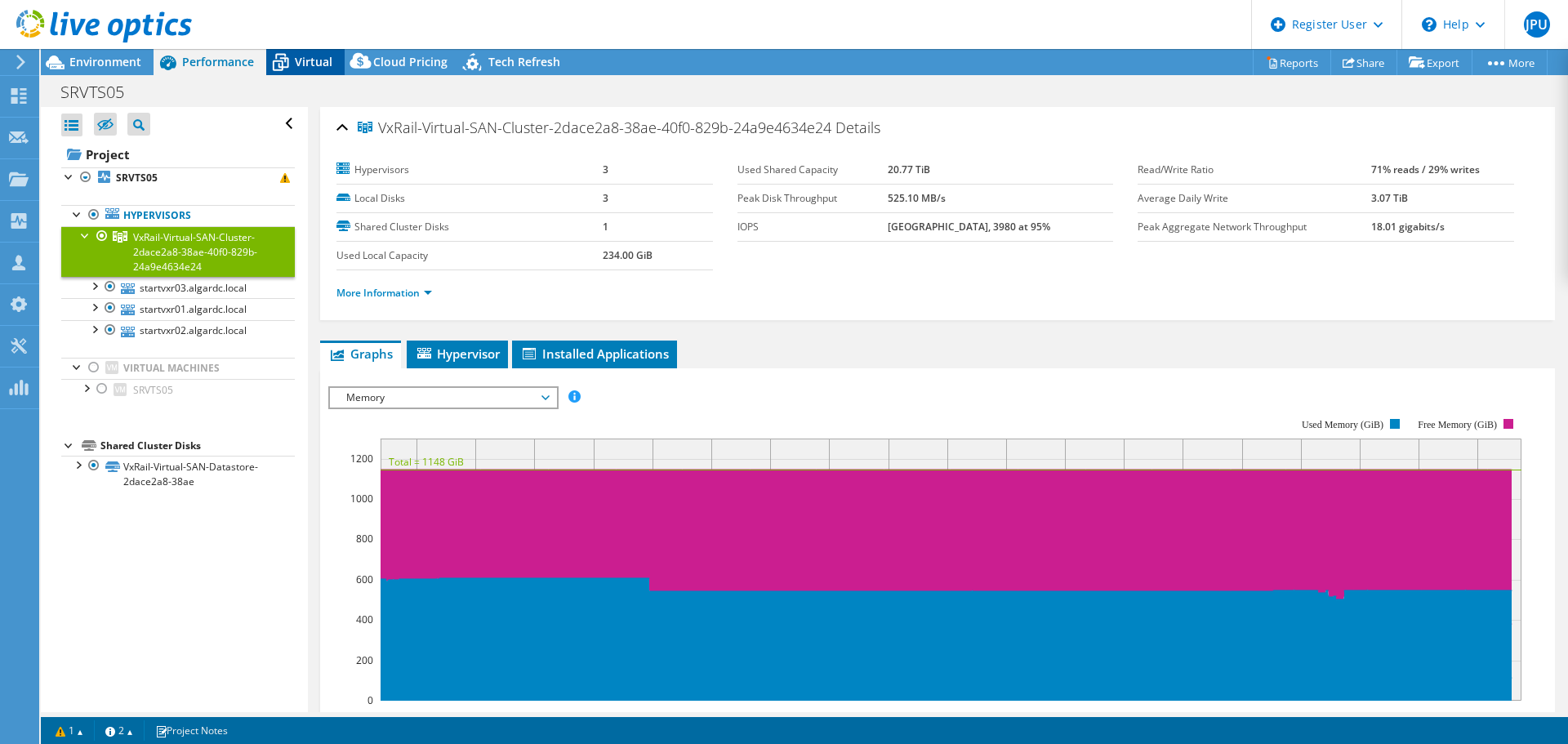
click at [319, 58] on span "Virtual" at bounding box center [313, 62] width 38 height 16
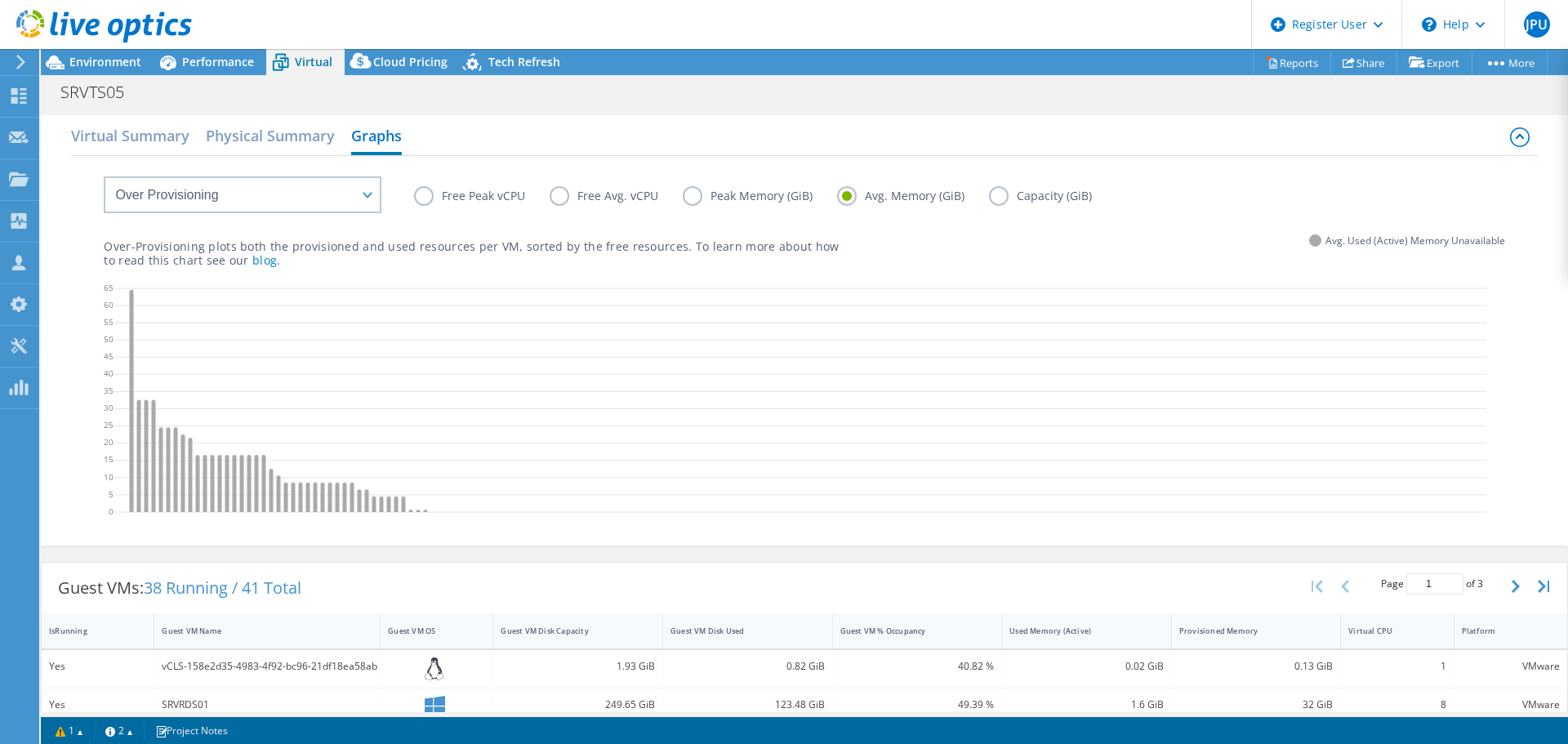
click at [424, 195] on label "Free Peak vCPU" at bounding box center [482, 196] width 135 height 20
click at [0, 0] on input "Free Peak vCPU" at bounding box center [0, 0] width 0 height 0
click at [553, 199] on label "Free Avg. vCPU" at bounding box center [616, 196] width 133 height 20
click at [0, 0] on input "Free Avg. vCPU" at bounding box center [0, 0] width 0 height 0
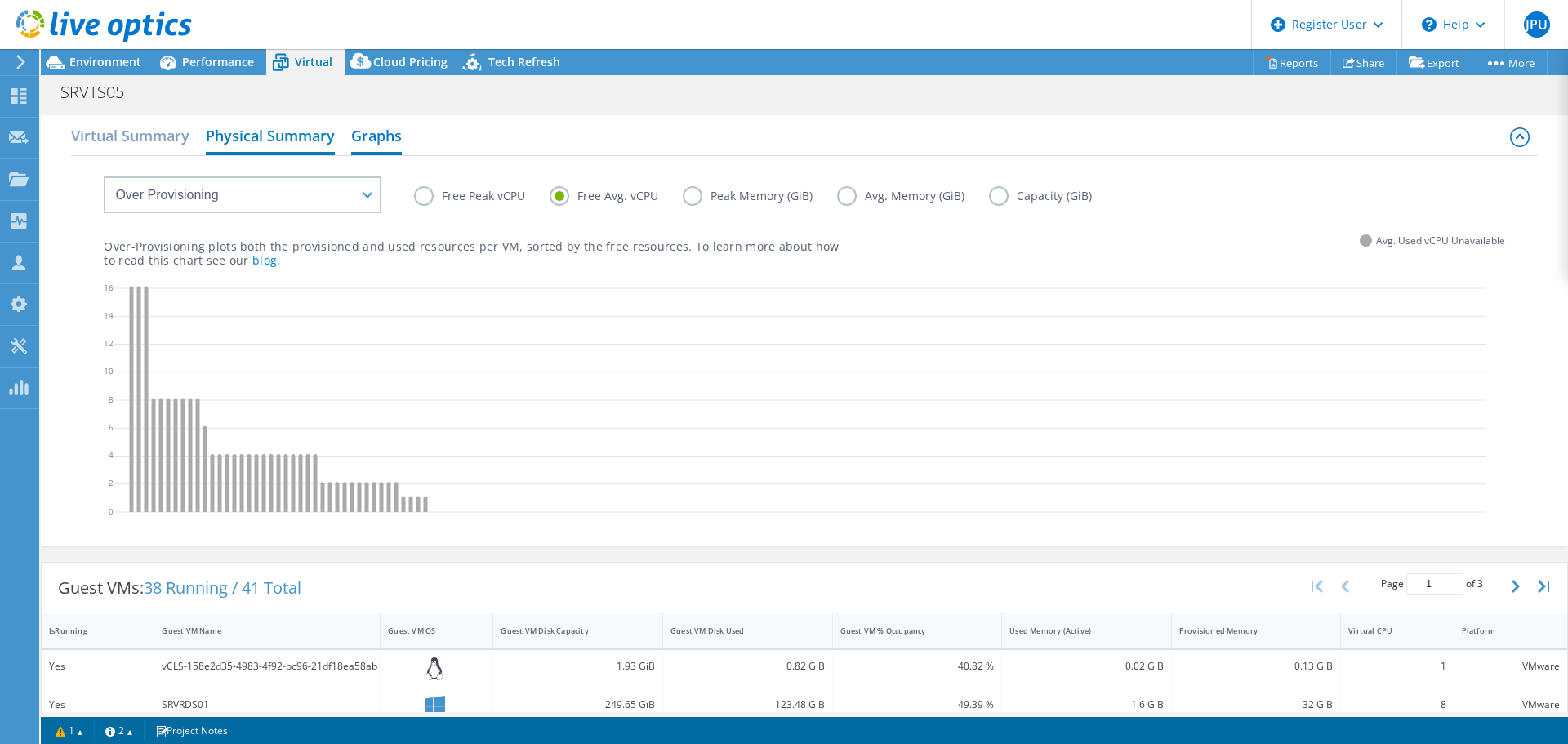
click at [239, 135] on h2 "Physical Summary" at bounding box center [271, 137] width 129 height 36
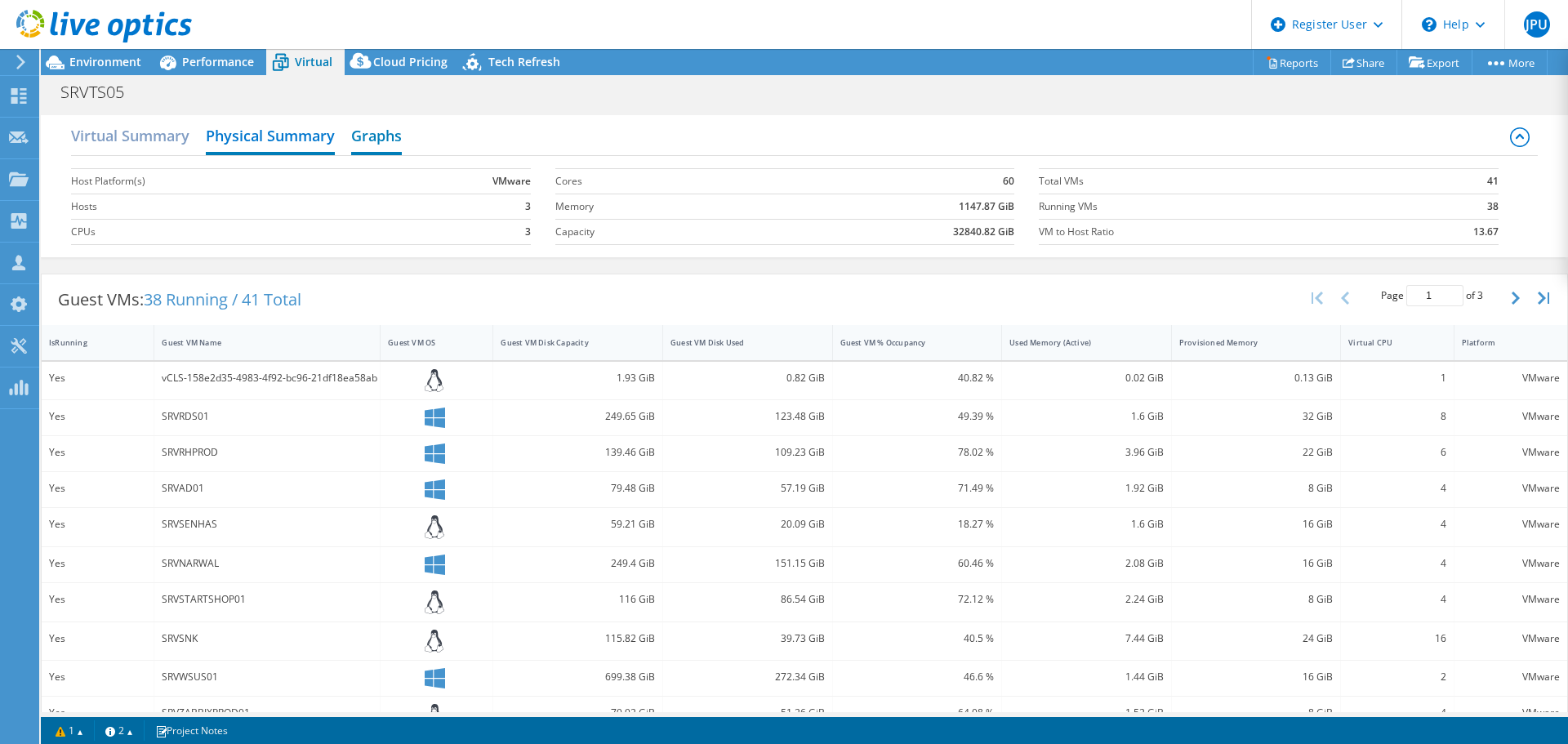
click at [398, 139] on h2 "Graphs" at bounding box center [376, 137] width 51 height 36
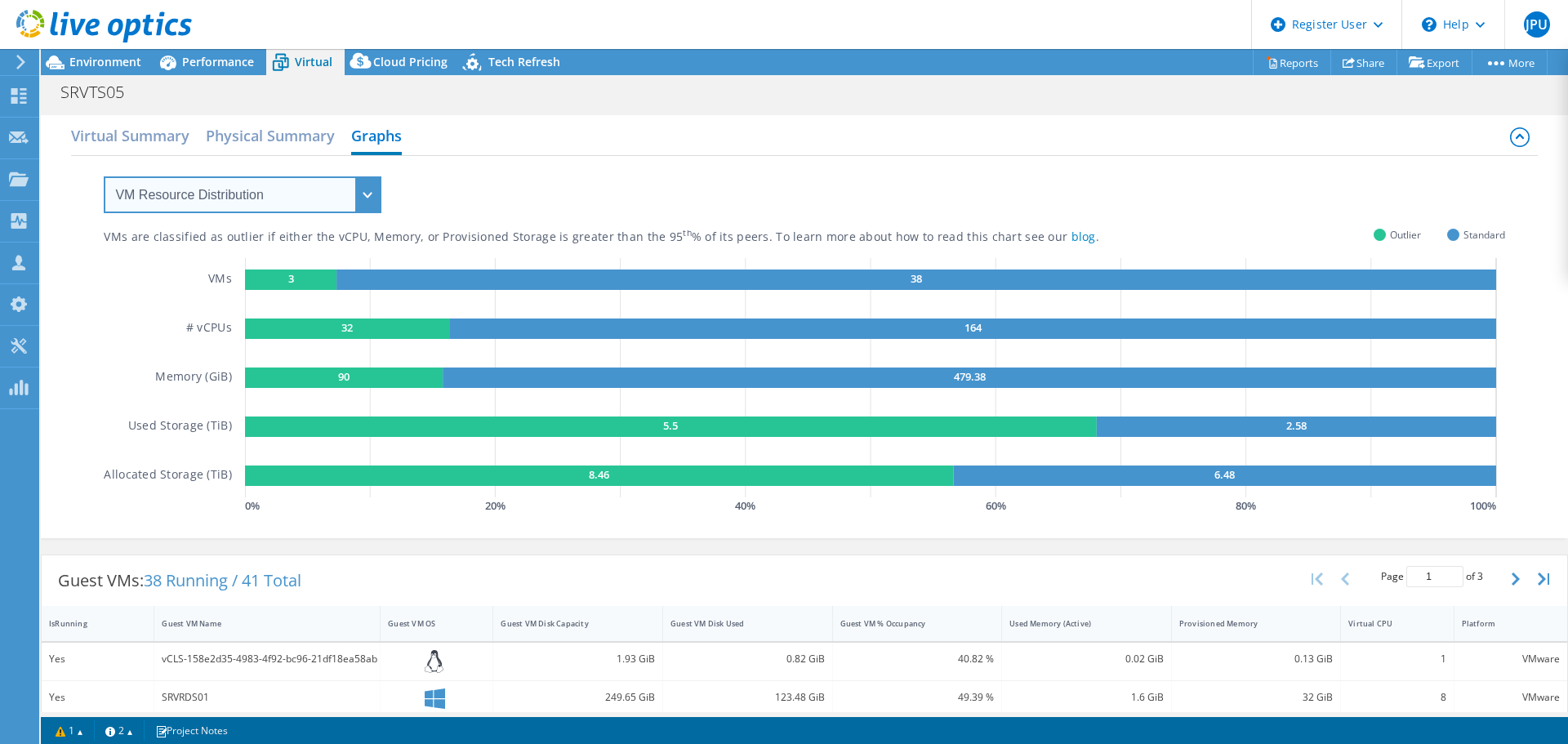
click at [335, 192] on select "VM Resource Distribution Provisioning Contrast Over Provisioning" at bounding box center [242, 194] width 278 height 37
select select "Over Provisioning"
click at [103, 176] on select "VM Resource Distribution Provisioning Contrast Over Provisioning" at bounding box center [242, 194] width 278 height 37
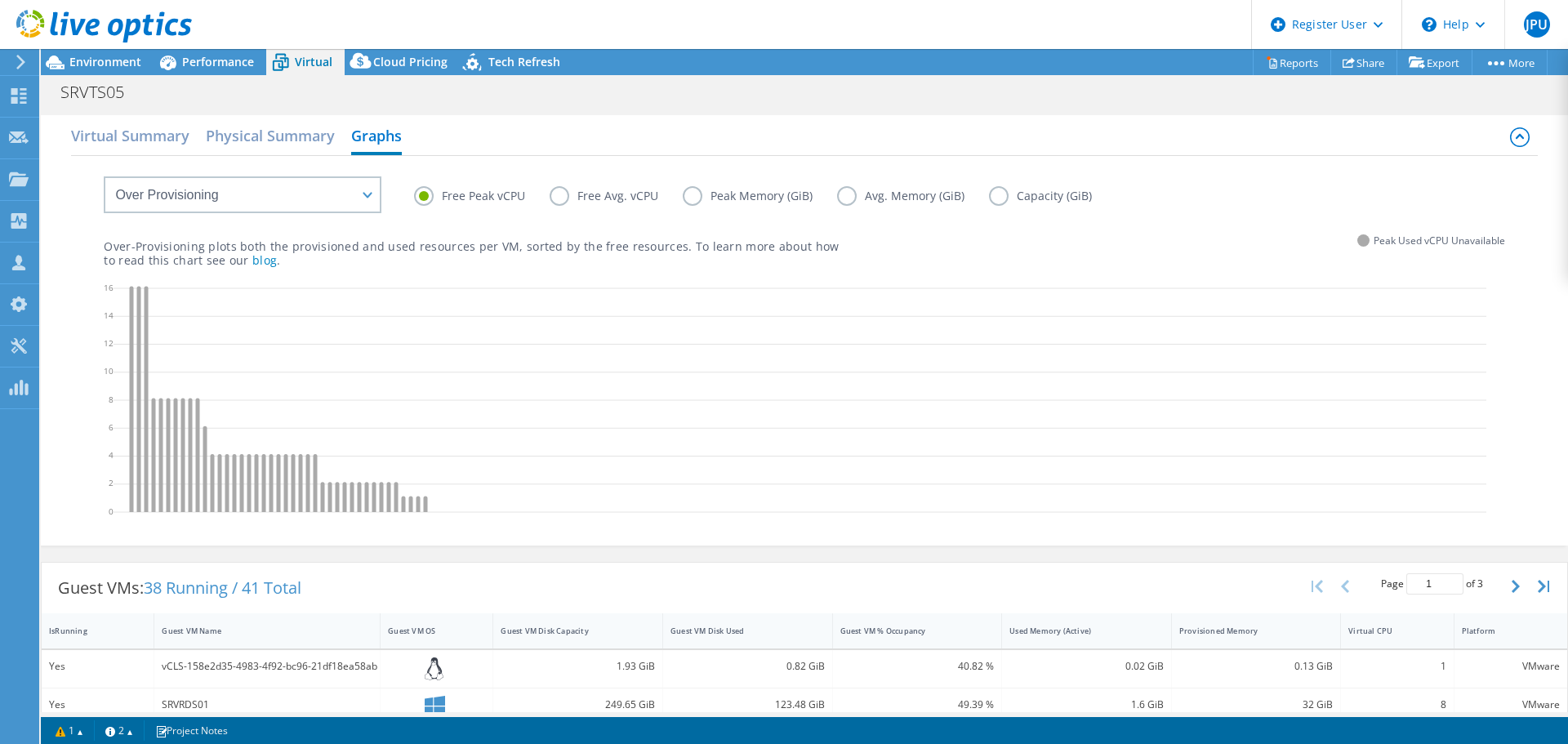
click at [561, 189] on label "Free Avg. vCPU" at bounding box center [616, 196] width 133 height 20
click at [0, 0] on input "Free Avg. vCPU" at bounding box center [0, 0] width 0 height 0
click at [140, 125] on h2 "Virtual Summary" at bounding box center [129, 137] width 118 height 36
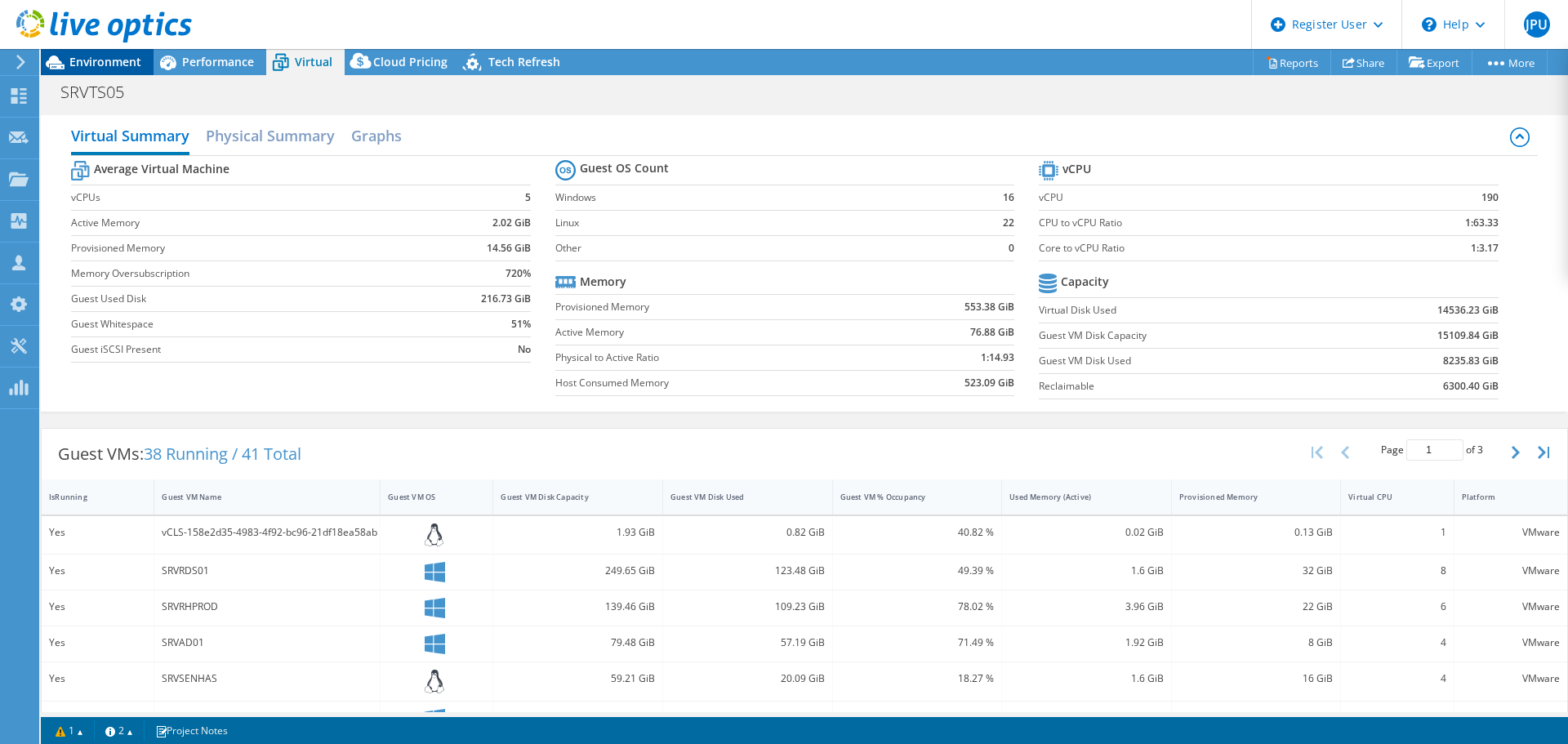
click at [117, 66] on span "Environment" at bounding box center [105, 62] width 72 height 16
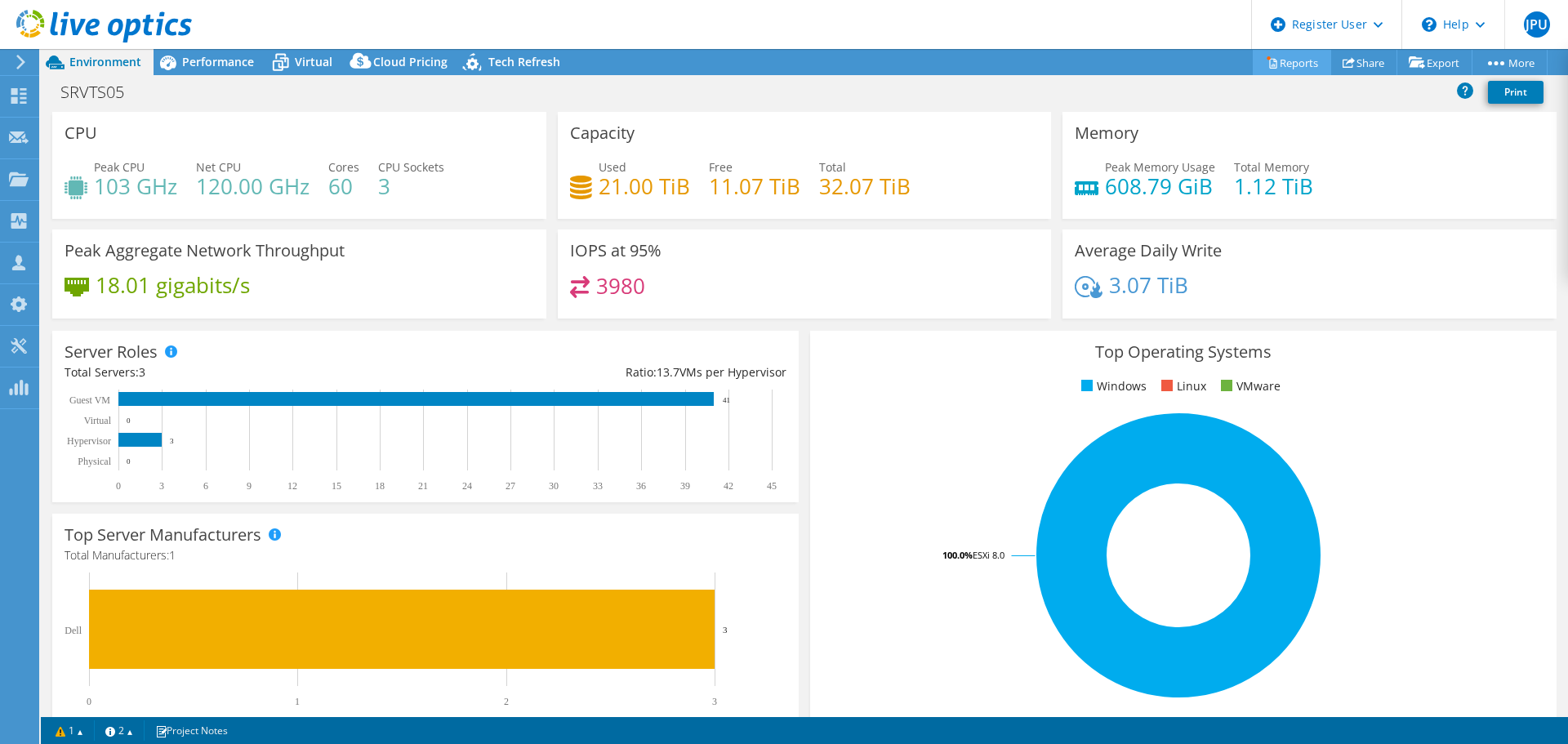
click at [1304, 64] on link "Reports" at bounding box center [1291, 62] width 79 height 25
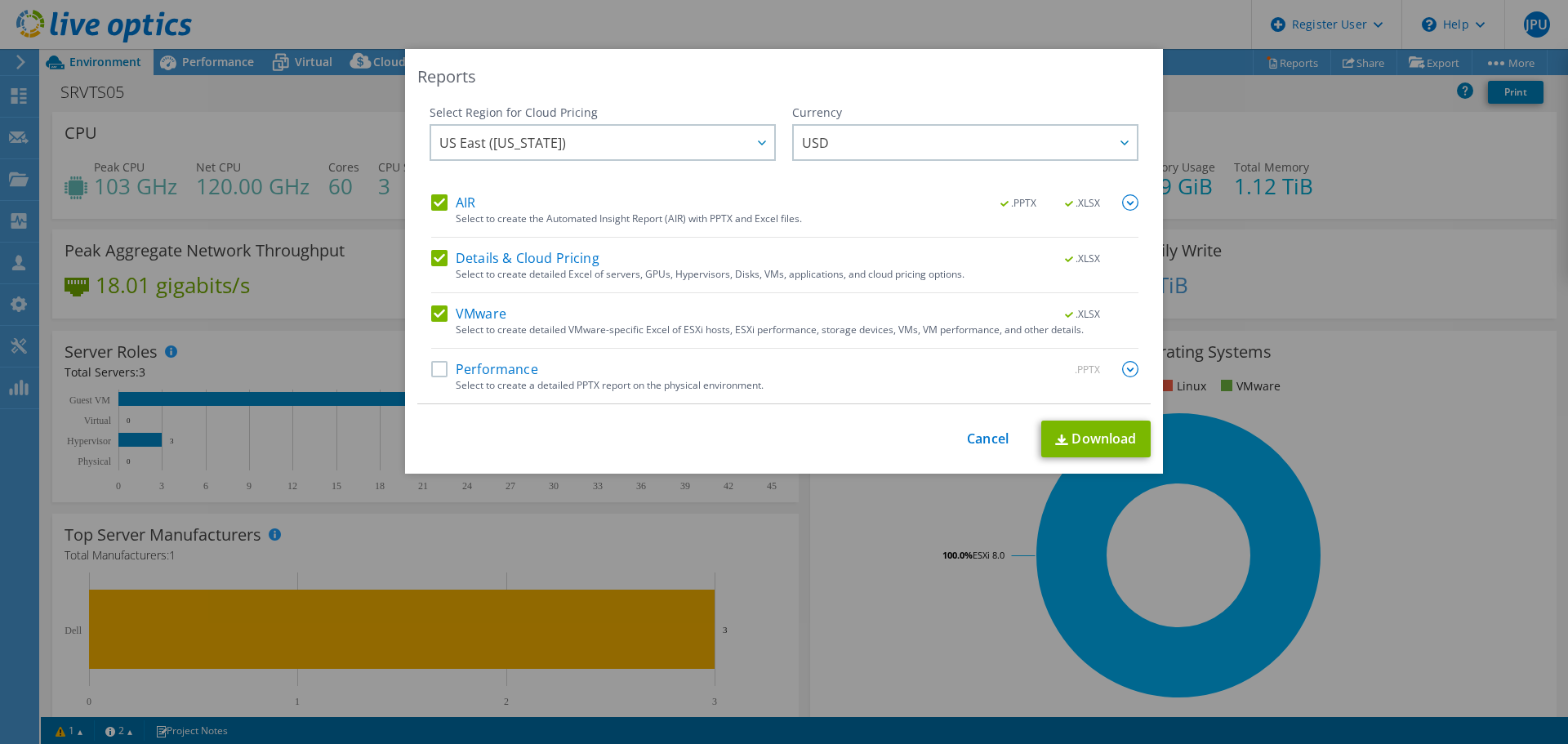
click at [1350, 263] on div "Reports Select Region for Cloud Pricing Asia Pacific (Hong Kong) Asia Pacific (…" at bounding box center [784, 371] width 1568 height 646
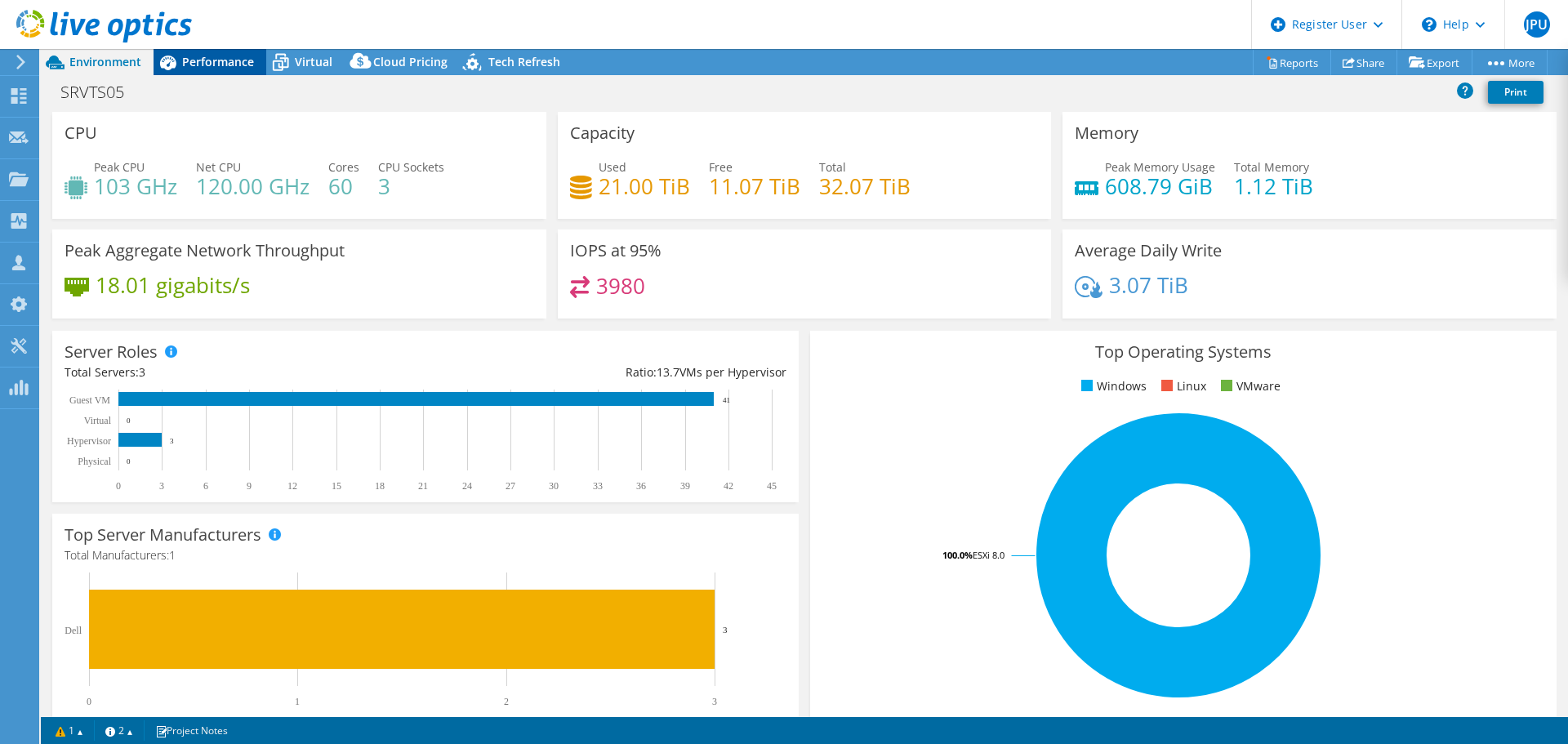
click at [225, 68] on span "Performance" at bounding box center [218, 62] width 72 height 16
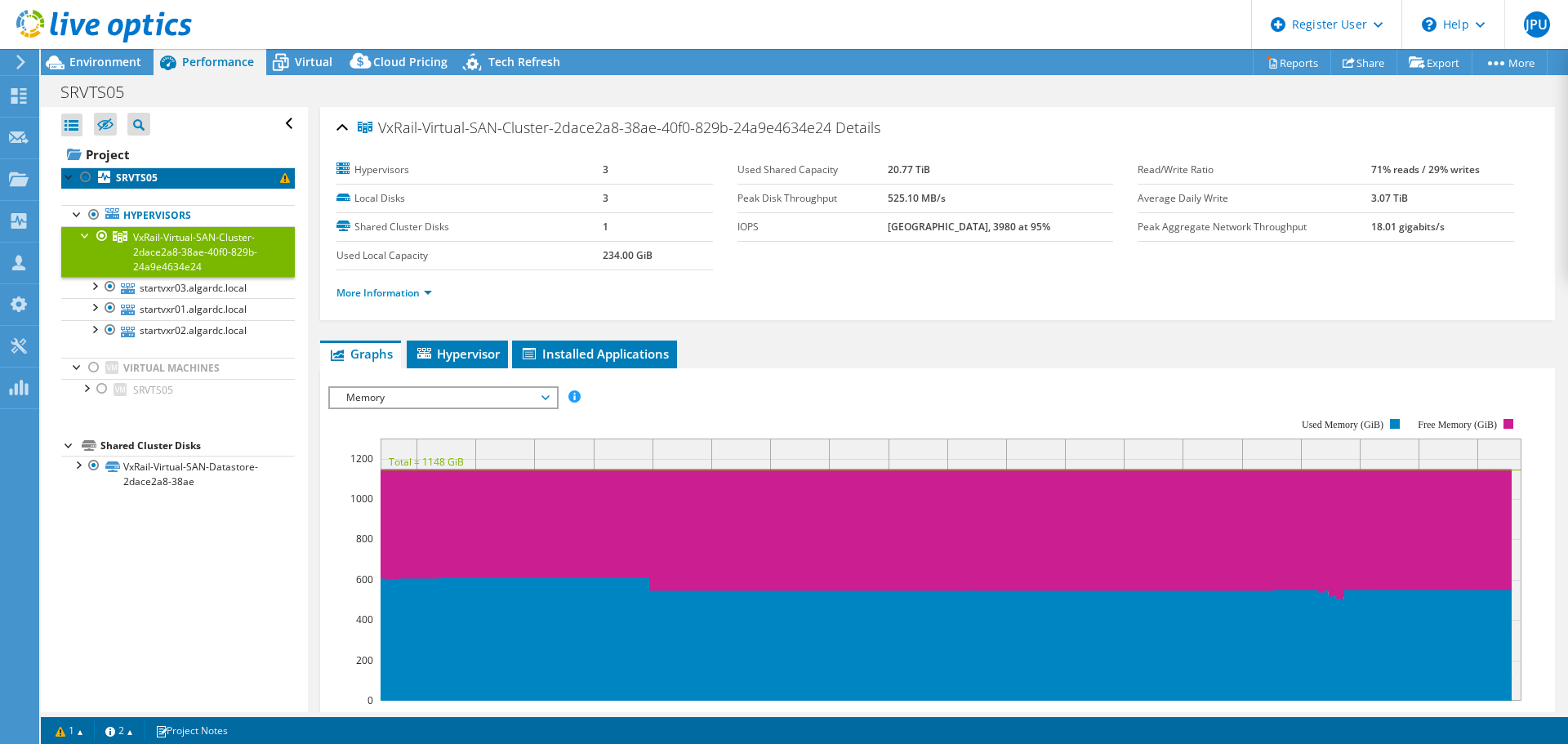
click at [179, 173] on link "SRVTS05" at bounding box center [178, 177] width 234 height 21
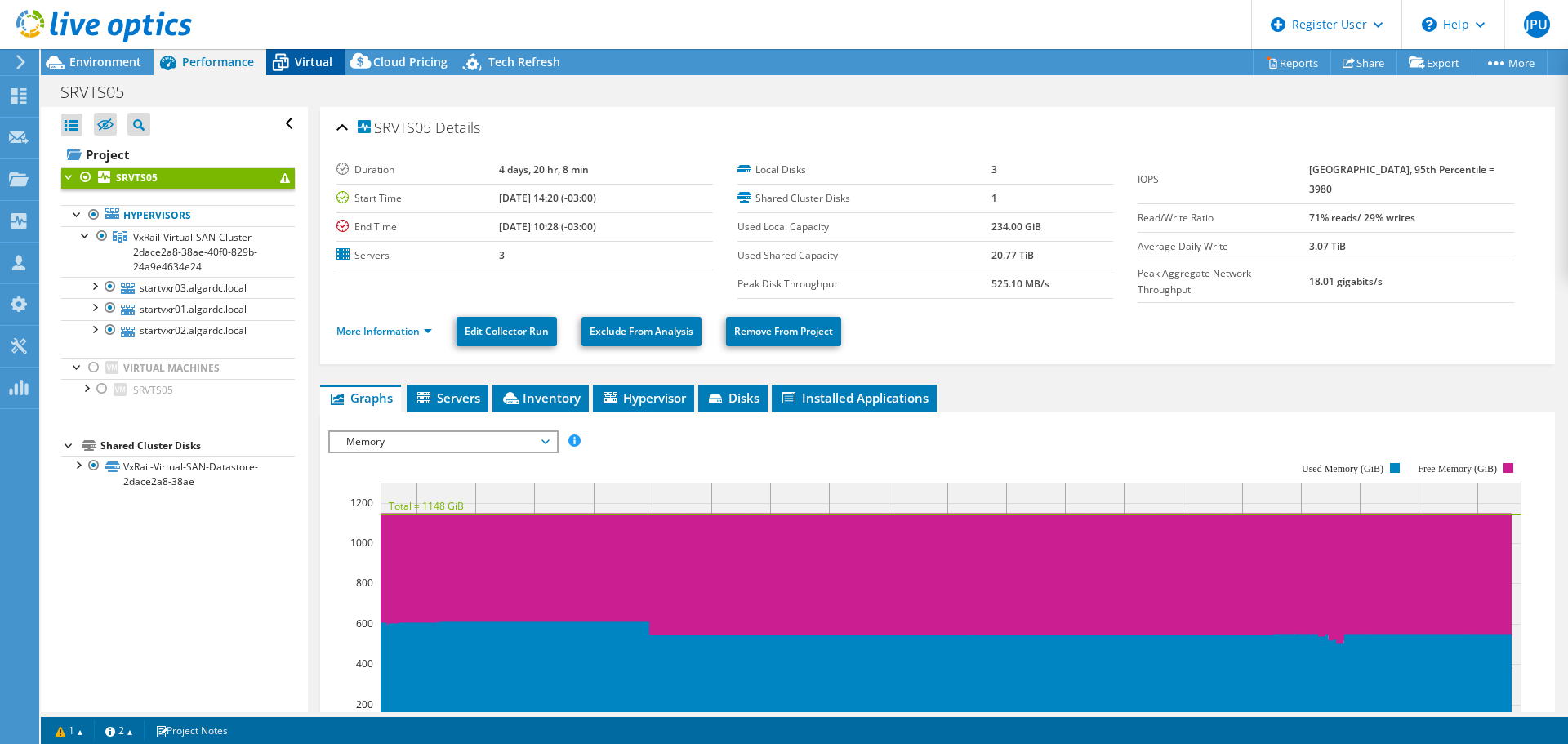
click at [317, 61] on span "Virtual" at bounding box center [313, 62] width 38 height 16
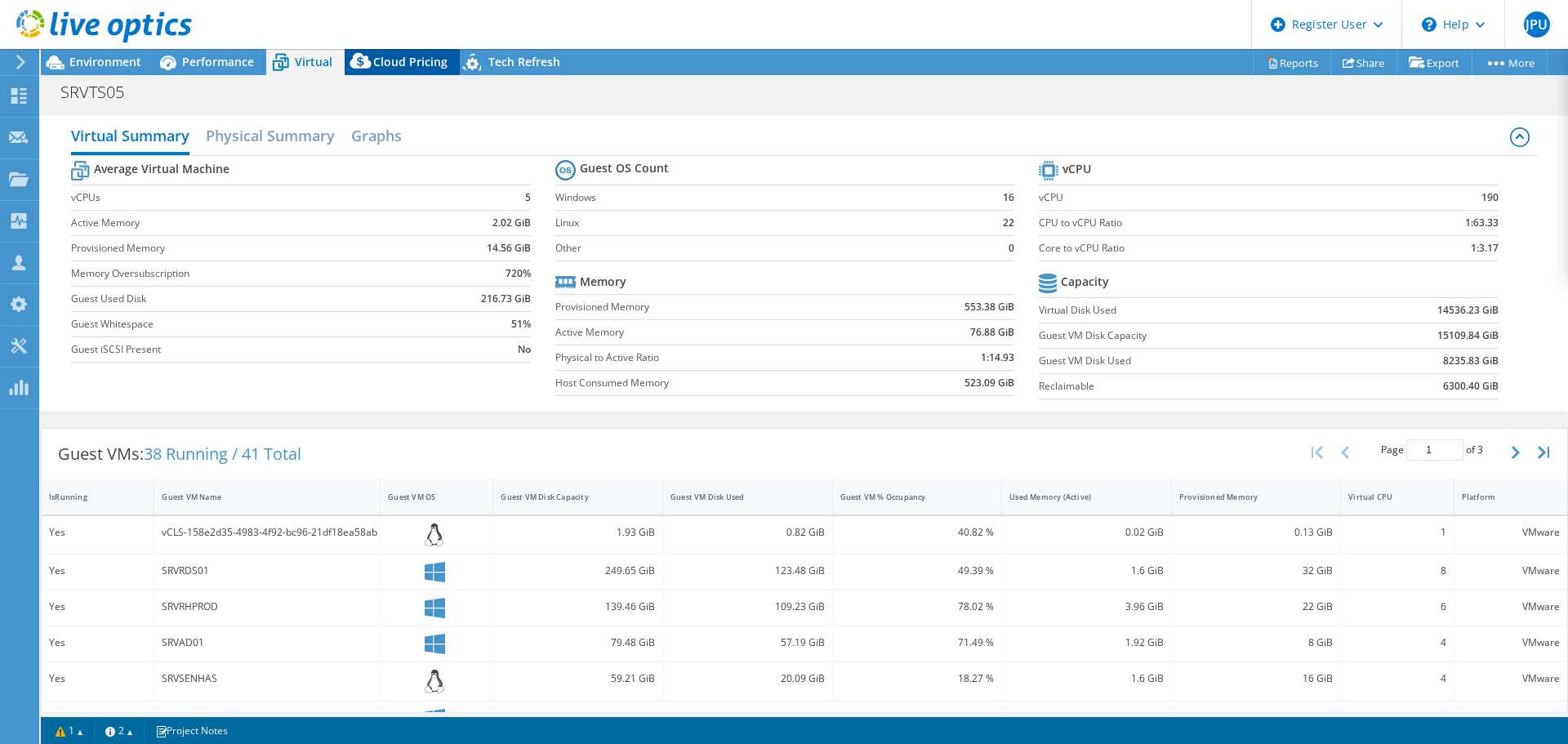
click at [383, 62] on span "Cloud Pricing" at bounding box center [410, 62] width 75 height 16
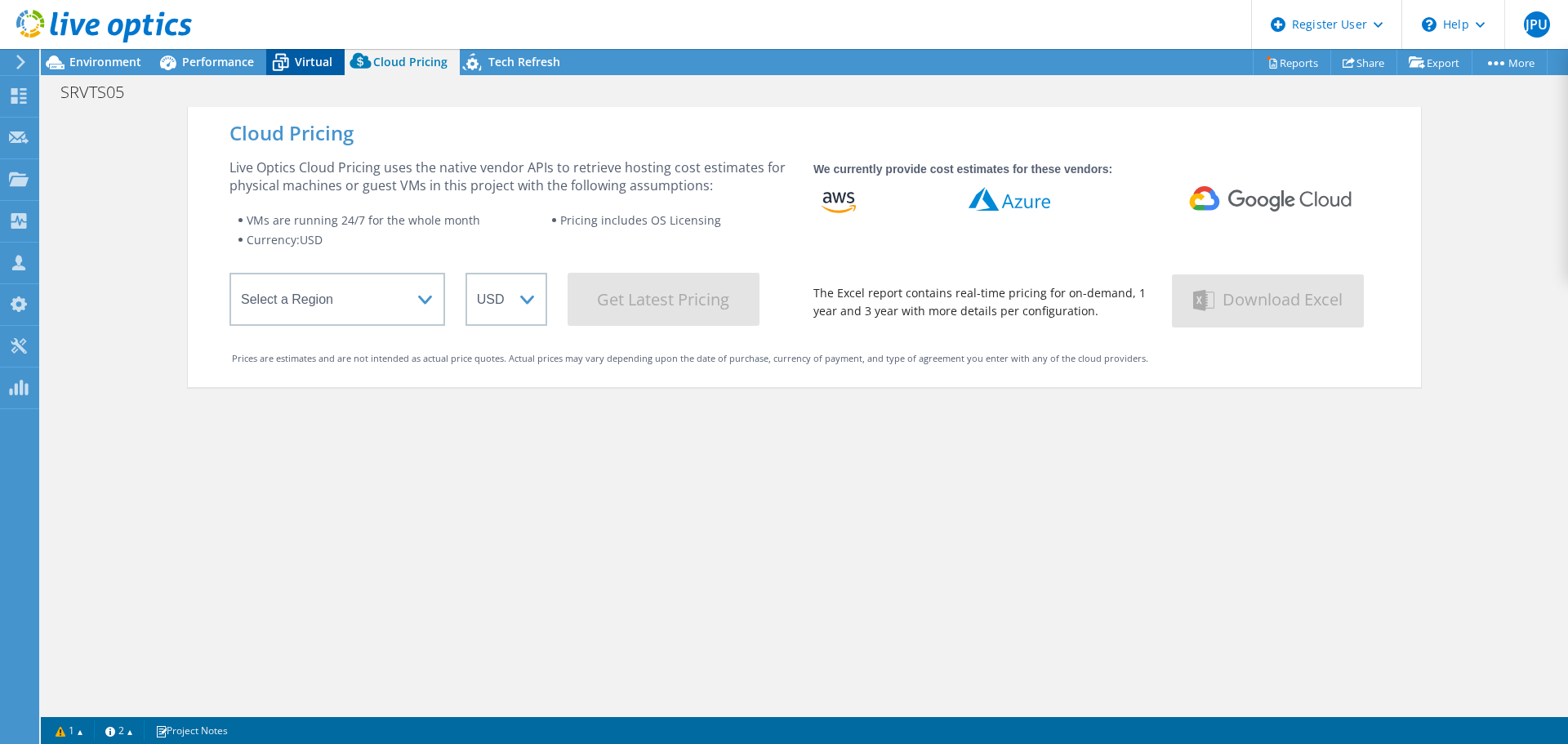
click at [300, 62] on span "Virtual" at bounding box center [313, 62] width 38 height 16
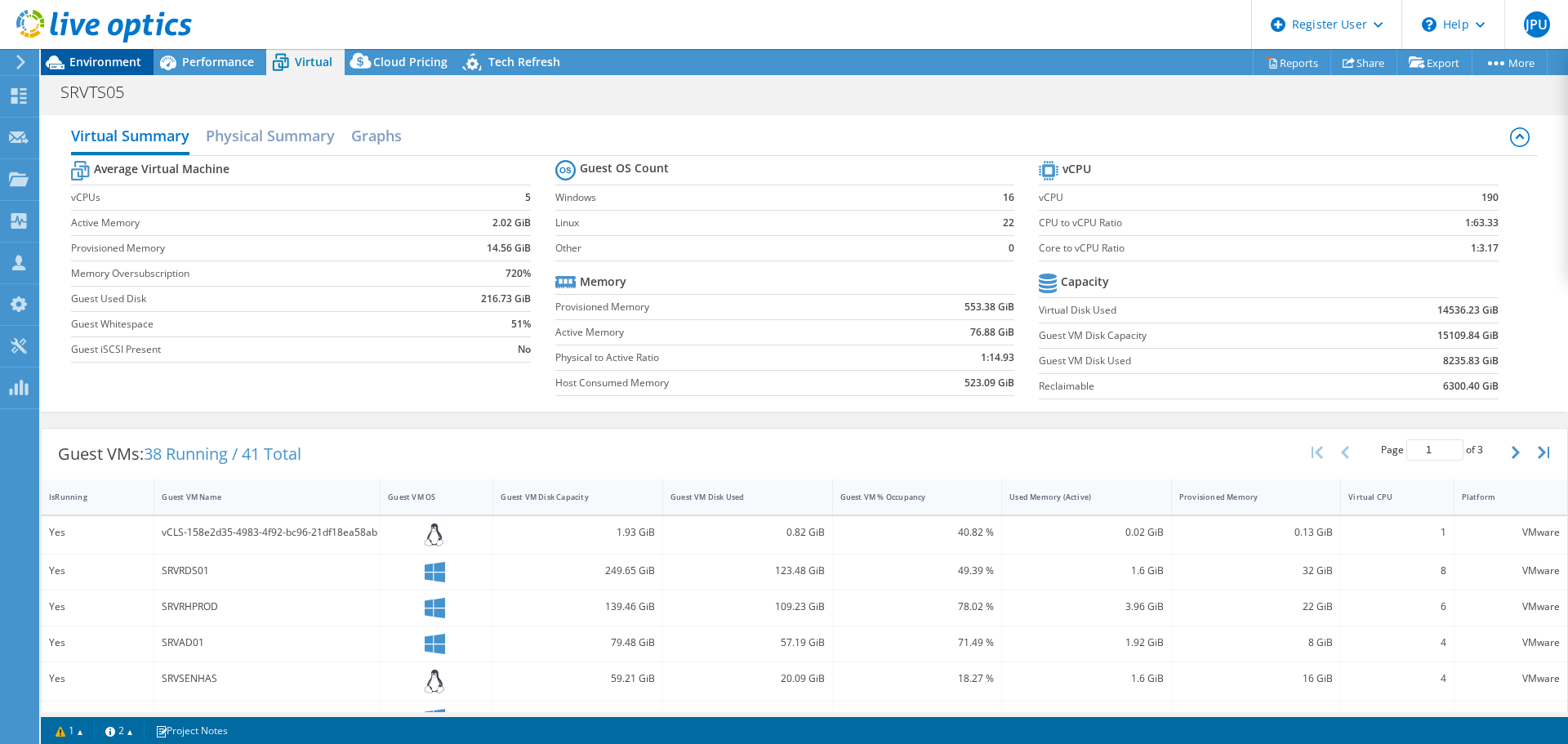
click at [135, 59] on span "Environment" at bounding box center [105, 62] width 72 height 16
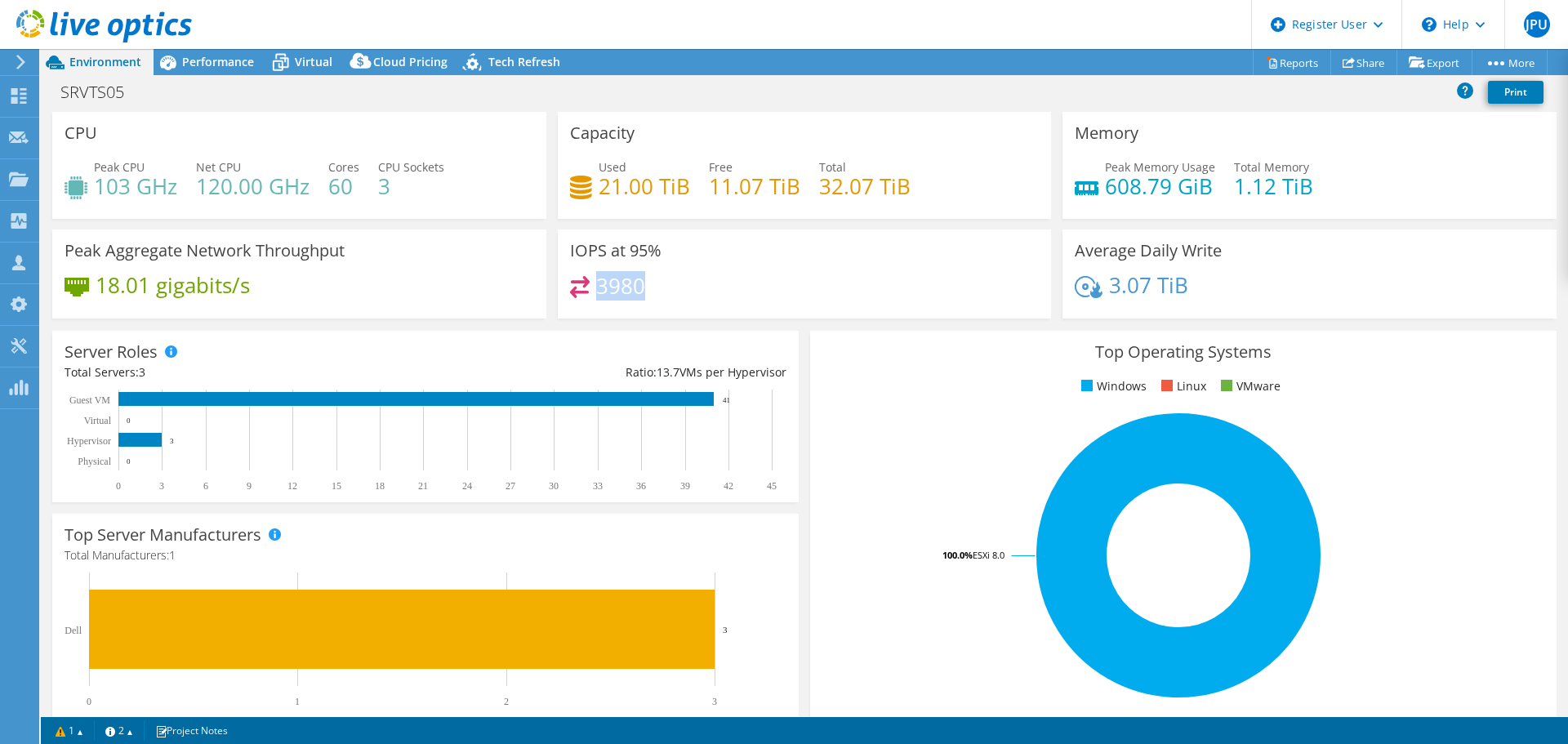
drag, startPoint x: 643, startPoint y: 286, endPoint x: 594, endPoint y: 285, distance: 49.0
click at [594, 285] on div "3980" at bounding box center [805, 292] width 470 height 35
click at [247, 46] on header "JPU Dell User Joao Paulo Ullmann Joao.Ullmann@dell.com Dell My Profile Log Out …" at bounding box center [784, 24] width 1568 height 49
click at [236, 64] on span "Performance" at bounding box center [218, 62] width 72 height 16
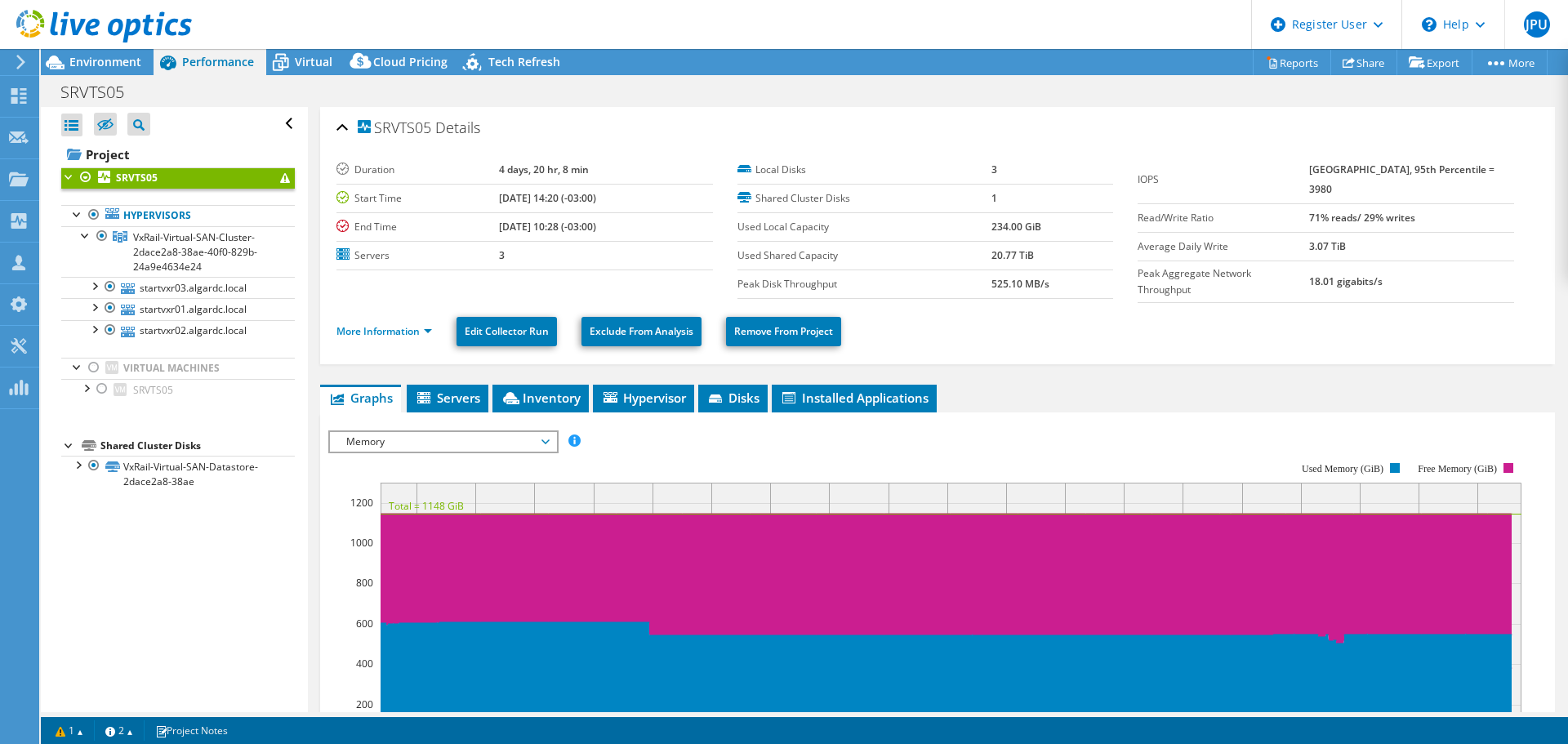
click at [535, 442] on span "Memory" at bounding box center [443, 442] width 210 height 20
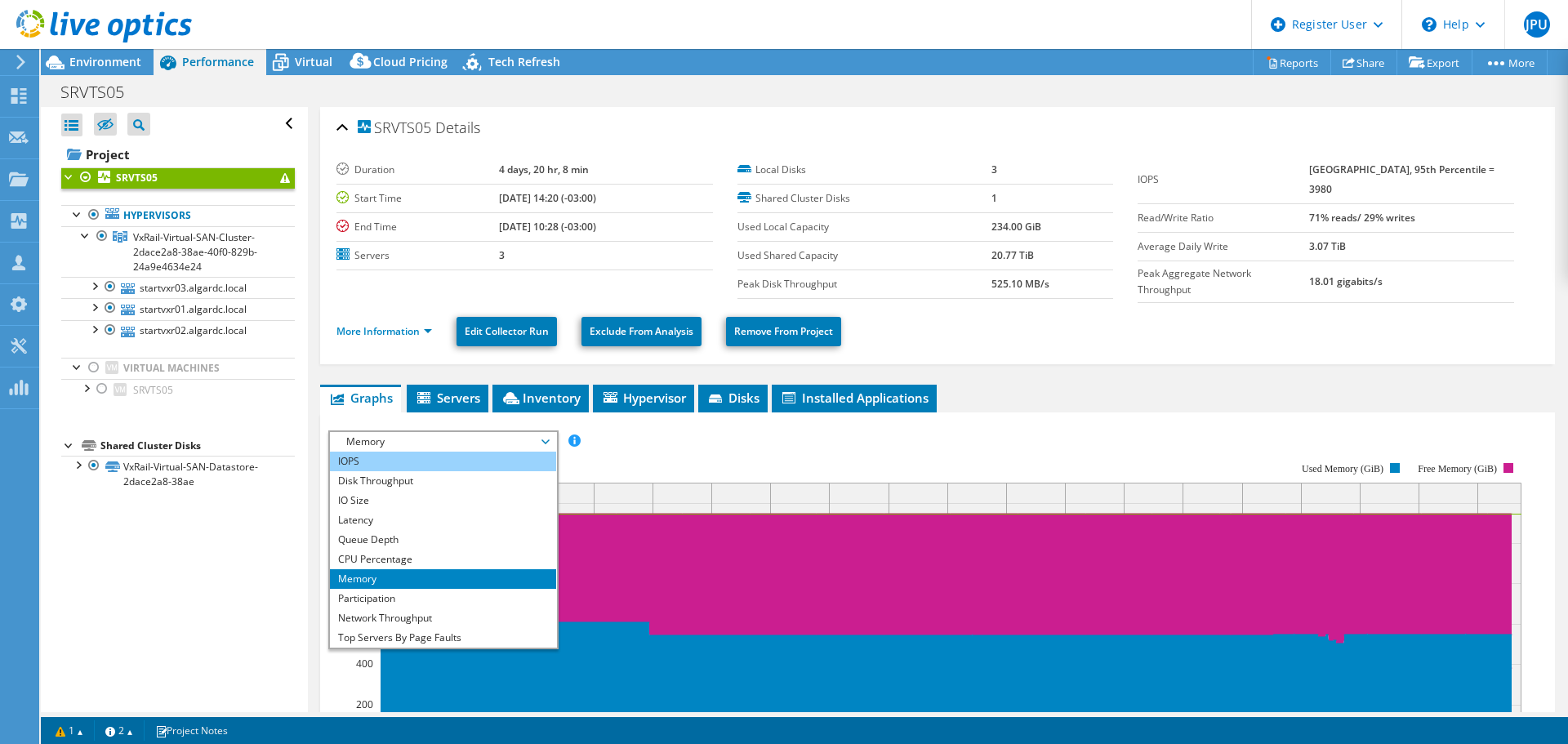
click at [424, 462] on li "IOPS" at bounding box center [443, 462] width 226 height 20
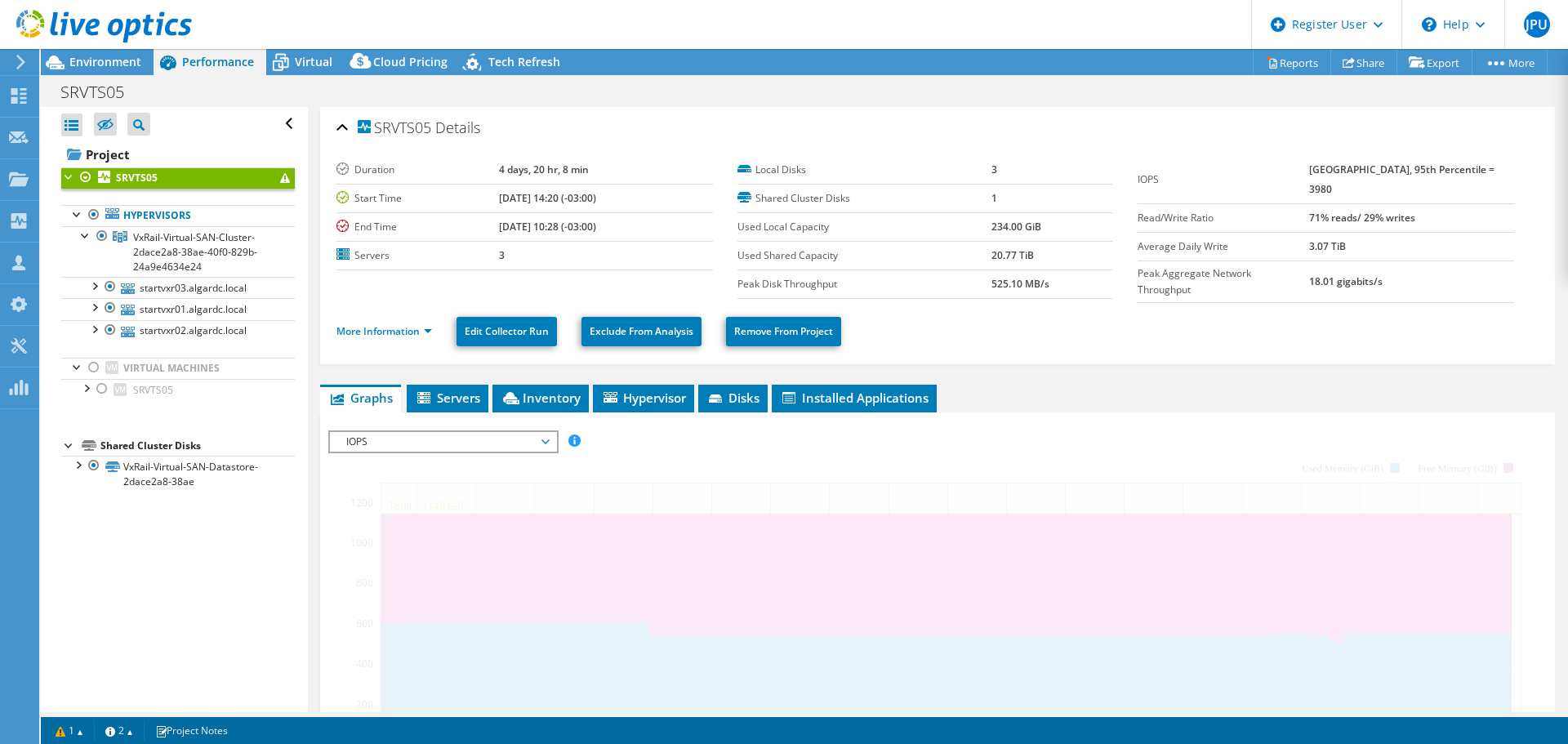
click at [521, 437] on span "IOPS" at bounding box center [443, 442] width 210 height 20
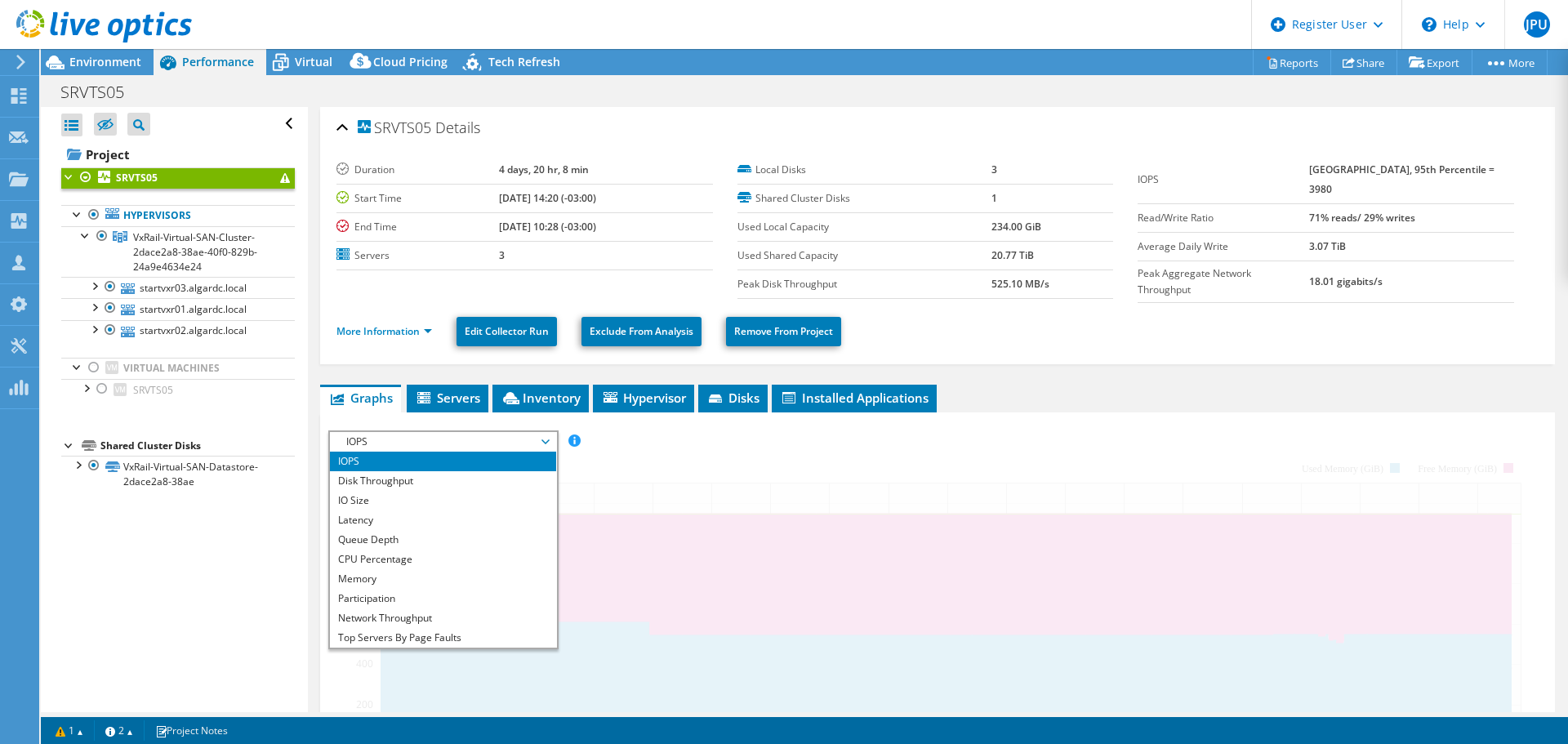
select select "USD"
click at [426, 557] on li "CPU Percentage" at bounding box center [443, 559] width 226 height 20
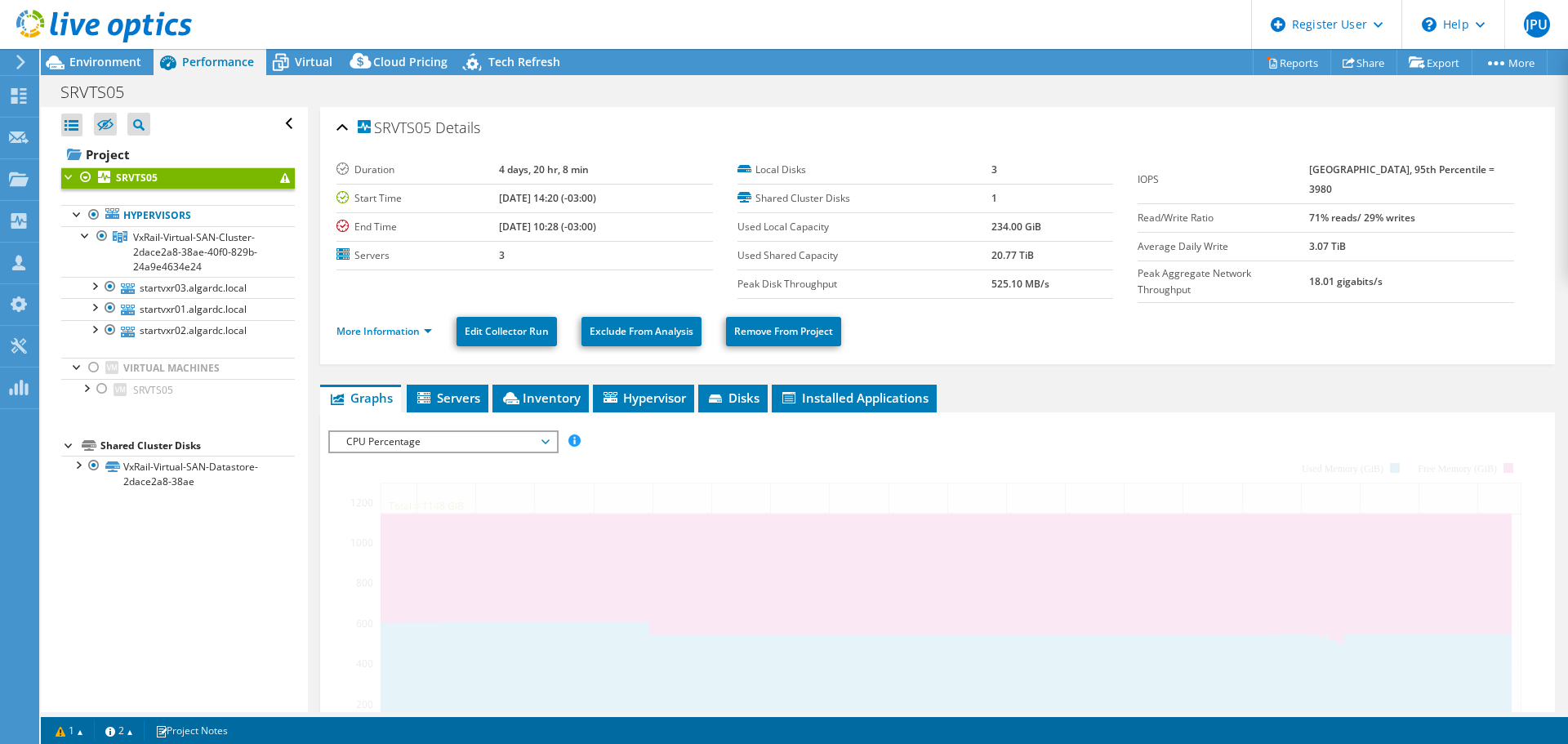
click at [553, 439] on span "CPU Percentage" at bounding box center [443, 442] width 226 height 20
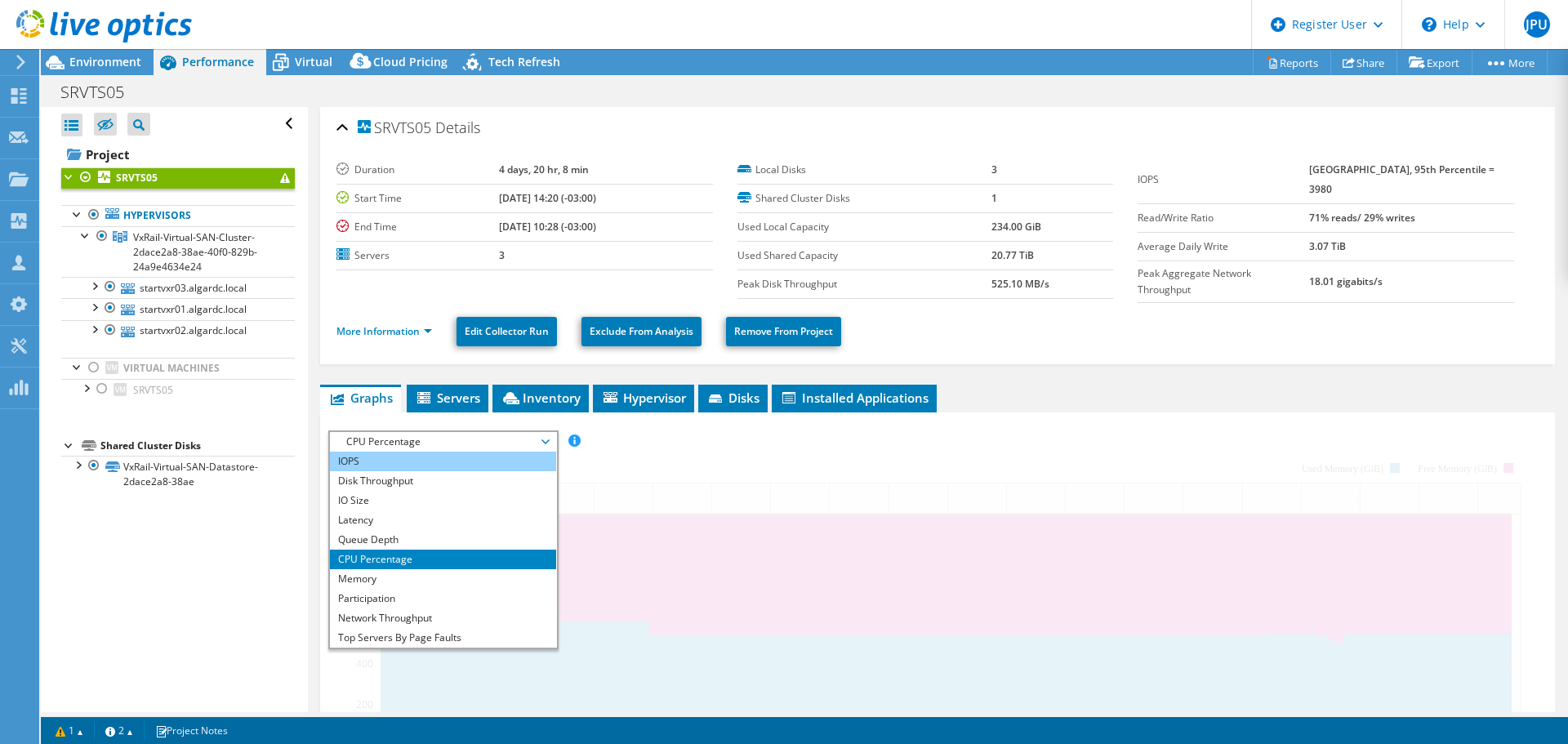
click at [494, 454] on li "IOPS" at bounding box center [443, 462] width 226 height 20
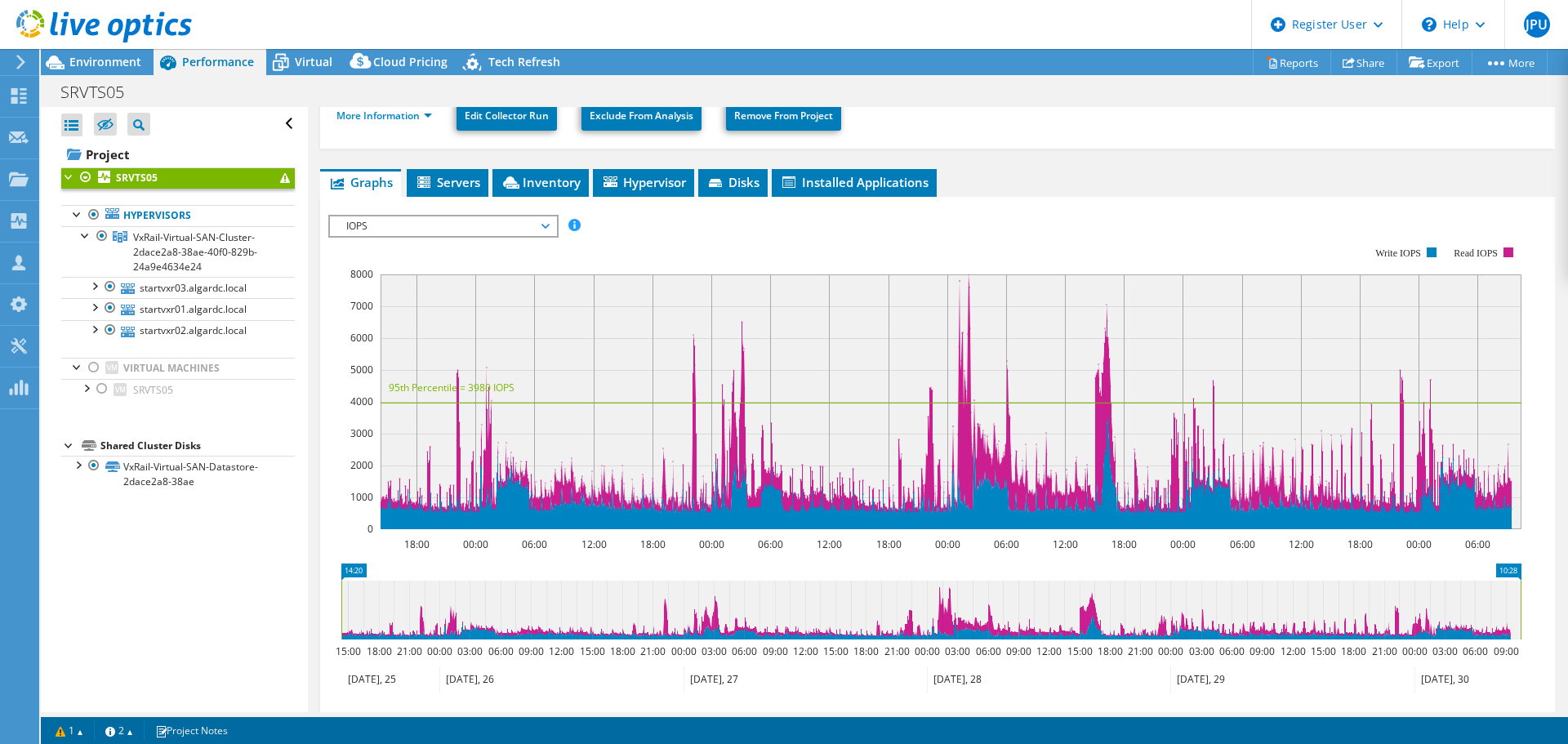
scroll to position [245, 0]
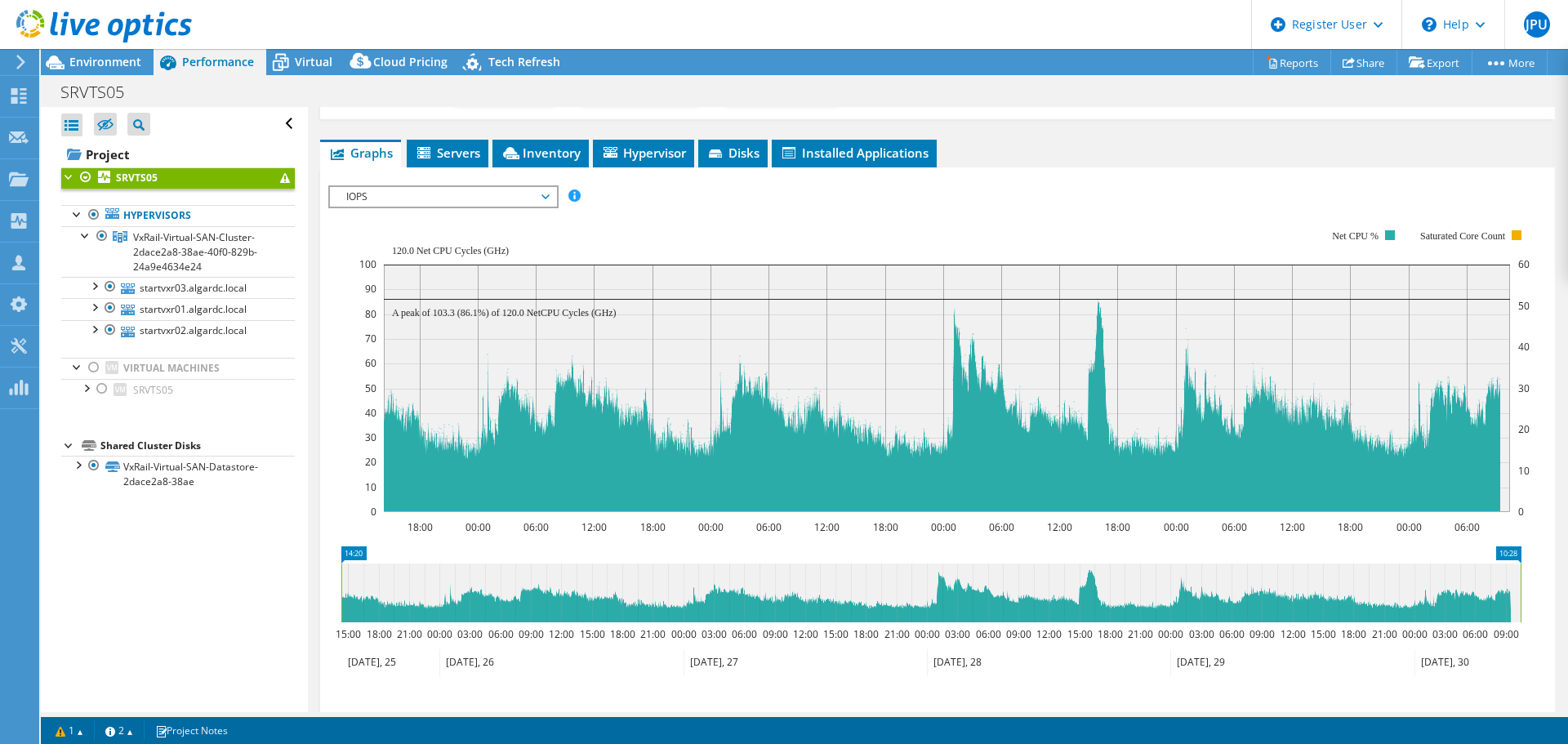
click at [402, 195] on span "IOPS" at bounding box center [443, 197] width 210 height 20
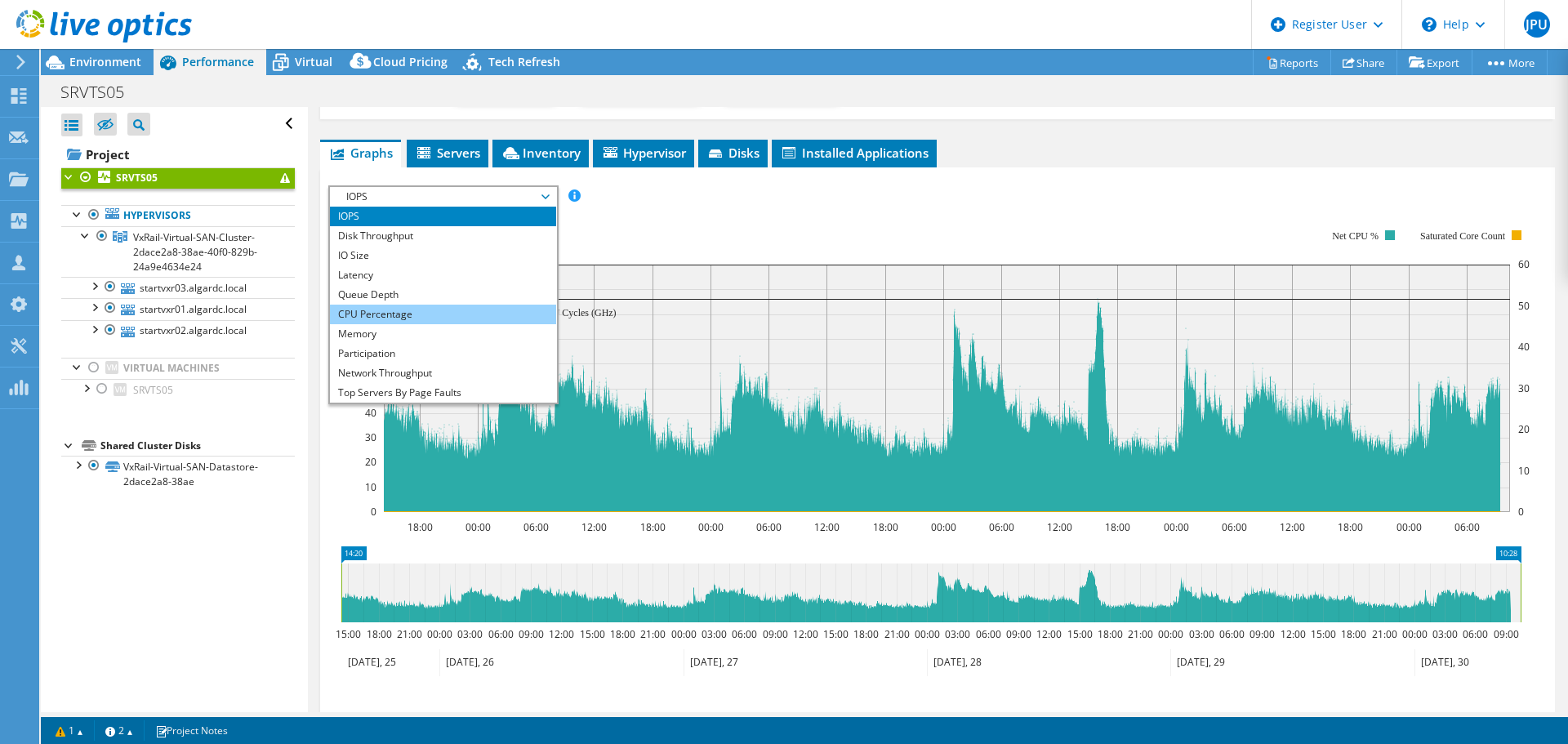
click at [424, 310] on li "CPU Percentage" at bounding box center [443, 314] width 226 height 20
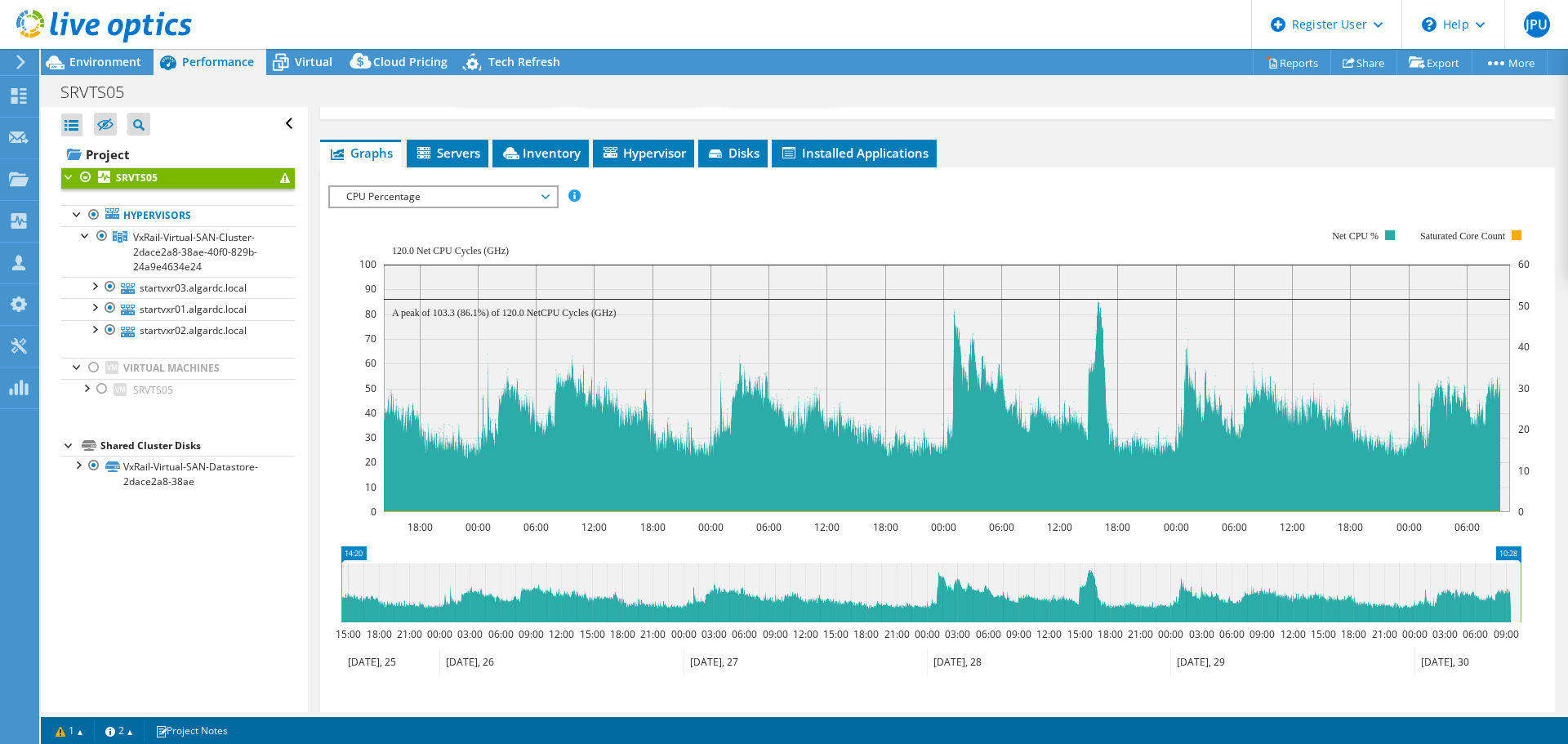
click at [534, 189] on span "CPU Percentage" at bounding box center [443, 197] width 210 height 20
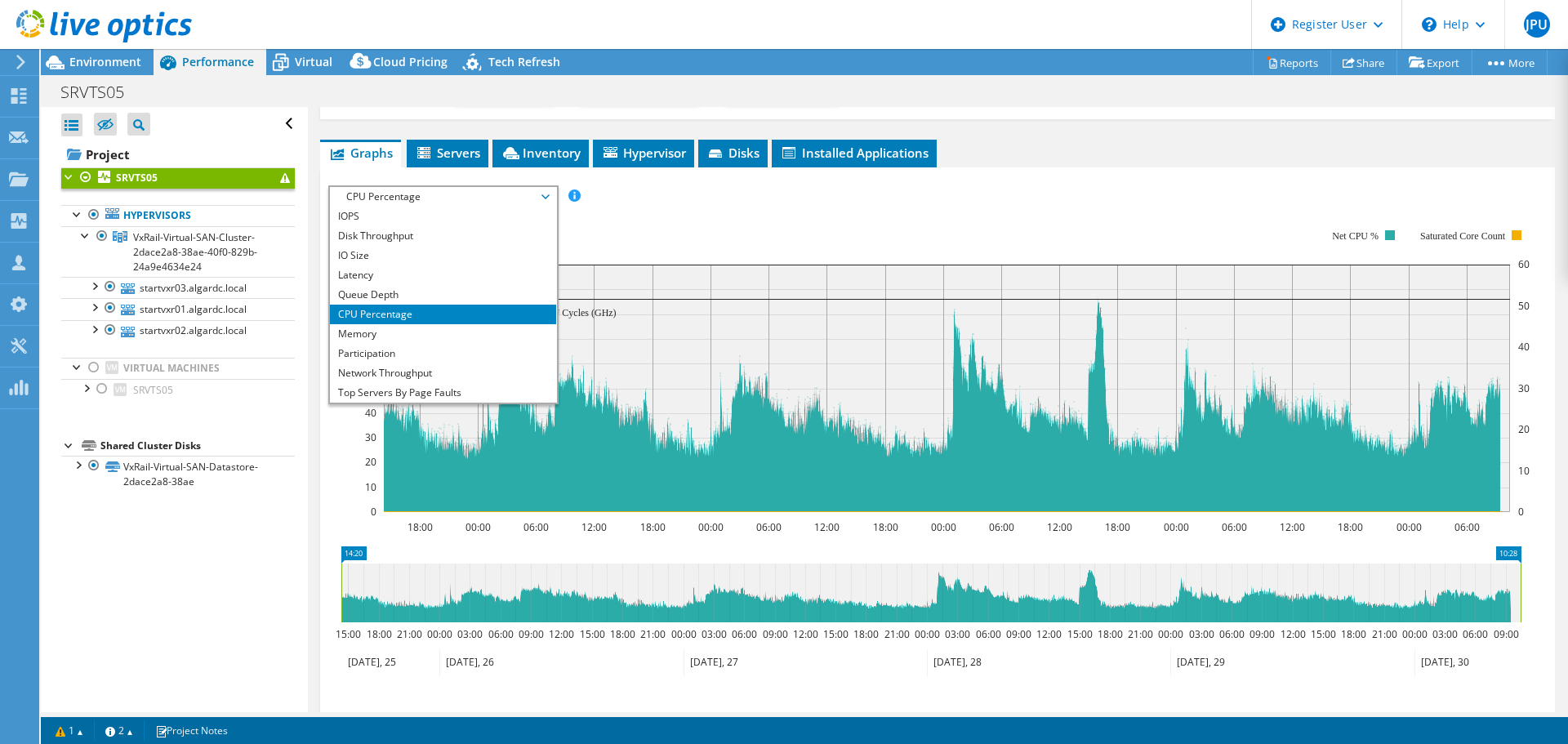
click at [1187, 207] on rect at bounding box center [944, 370] width 1170 height 326
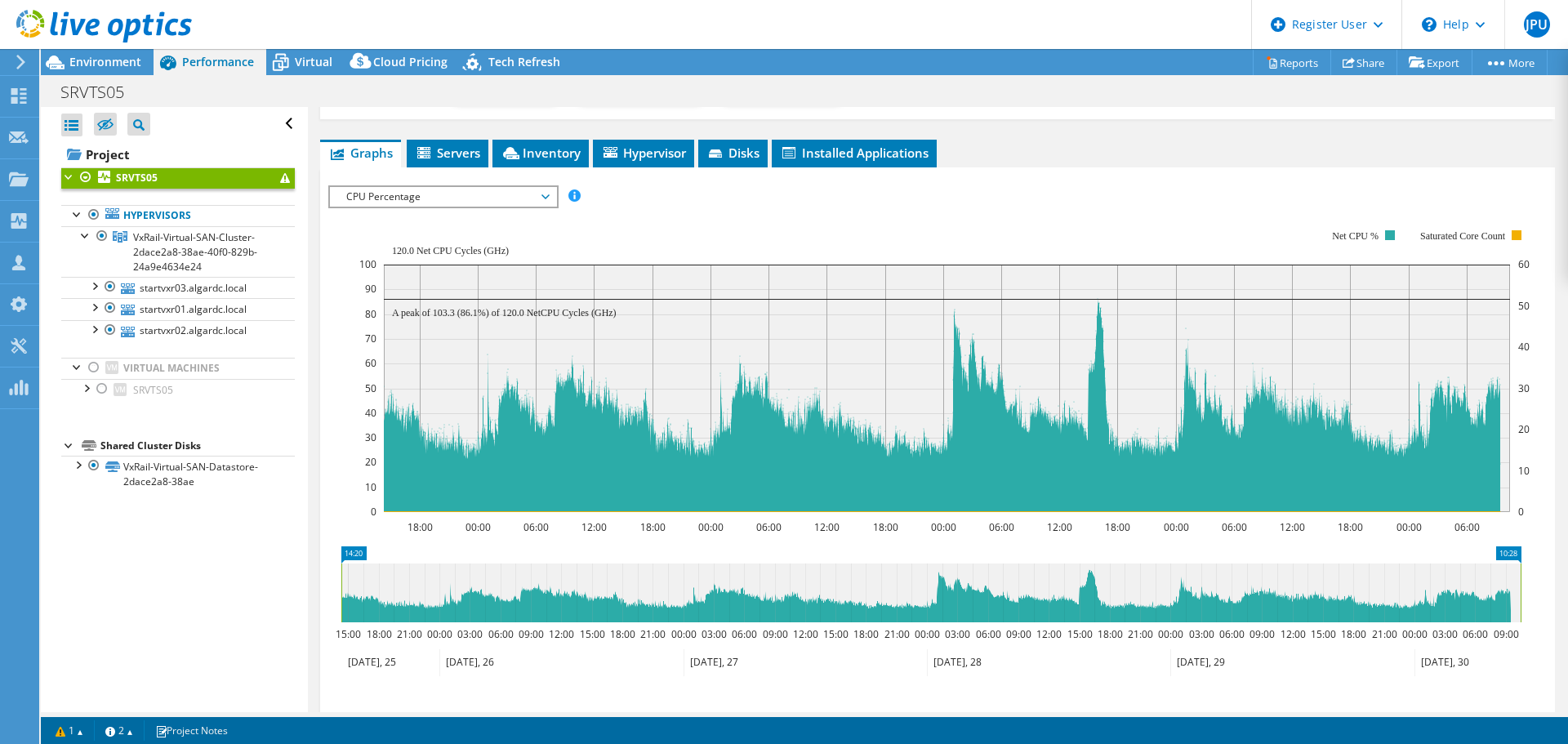
scroll to position [0, 0]
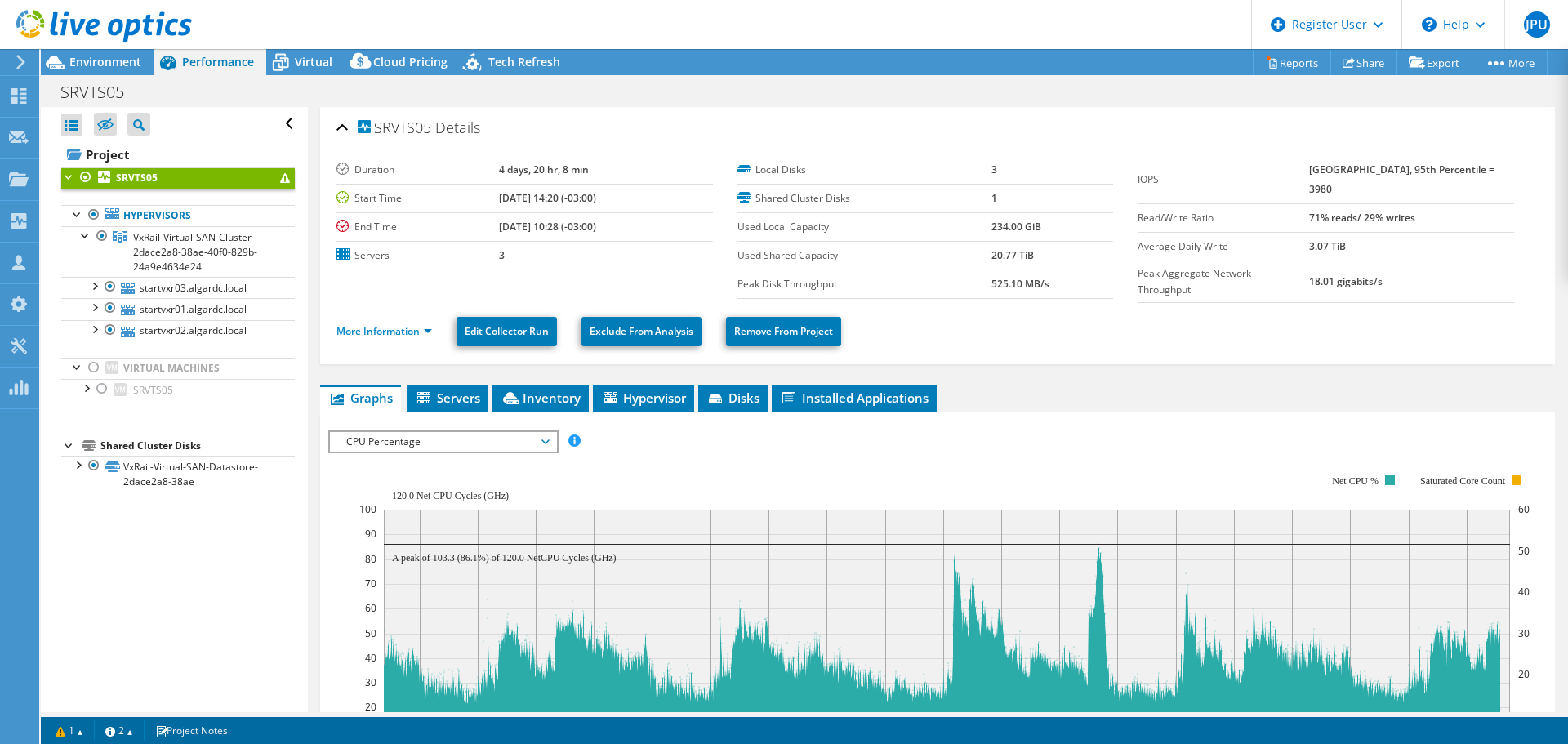
click at [397, 326] on link "More Information" at bounding box center [384, 331] width 96 height 14
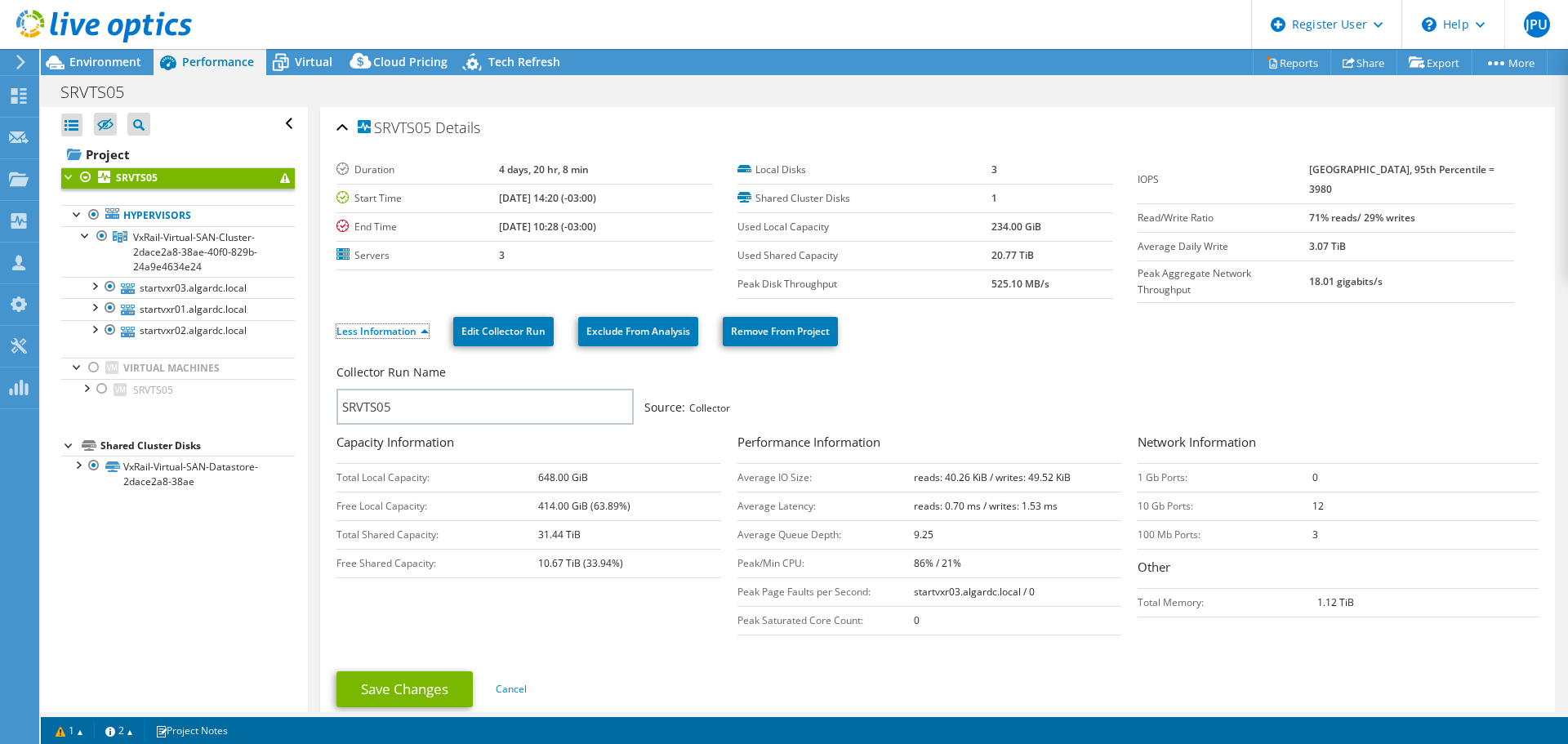
scroll to position [82, 0]
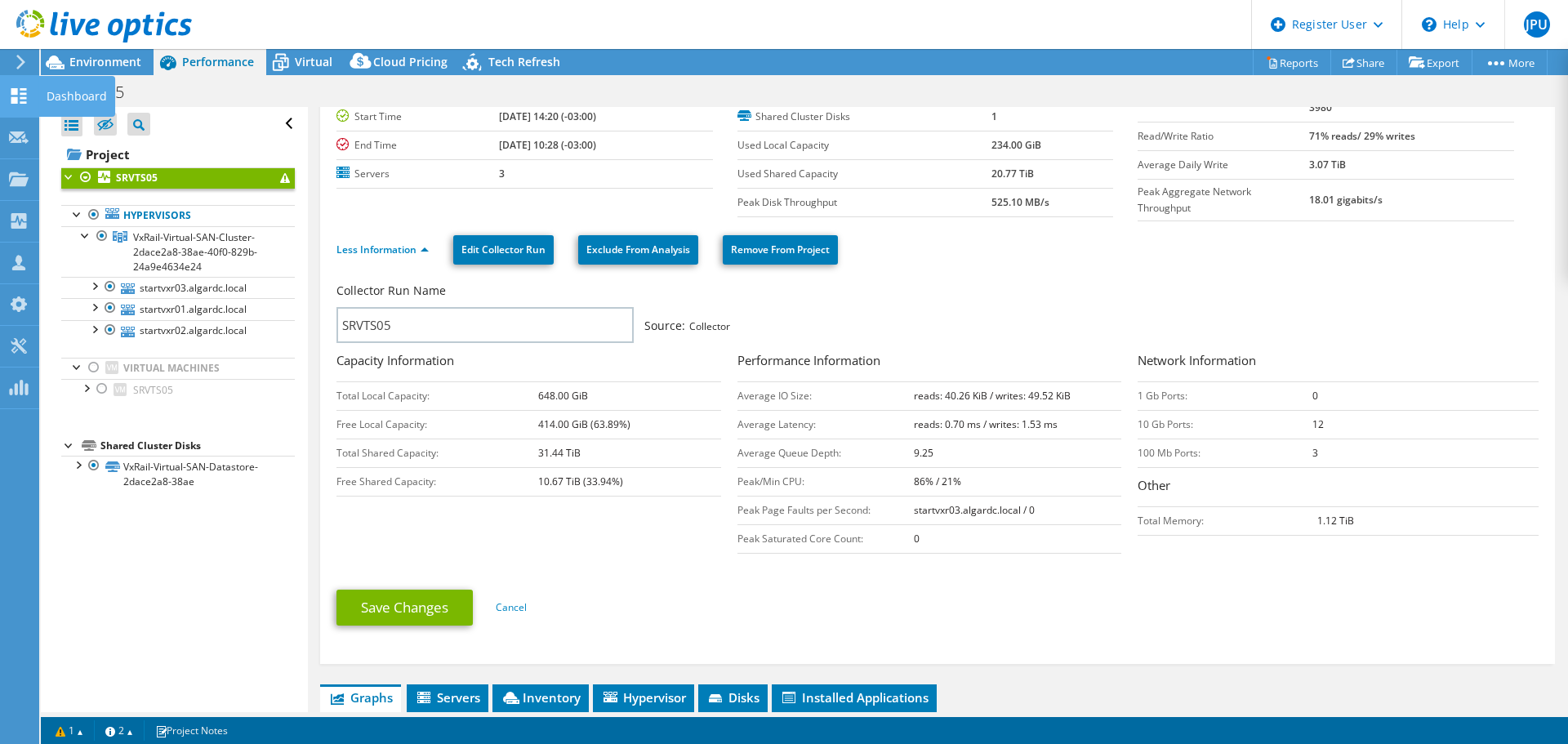
click at [23, 96] on icon at bounding box center [19, 96] width 20 height 16
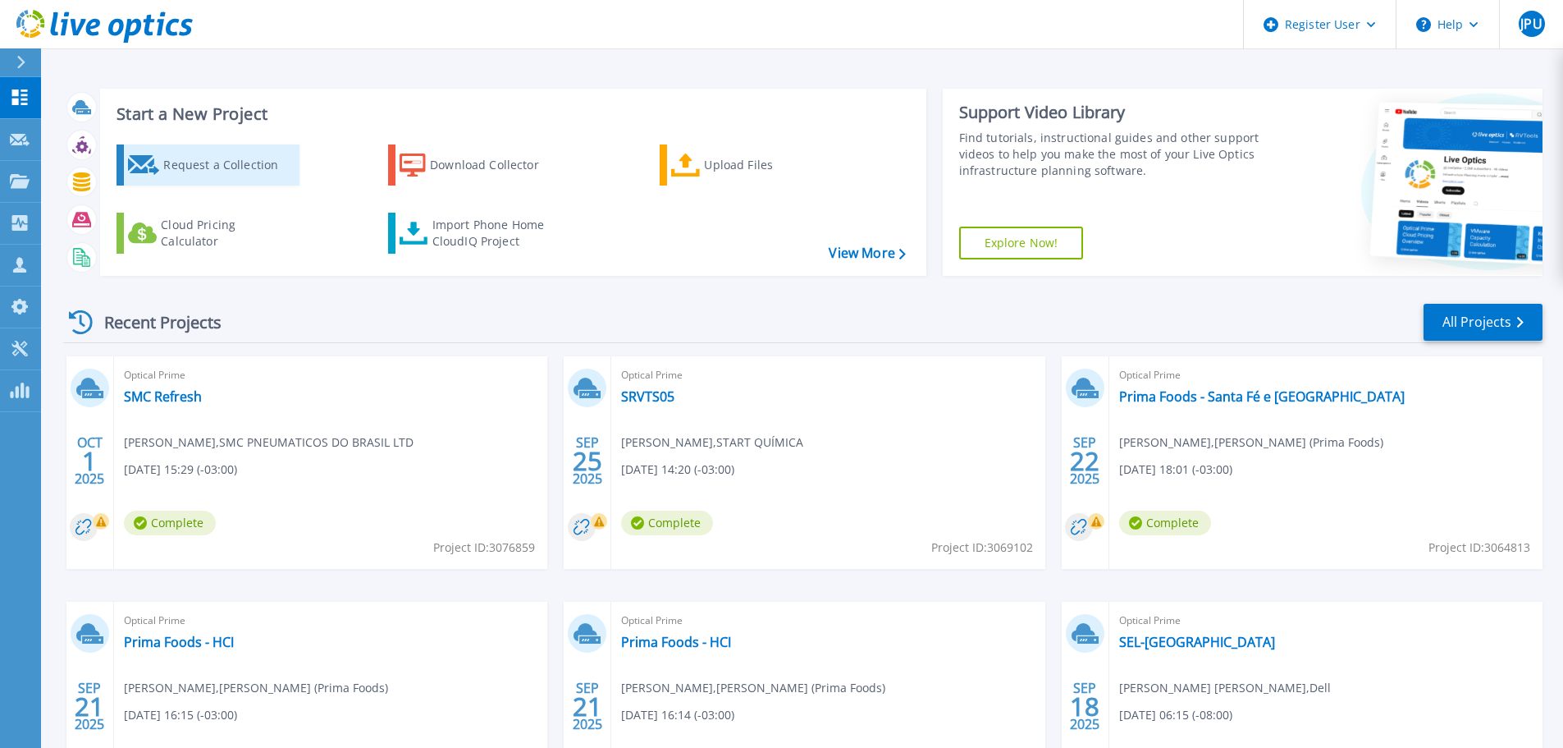
click at [226, 161] on div "Request a Collection" at bounding box center [228, 165] width 131 height 33
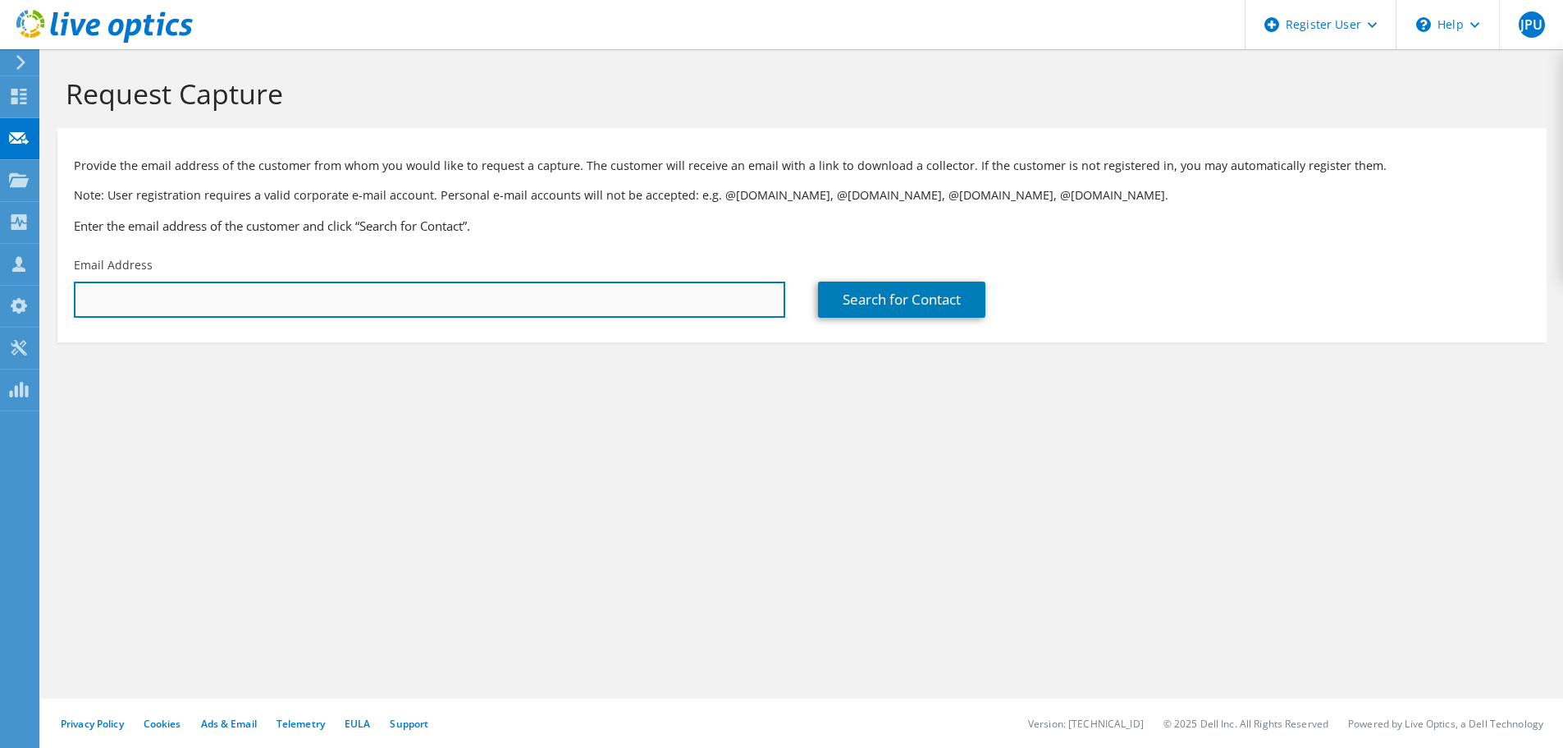
click at [618, 298] on input "text" at bounding box center [429, 299] width 711 height 36
type input "[EMAIL_ADDRESS][DOMAIN_NAME]"
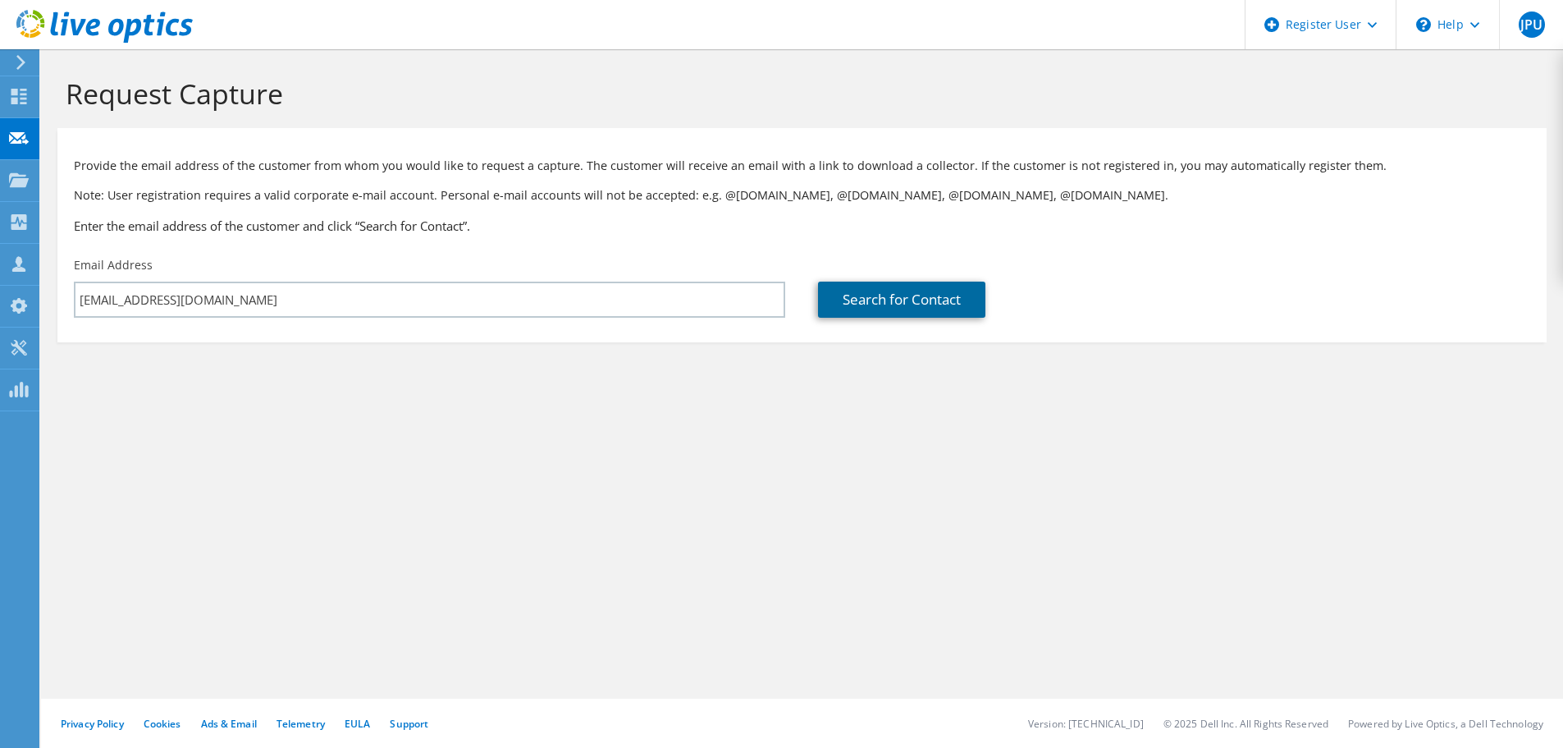
click at [922, 292] on link "Search for Contact" at bounding box center [901, 299] width 167 height 36
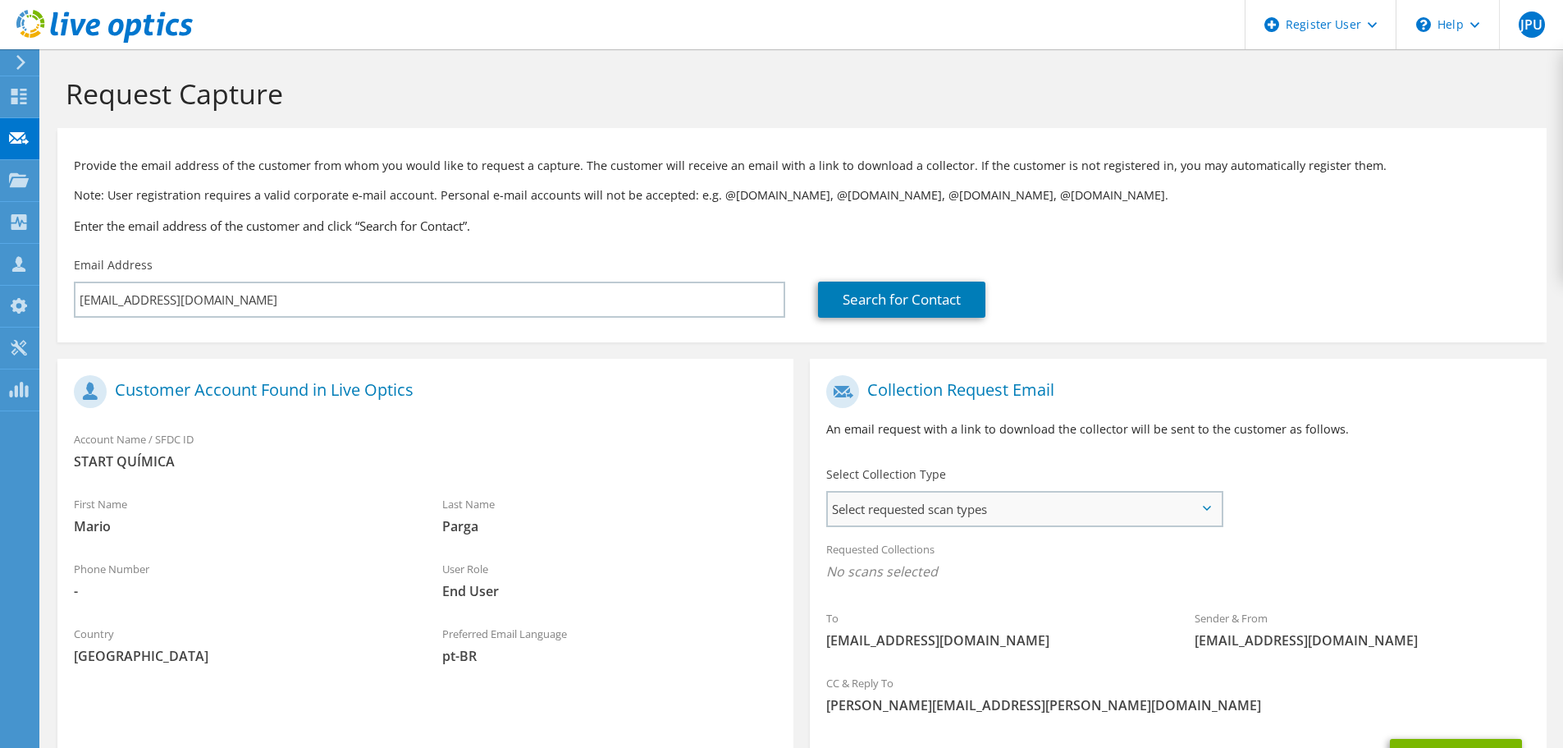
click at [1100, 508] on span "Select requested scan types" at bounding box center [1024, 508] width 393 height 33
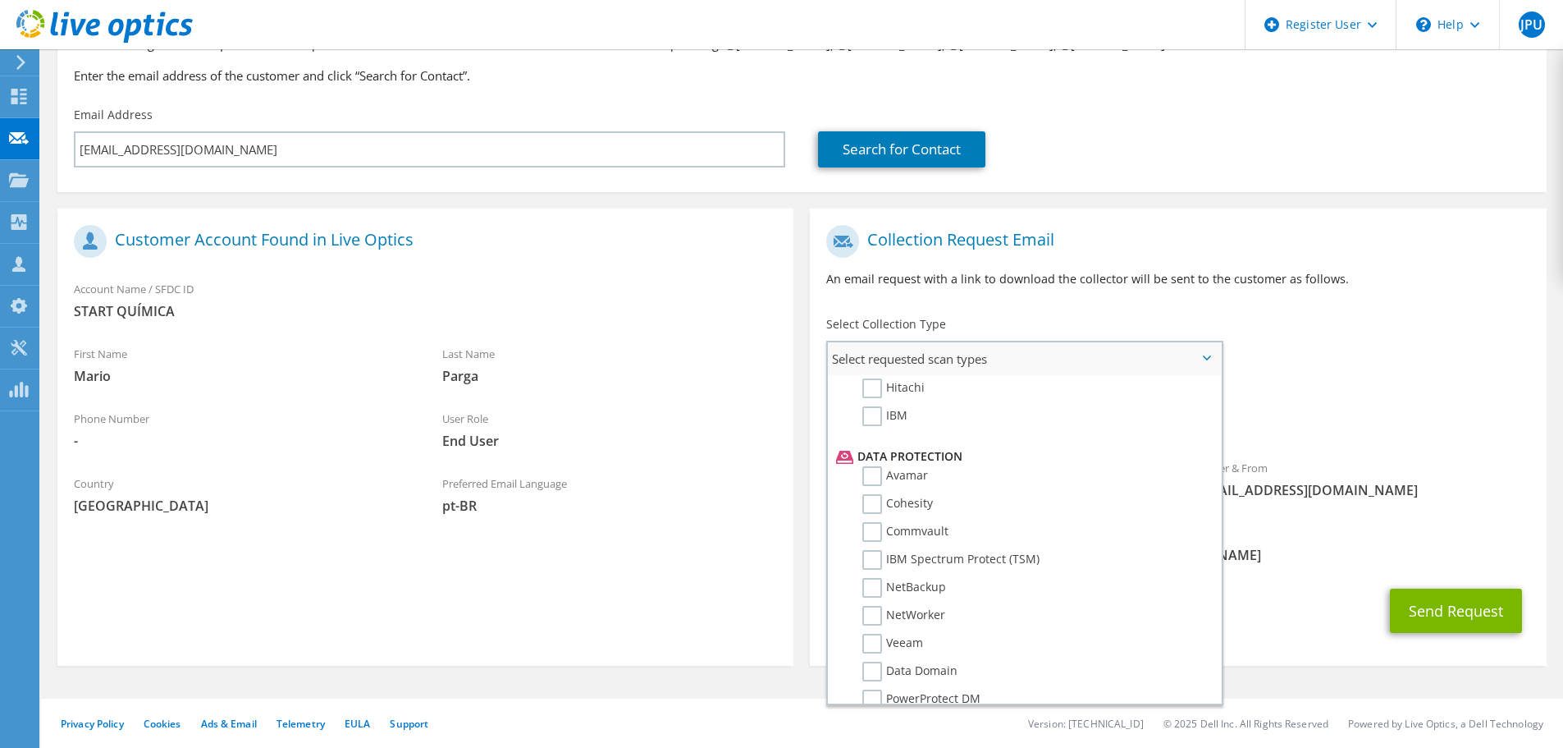
scroll to position [725, 0]
click at [871, 562] on label "Veeam" at bounding box center [892, 561] width 61 height 20
click at [0, 0] on input "Veeam" at bounding box center [0, 0] width 0 height 0
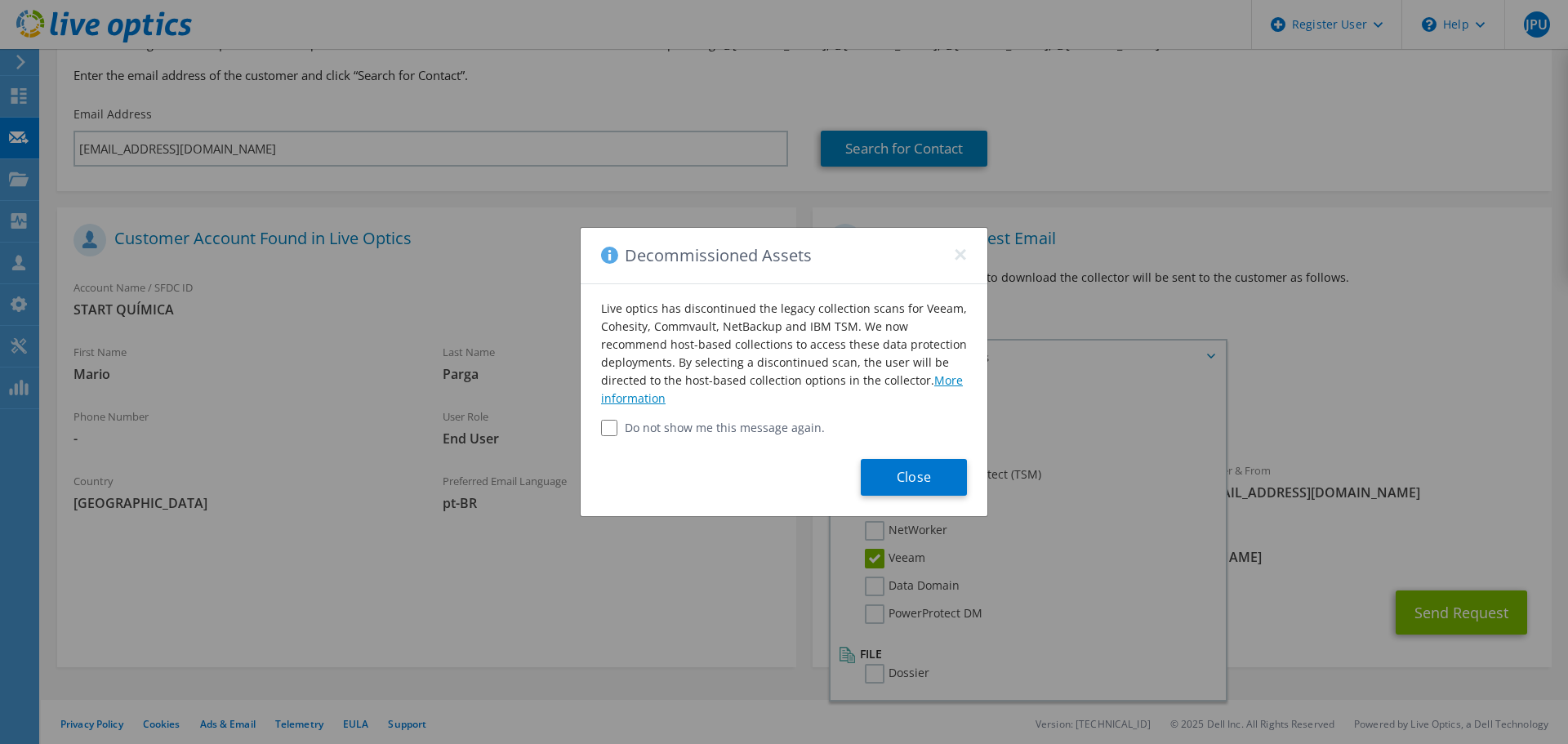
click at [944, 380] on link "More information" at bounding box center [782, 389] width 362 height 34
click at [963, 257] on button "×" at bounding box center [959, 250] width 13 height 13
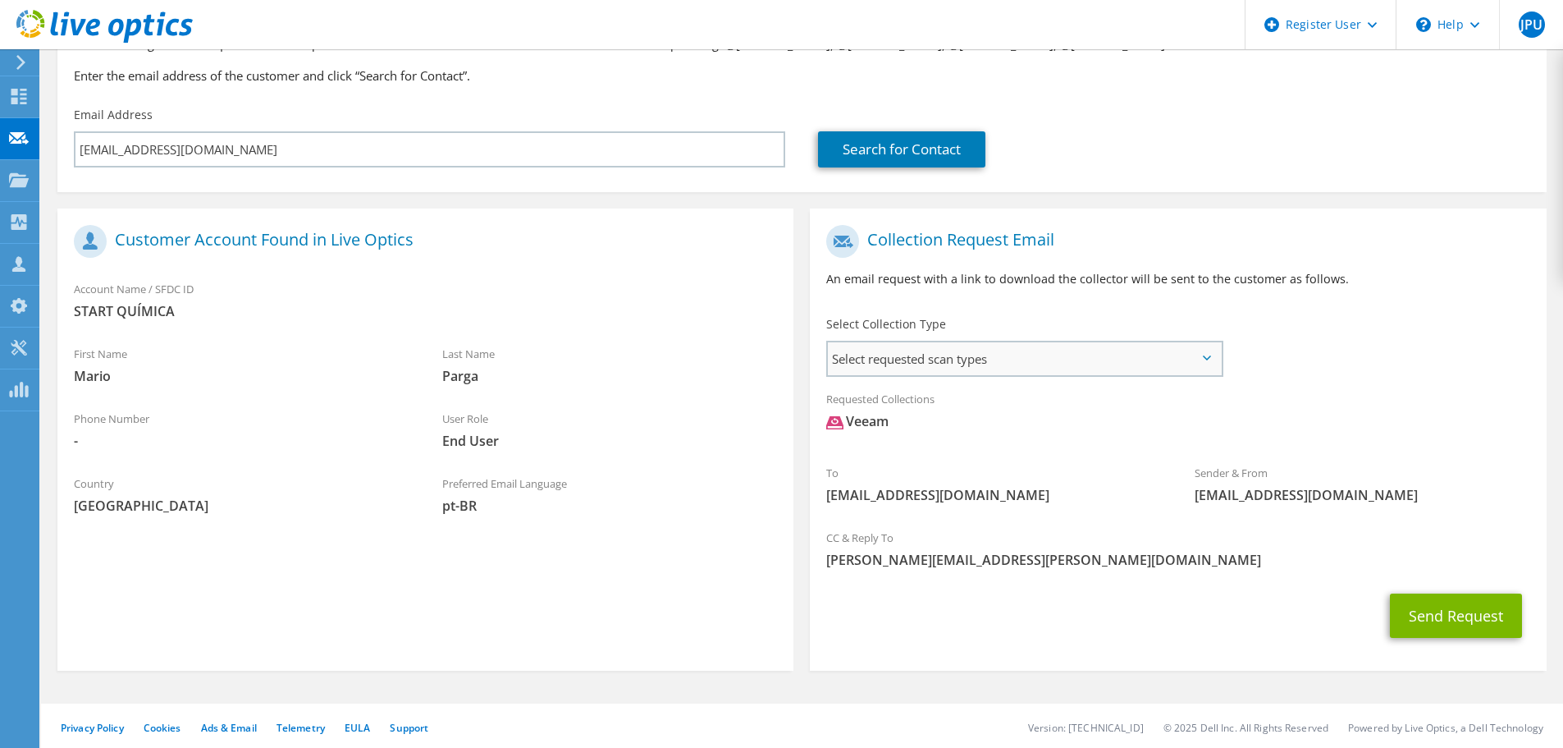
click at [1118, 368] on span "Select requested scan types" at bounding box center [1024, 358] width 393 height 33
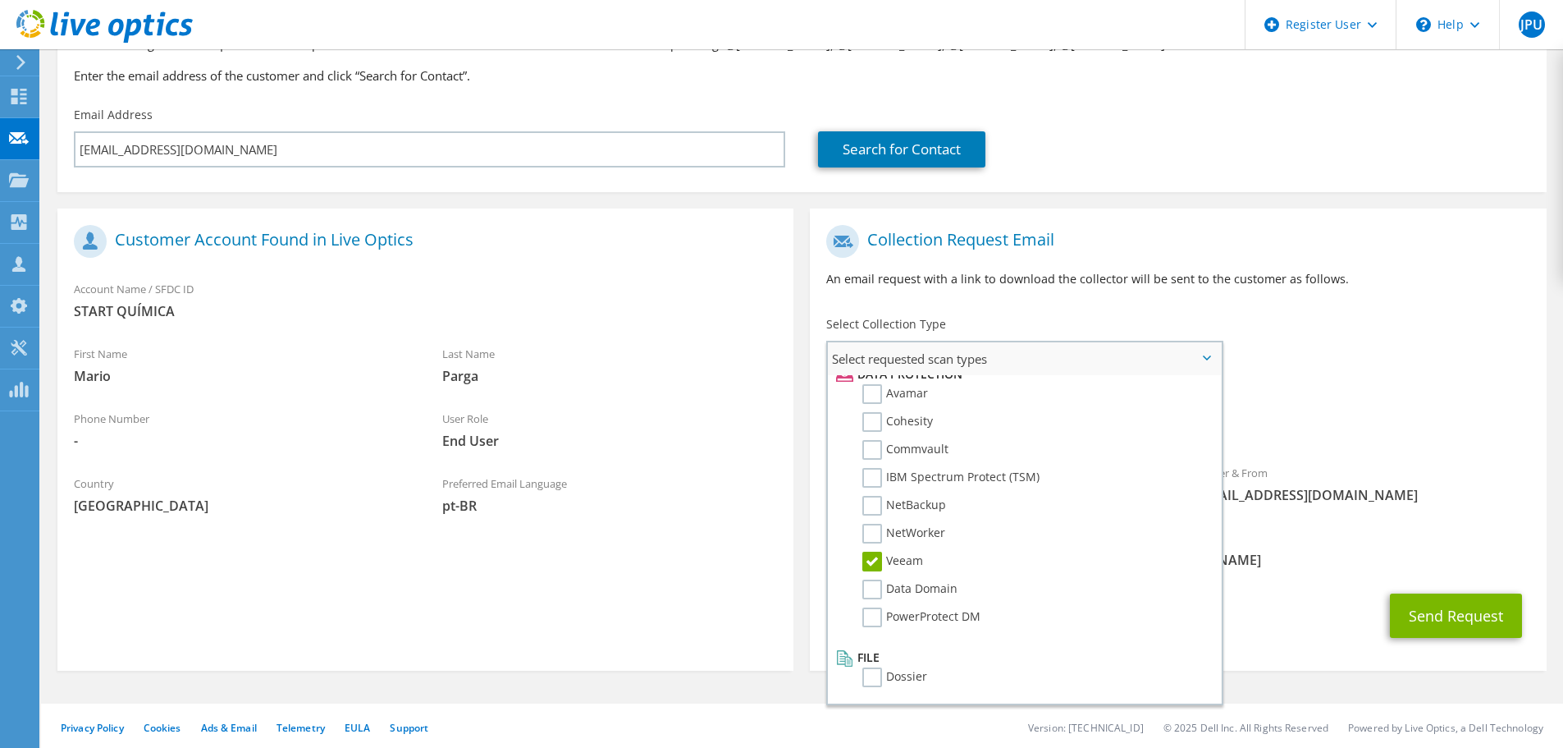
click at [872, 560] on label "Veeam" at bounding box center [892, 561] width 61 height 20
click at [0, 0] on input "Veeam" at bounding box center [0, 0] width 0 height 0
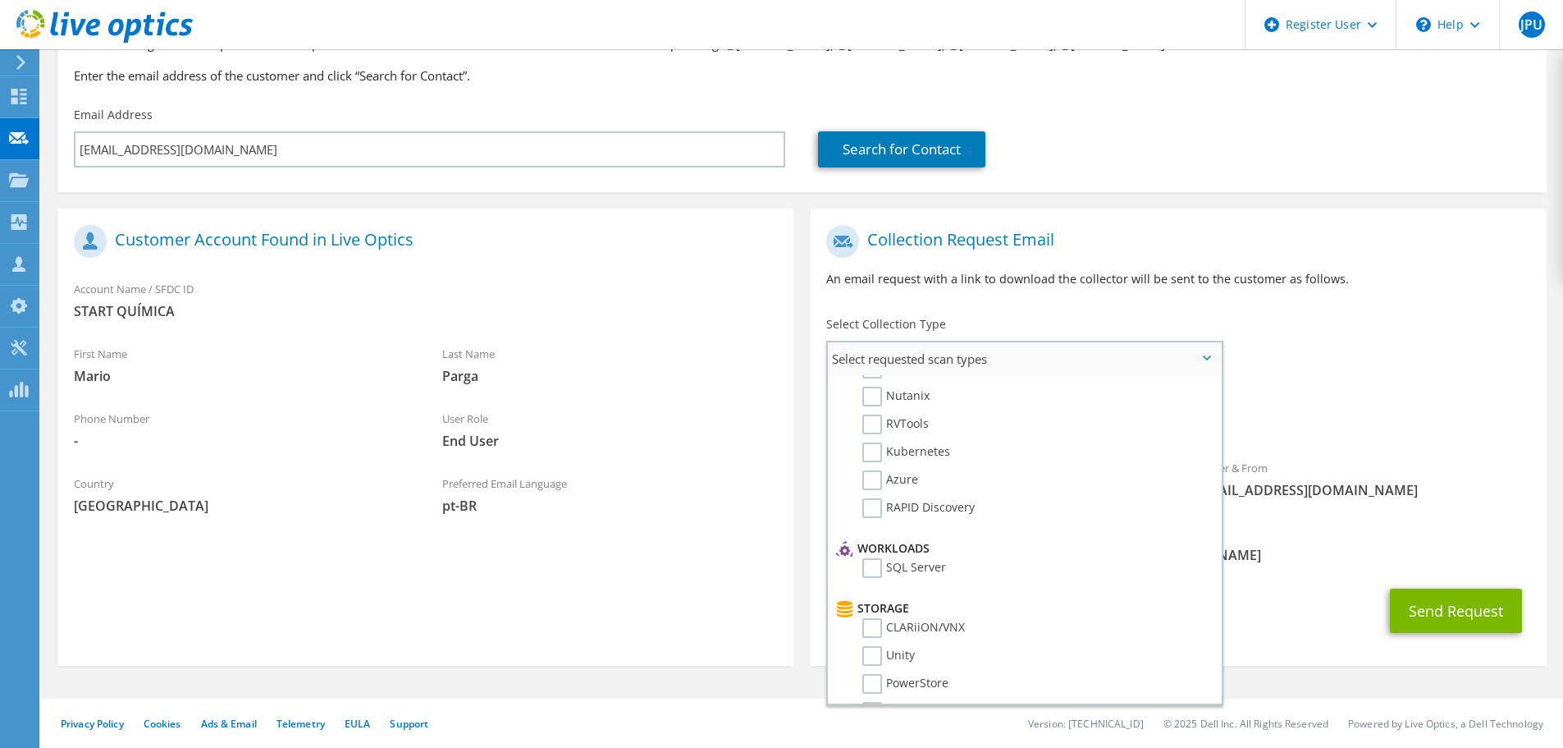
scroll to position [0, 0]
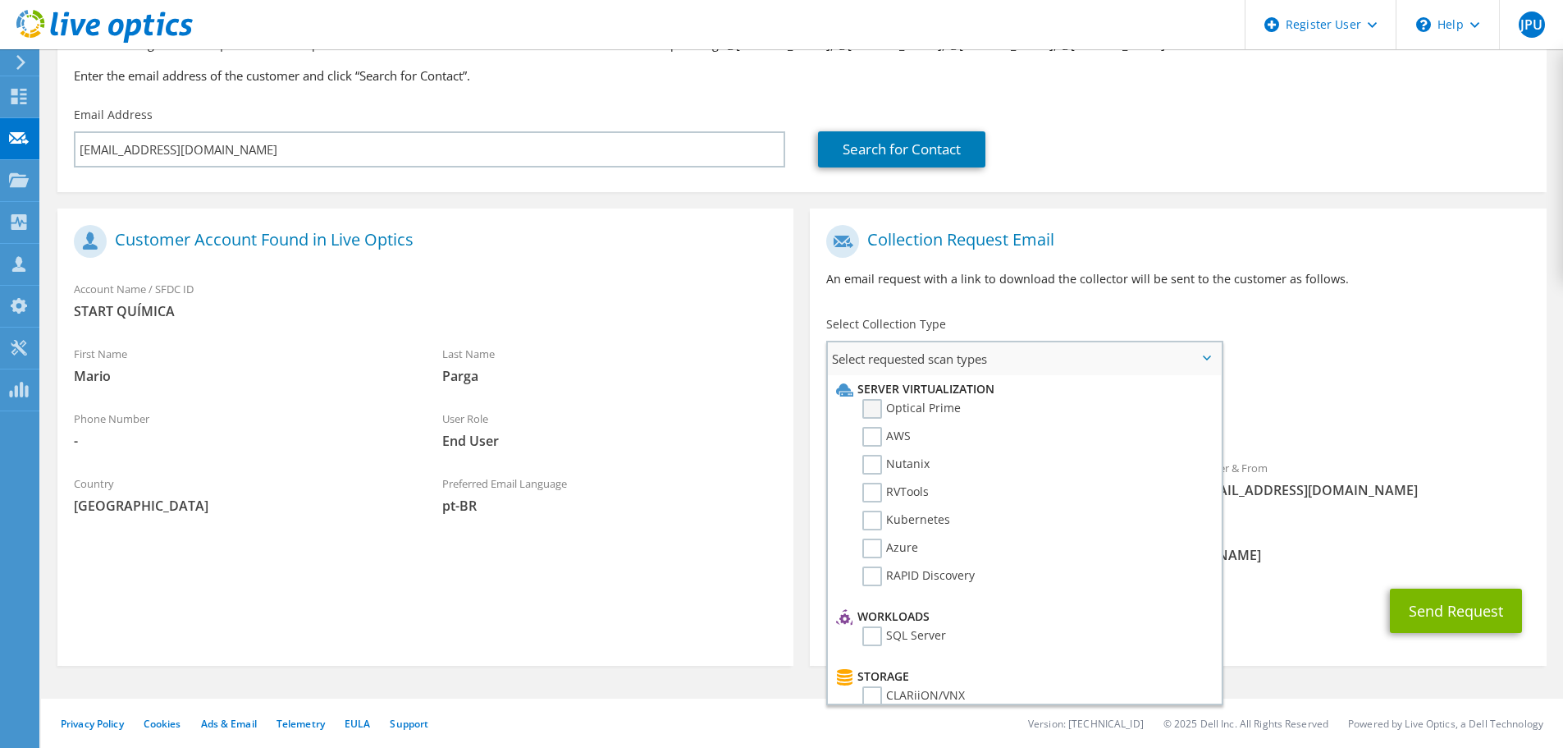
click at [879, 406] on label "Optical Prime" at bounding box center [911, 409] width 98 height 20
click at [0, 0] on input "Optical Prime" at bounding box center [0, 0] width 0 height 0
click at [1367, 360] on div "To [EMAIL_ADDRESS][DOMAIN_NAME] Sender & From [EMAIL_ADDRESS][DOMAIN_NAME]" at bounding box center [1178, 369] width 736 height 304
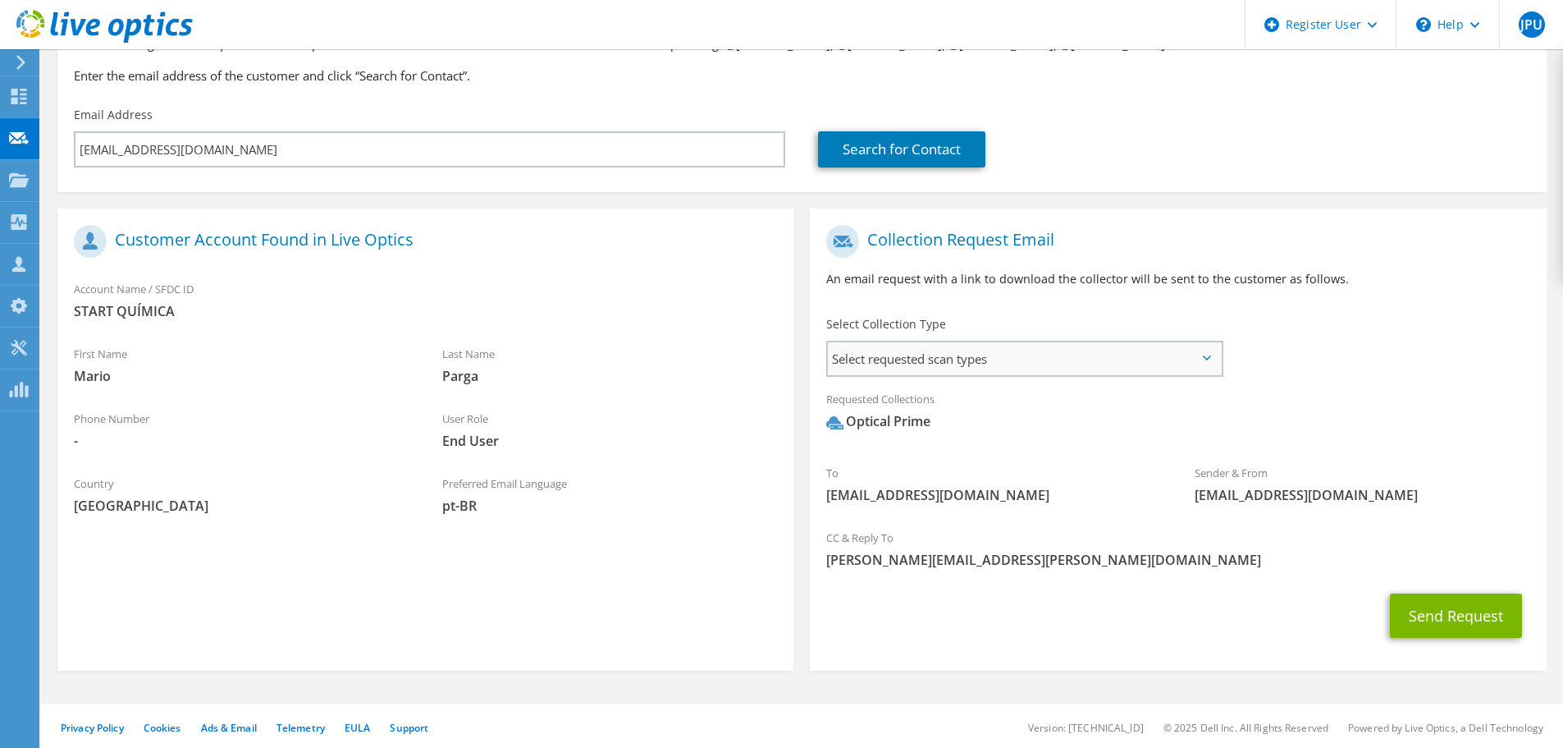
click at [1059, 349] on span "Select requested scan types" at bounding box center [1024, 358] width 393 height 33
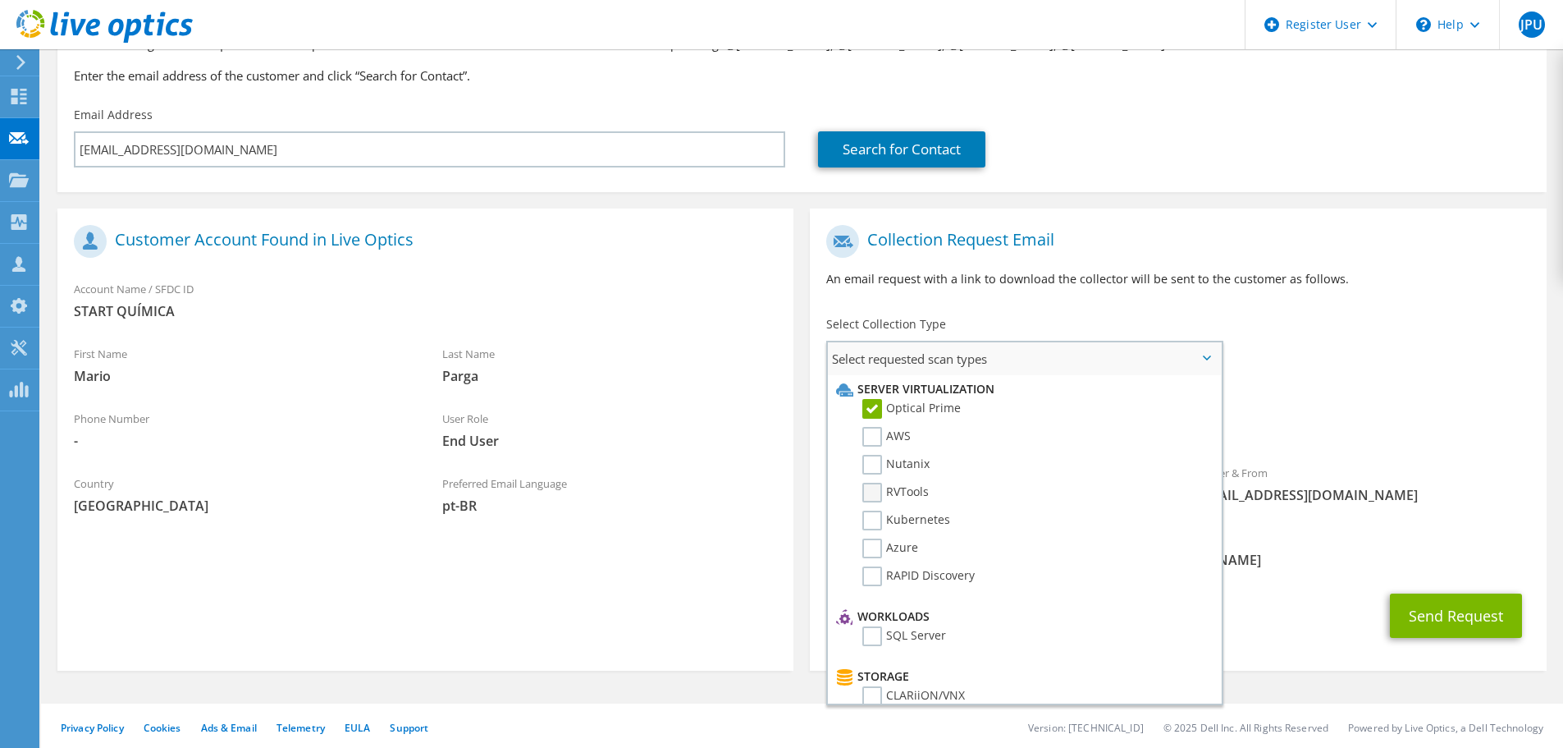
click at [871, 492] on label "RVTools" at bounding box center [895, 493] width 66 height 20
click at [0, 0] on input "RVTools" at bounding box center [0, 0] width 0 height 0
click at [876, 489] on label "RVTools" at bounding box center [895, 493] width 66 height 20
click at [0, 0] on input "RVTools" at bounding box center [0, 0] width 0 height 0
click at [1386, 373] on div "To [EMAIL_ADDRESS][DOMAIN_NAME] Sender & From [EMAIL_ADDRESS][DOMAIN_NAME]" at bounding box center [1178, 369] width 736 height 304
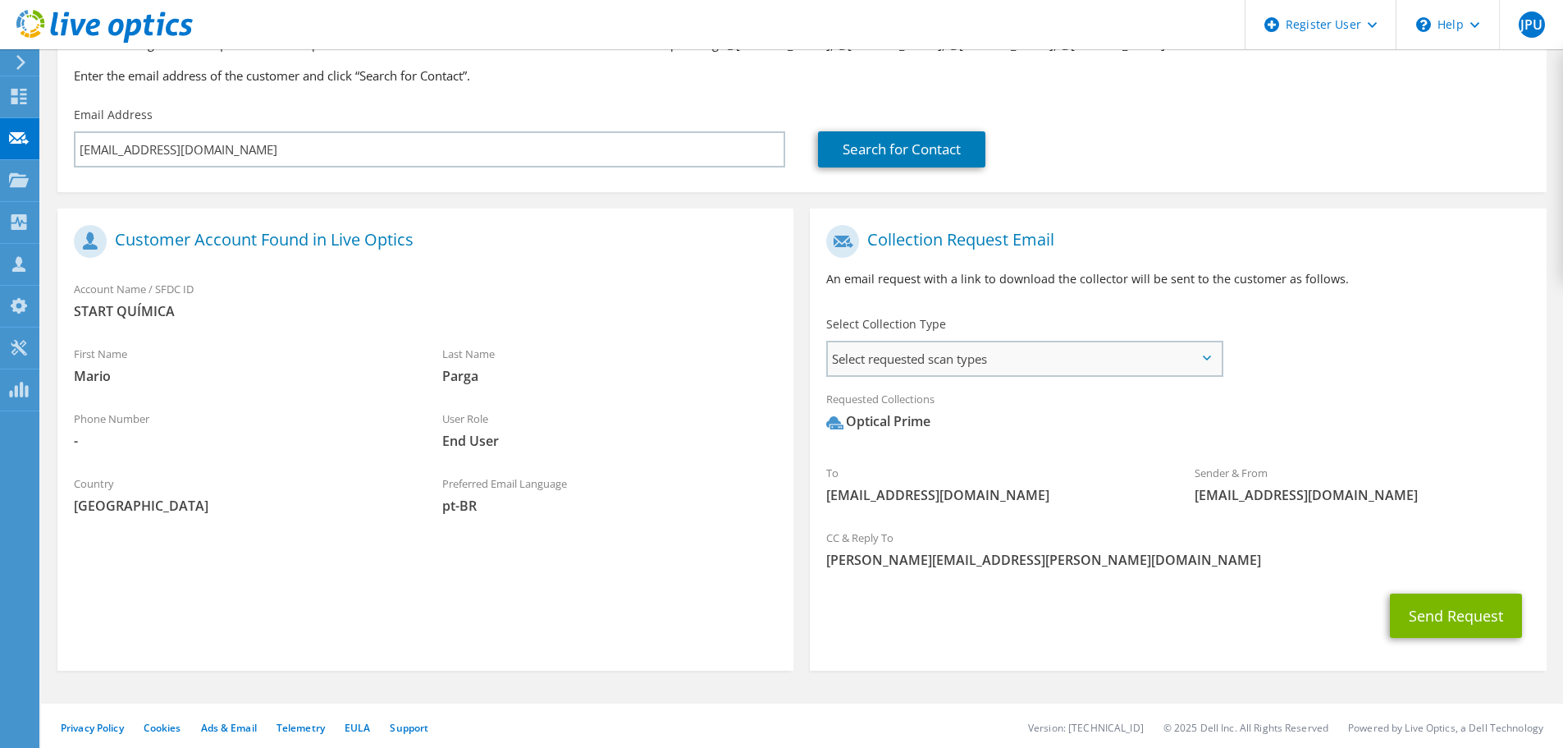
click at [1178, 364] on span "Select requested scan types" at bounding box center [1024, 358] width 393 height 33
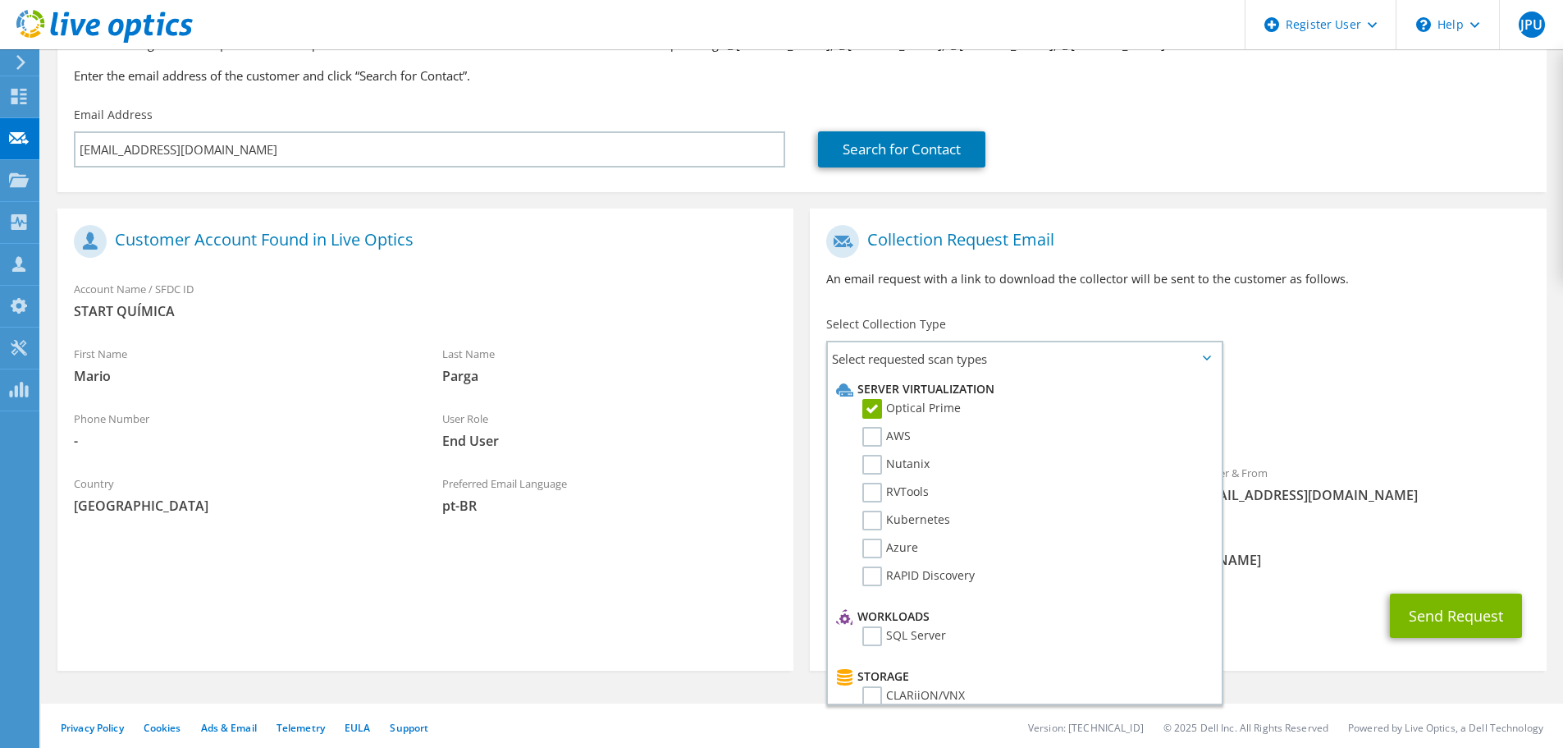
click at [1340, 389] on div "Requested Collections No scans selected Optical Prime" at bounding box center [1178, 415] width 736 height 66
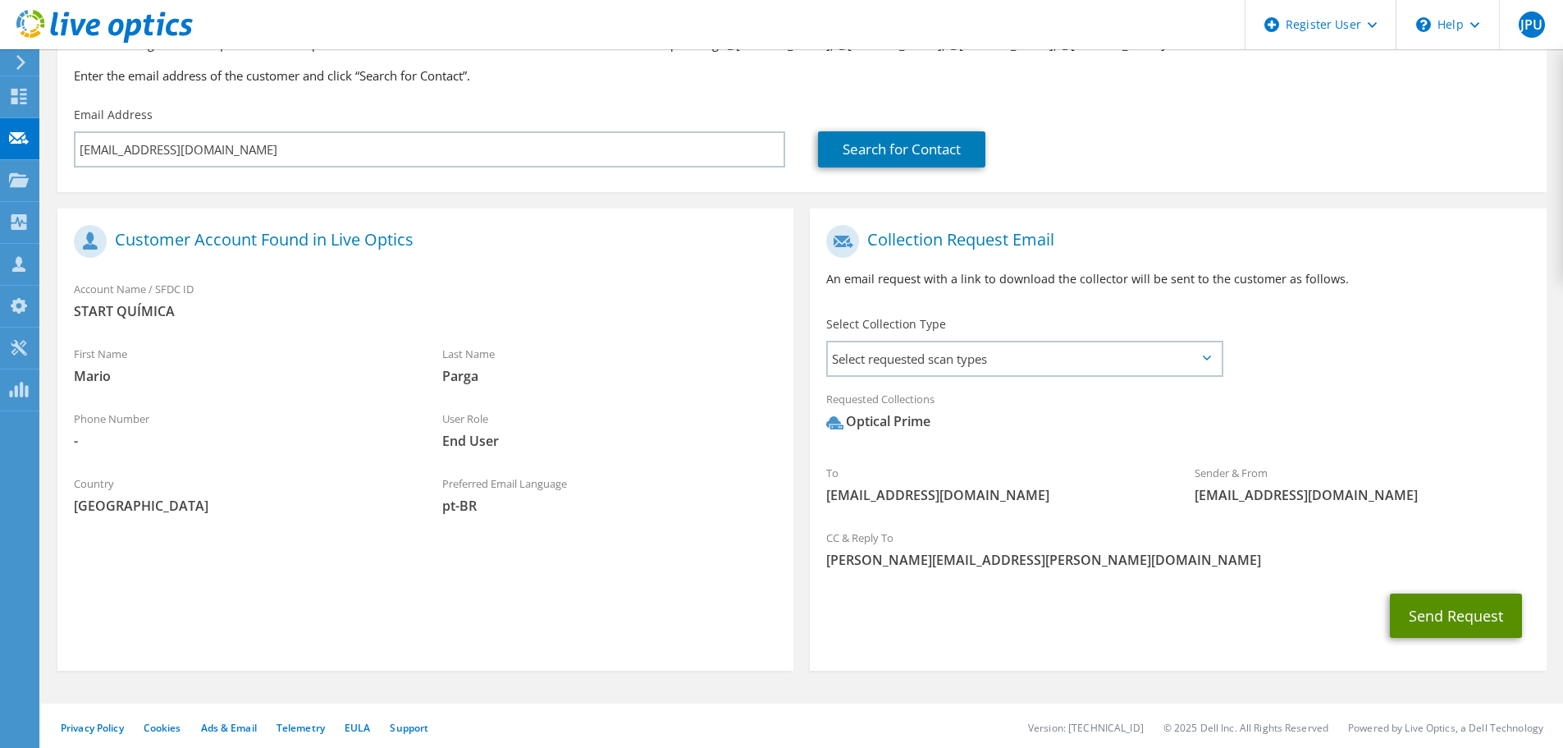
click at [1478, 621] on button "Send Request" at bounding box center [1456, 615] width 132 height 44
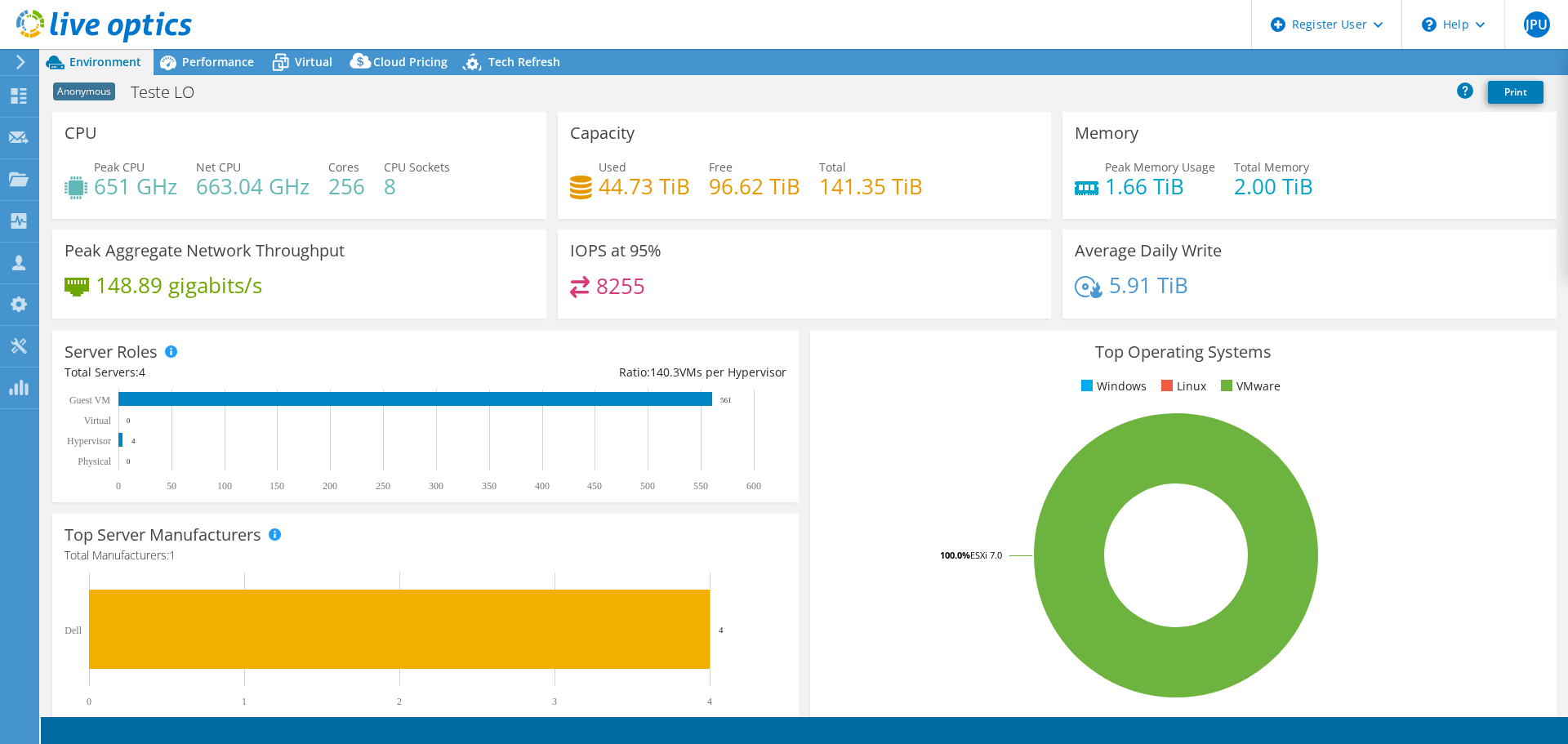
select select "SouthAmerica"
select select "BRL"
click at [317, 65] on span "Virtual" at bounding box center [313, 62] width 38 height 16
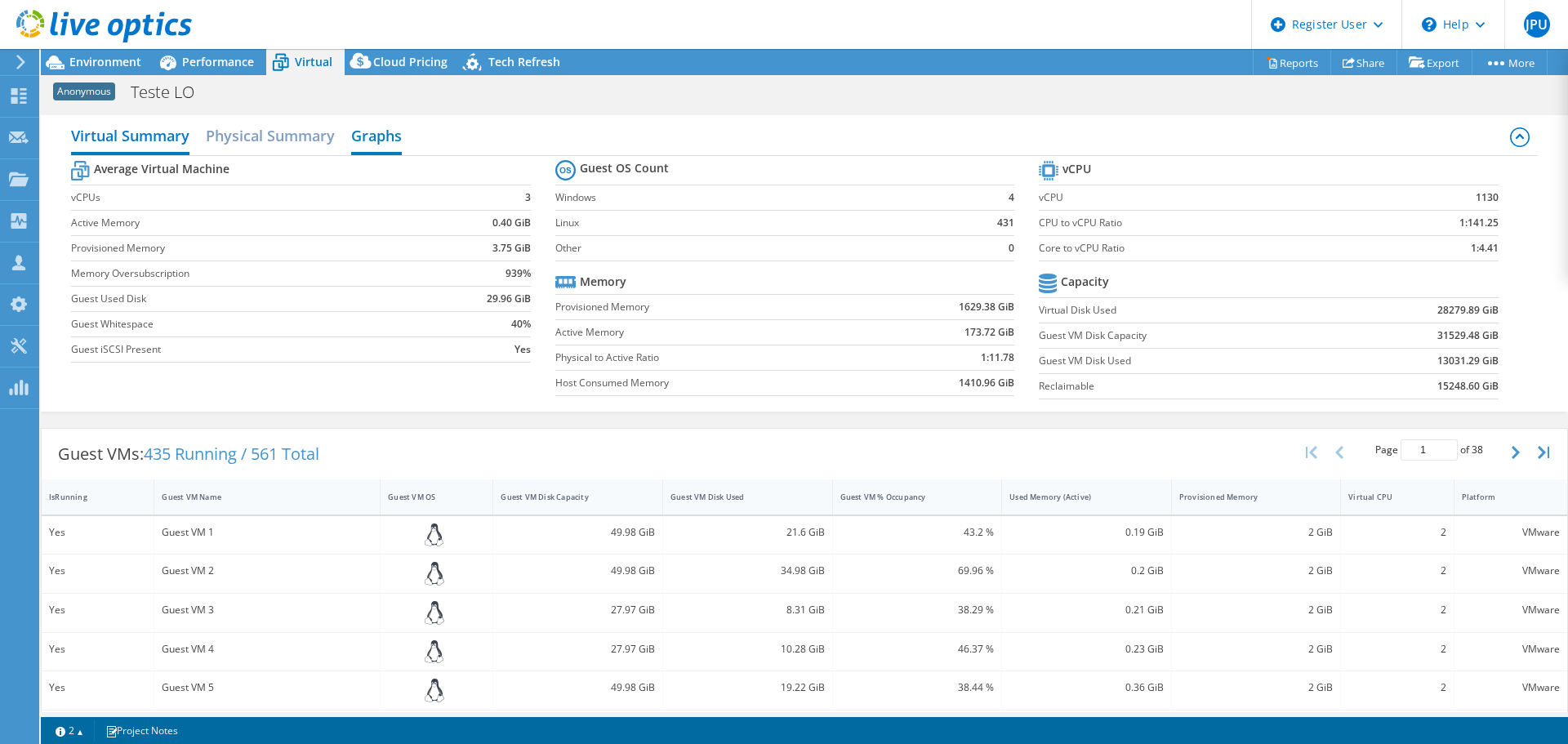
click at [389, 134] on h2 "Graphs" at bounding box center [376, 137] width 51 height 36
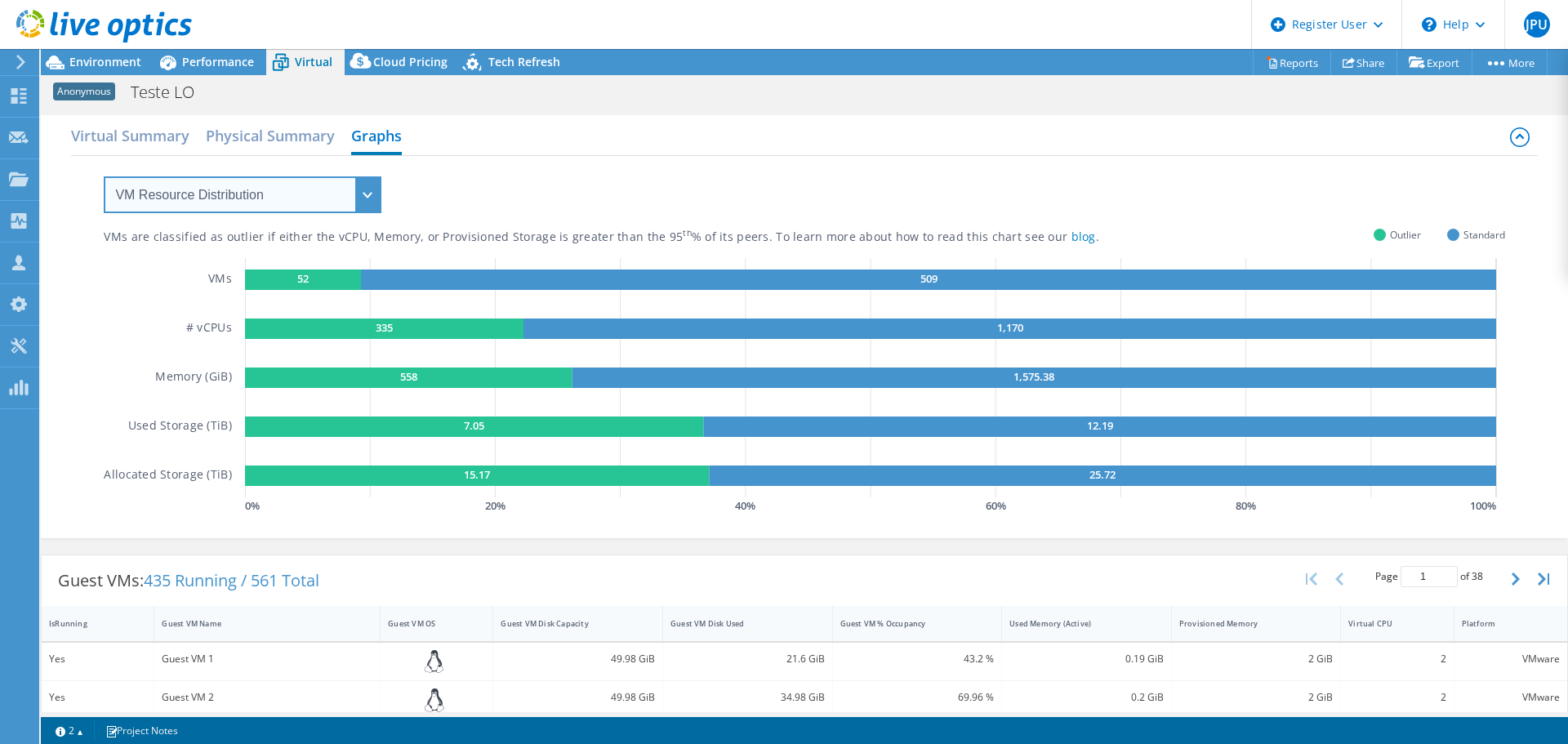
click at [364, 198] on select "VM Resource Distribution Provisioning Contrast Over Provisioning" at bounding box center [242, 194] width 278 height 37
select select "Over Provisioning"
click at [103, 176] on select "VM Resource Distribution Provisioning Contrast Over Provisioning" at bounding box center [242, 194] width 278 height 37
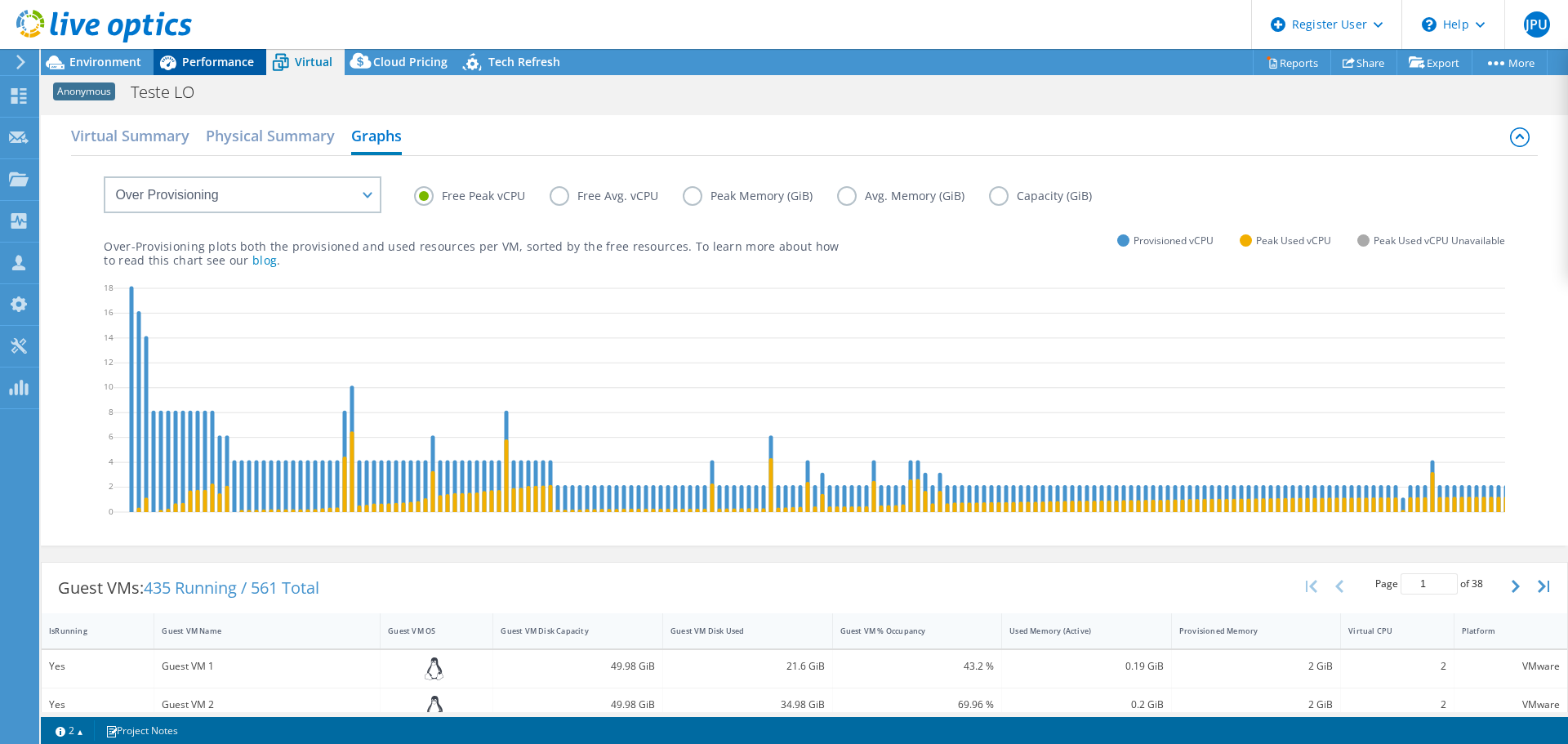
click at [213, 66] on span "Performance" at bounding box center [218, 62] width 72 height 16
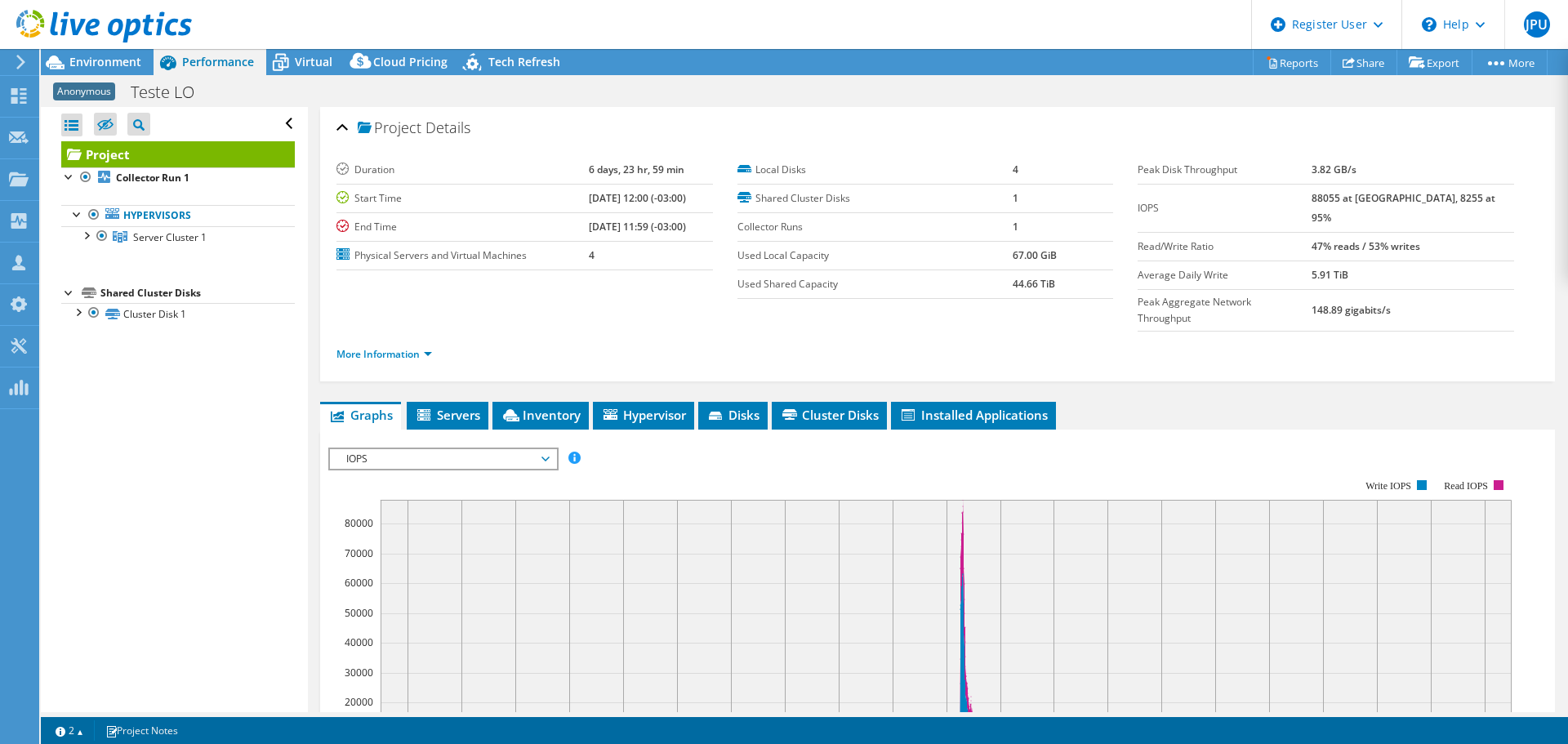
click at [101, 48] on div at bounding box center [96, 27] width 192 height 55
click at [106, 65] on span "Environment" at bounding box center [105, 62] width 72 height 16
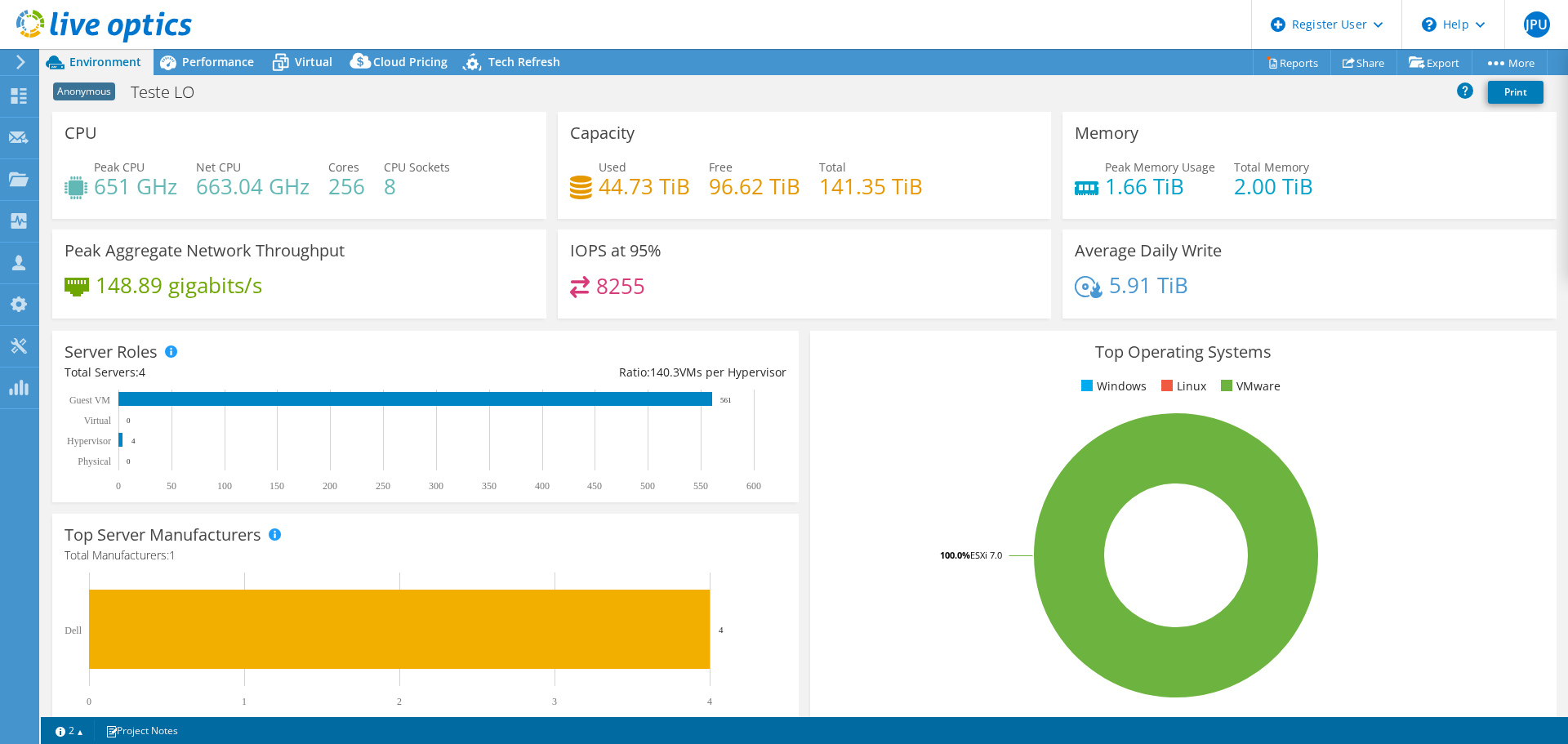
click at [120, 186] on h4 "651 GHz" at bounding box center [135, 186] width 84 height 18
click at [1128, 189] on h4 "1.66 TiB" at bounding box center [1159, 186] width 110 height 18
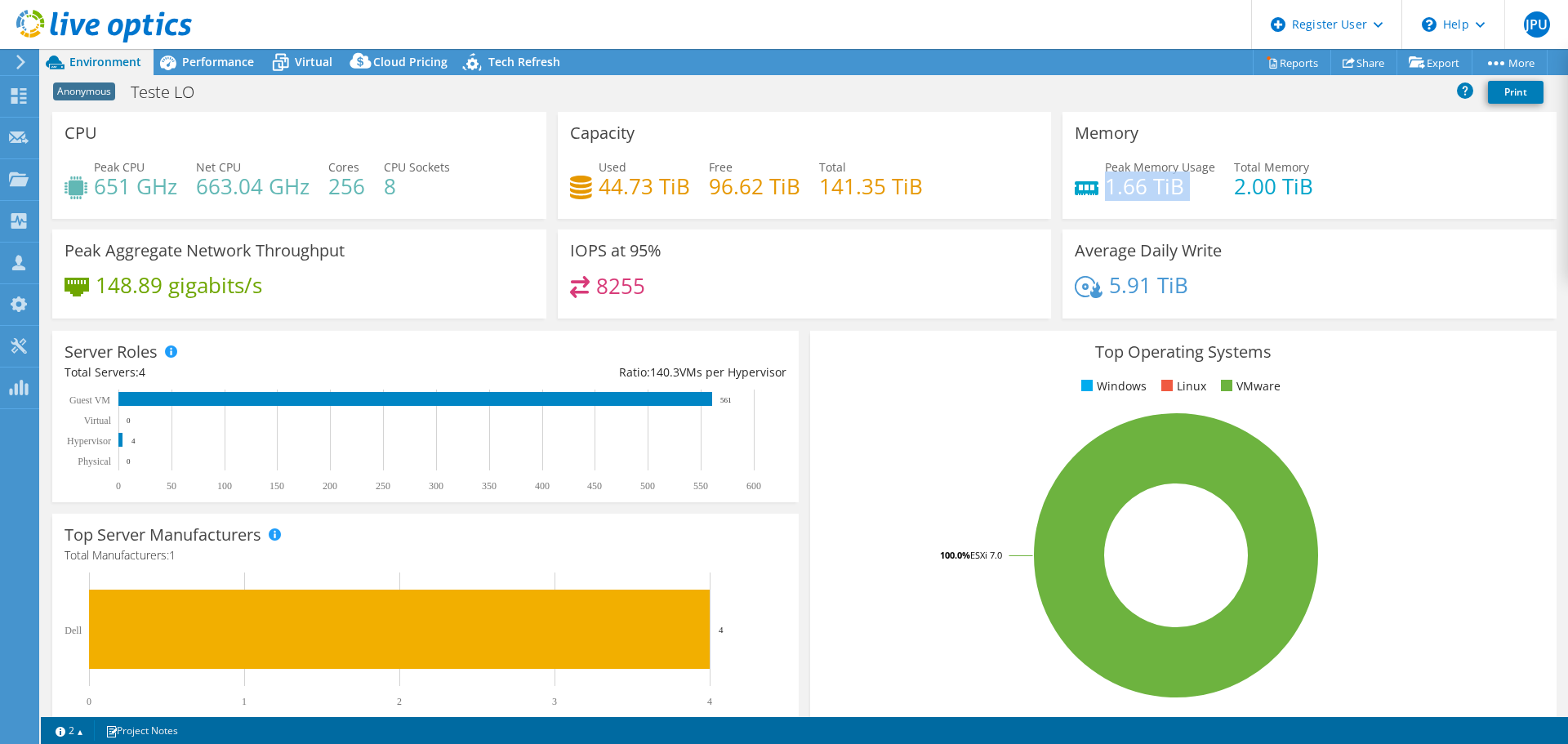
click at [1128, 189] on h4 "1.66 TiB" at bounding box center [1159, 186] width 110 height 18
click at [237, 60] on span "Performance" at bounding box center [218, 62] width 72 height 16
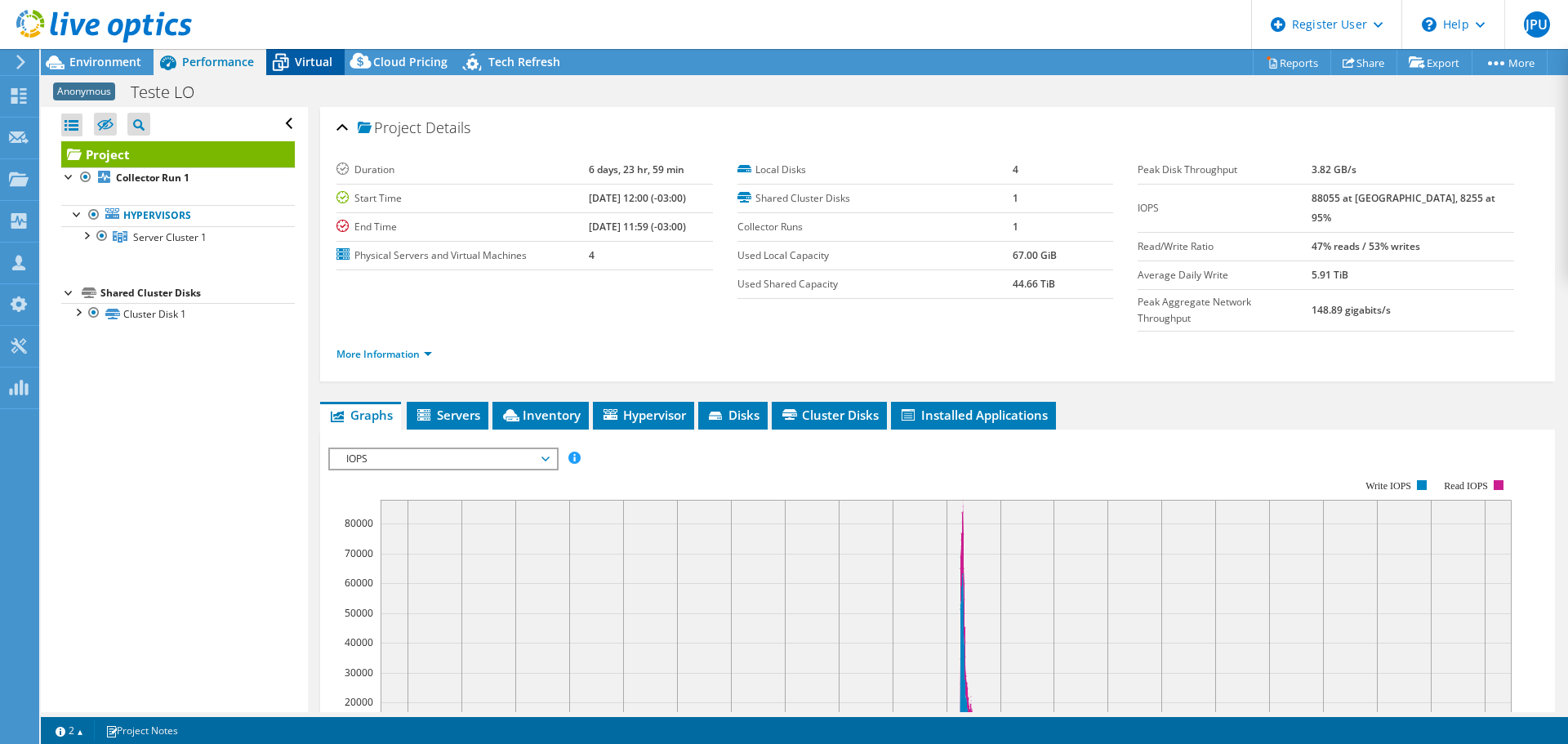
click at [294, 66] on span "Virtual" at bounding box center [313, 62] width 38 height 16
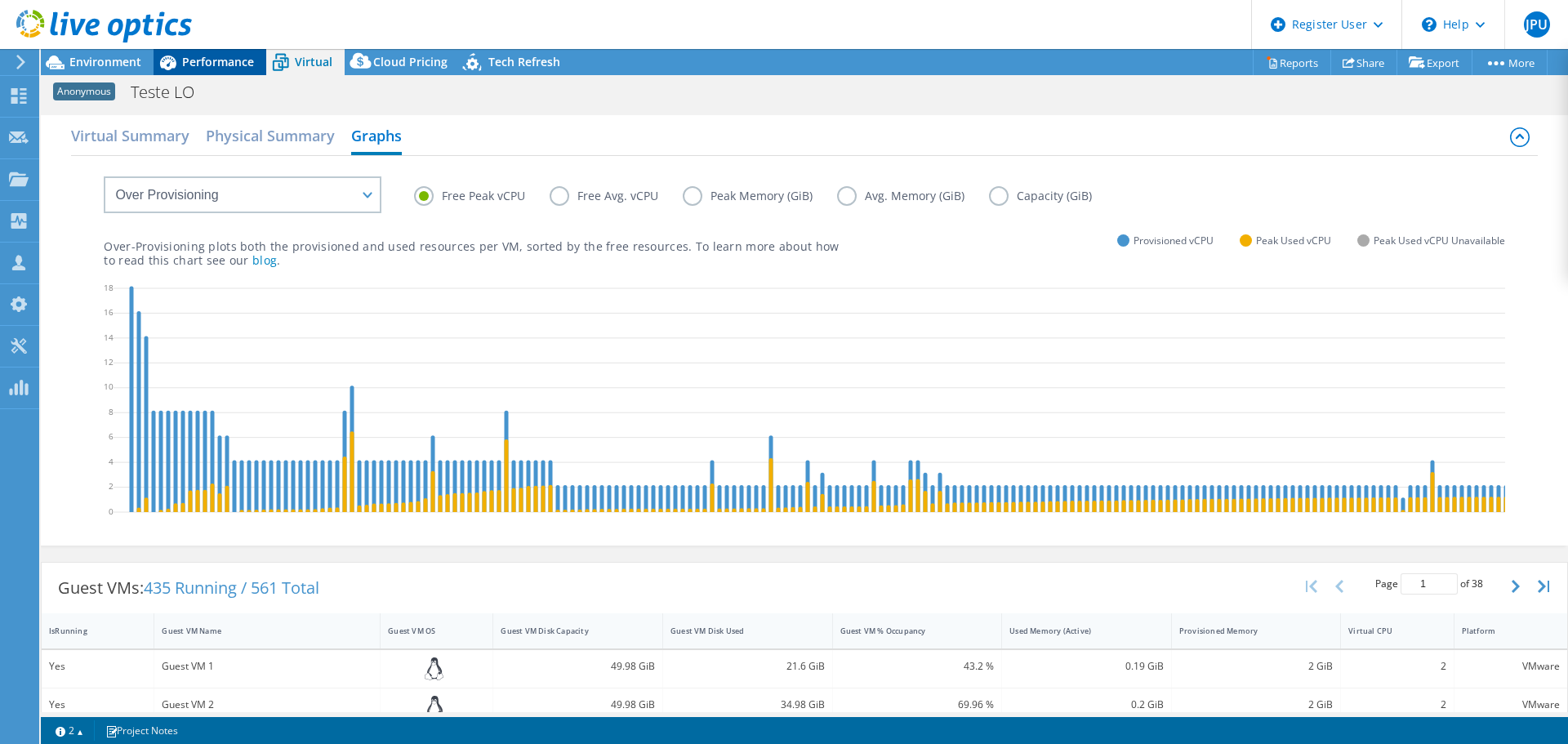
click at [206, 66] on span "Performance" at bounding box center [218, 62] width 72 height 16
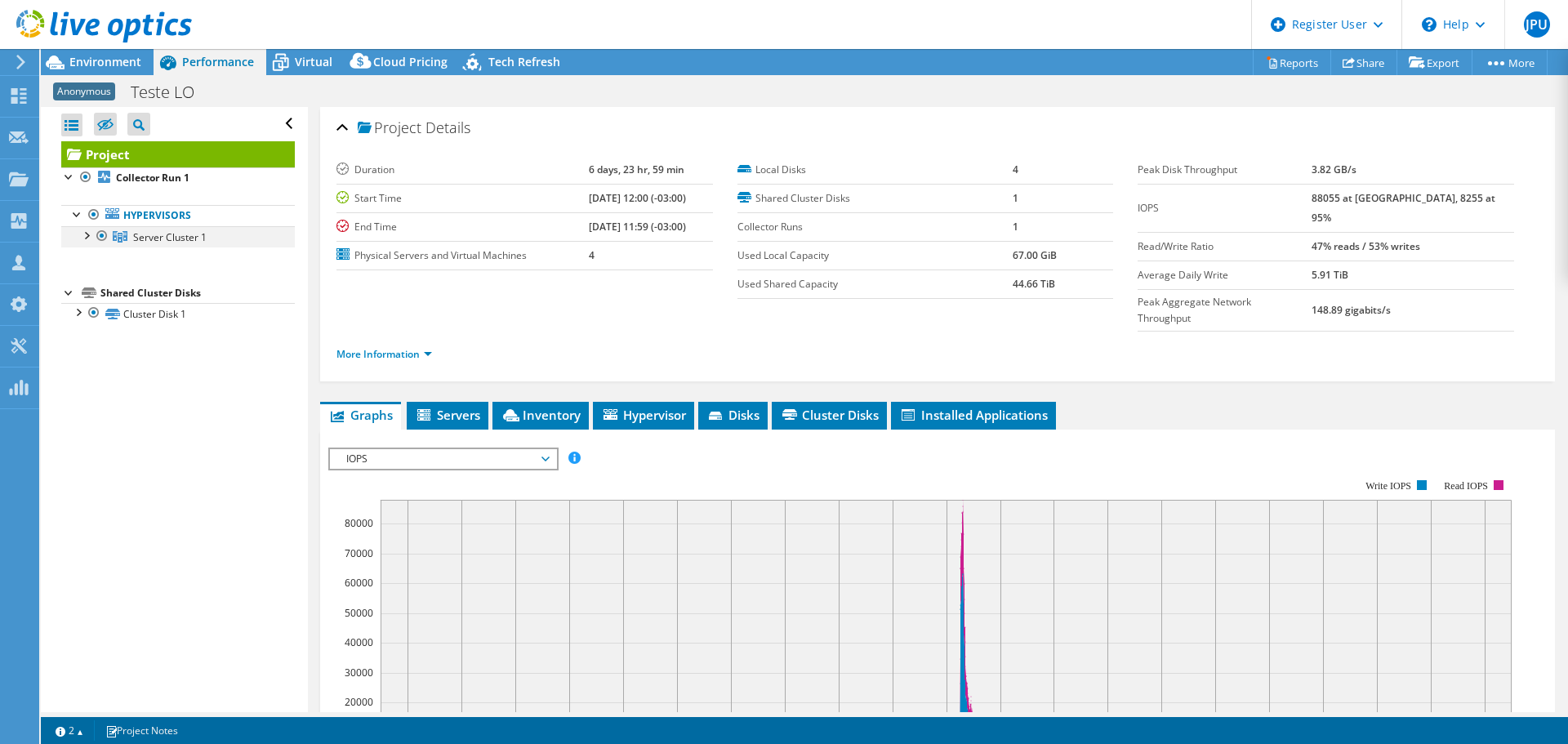
click at [85, 235] on div at bounding box center [86, 234] width 16 height 16
click at [82, 237] on div at bounding box center [86, 234] width 16 height 16
click at [317, 61] on span "Virtual" at bounding box center [313, 62] width 38 height 16
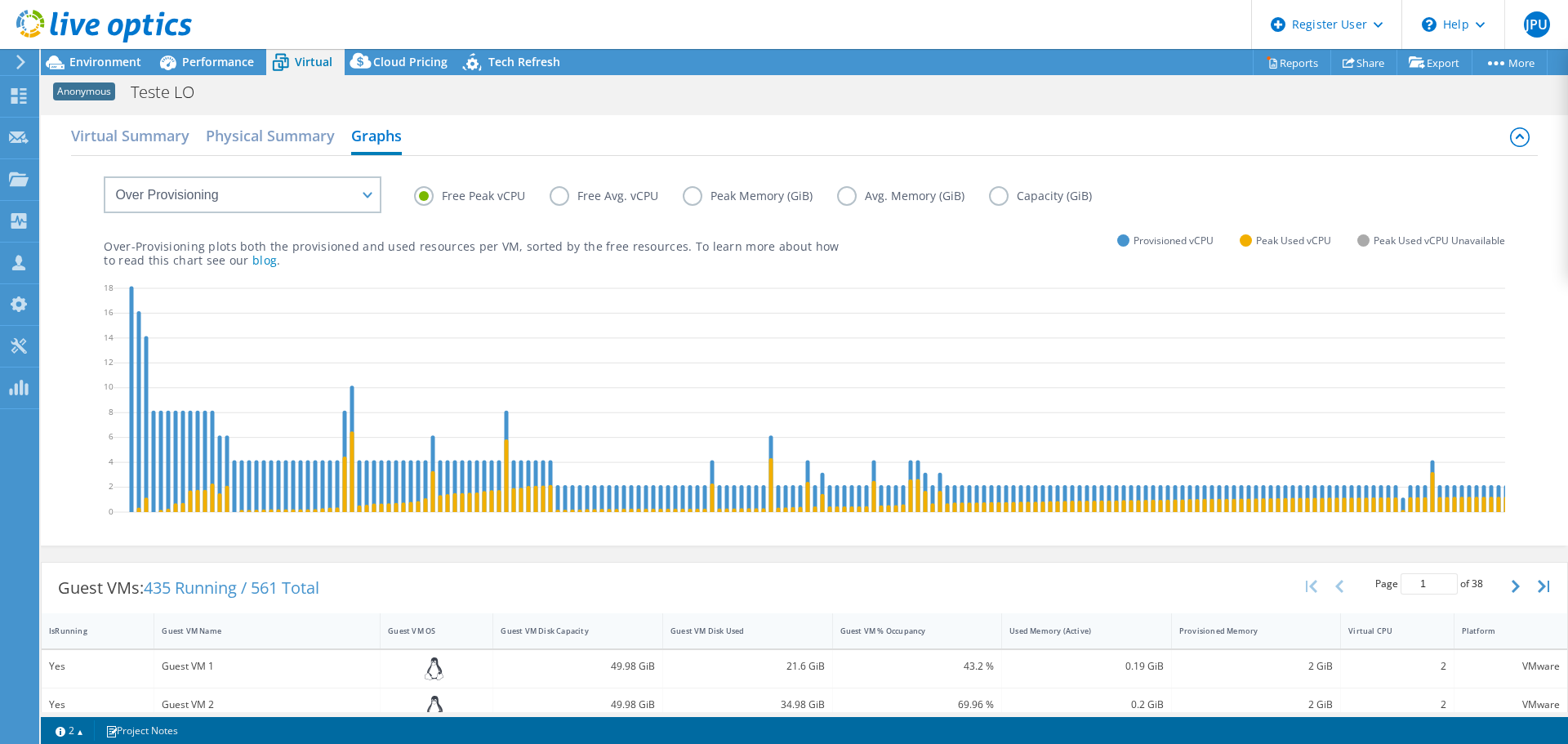
click at [560, 196] on label "Free Avg. vCPU" at bounding box center [616, 196] width 133 height 20
click at [0, 0] on input "Free Avg. vCPU" at bounding box center [0, 0] width 0 height 0
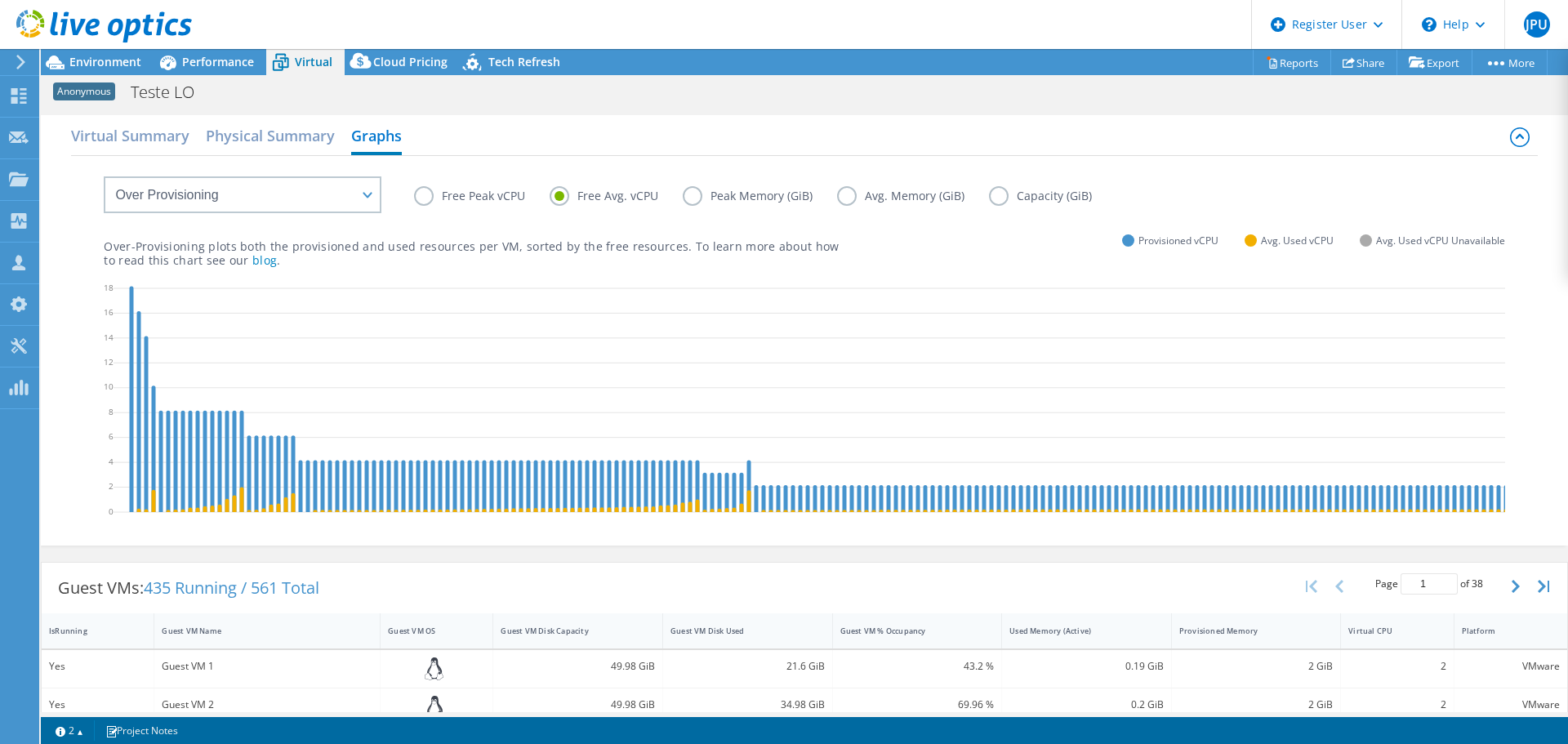
click at [438, 196] on label "Free Peak vCPU" at bounding box center [482, 196] width 135 height 20
click at [0, 0] on input "Free Peak vCPU" at bounding box center [0, 0] width 0 height 0
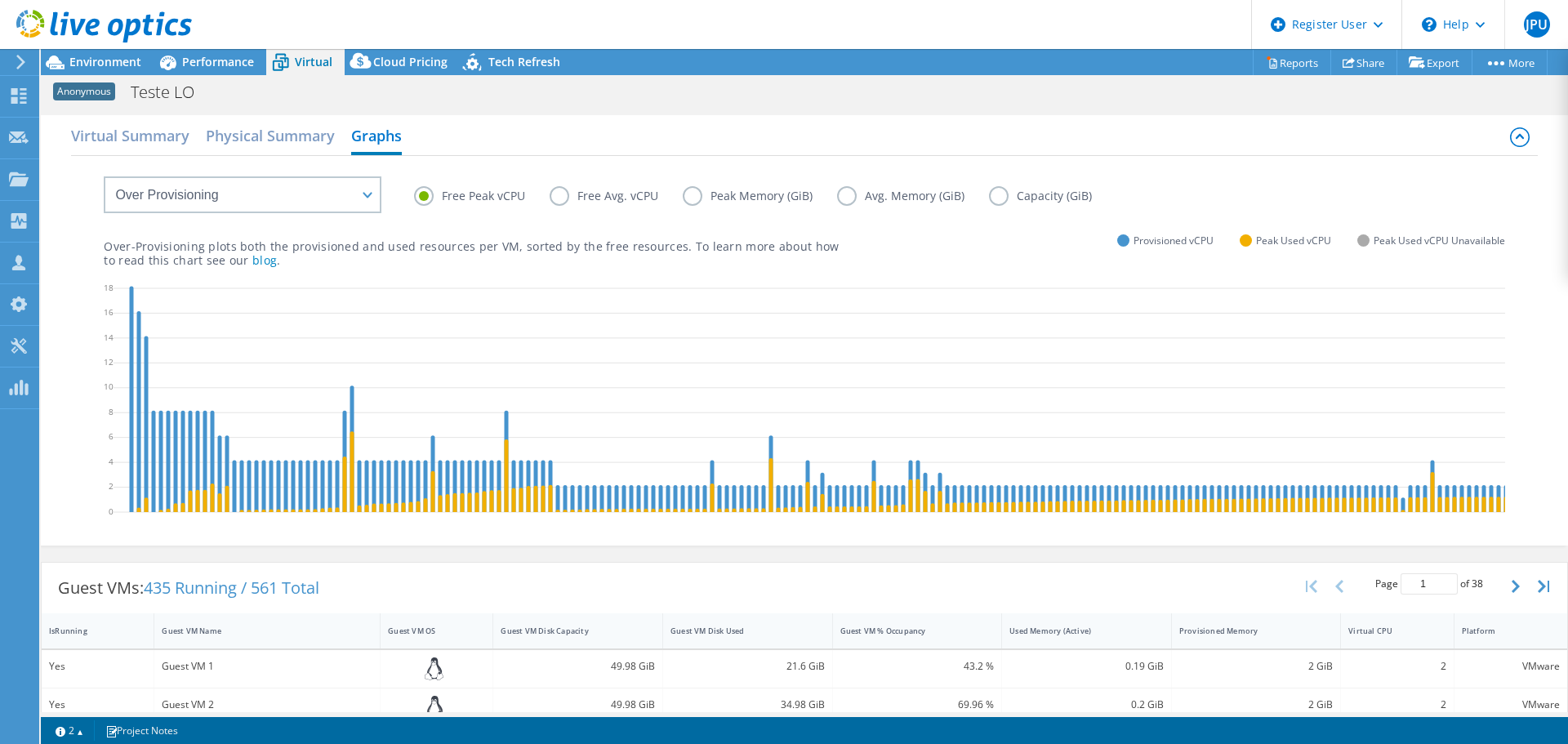
click at [566, 198] on label "Free Avg. vCPU" at bounding box center [616, 196] width 133 height 20
click at [0, 0] on input "Free Avg. vCPU" at bounding box center [0, 0] width 0 height 0
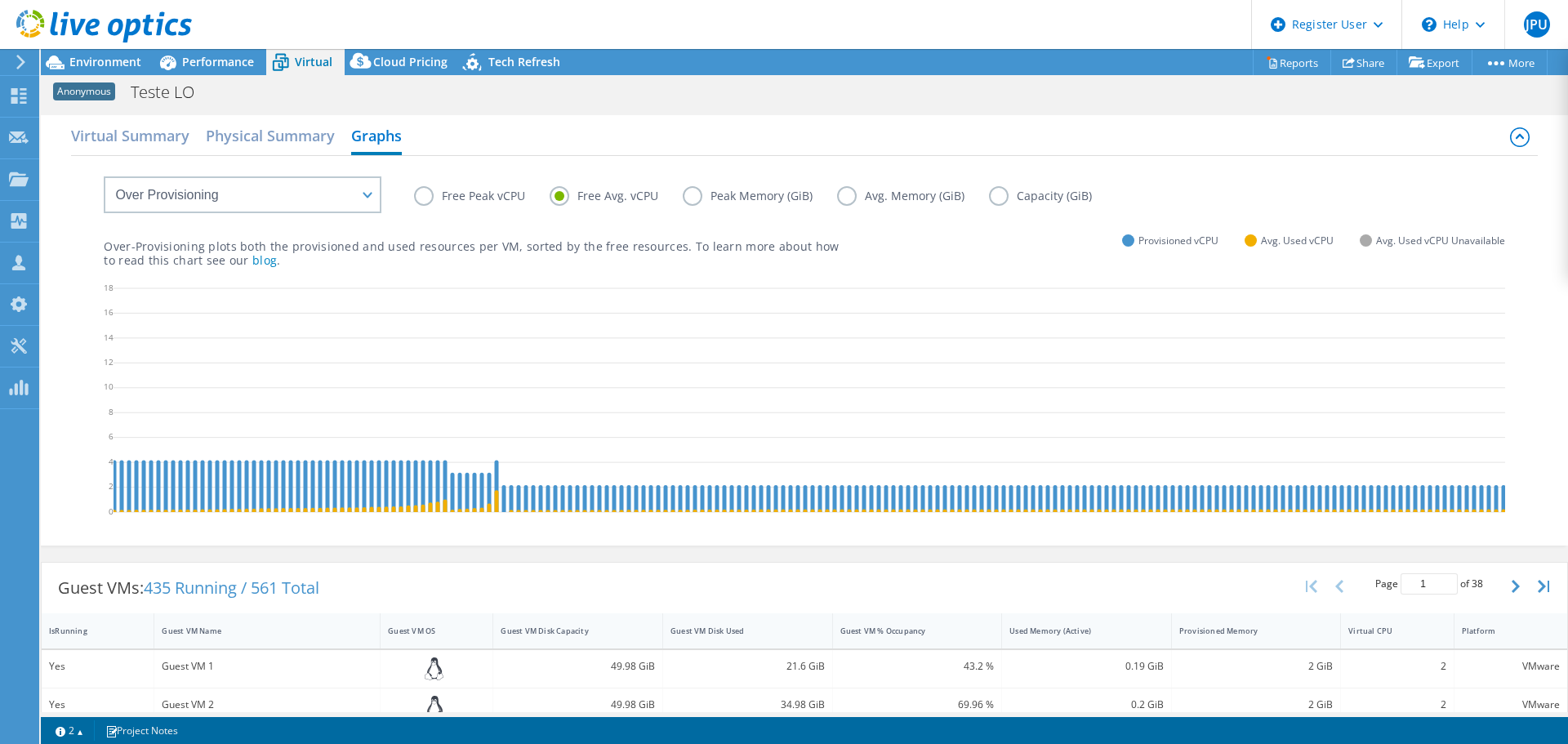
scroll to position [0, 262]
click at [698, 198] on label "Peak Memory (GiB)" at bounding box center [759, 196] width 154 height 20
click at [0, 0] on input "Peak Memory (GiB)" at bounding box center [0, 0] width 0 height 0
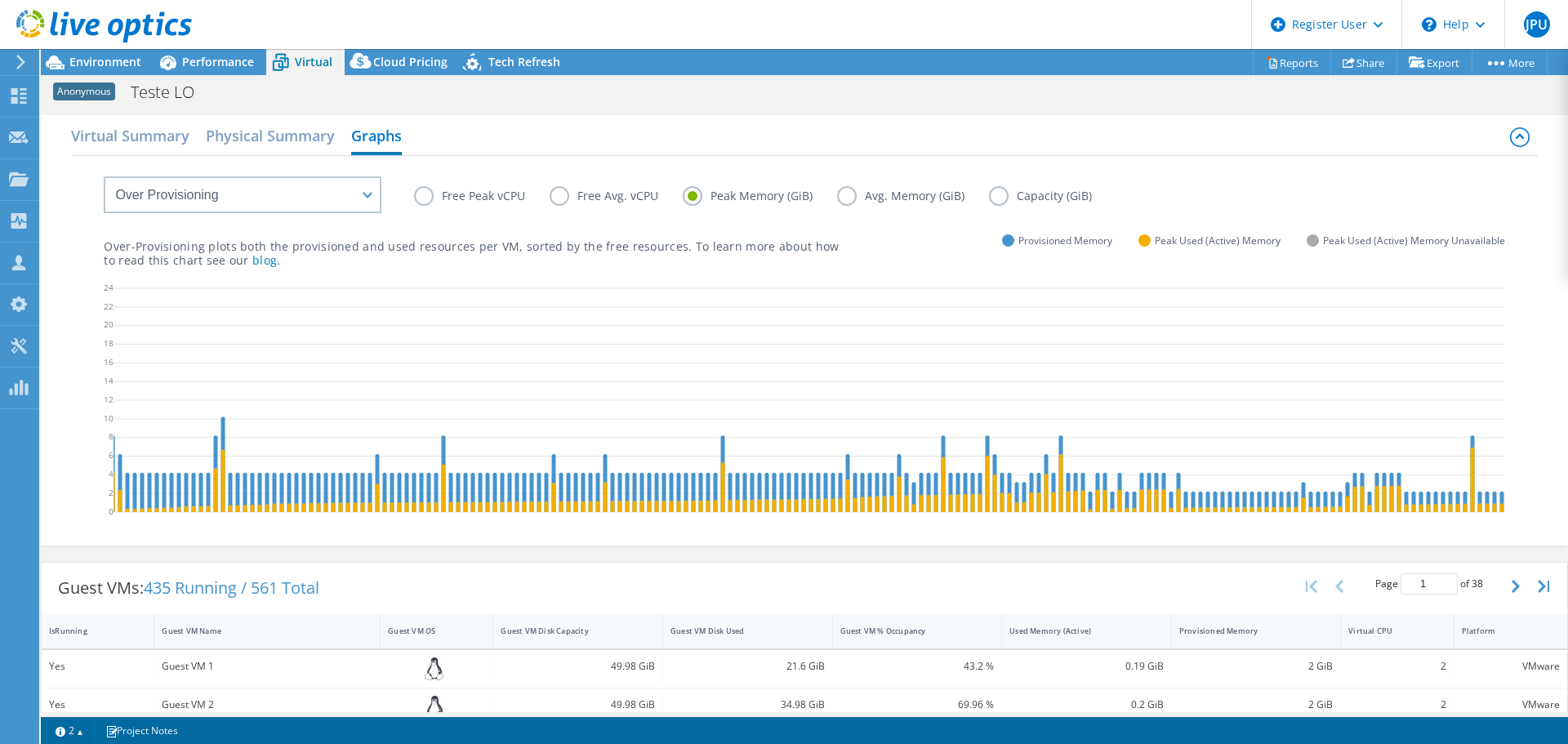
scroll to position [0, 0]
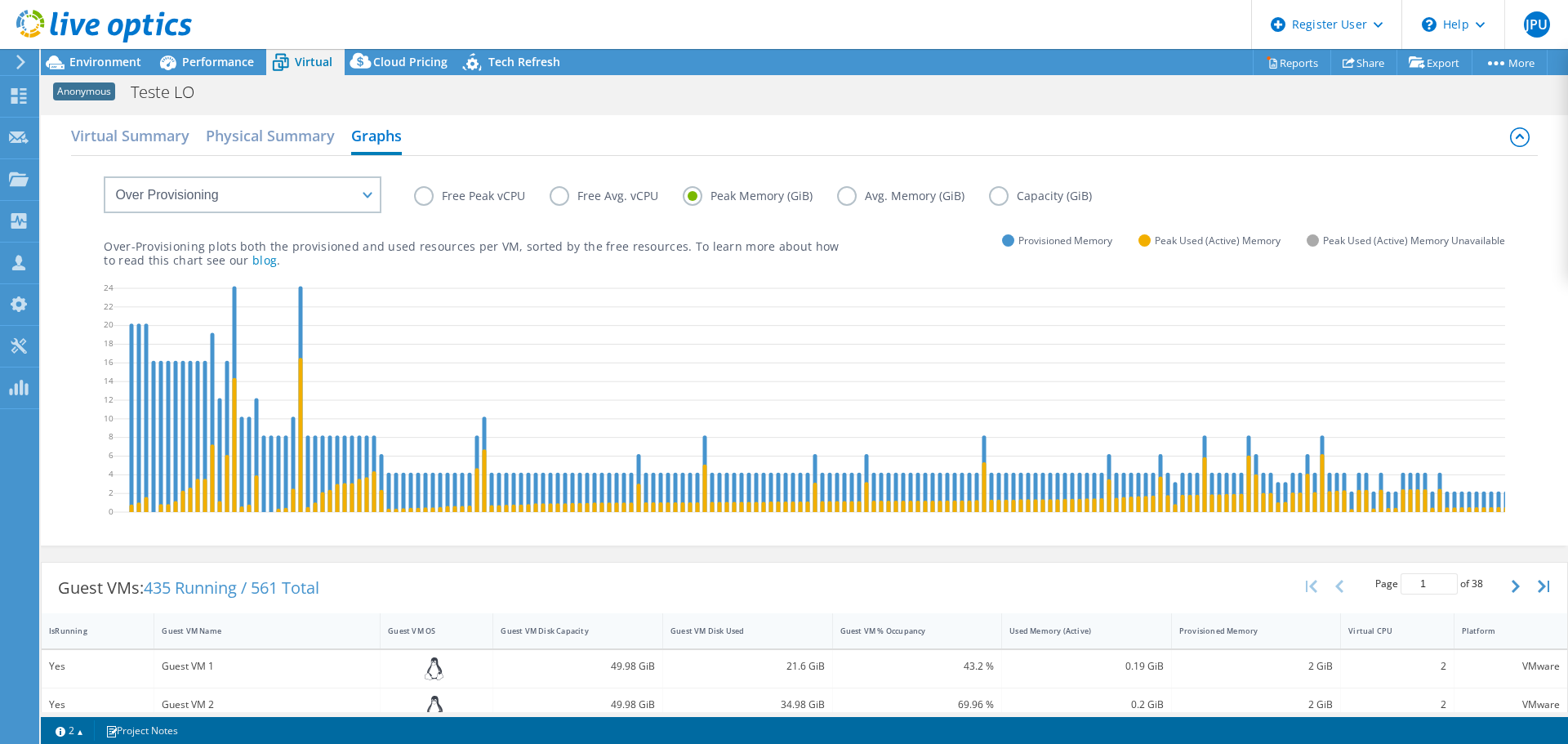
click at [854, 195] on label "Avg. Memory (GiB)" at bounding box center [912, 196] width 152 height 20
click at [0, 0] on input "Avg. Memory (GiB)" at bounding box center [0, 0] width 0 height 0
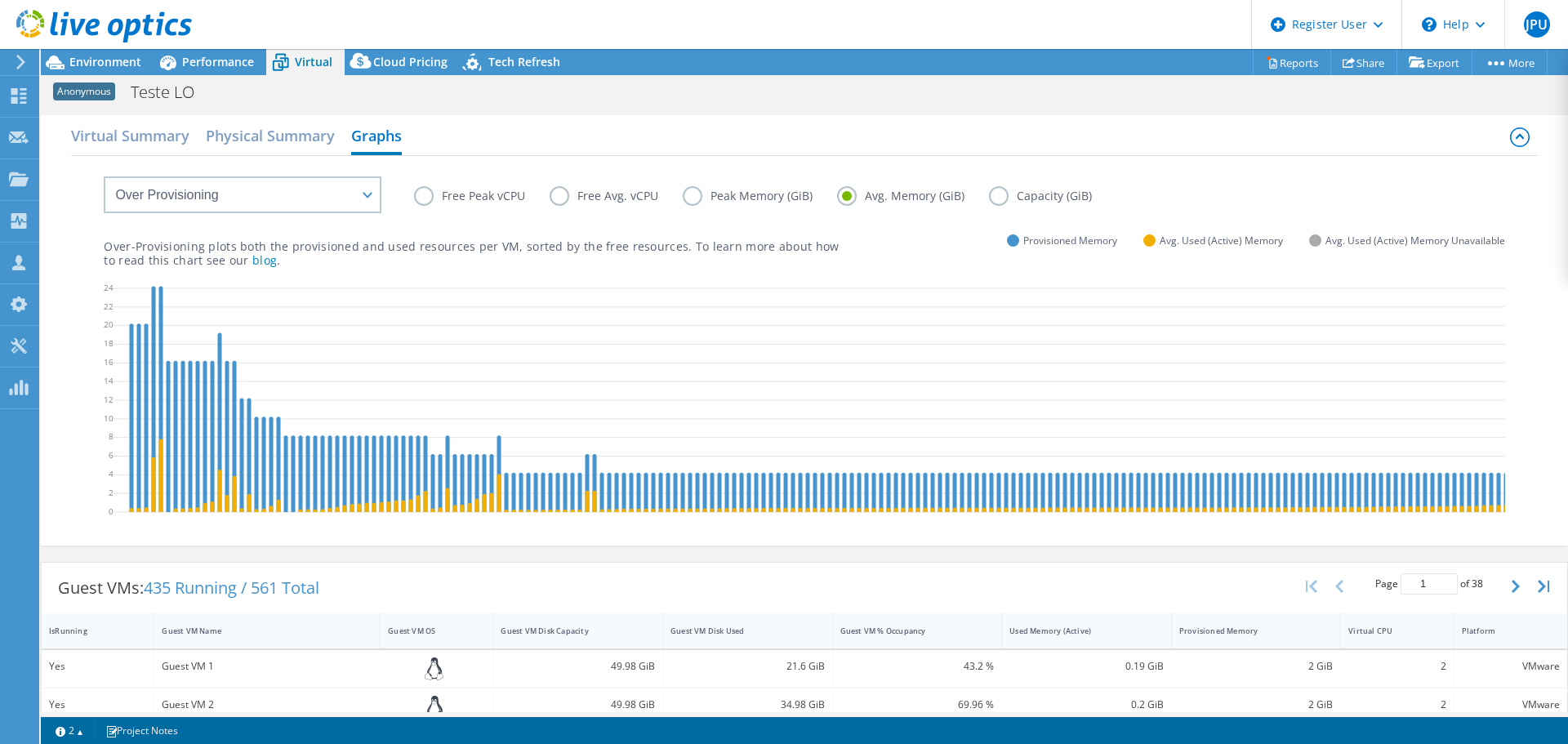
click at [997, 193] on label "Capacity (GiB)" at bounding box center [1053, 196] width 127 height 20
click at [0, 0] on input "Capacity (GiB)" at bounding box center [0, 0] width 0 height 0
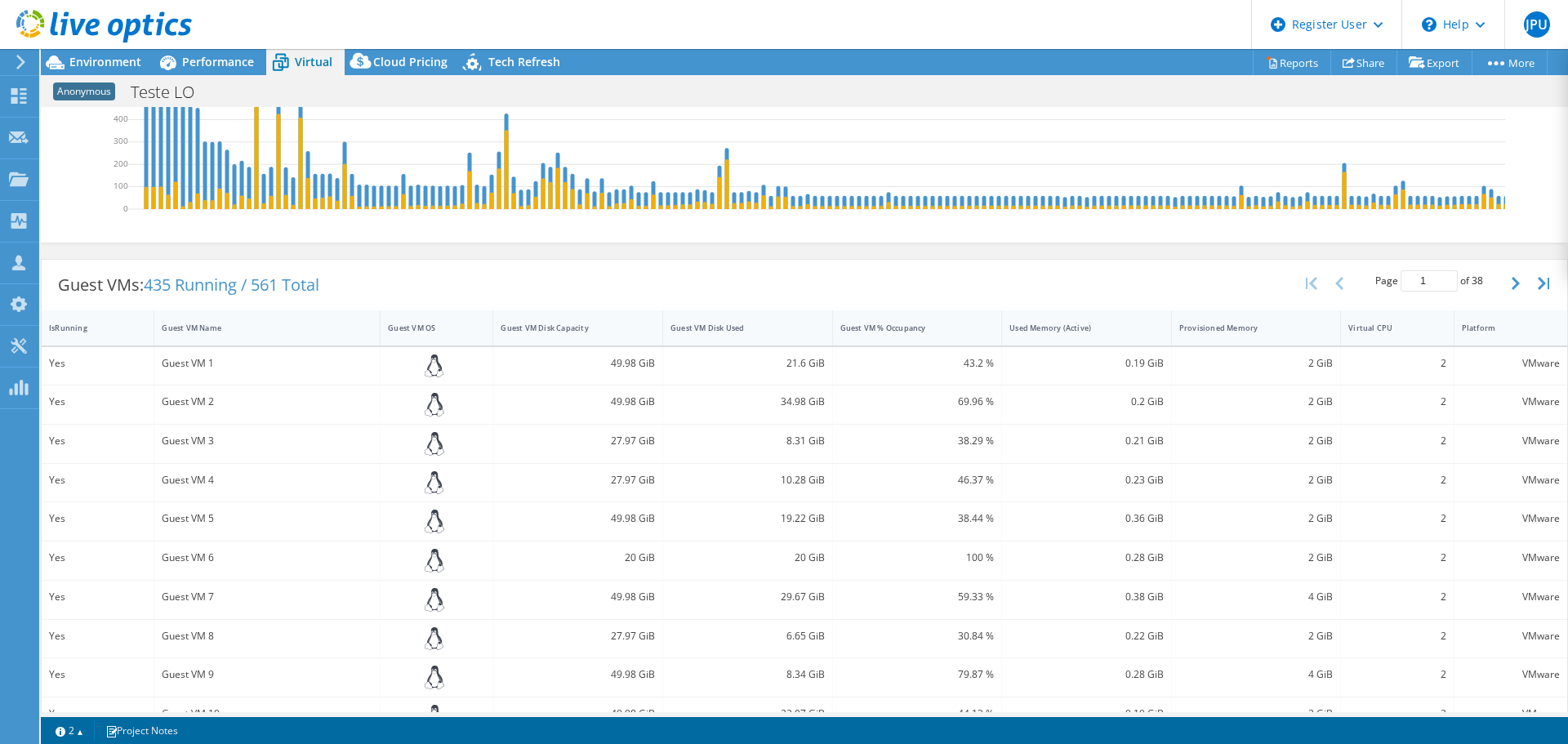
scroll to position [326, 0]
